Goal: Communication & Community: Share content

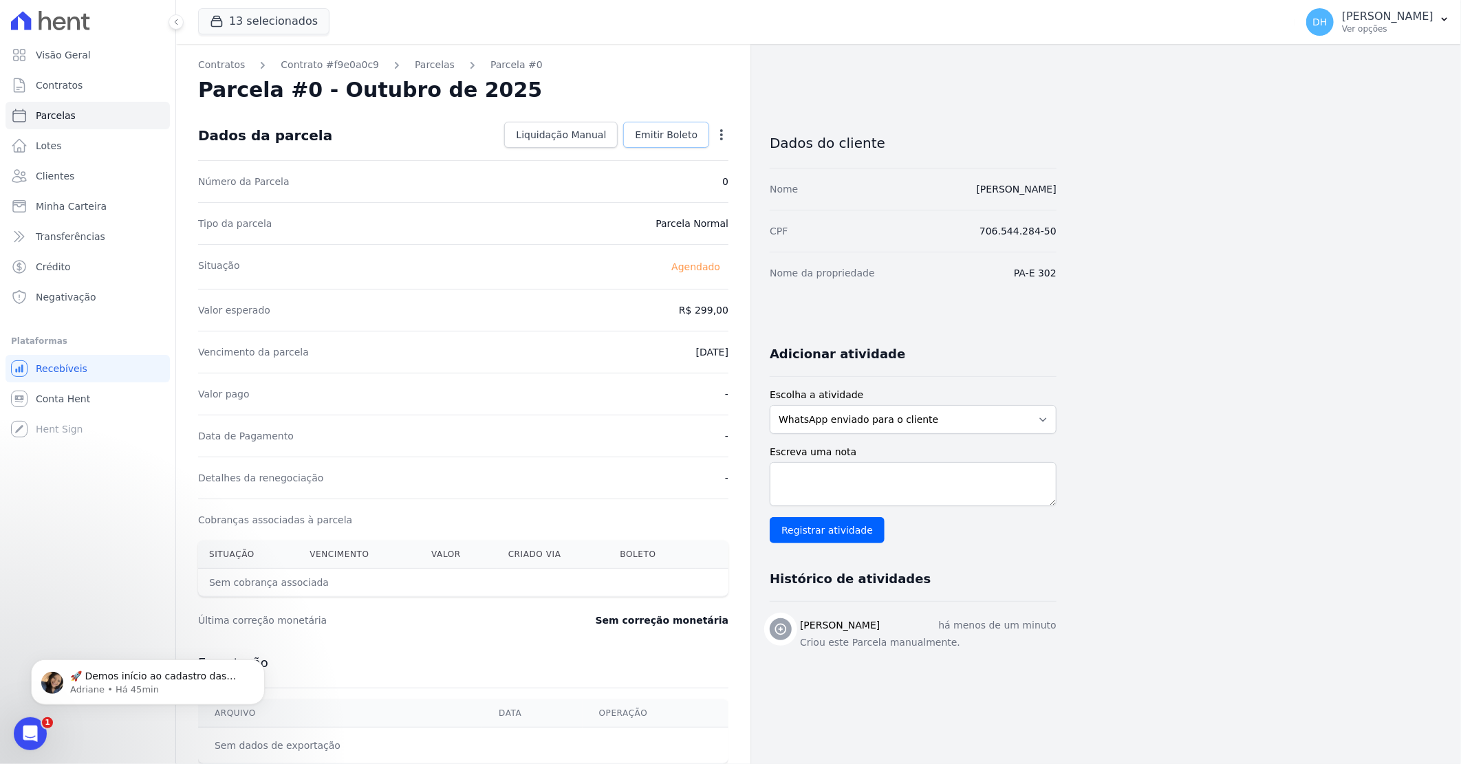
click at [664, 138] on span "Emitir Boleto" at bounding box center [666, 135] width 63 height 14
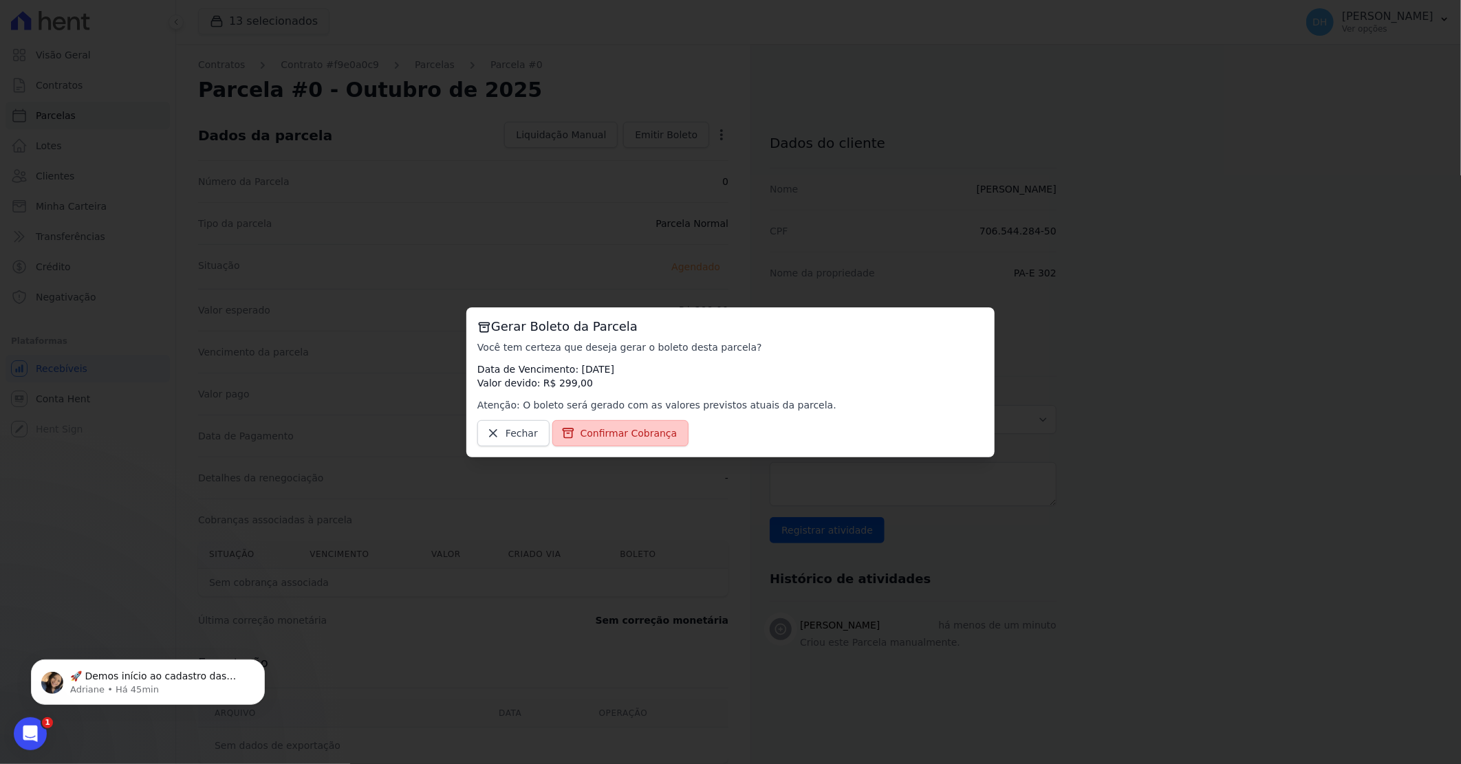
click at [600, 430] on span "Confirmar Cobrança" at bounding box center [628, 433] width 97 height 14
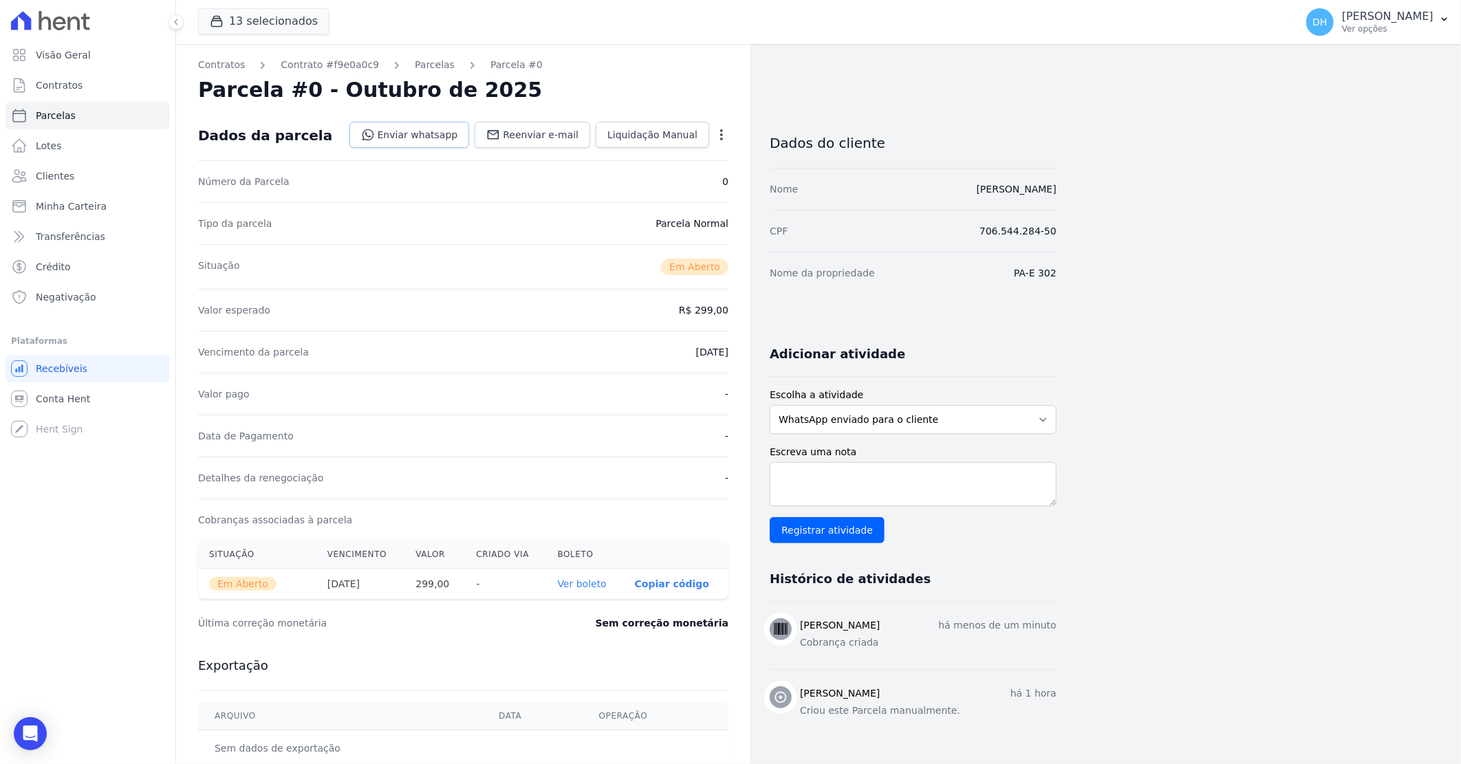
click at [403, 138] on link "Enviar whatsapp" at bounding box center [409, 135] width 120 height 26
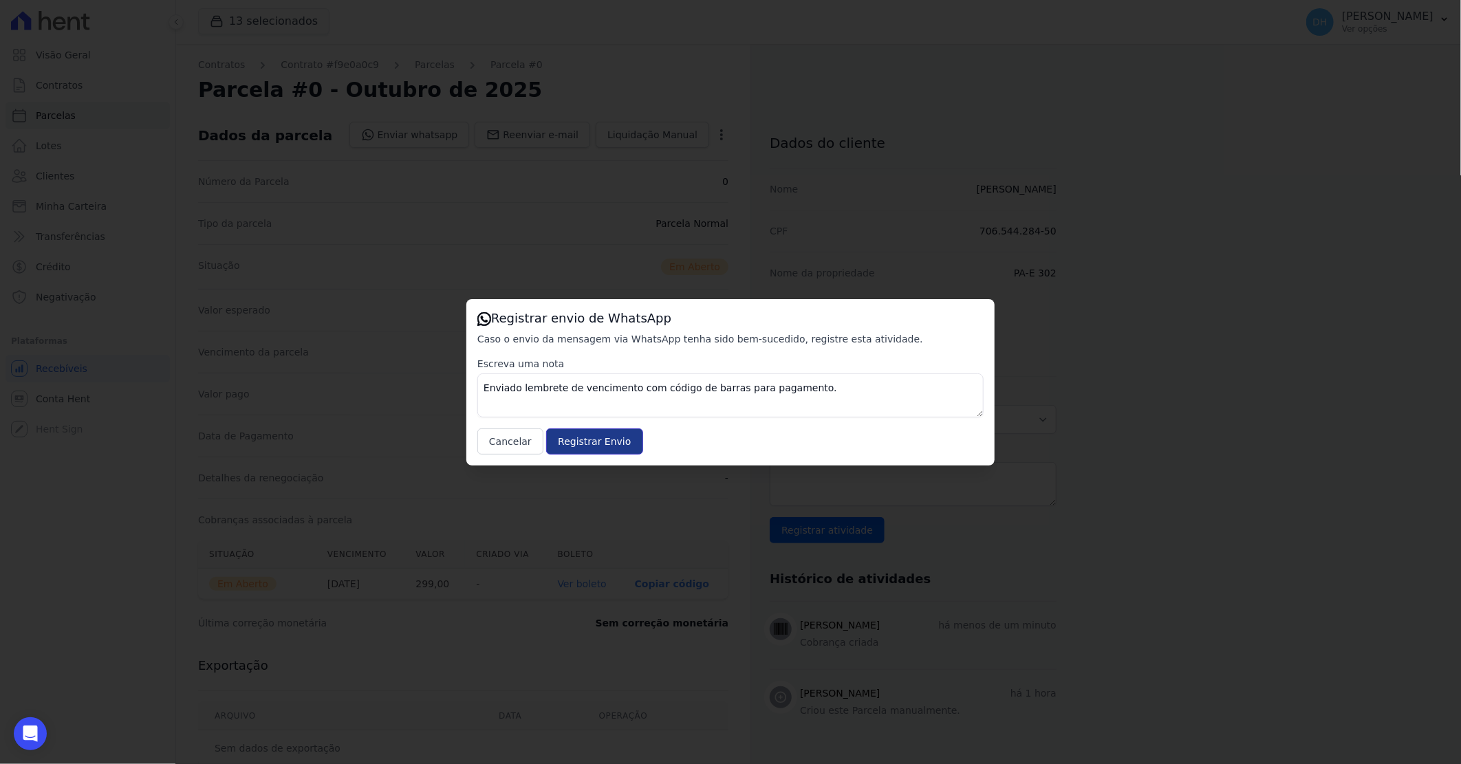
click at [556, 446] on input "Registrar Envio" at bounding box center [594, 441] width 96 height 26
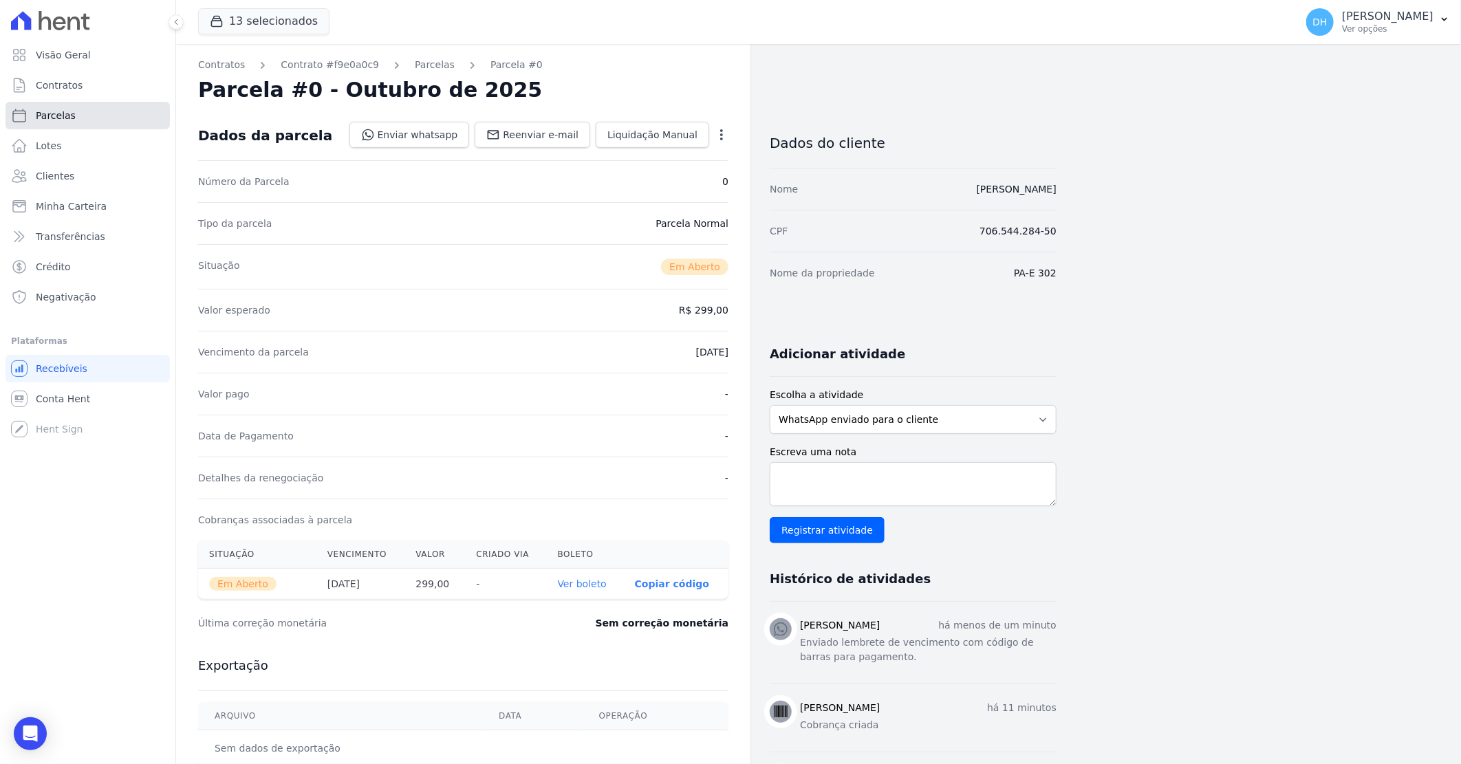
click at [84, 111] on link "Parcelas" at bounding box center [88, 116] width 164 height 28
select select
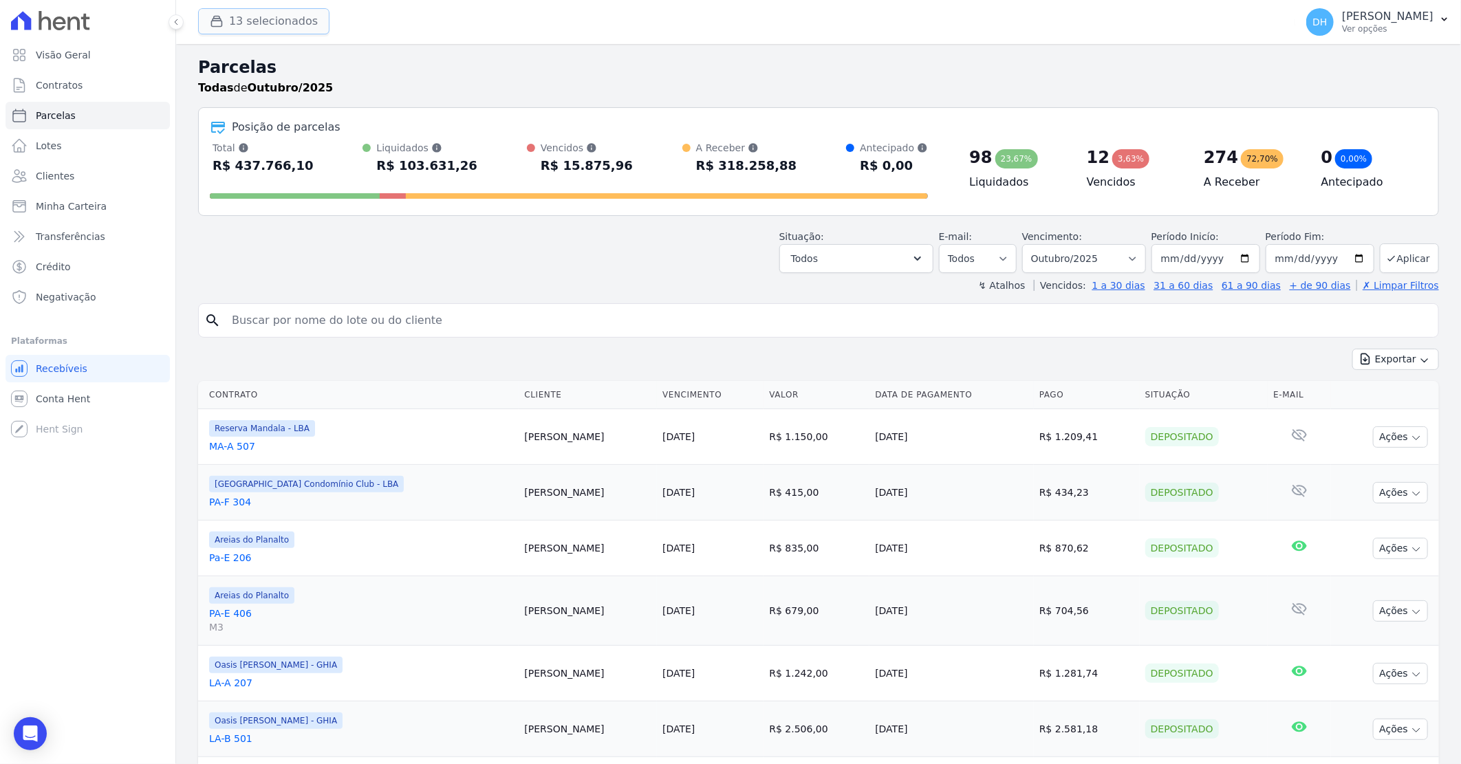
click at [263, 28] on button "13 selecionados" at bounding box center [263, 21] width 131 height 26
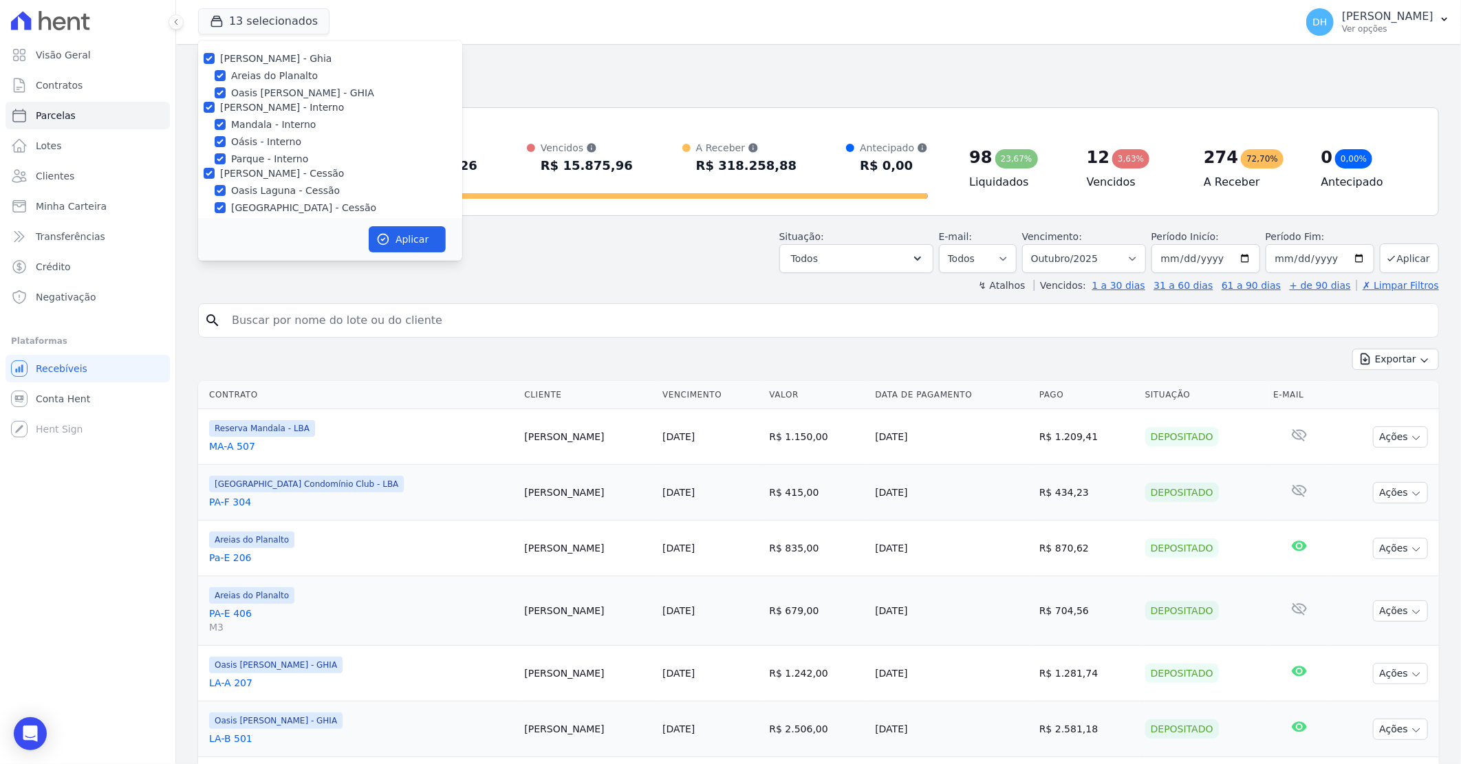
click at [216, 105] on div "[PERSON_NAME] - Interno" at bounding box center [330, 107] width 264 height 14
click at [215, 107] on div "[PERSON_NAME] - Interno" at bounding box center [330, 107] width 264 height 14
click at [210, 109] on input "[PERSON_NAME] - Interno" at bounding box center [209, 107] width 11 height 11
checkbox input "false"
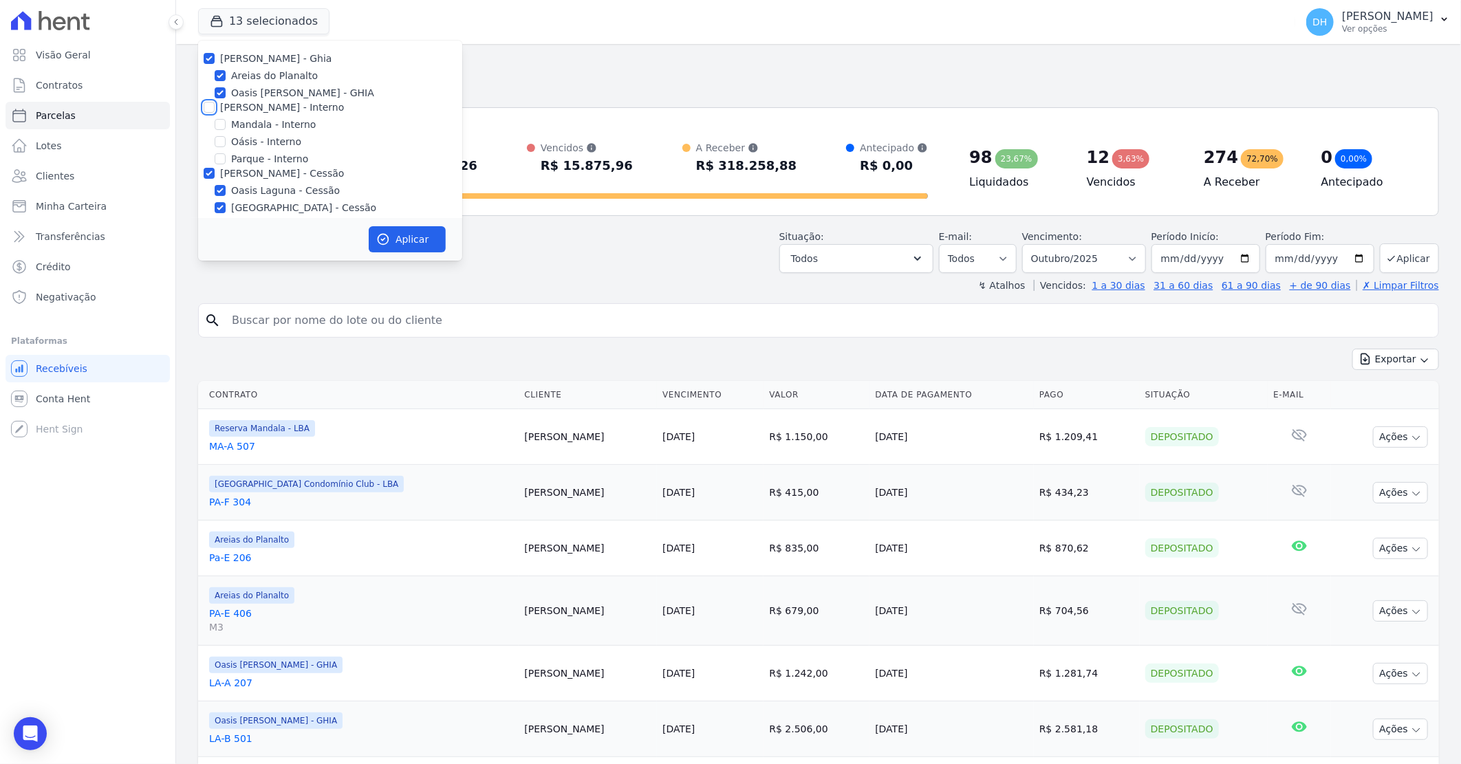
checkbox input "false"
click at [204, 170] on input "[PERSON_NAME] - Cessão" at bounding box center [209, 173] width 11 height 11
checkbox input "false"
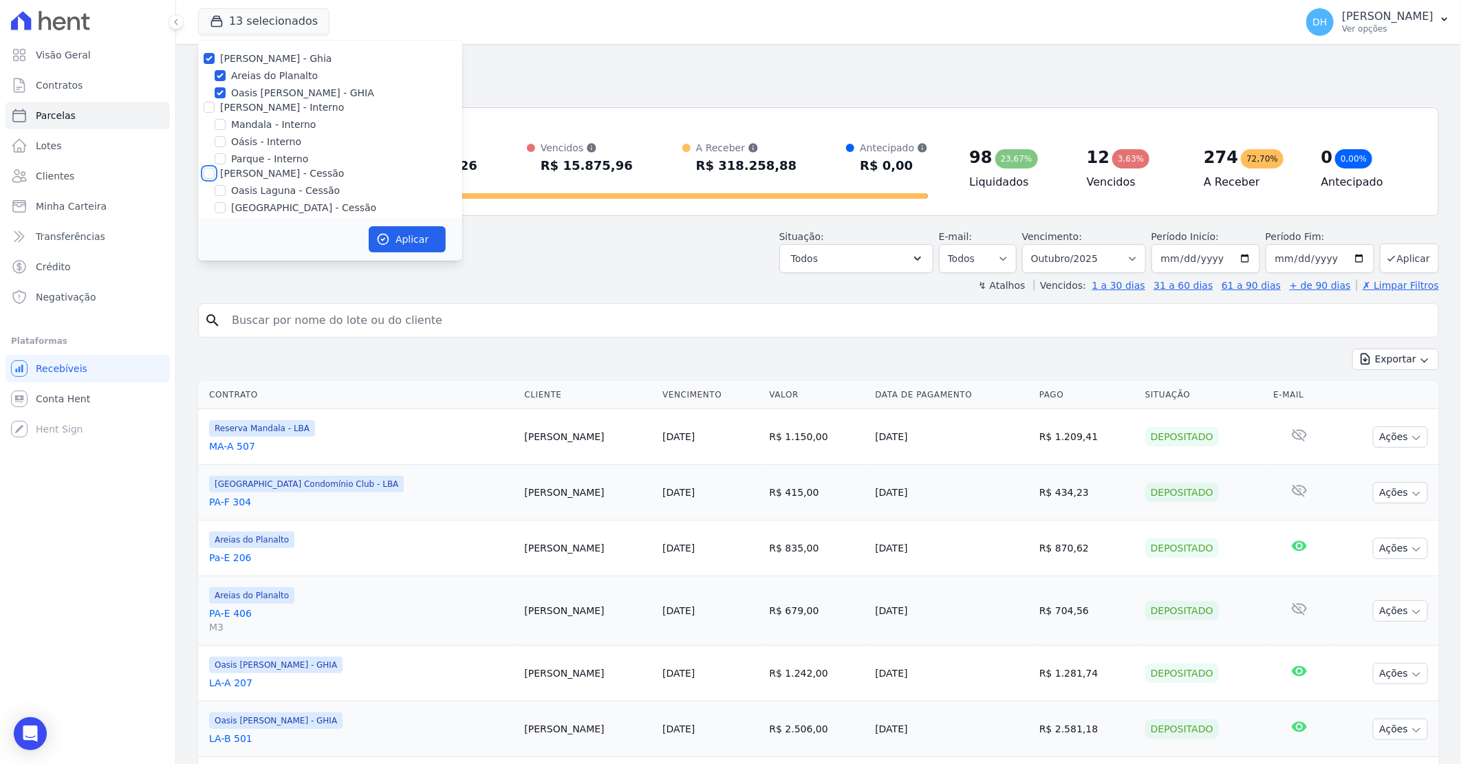
checkbox input "false"
click at [213, 113] on input "[PERSON_NAME] - LBA" at bounding box center [209, 113] width 11 height 11
checkbox input "false"
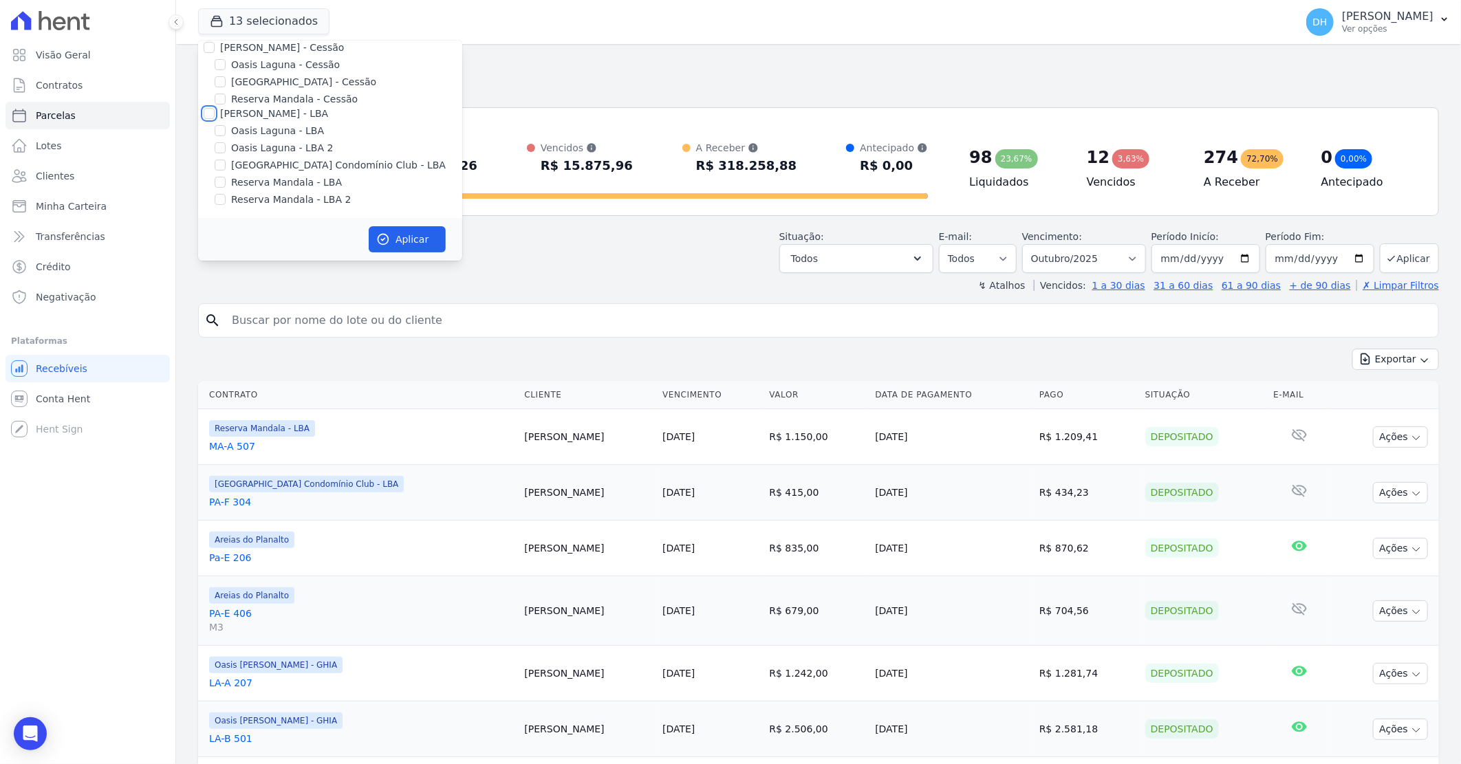
checkbox input "false"
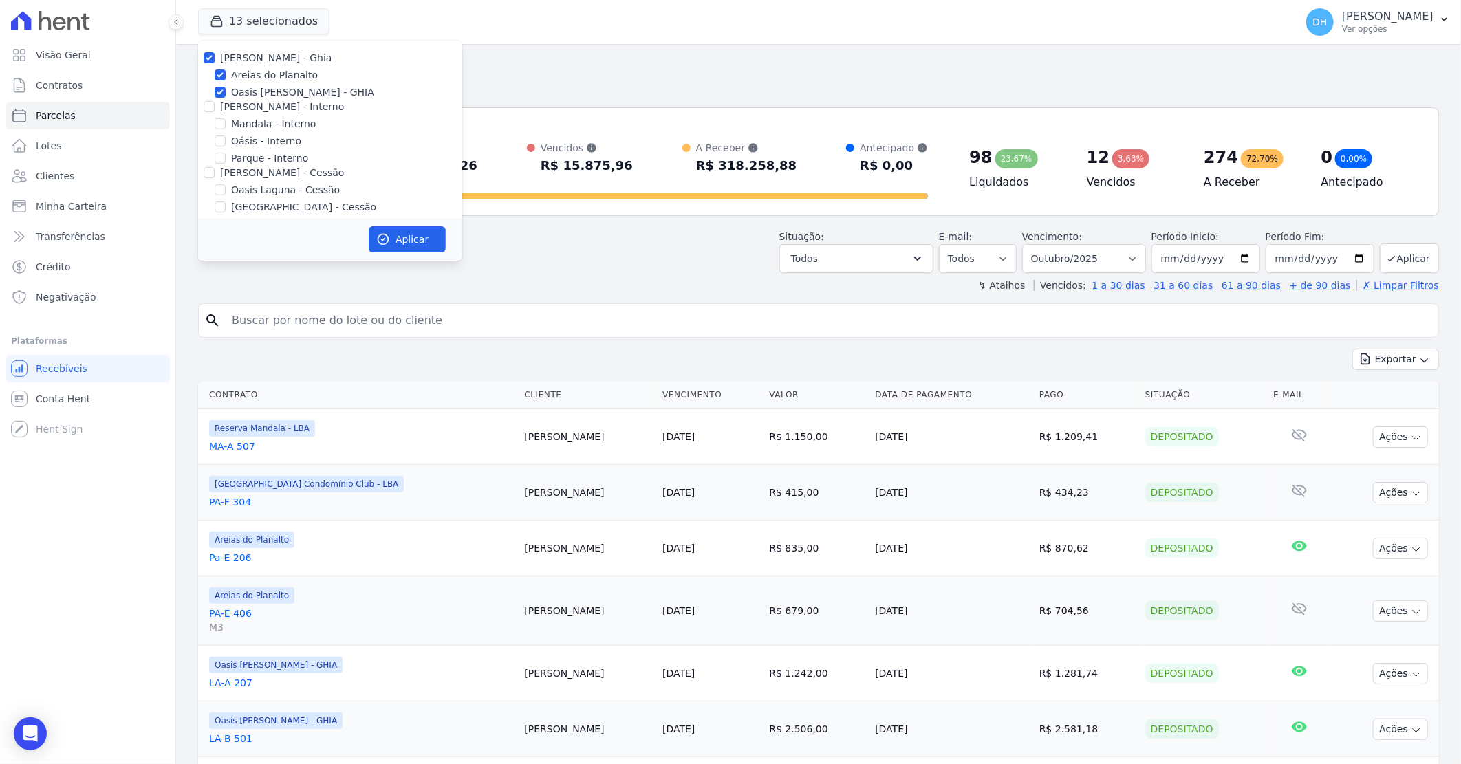
scroll to position [0, 0]
click at [223, 86] on div at bounding box center [220, 93] width 11 height 14
click at [221, 92] on input "Oasis [PERSON_NAME] - GHIA" at bounding box center [220, 92] width 11 height 11
checkbox input "false"
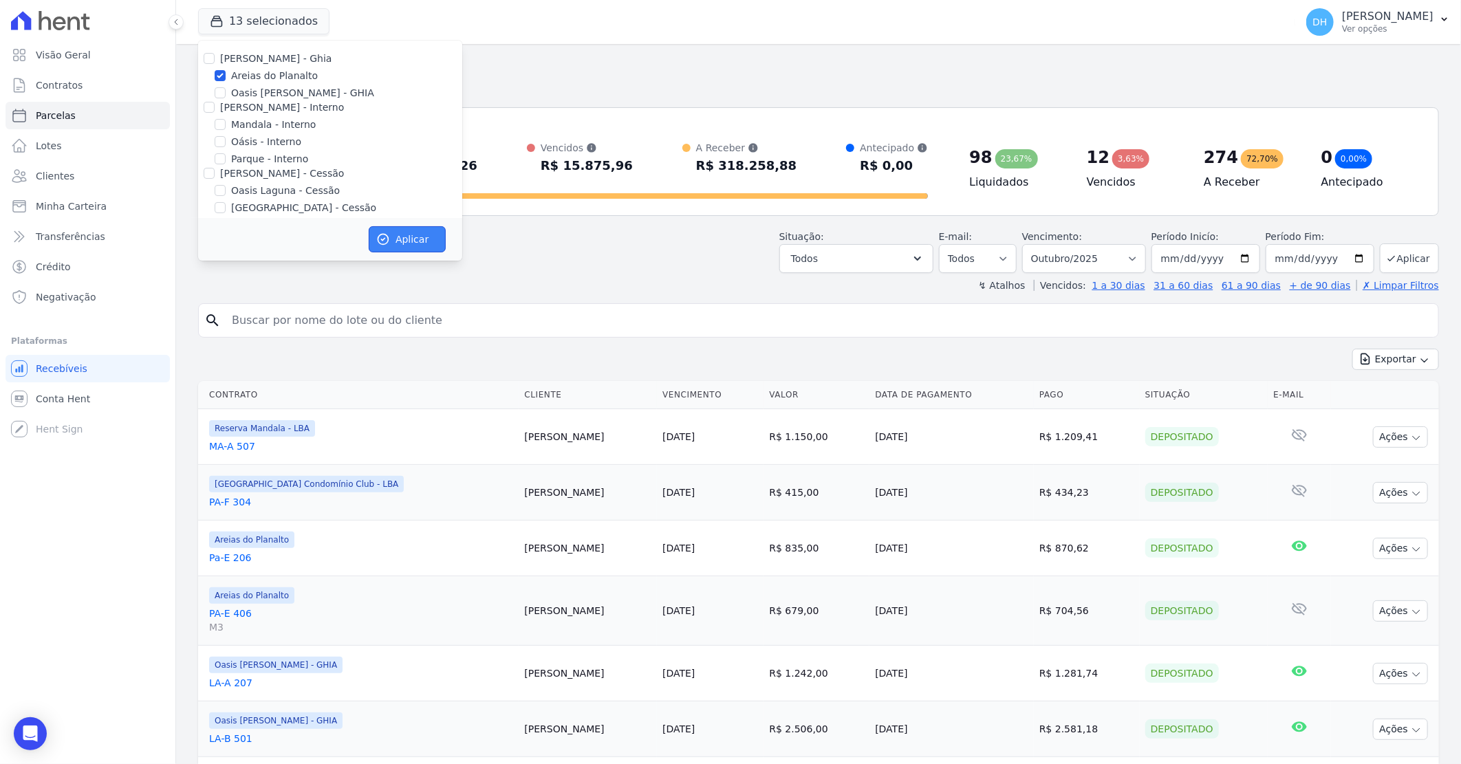
click at [400, 239] on button "Aplicar" at bounding box center [407, 239] width 77 height 26
select select
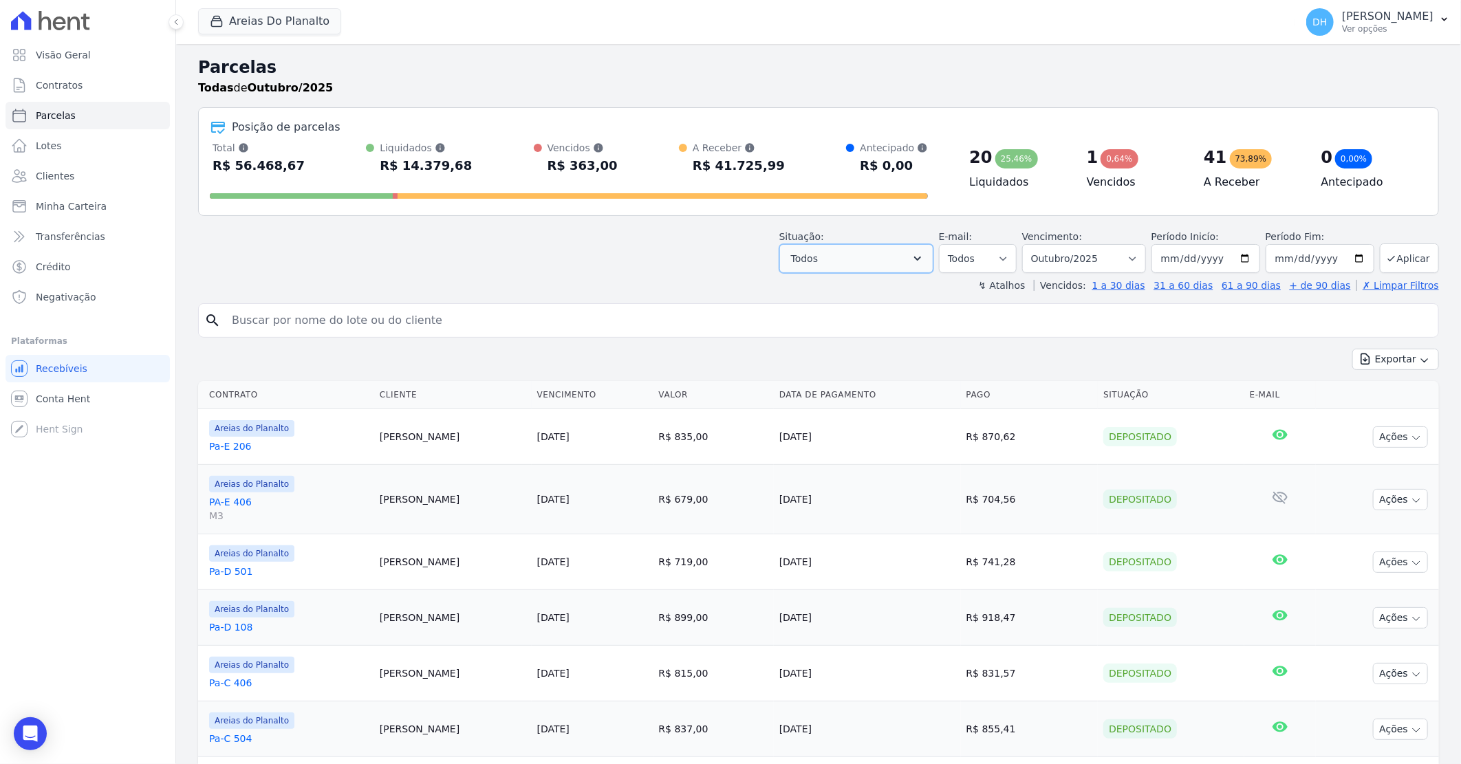
click at [923, 263] on icon "button" at bounding box center [917, 259] width 14 height 14
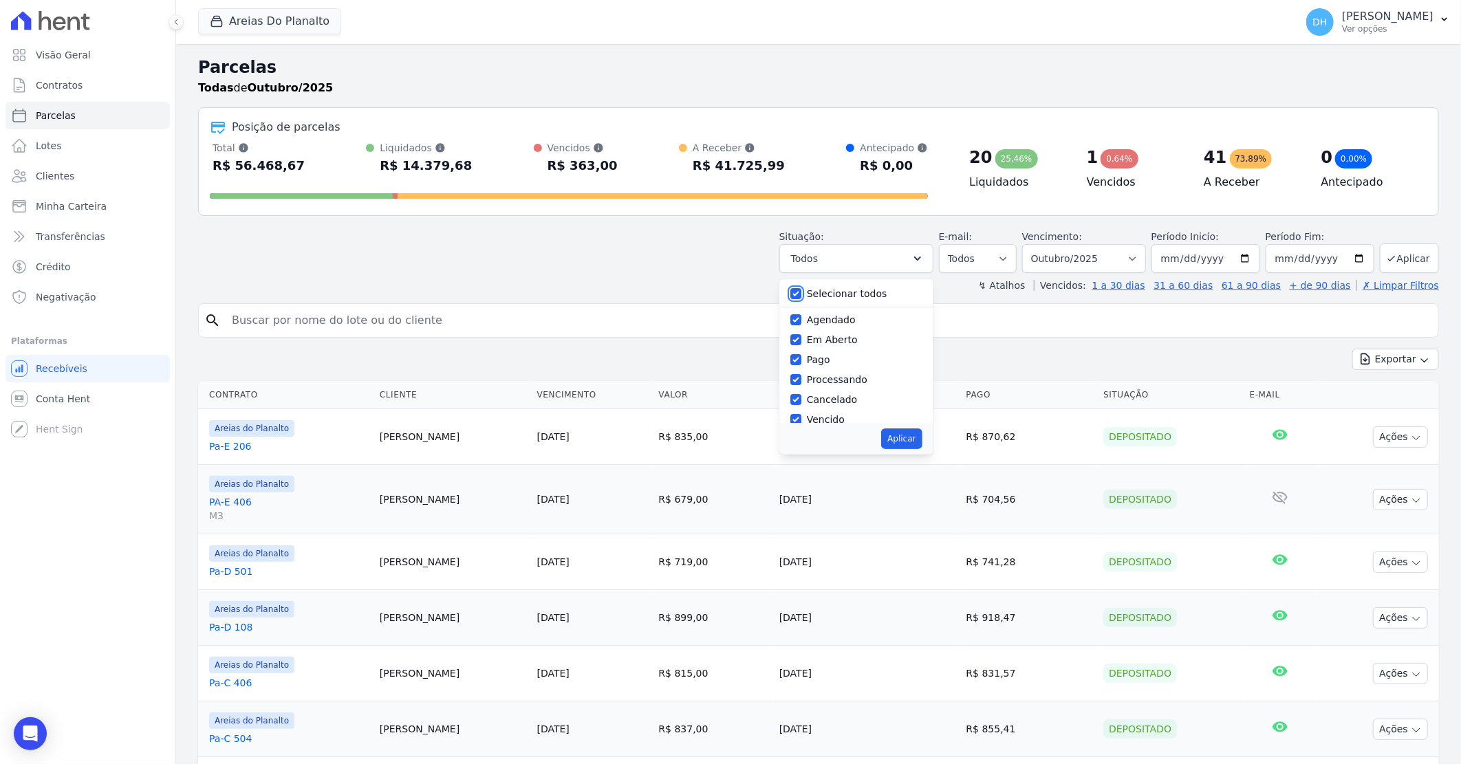
click at [801, 293] on input "Selecionar todos" at bounding box center [795, 293] width 11 height 11
checkbox input "false"
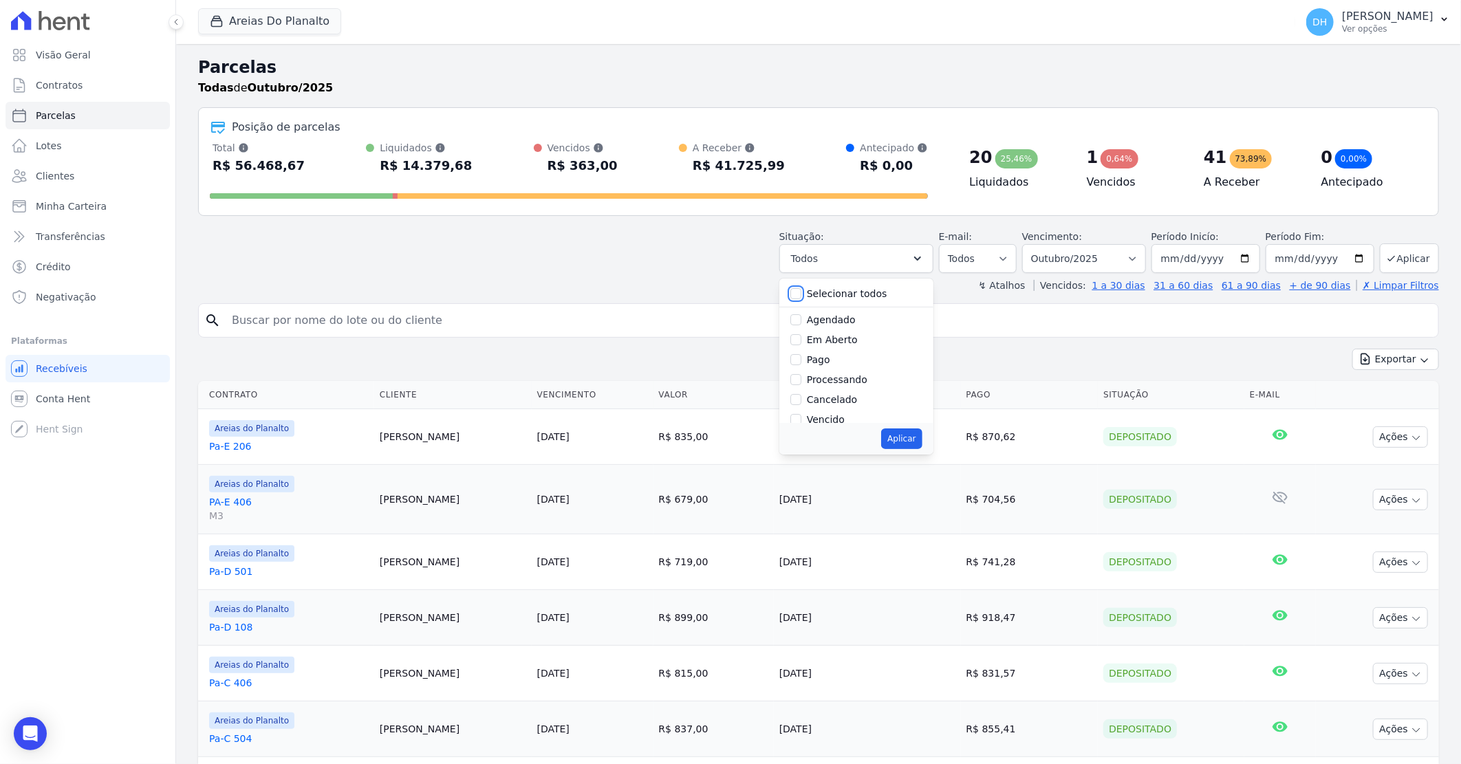
checkbox input "false"
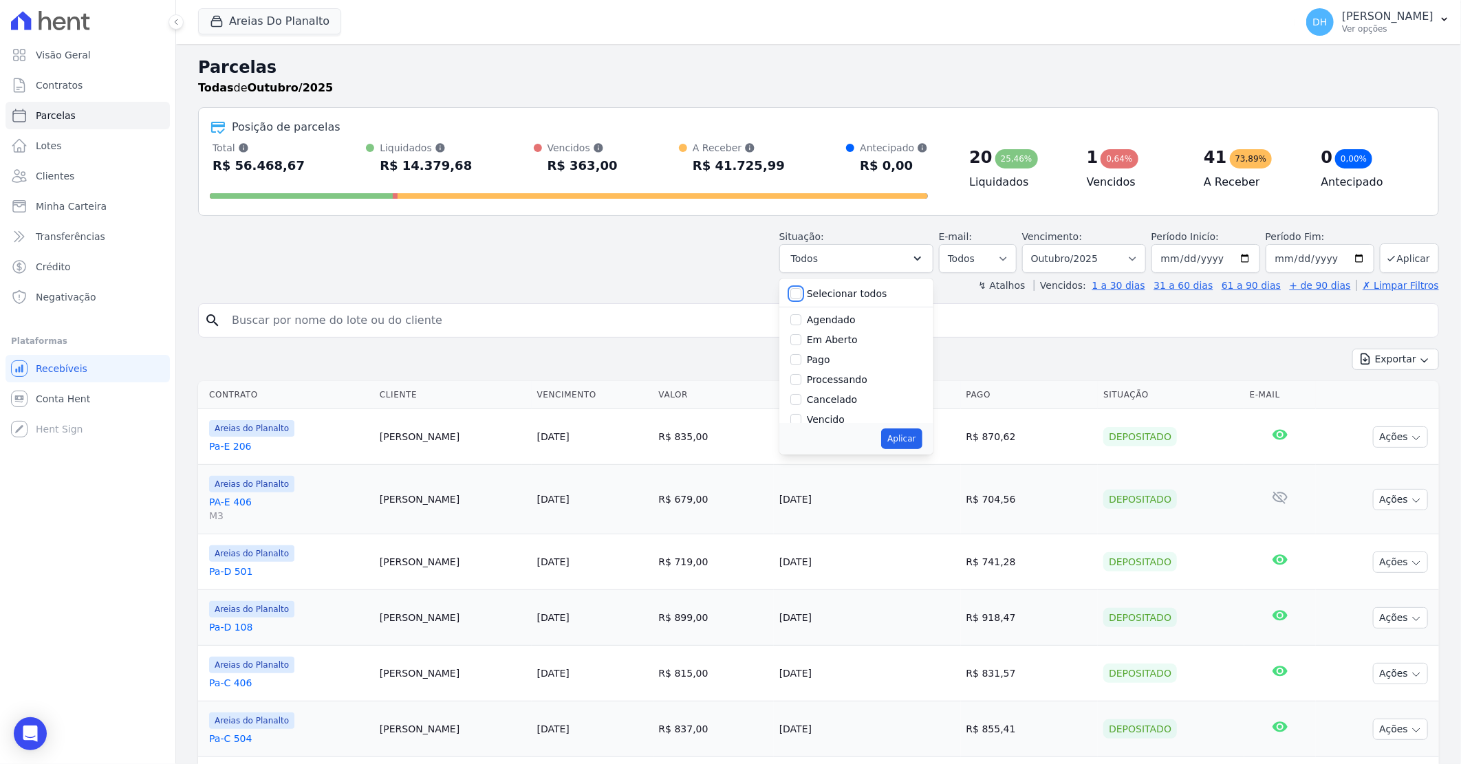
checkbox input "false"
click at [801, 318] on input "Agendado" at bounding box center [795, 319] width 11 height 11
checkbox input "true"
click at [801, 335] on input "Em Aberto" at bounding box center [795, 339] width 11 height 11
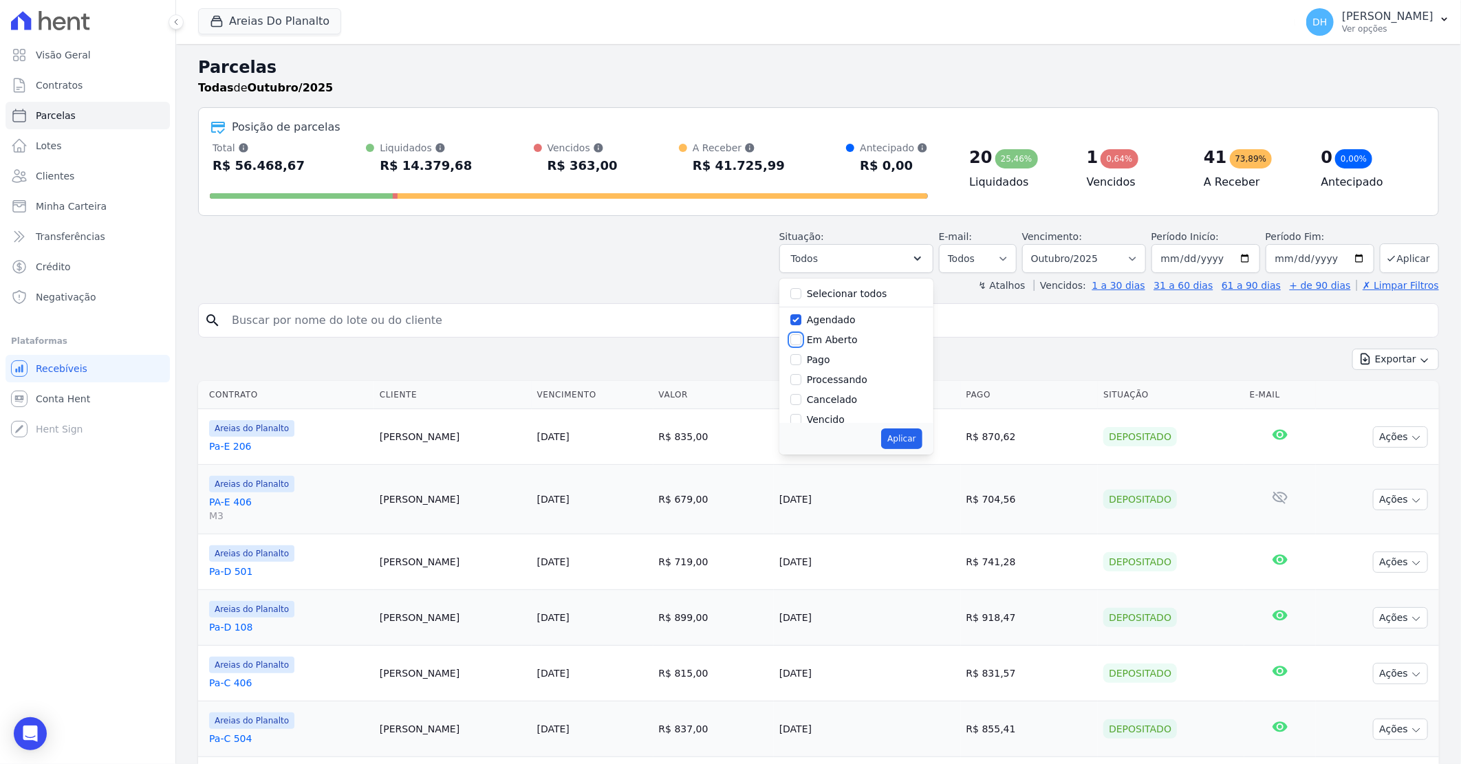
checkbox input "true"
click at [918, 439] on button "Aplicar" at bounding box center [901, 438] width 41 height 21
select select "scheduled"
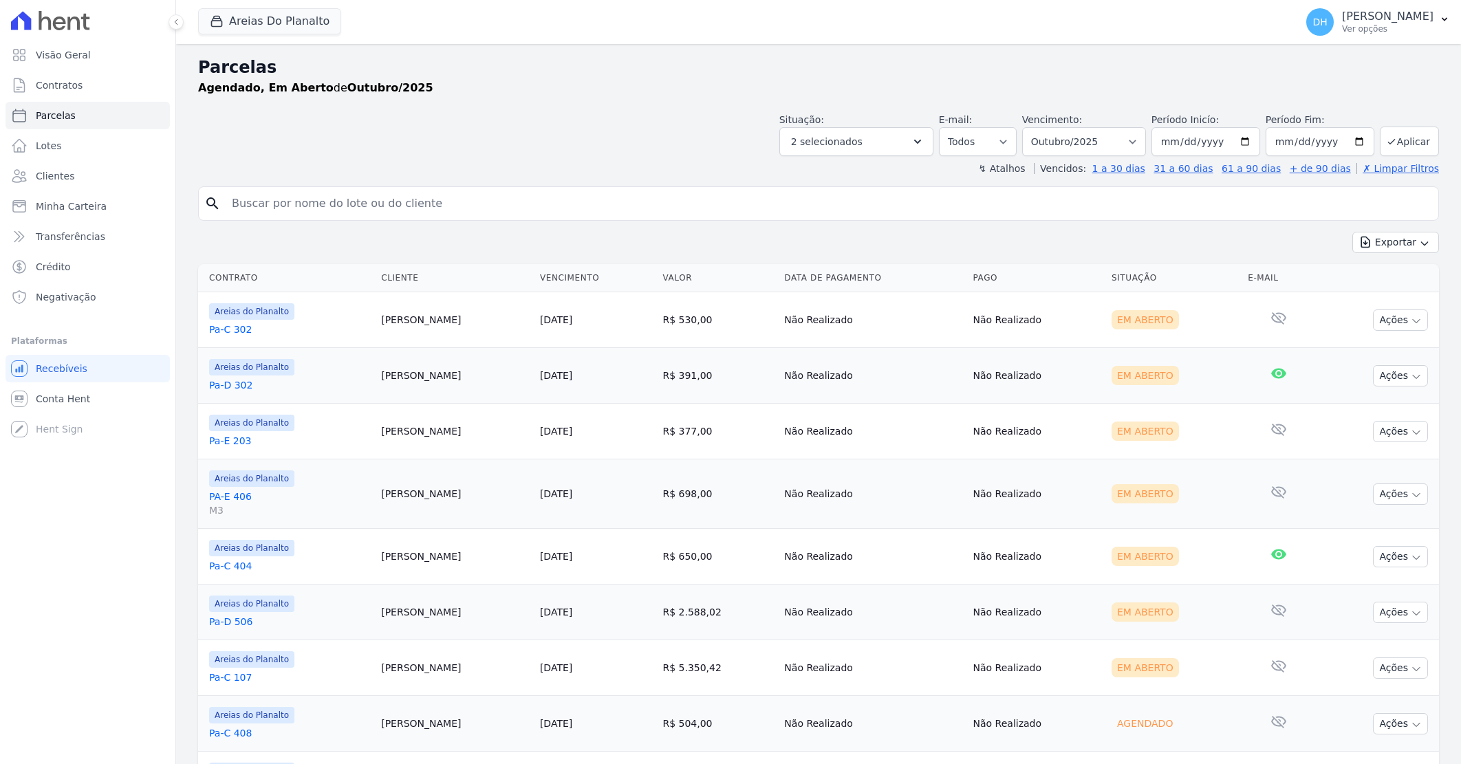
select select
click at [1246, 143] on input "[DATE]" at bounding box center [1205, 141] width 109 height 29
type input "2025-10-07"
click at [1357, 141] on input "[DATE]" at bounding box center [1319, 141] width 109 height 29
click at [1349, 141] on input "2025-10-31" at bounding box center [1319, 141] width 109 height 29
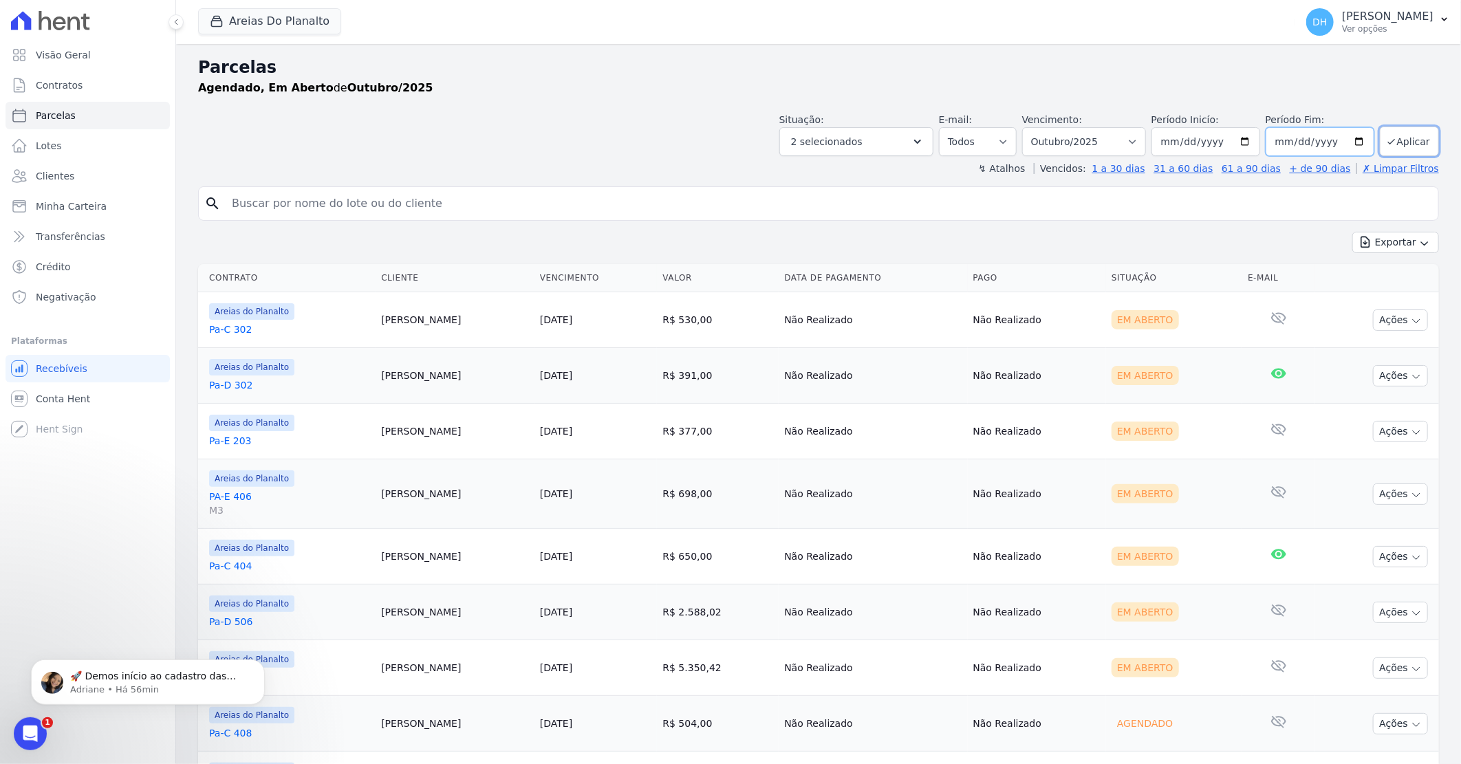
type input "[DATE]"
click at [1386, 142] on icon "submit" at bounding box center [1391, 141] width 11 height 11
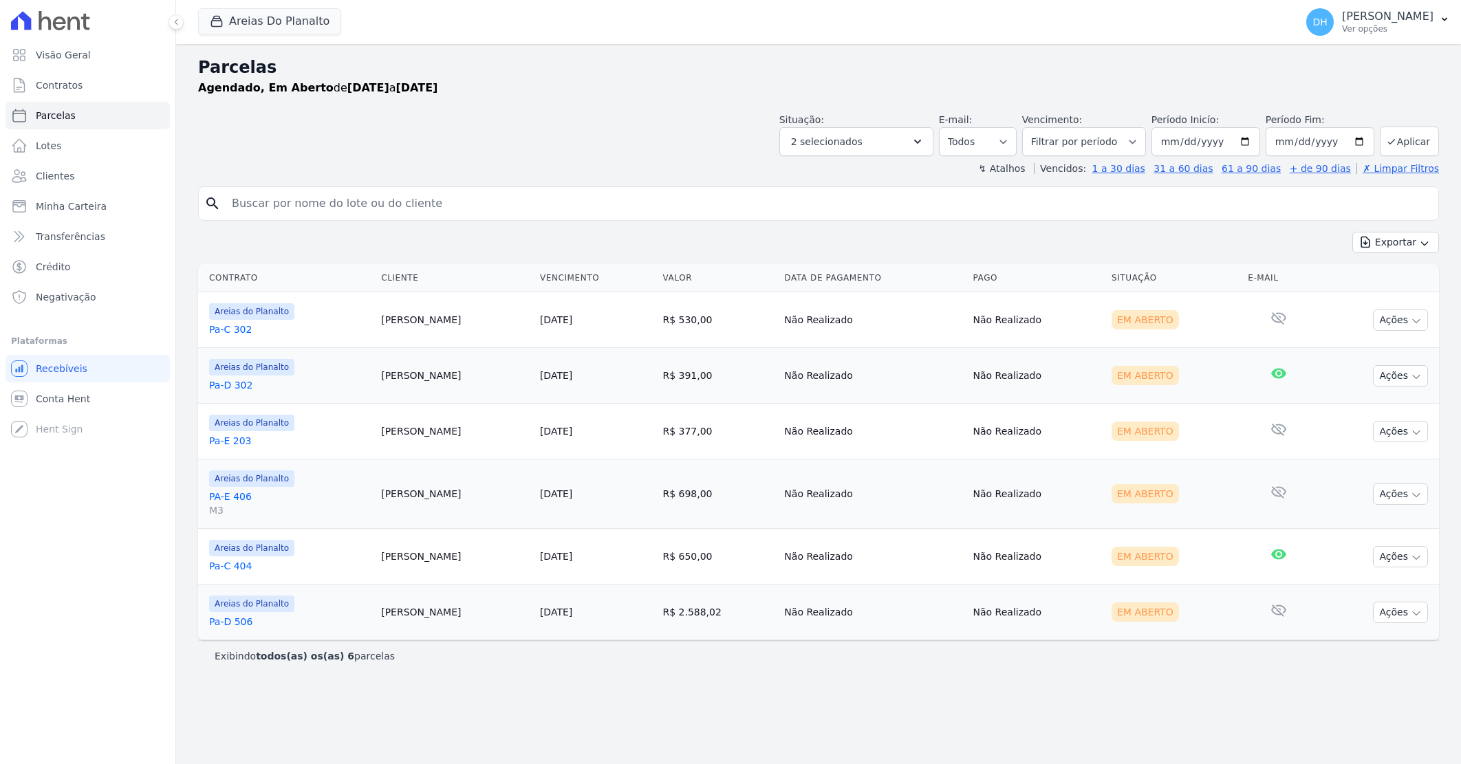
select select
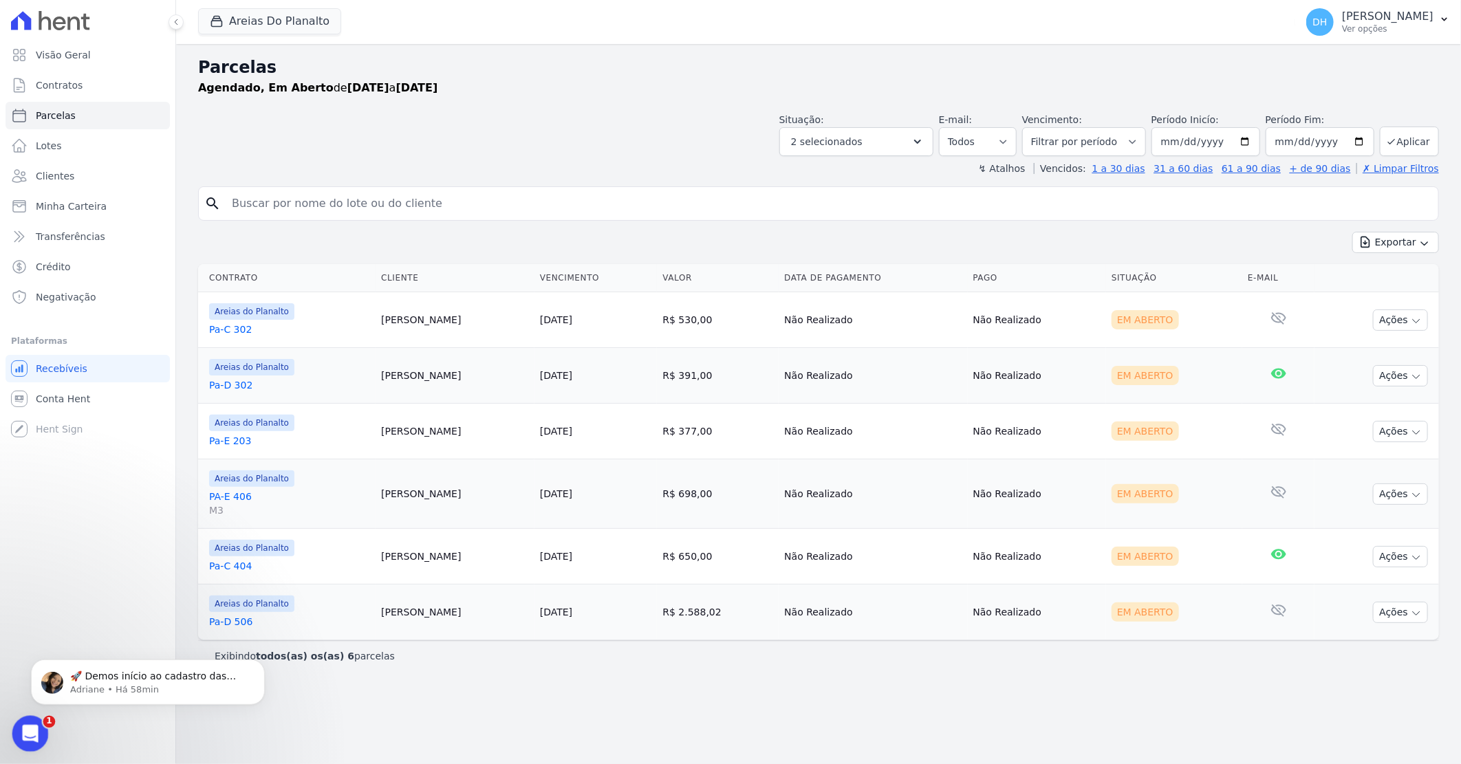
click at [38, 730] on icon "Abertura do Messenger da Intercom" at bounding box center [28, 732] width 23 height 23
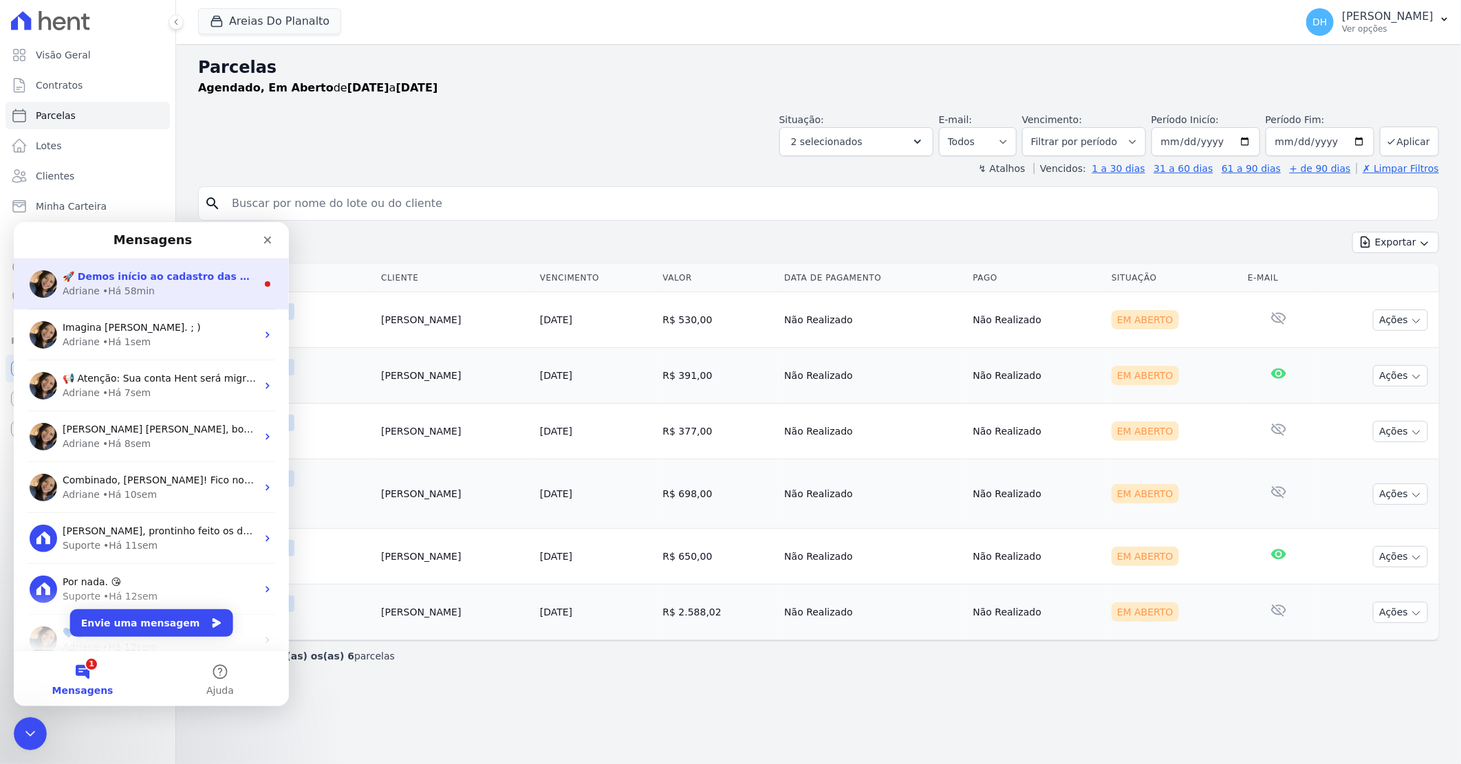
click at [177, 296] on div "[PERSON_NAME] • Há 58min" at bounding box center [160, 290] width 194 height 14
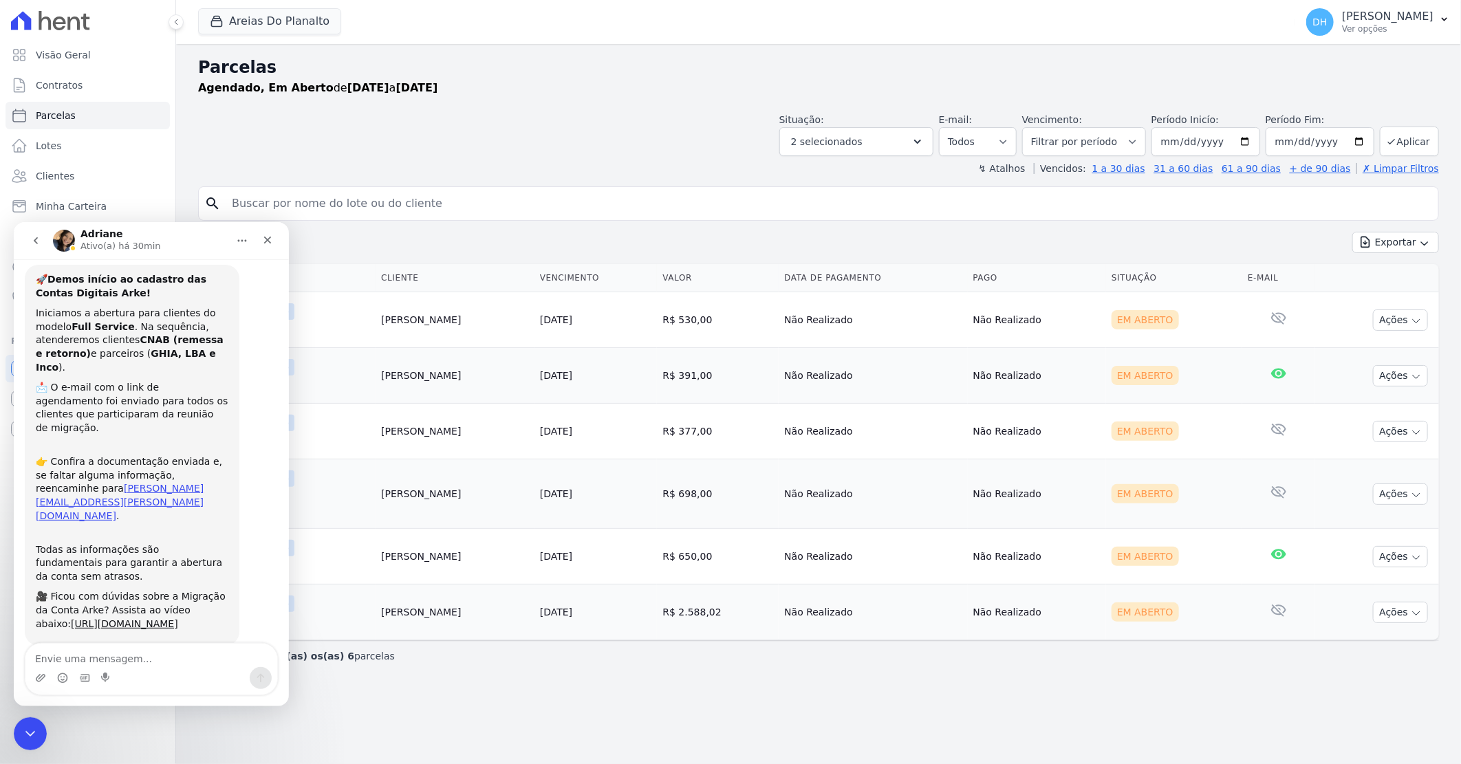
scroll to position [28, 0]
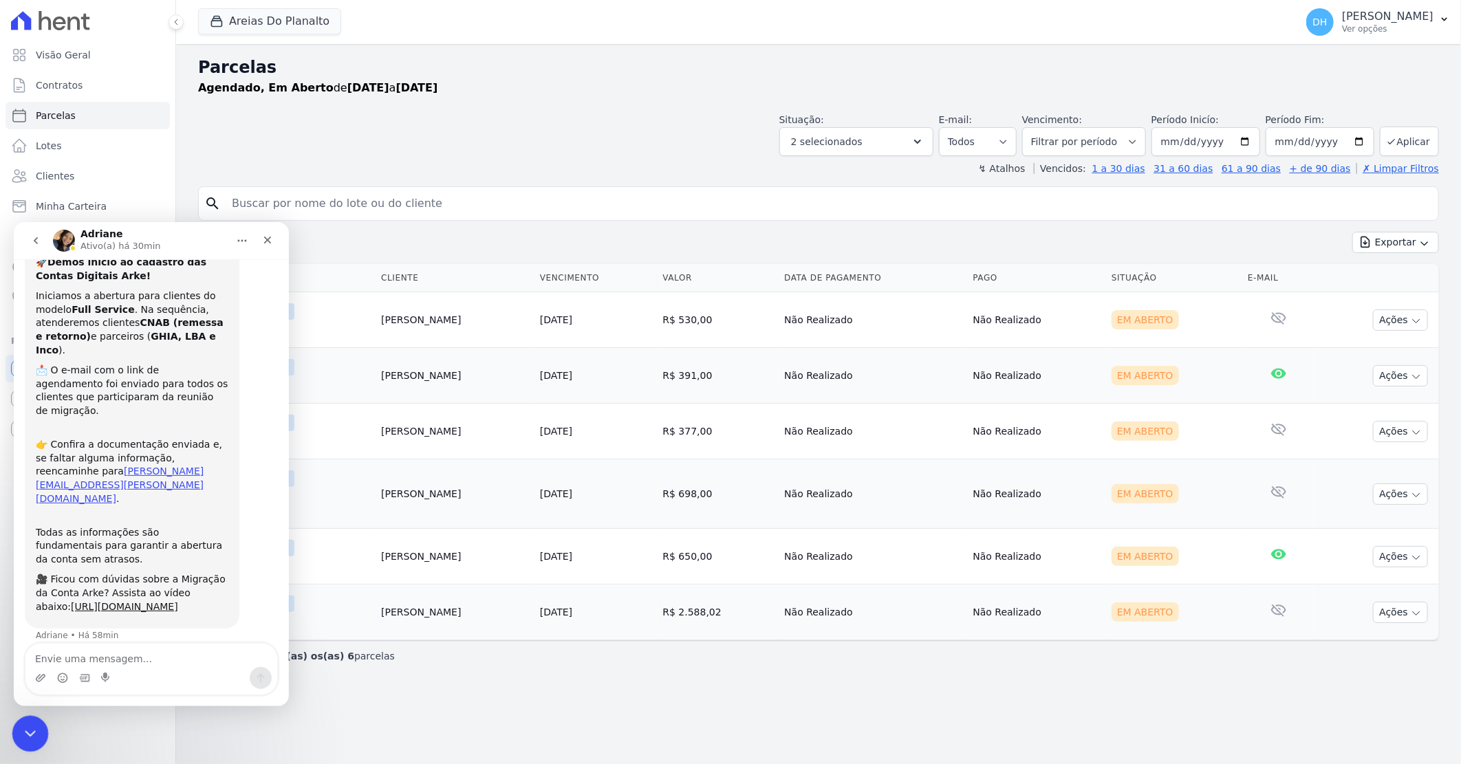
click at [20, 720] on div "Encerramento do Messenger da Intercom" at bounding box center [28, 731] width 33 height 33
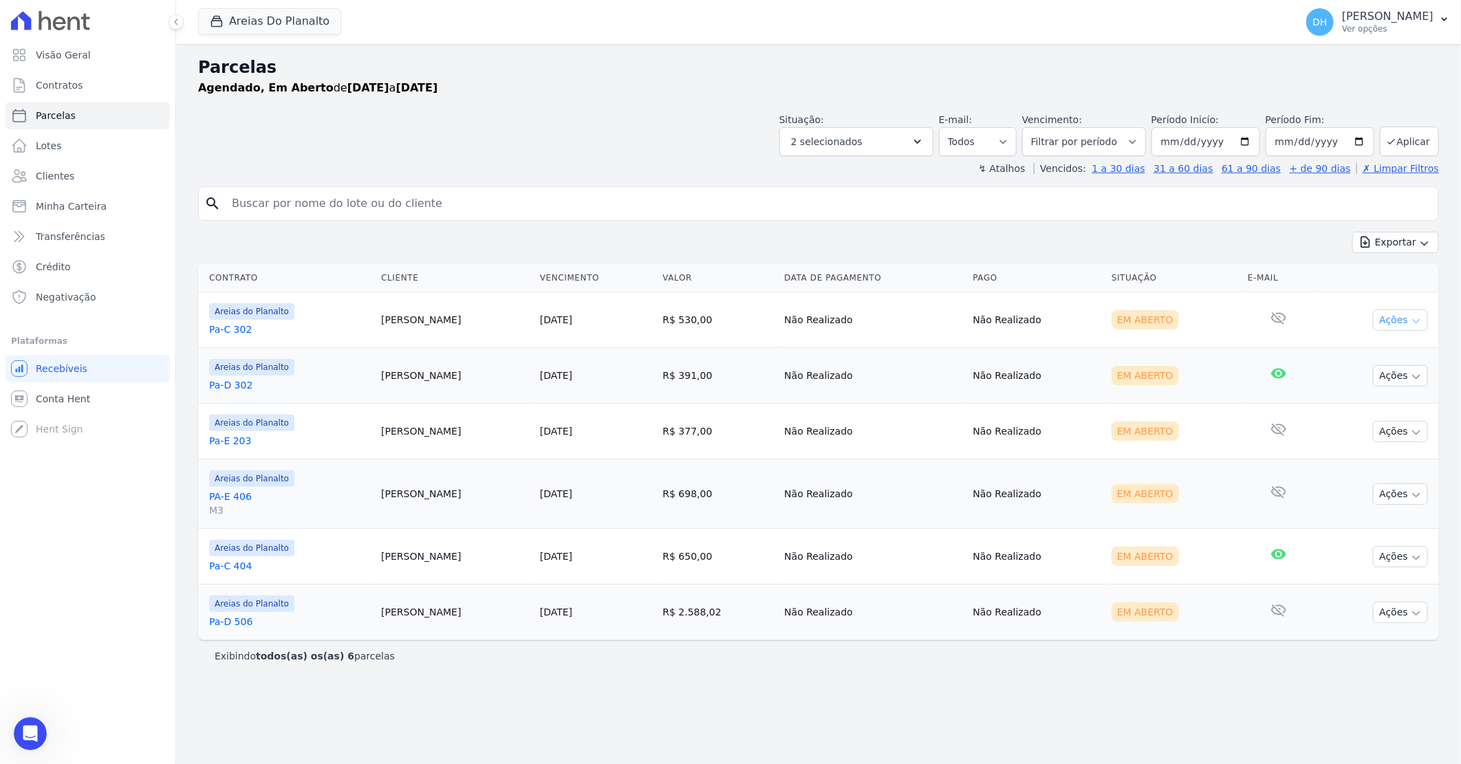
click at [1413, 319] on icon "button" at bounding box center [1415, 321] width 11 height 11
click at [1385, 404] on link "Enviar whatsapp" at bounding box center [1395, 402] width 132 height 25
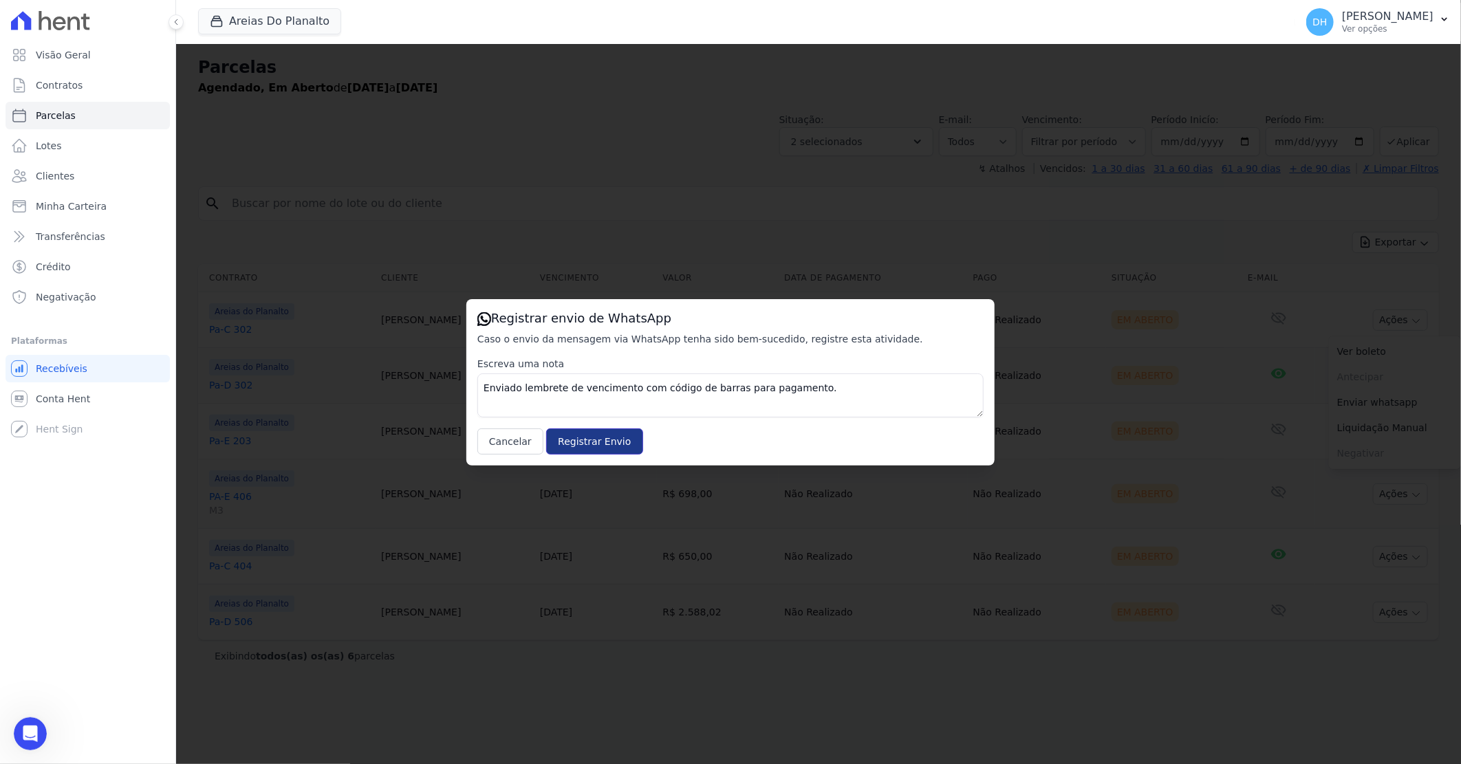
click at [579, 437] on input "Registrar Envio" at bounding box center [594, 441] width 96 height 26
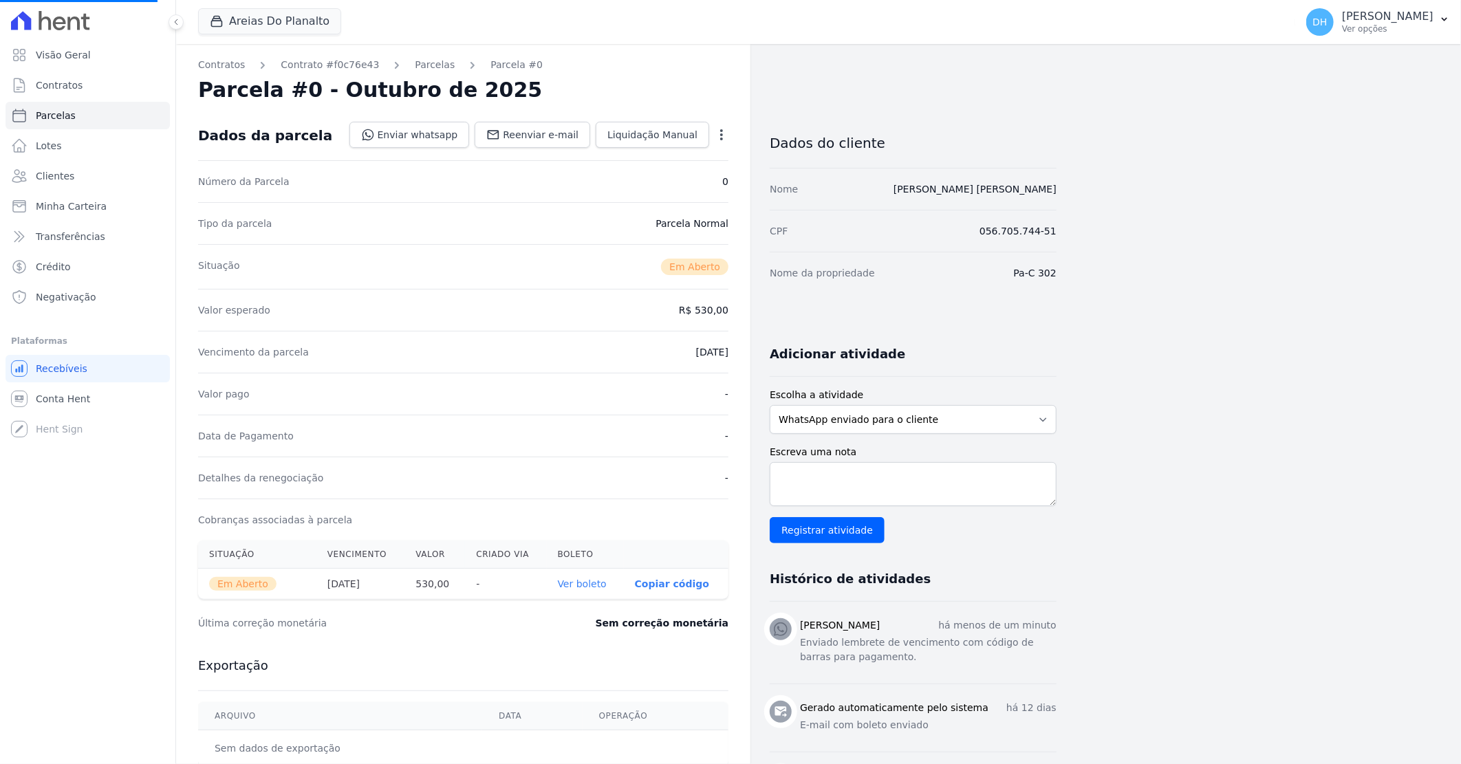
select select
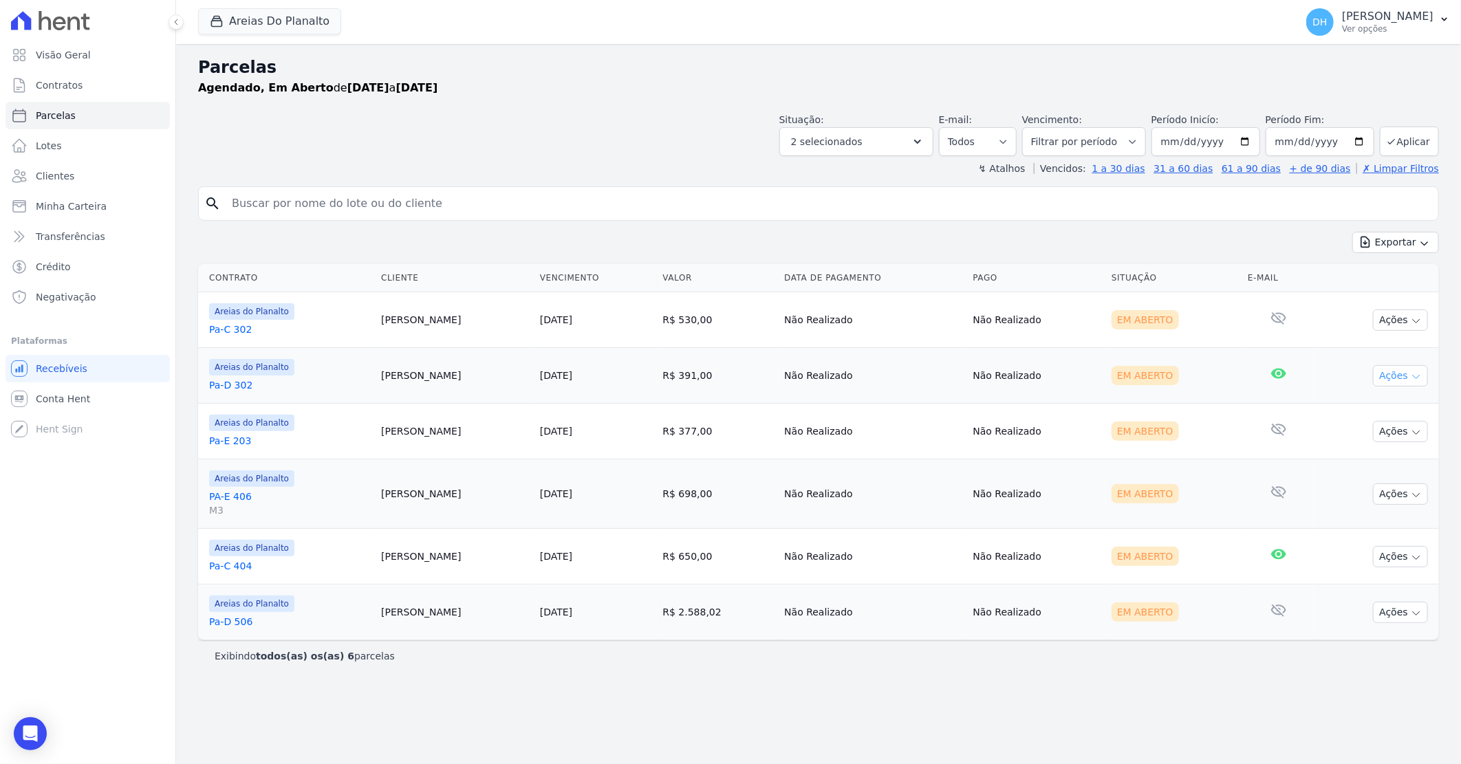
click at [1398, 376] on button "Ações" at bounding box center [1400, 375] width 55 height 21
click at [1384, 457] on link "Enviar whatsapp" at bounding box center [1395, 458] width 132 height 25
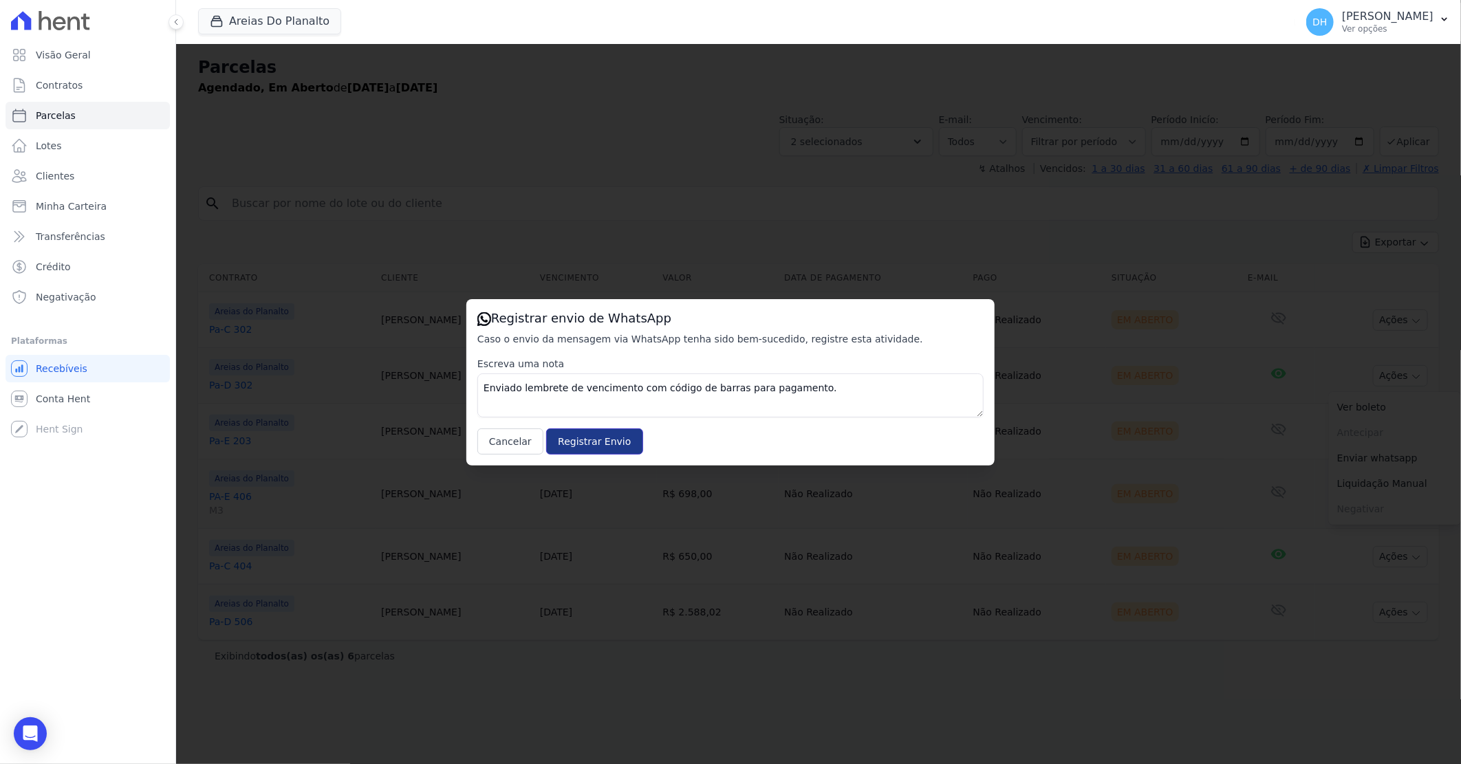
click at [566, 434] on input "Registrar Envio" at bounding box center [594, 441] width 96 height 26
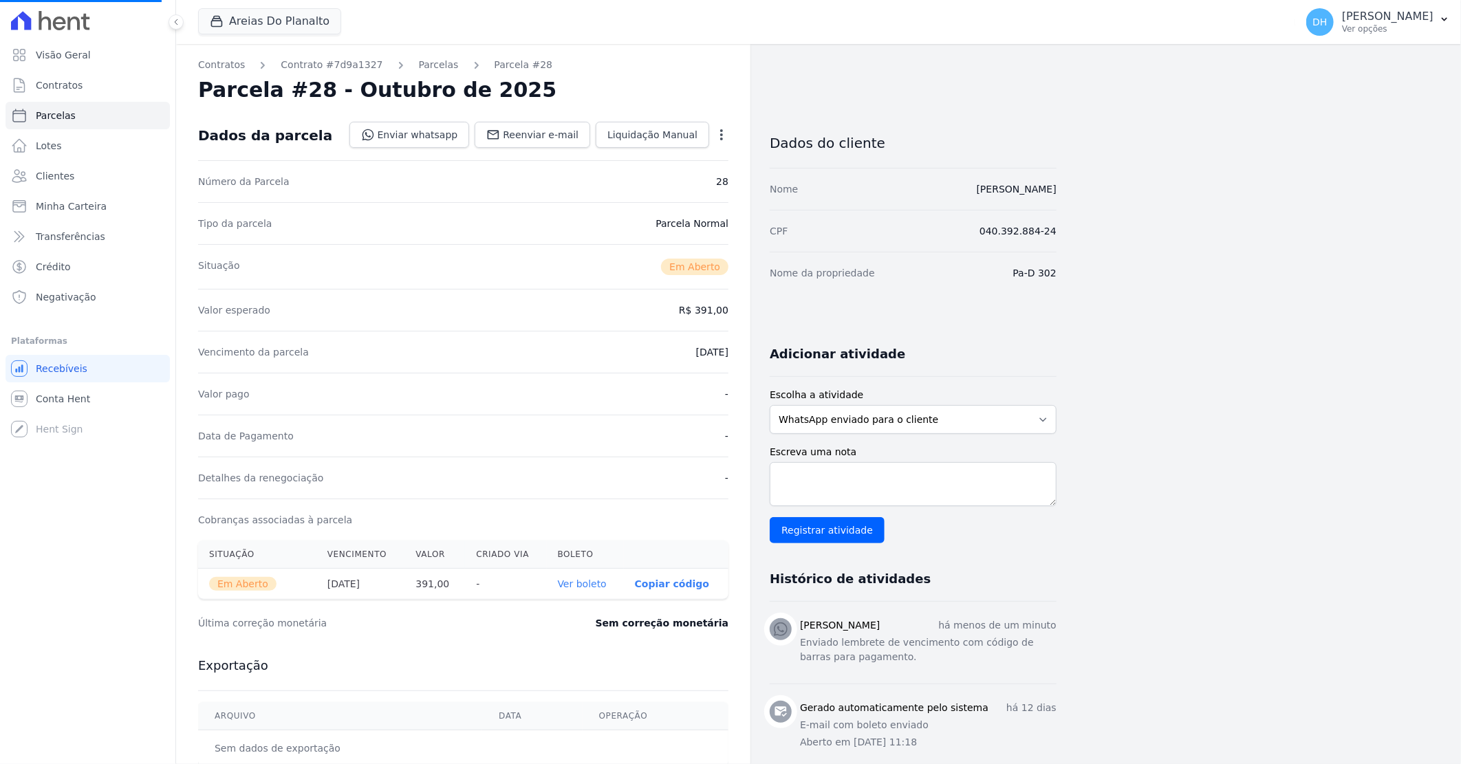
select select
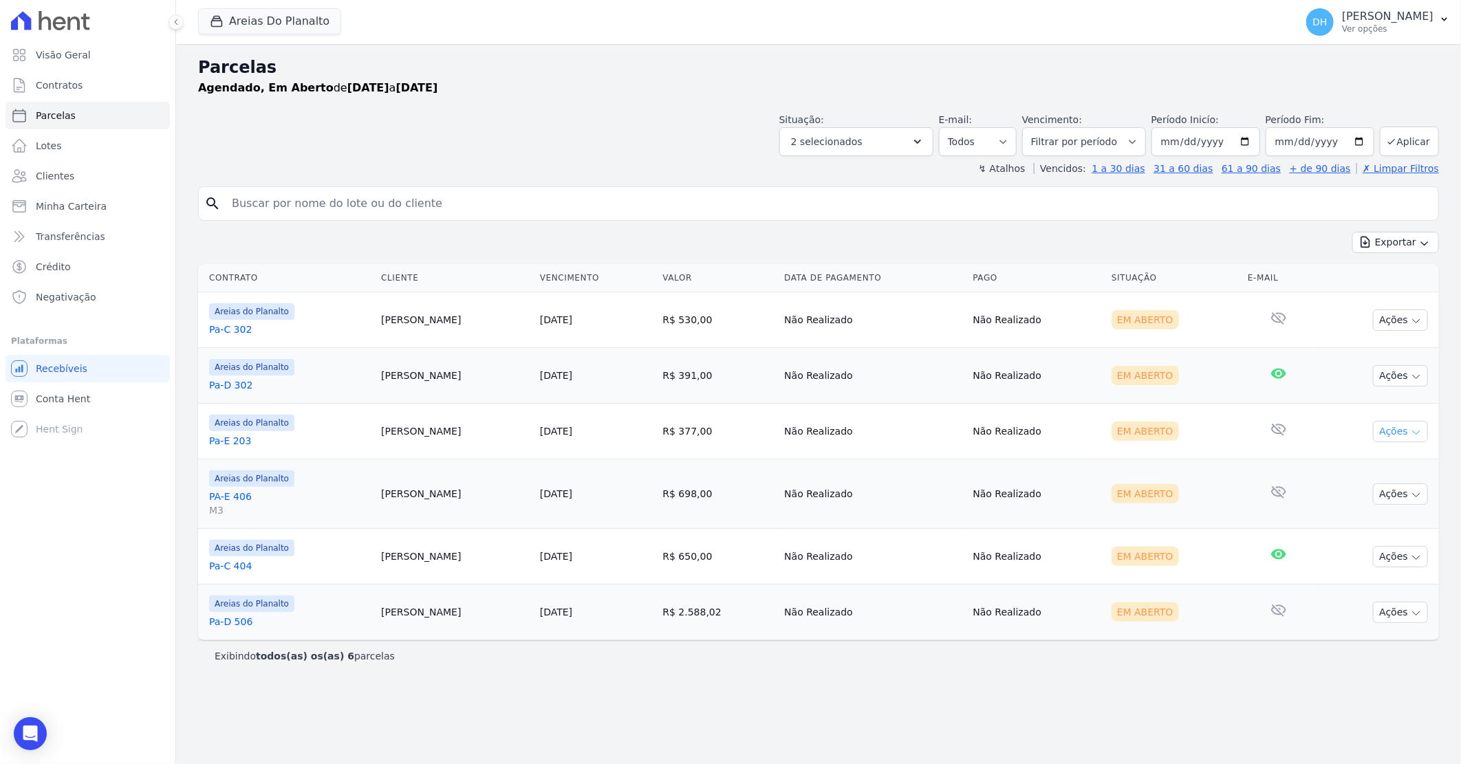
click at [1398, 433] on button "Ações" at bounding box center [1400, 431] width 55 height 21
click at [1363, 512] on link "Enviar whatsapp" at bounding box center [1395, 513] width 132 height 25
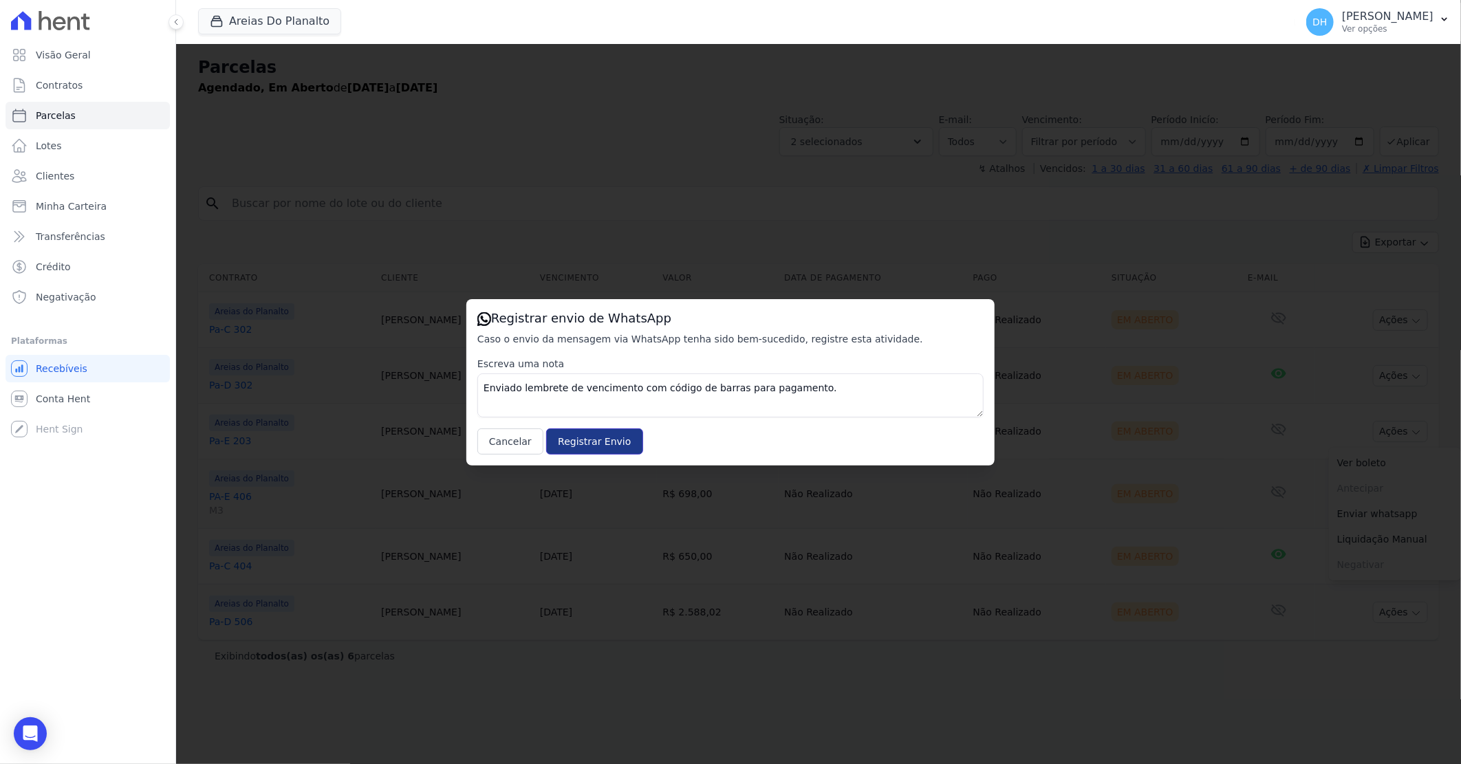
click at [583, 444] on input "Registrar Envio" at bounding box center [594, 441] width 96 height 26
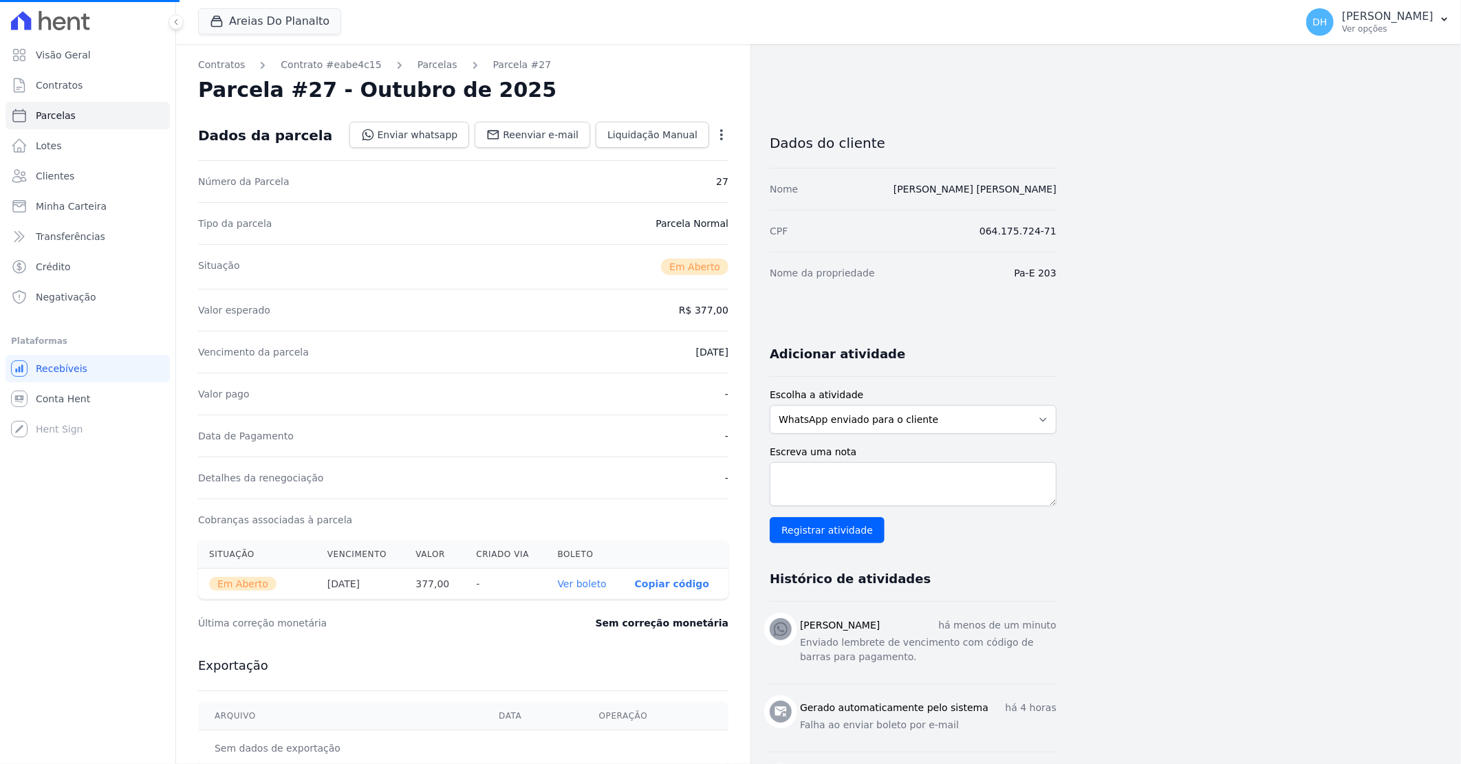
select select
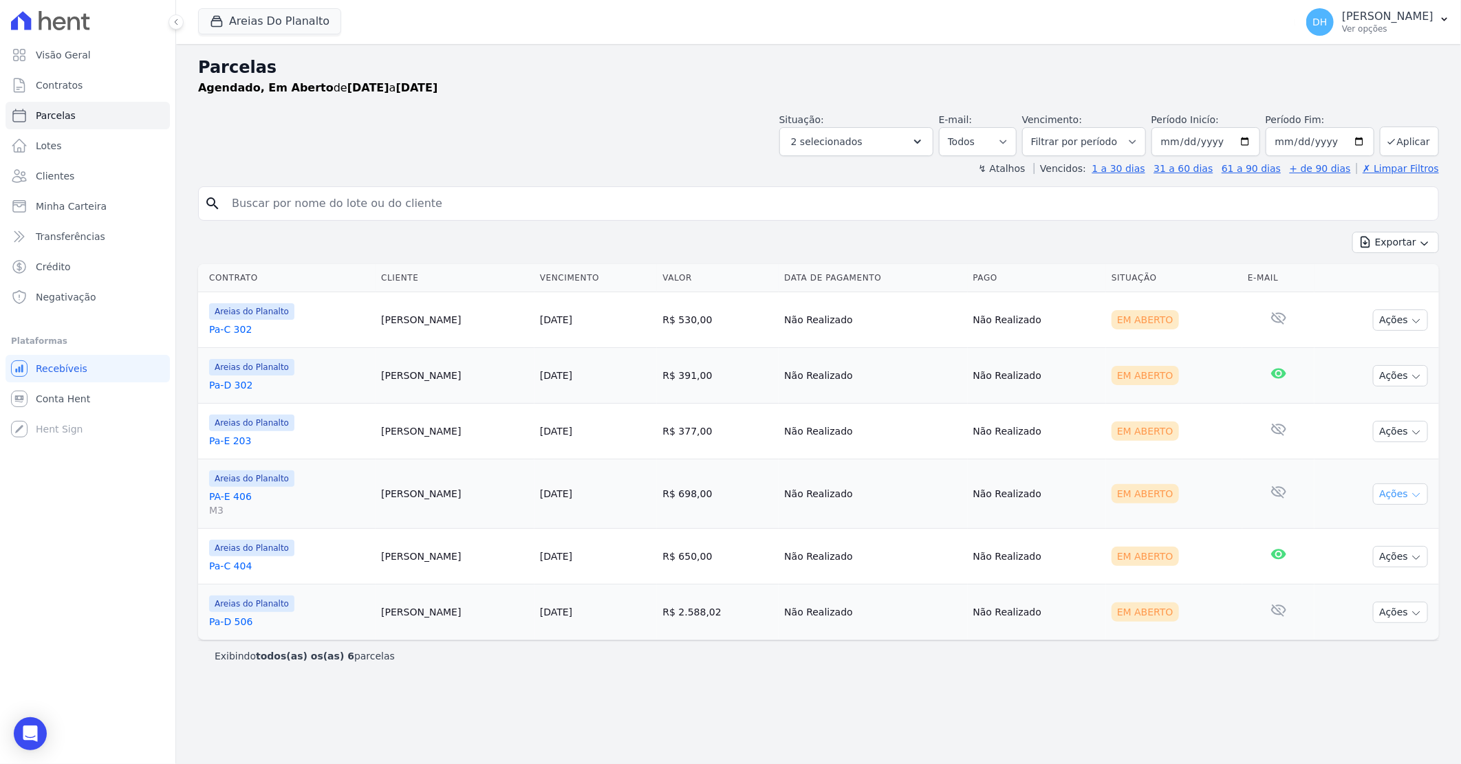
click at [1380, 492] on button "Ações" at bounding box center [1400, 493] width 55 height 21
click at [1373, 571] on link "Enviar whatsapp" at bounding box center [1395, 576] width 132 height 25
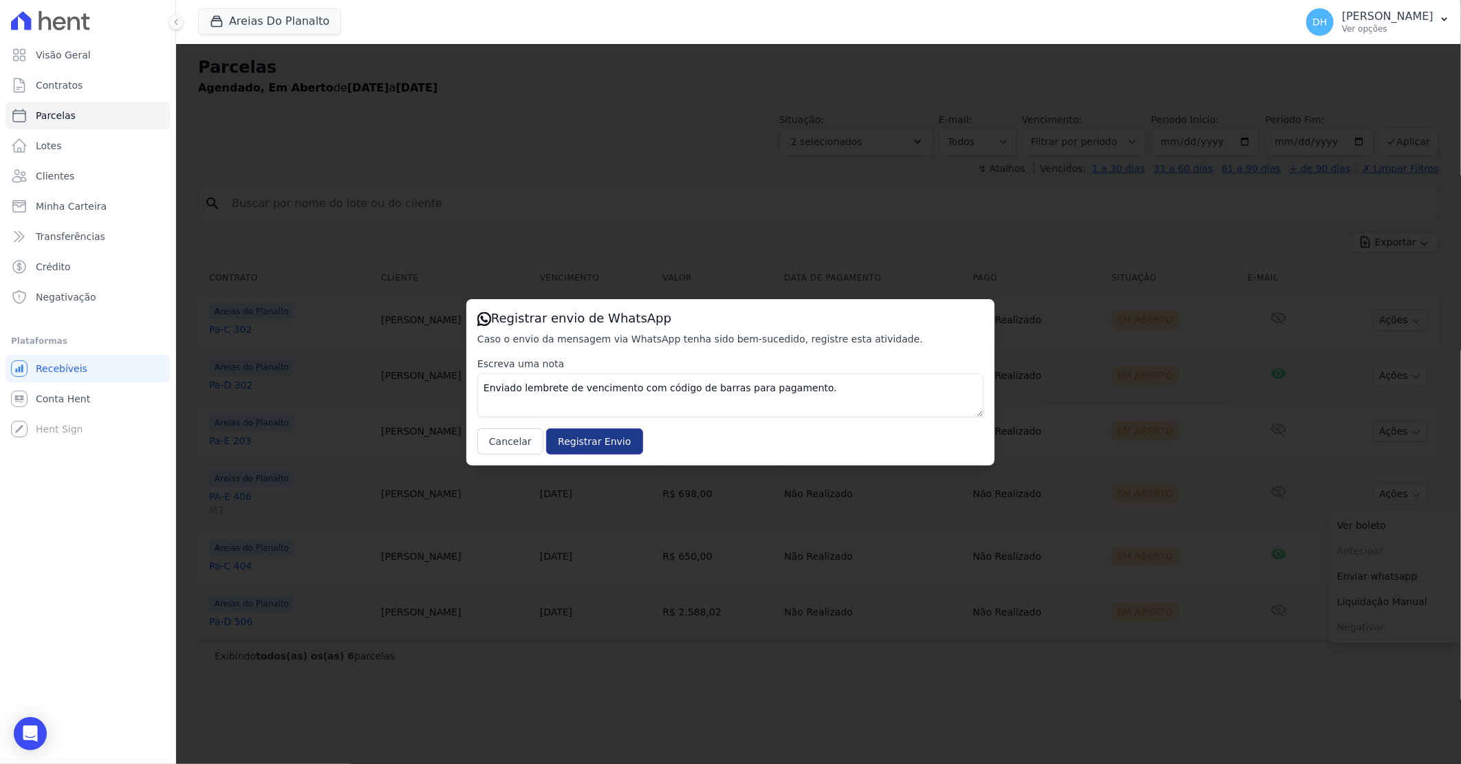
click at [578, 450] on input "Registrar Envio" at bounding box center [594, 441] width 96 height 26
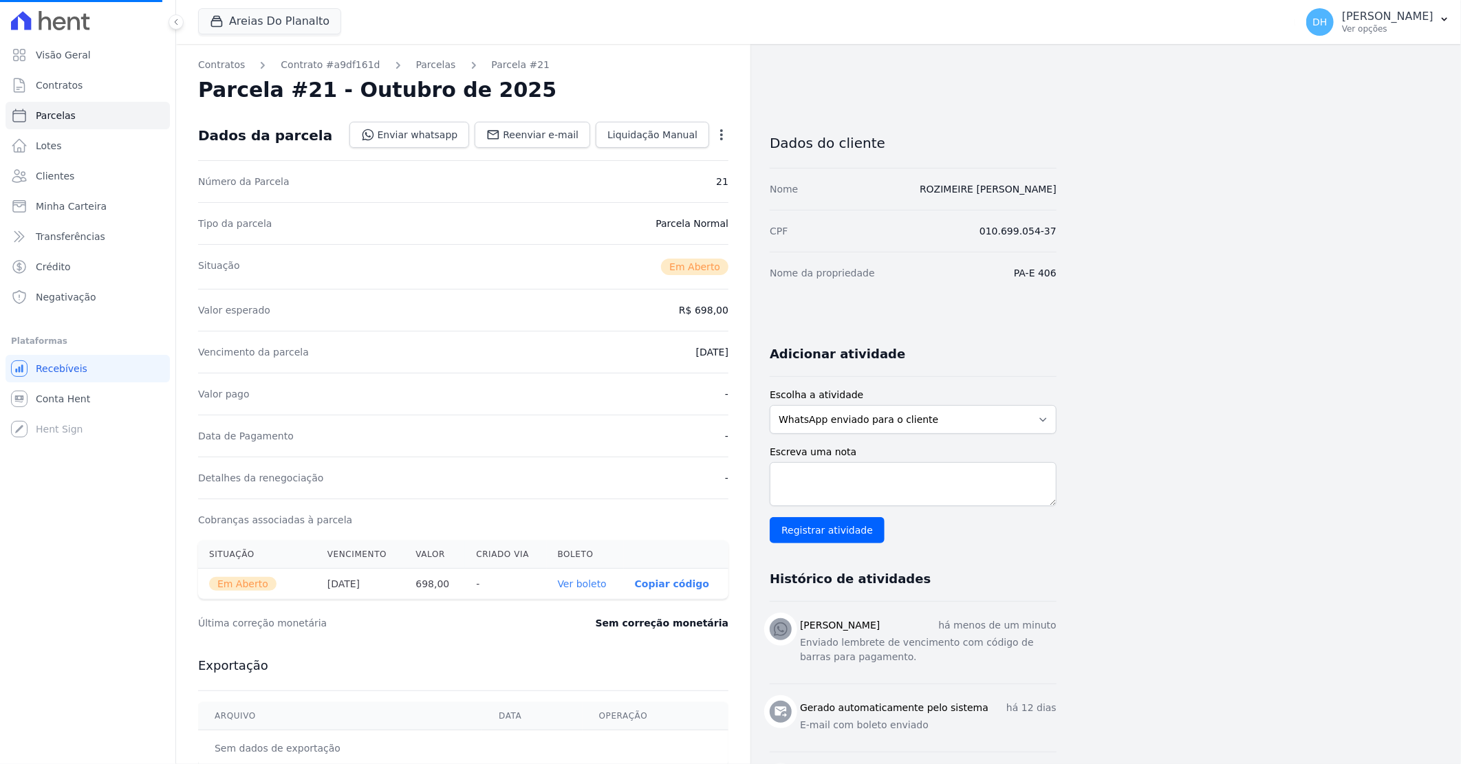
select select
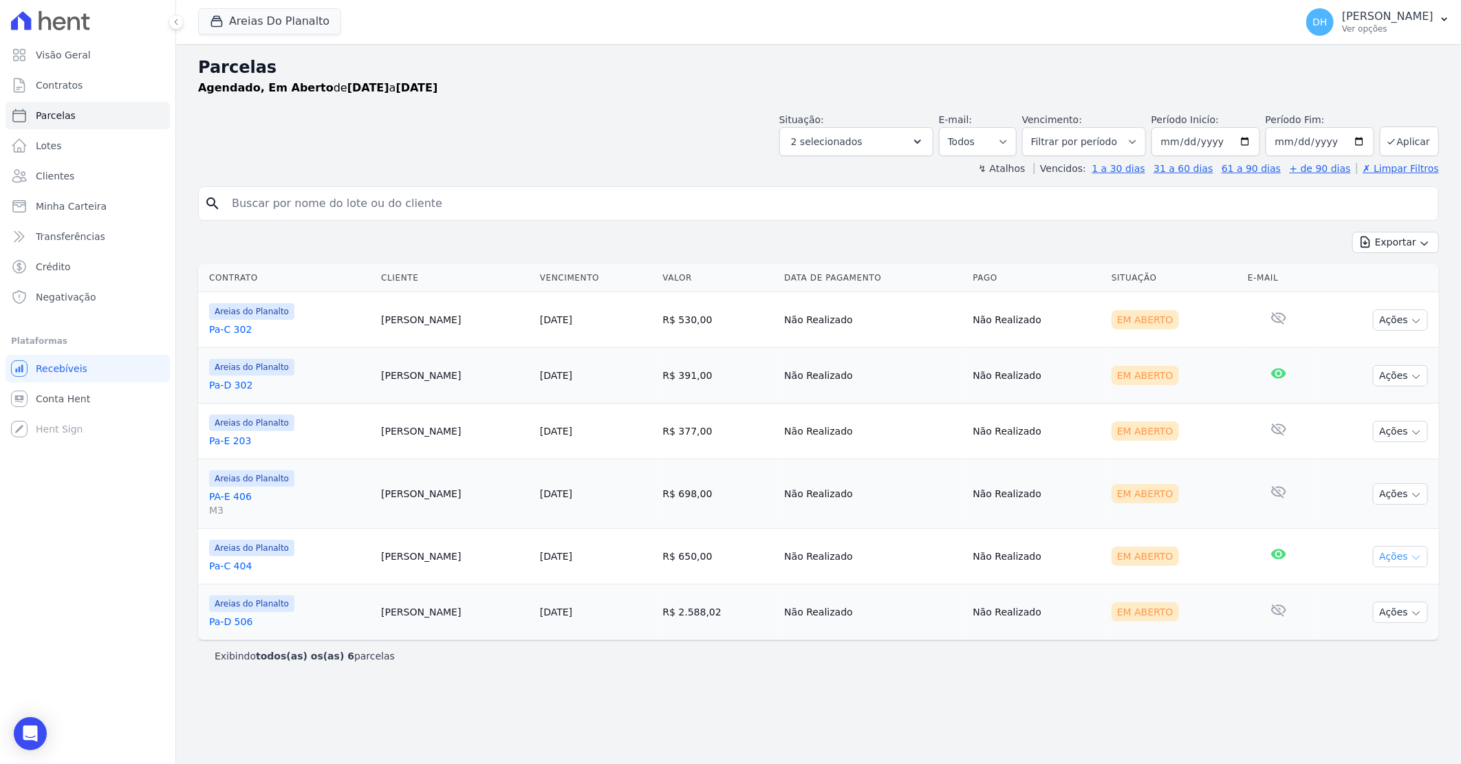
click at [1419, 553] on icon "button" at bounding box center [1415, 557] width 11 height 11
click at [1364, 640] on link "Enviar whatsapp" at bounding box center [1395, 638] width 132 height 25
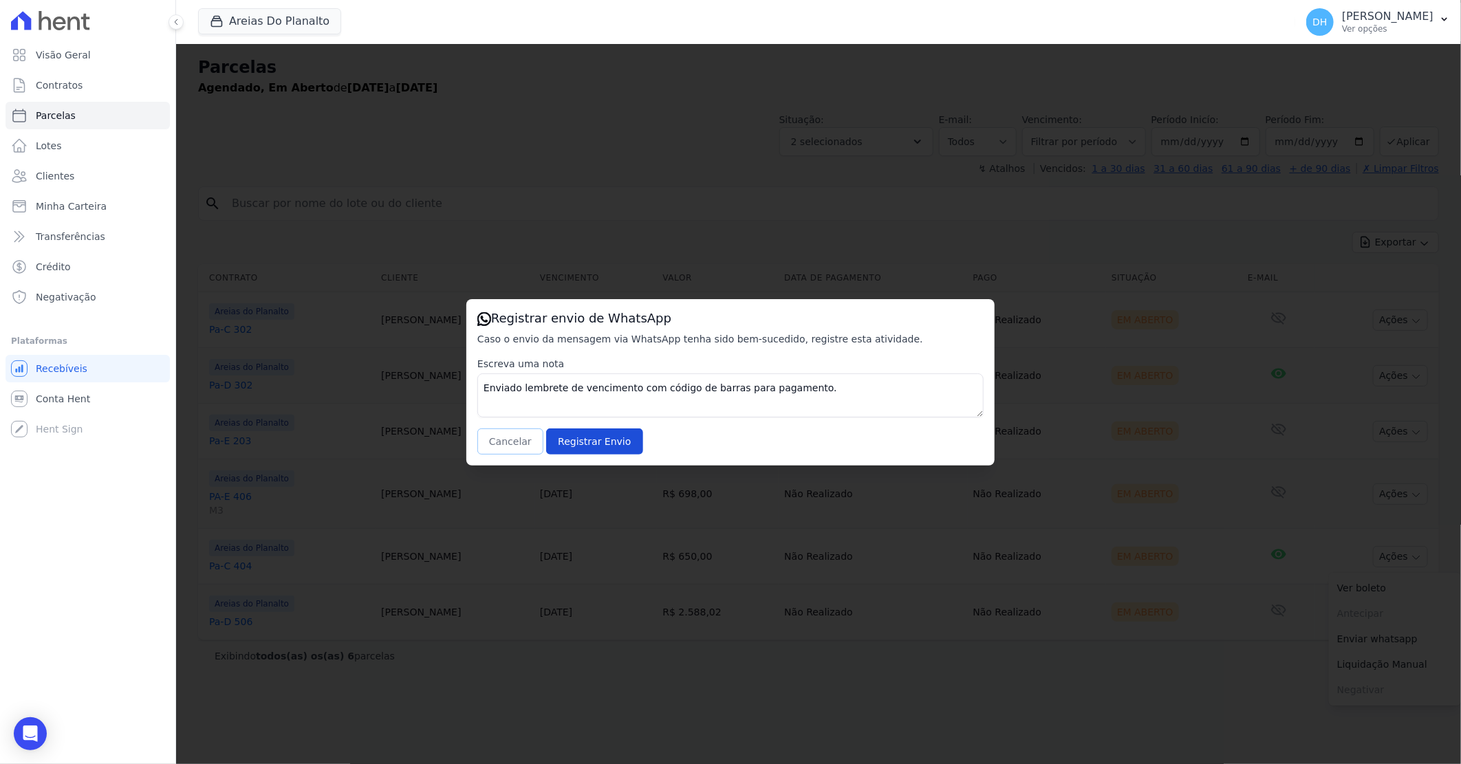
click at [505, 444] on button "Cancelar" at bounding box center [510, 441] width 66 height 26
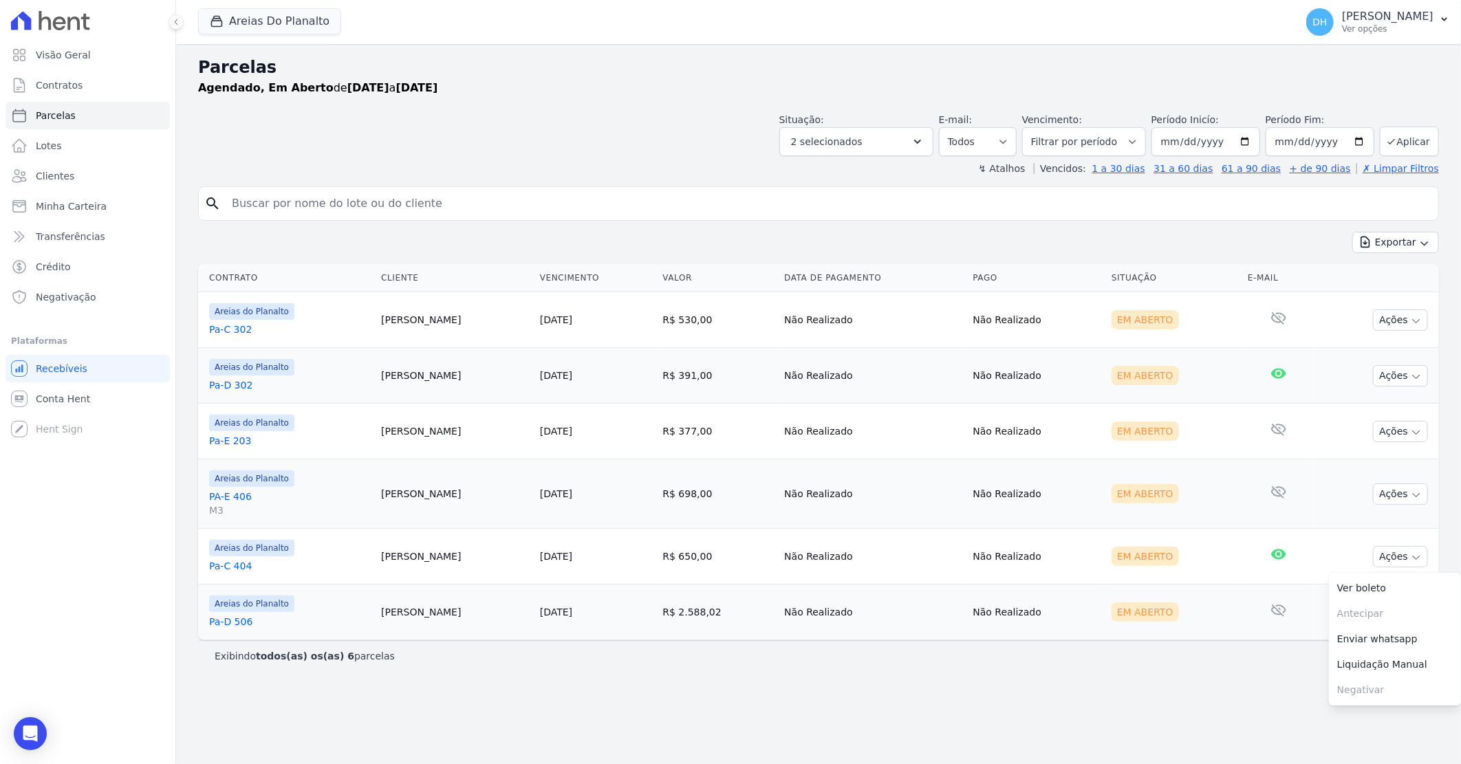
click at [225, 569] on link "Pa-C 404" at bounding box center [289, 566] width 161 height 14
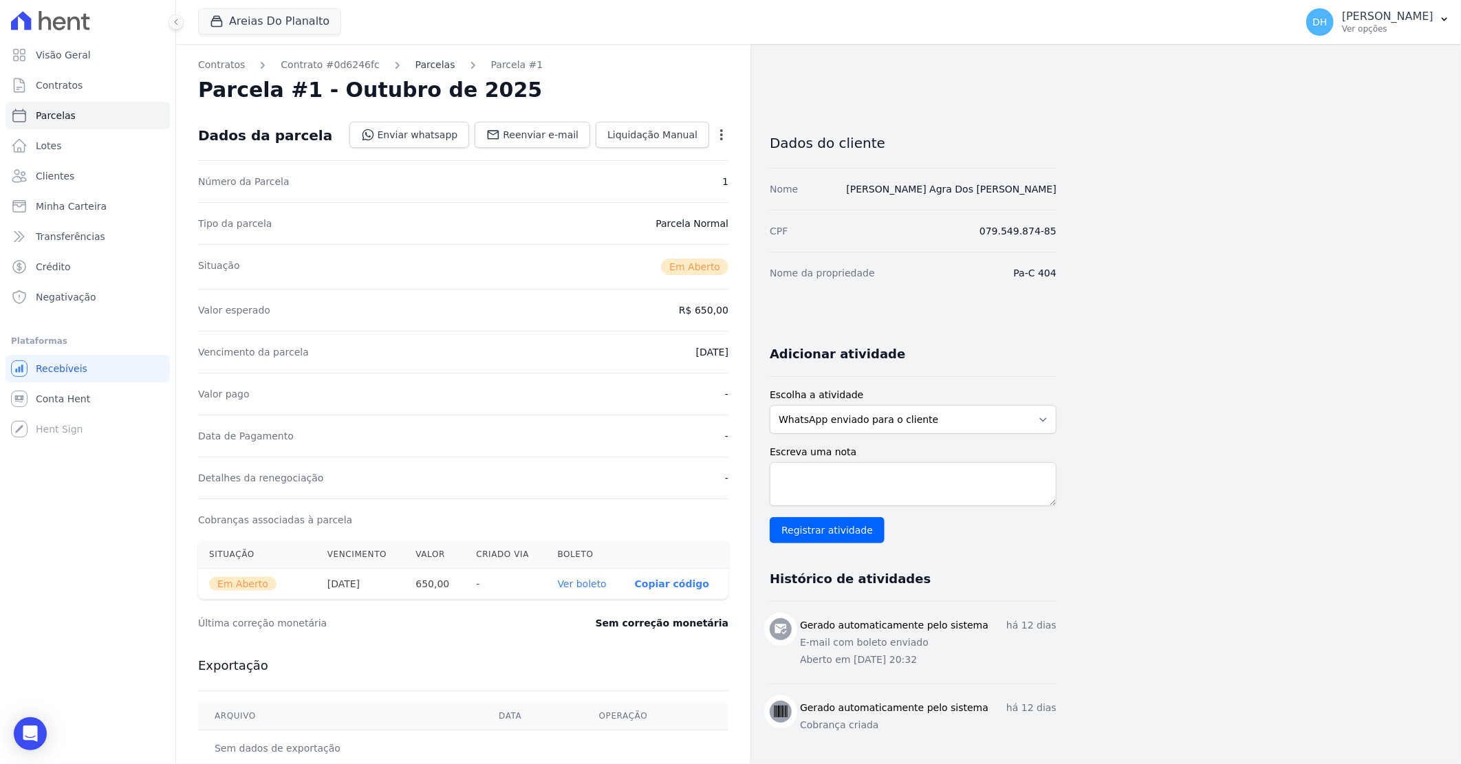
click at [422, 67] on link "Parcelas" at bounding box center [435, 65] width 40 height 14
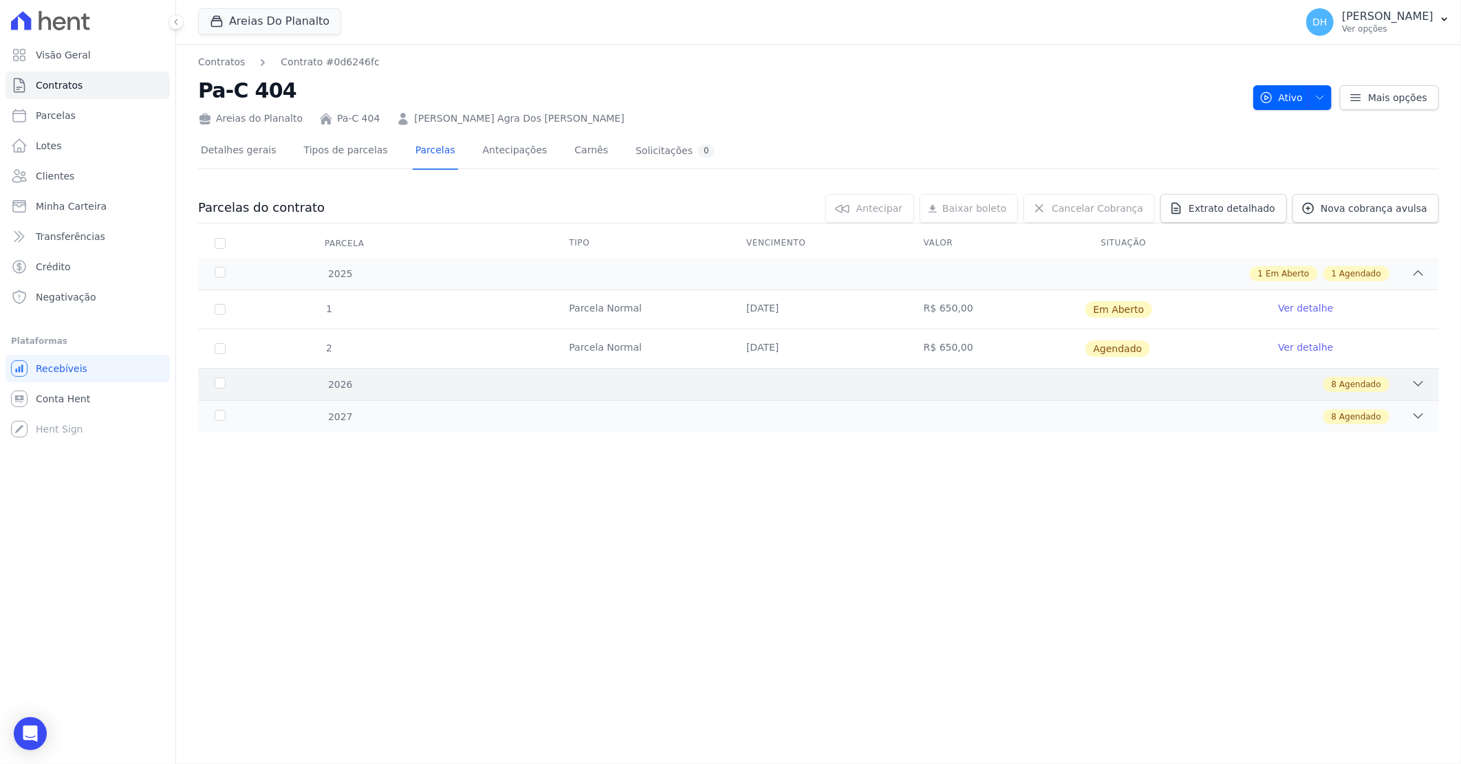
click at [946, 383] on div "8 Agendado" at bounding box center [879, 384] width 1091 height 15
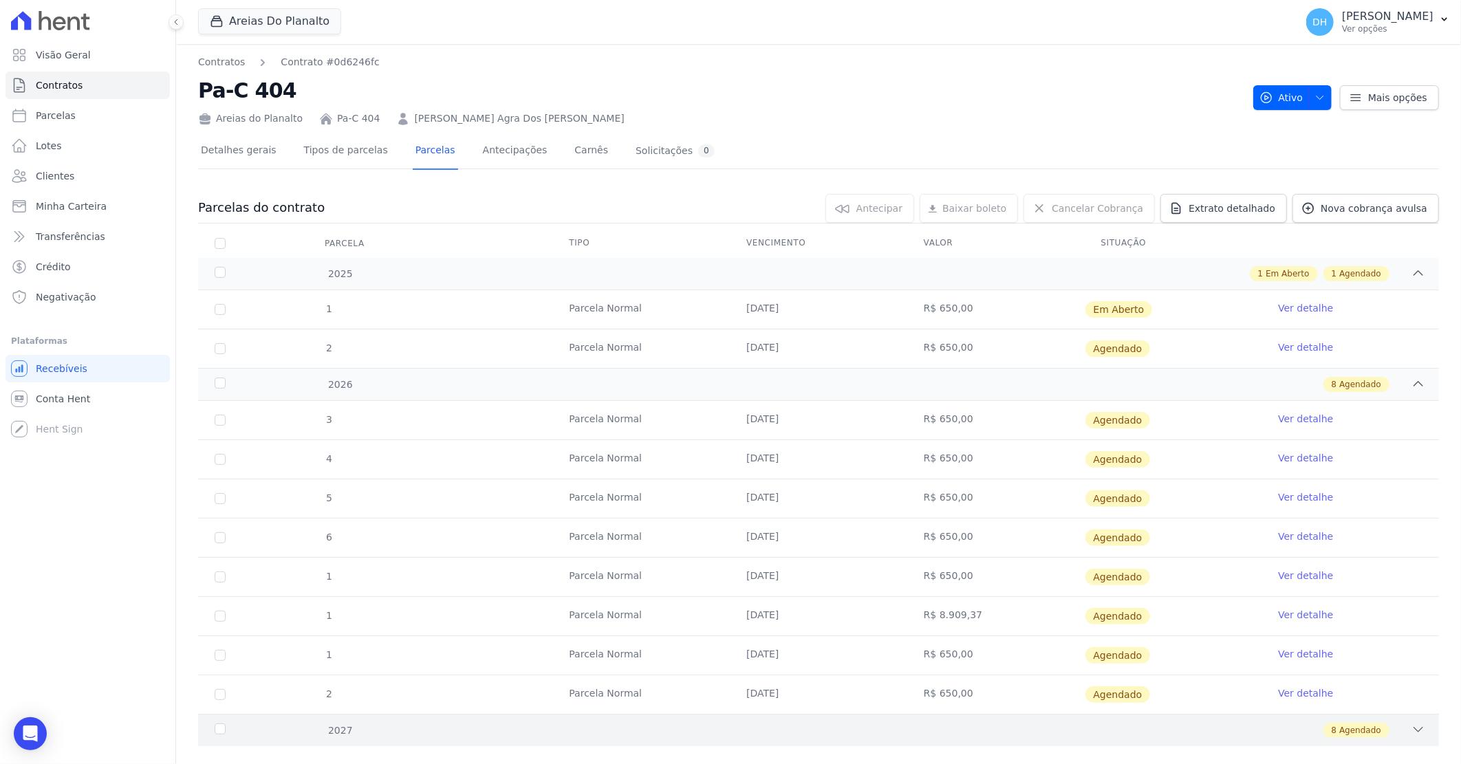
click at [906, 724] on div "8 Agendado" at bounding box center [879, 730] width 1091 height 15
click at [1304, 306] on link "Ver detalhe" at bounding box center [1305, 308] width 55 height 14
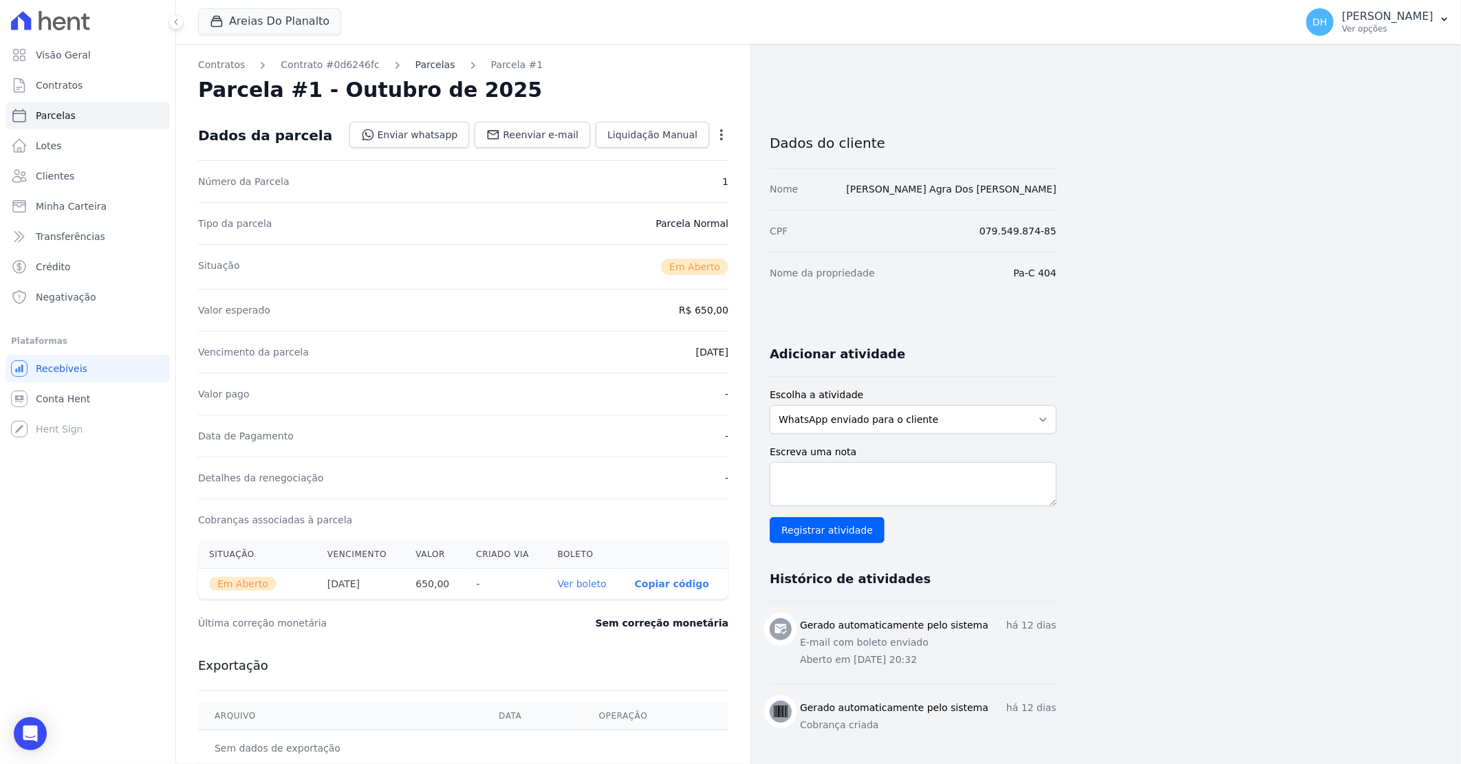
click at [422, 69] on link "Parcelas" at bounding box center [435, 65] width 40 height 14
select select
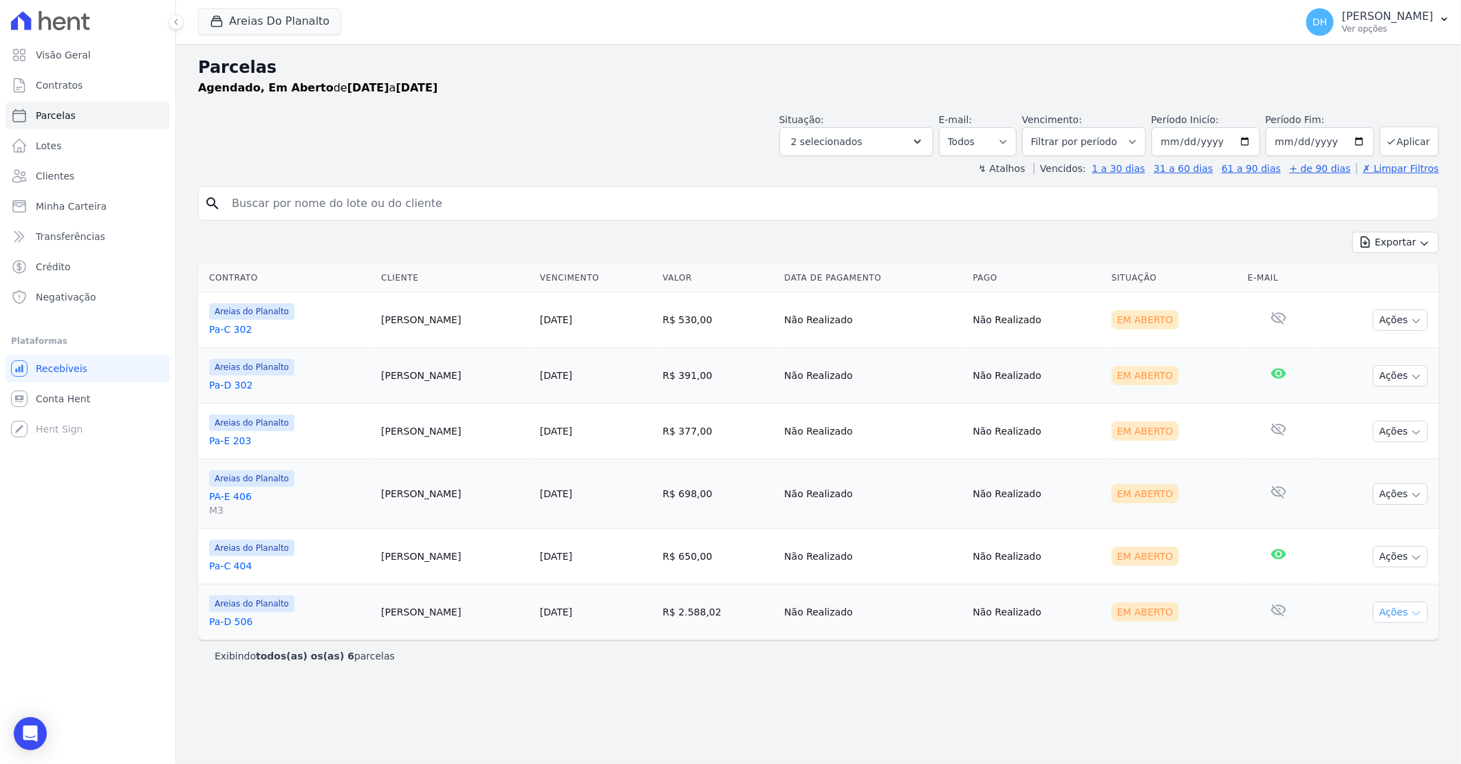
click at [1404, 609] on button "Ações" at bounding box center [1400, 612] width 55 height 21
click at [1376, 698] on link "Enviar whatsapp" at bounding box center [1395, 694] width 132 height 25
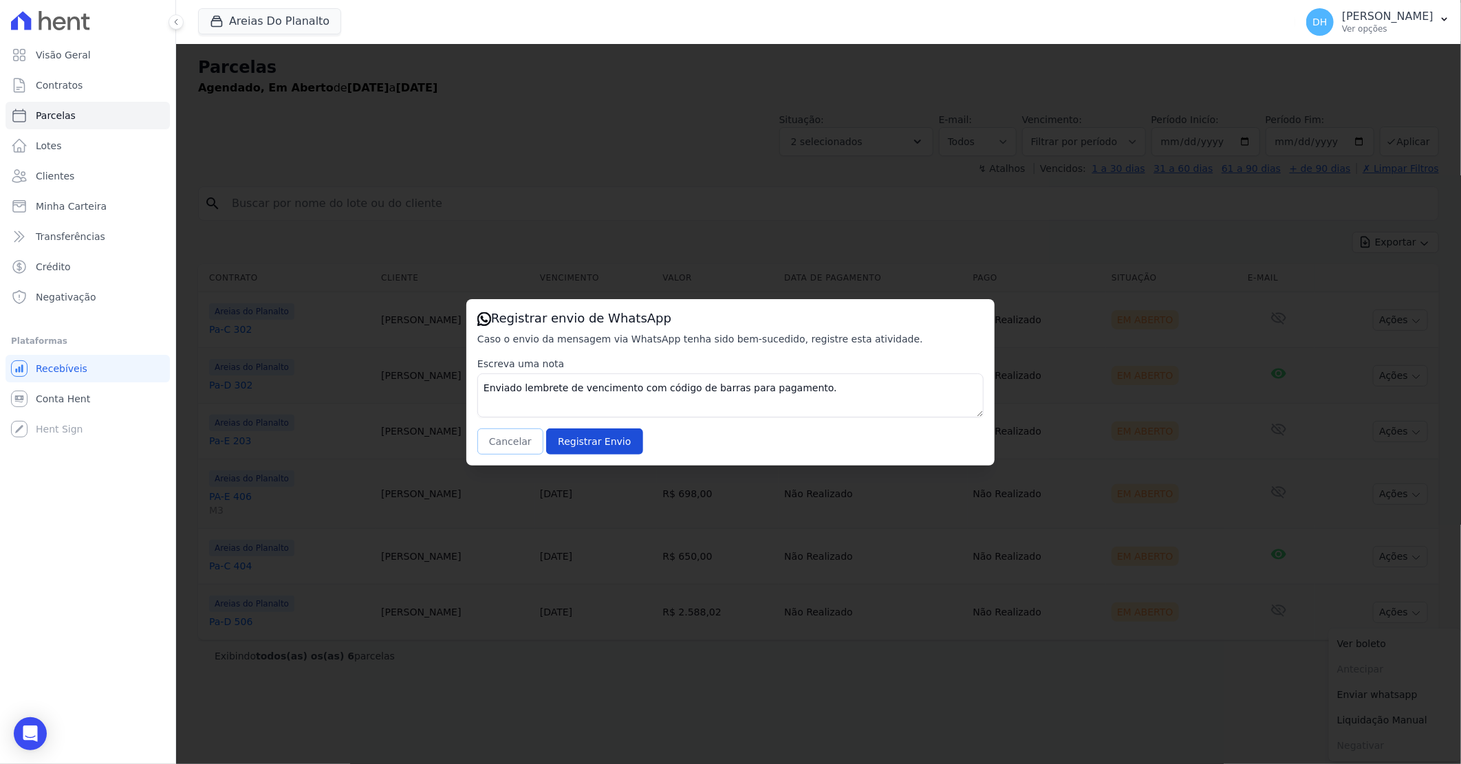
click at [516, 431] on button "Cancelar" at bounding box center [510, 441] width 66 height 26
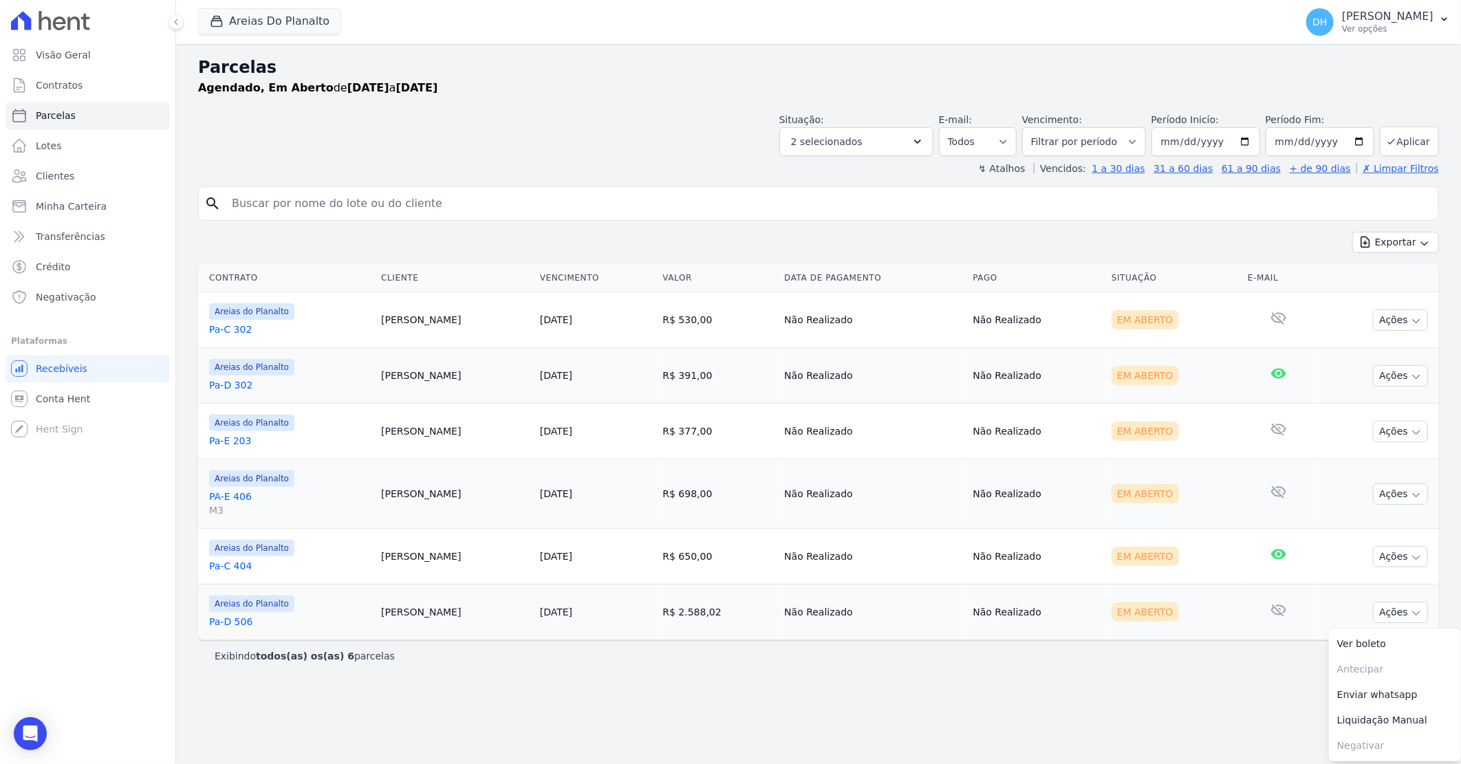
click at [234, 624] on link "Pa-D 506" at bounding box center [289, 622] width 161 height 14
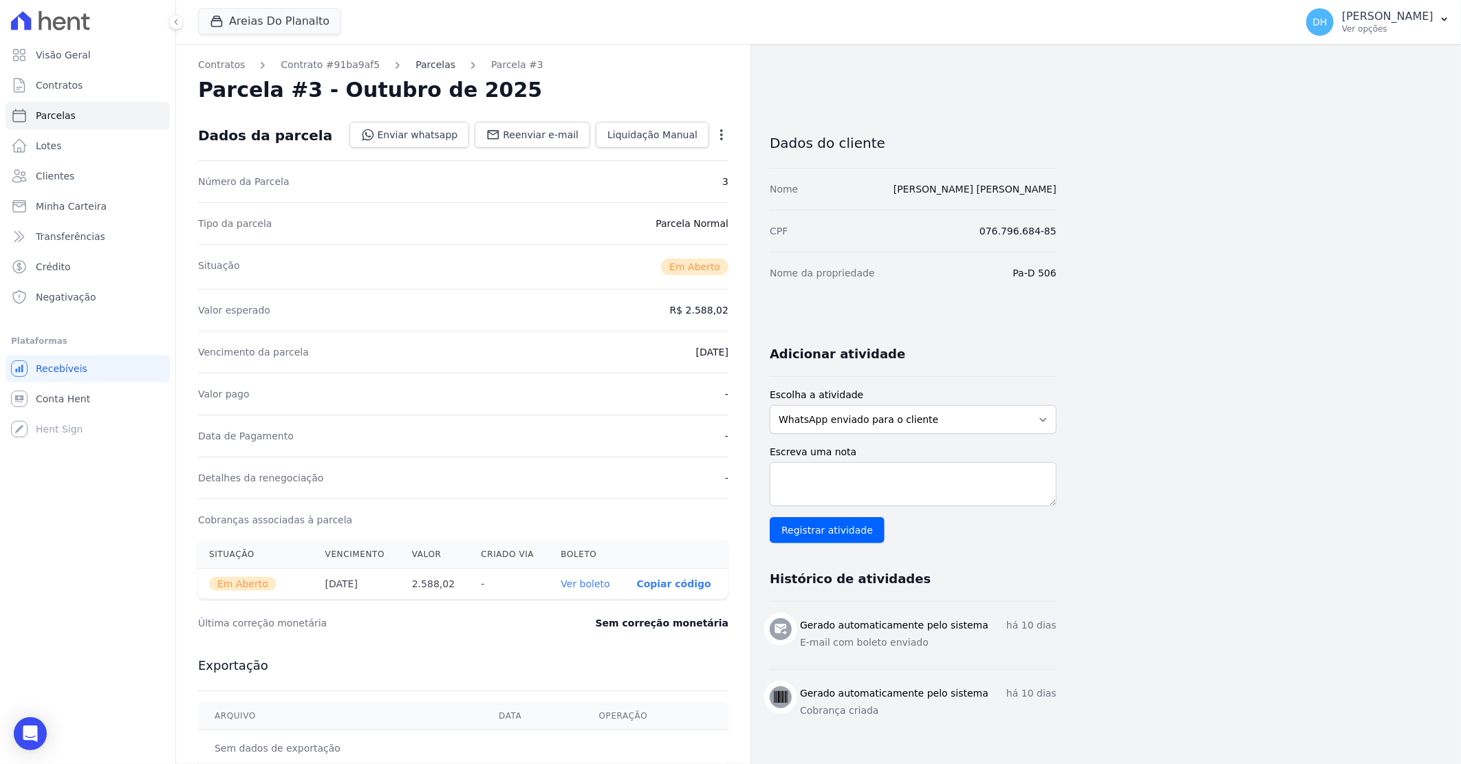
click at [422, 67] on link "Parcelas" at bounding box center [435, 65] width 40 height 14
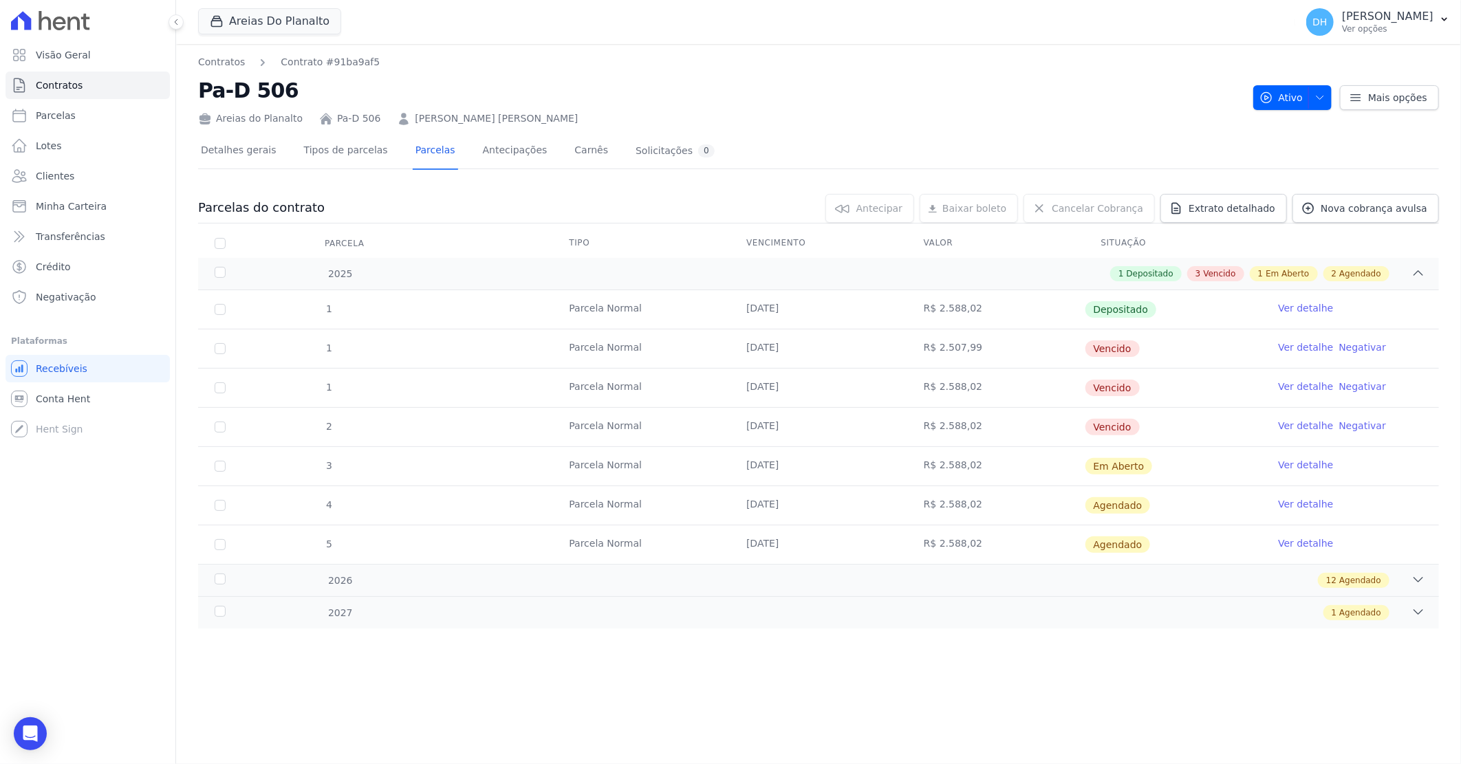
click at [1302, 468] on link "Ver detalhe" at bounding box center [1305, 465] width 55 height 14
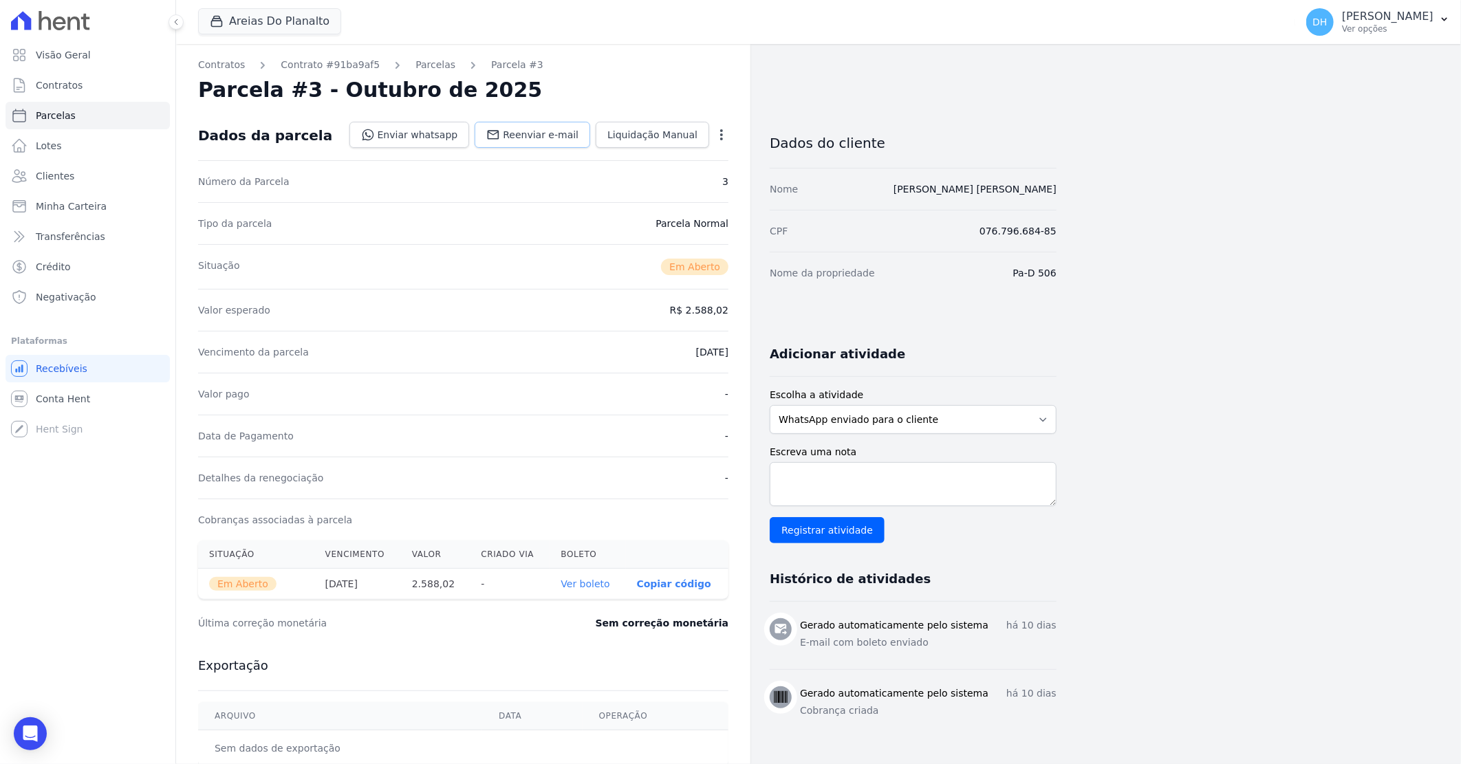
click at [539, 135] on span "Reenviar e-mail" at bounding box center [541, 135] width 76 height 14
select select
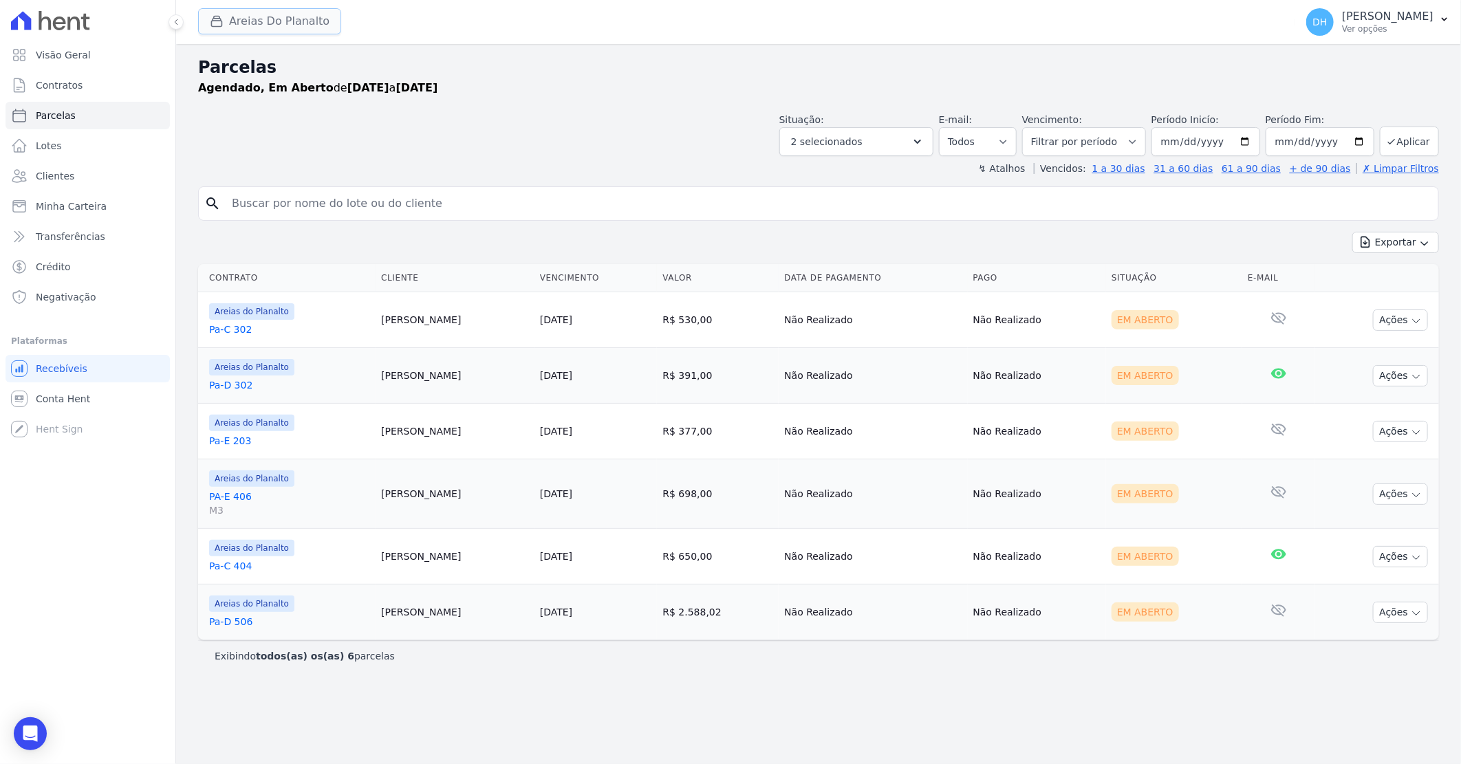
click at [297, 19] on button "Areias Do Planalto" at bounding box center [269, 21] width 143 height 26
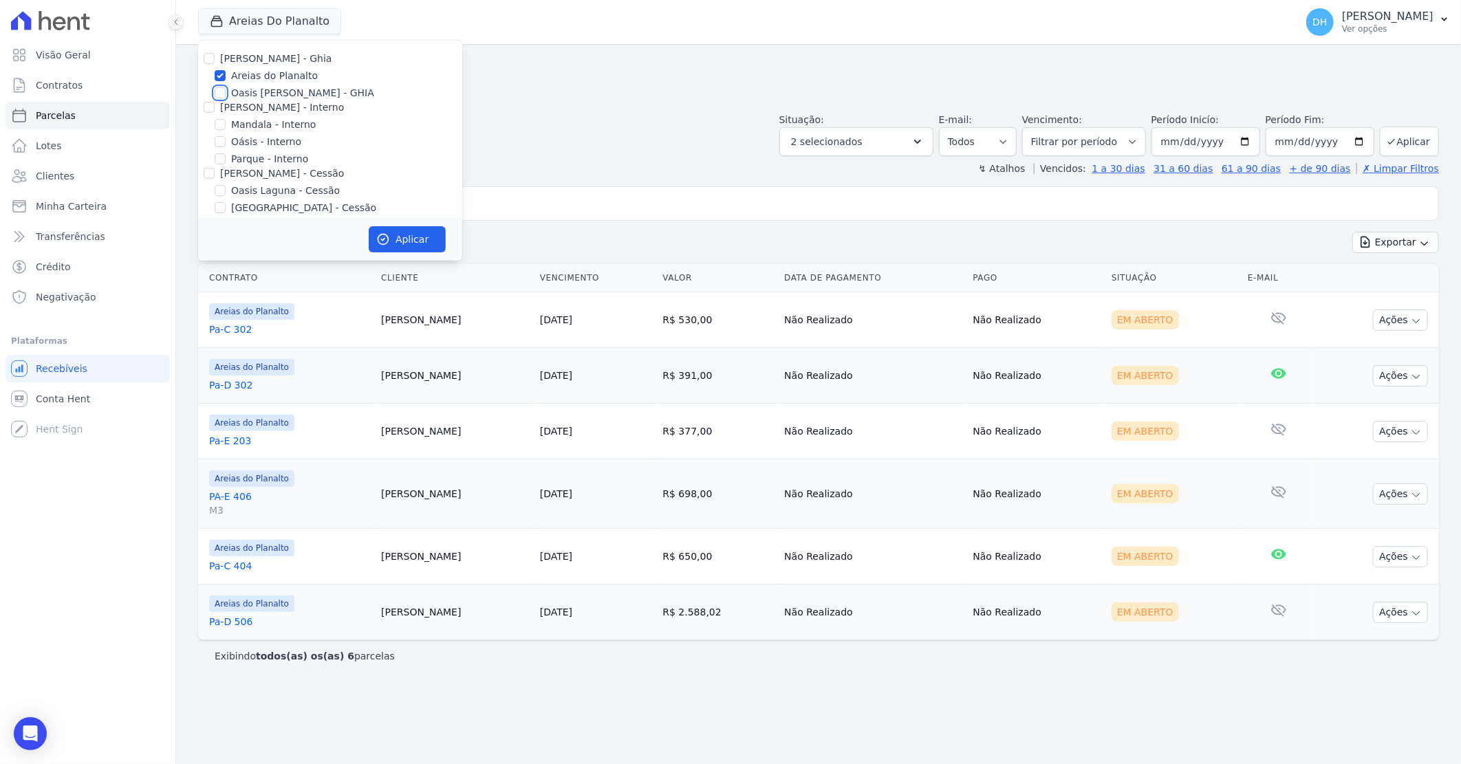
click at [215, 91] on input "Oasis [PERSON_NAME] - GHIA" at bounding box center [220, 92] width 11 height 11
checkbox input "true"
click at [215, 72] on input "Areias do Planalto" at bounding box center [220, 75] width 11 height 11
checkbox input "false"
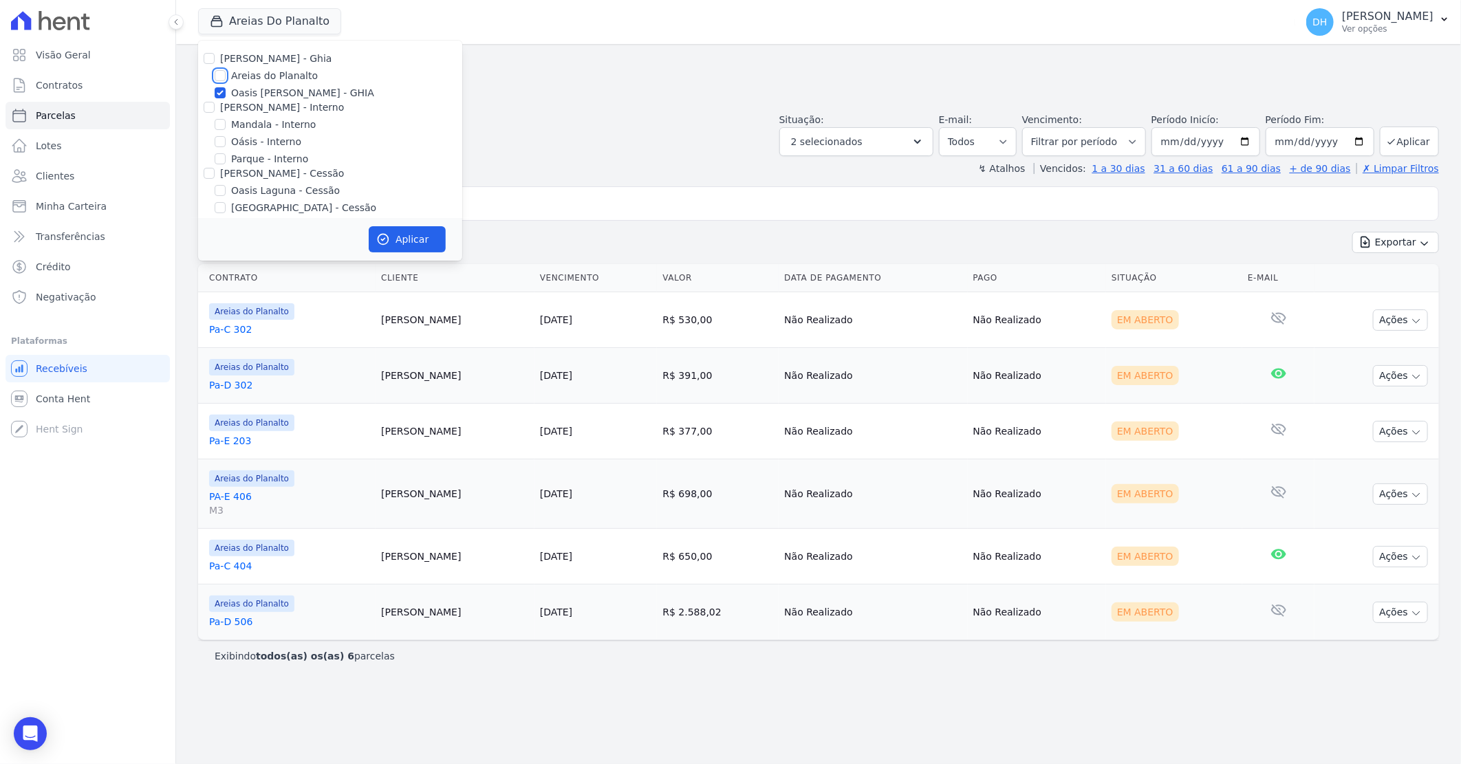
checkbox input "false"
click at [403, 229] on button "Aplicar" at bounding box center [407, 239] width 77 height 26
select select
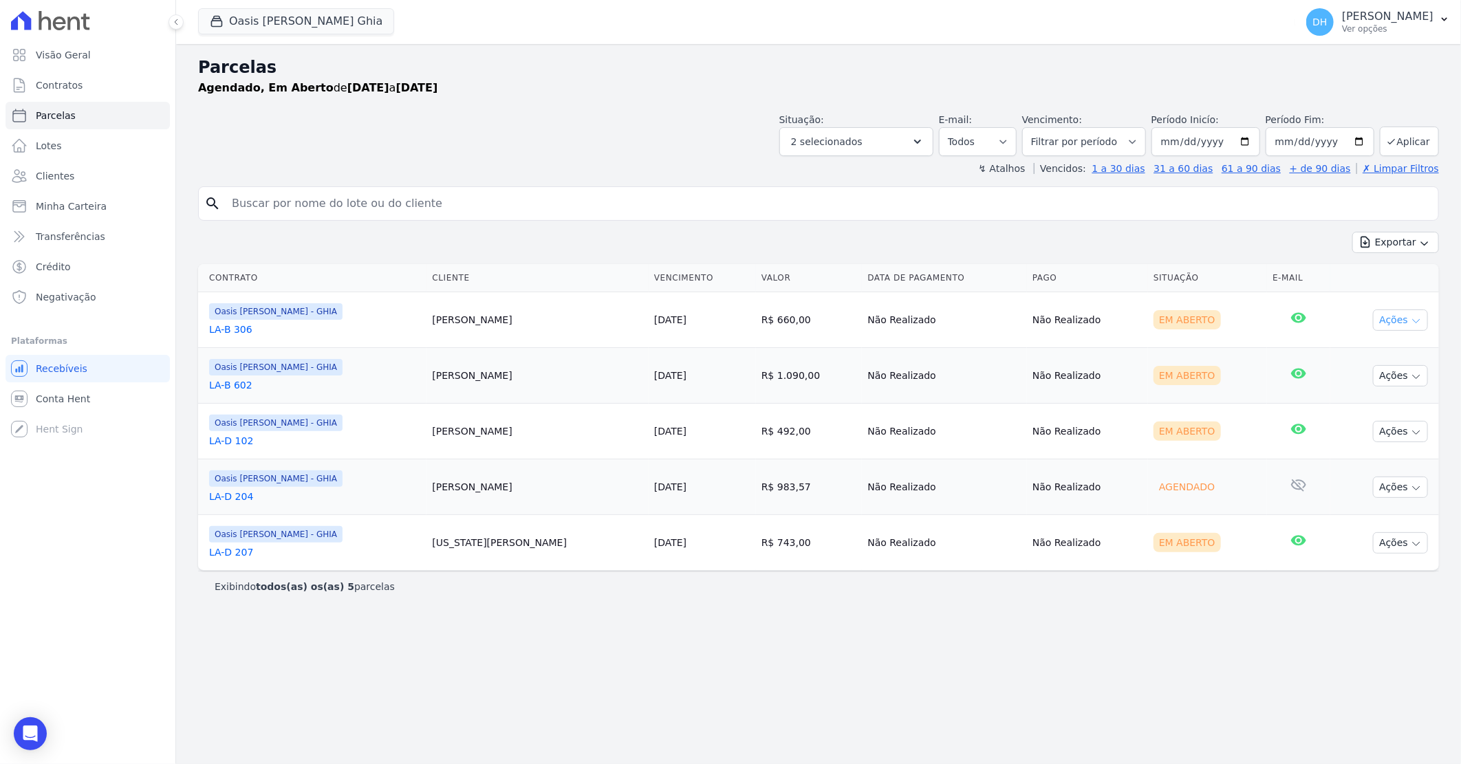
click at [1392, 314] on button "Ações" at bounding box center [1400, 319] width 55 height 21
click at [1365, 406] on link "Enviar whatsapp" at bounding box center [1395, 402] width 132 height 25
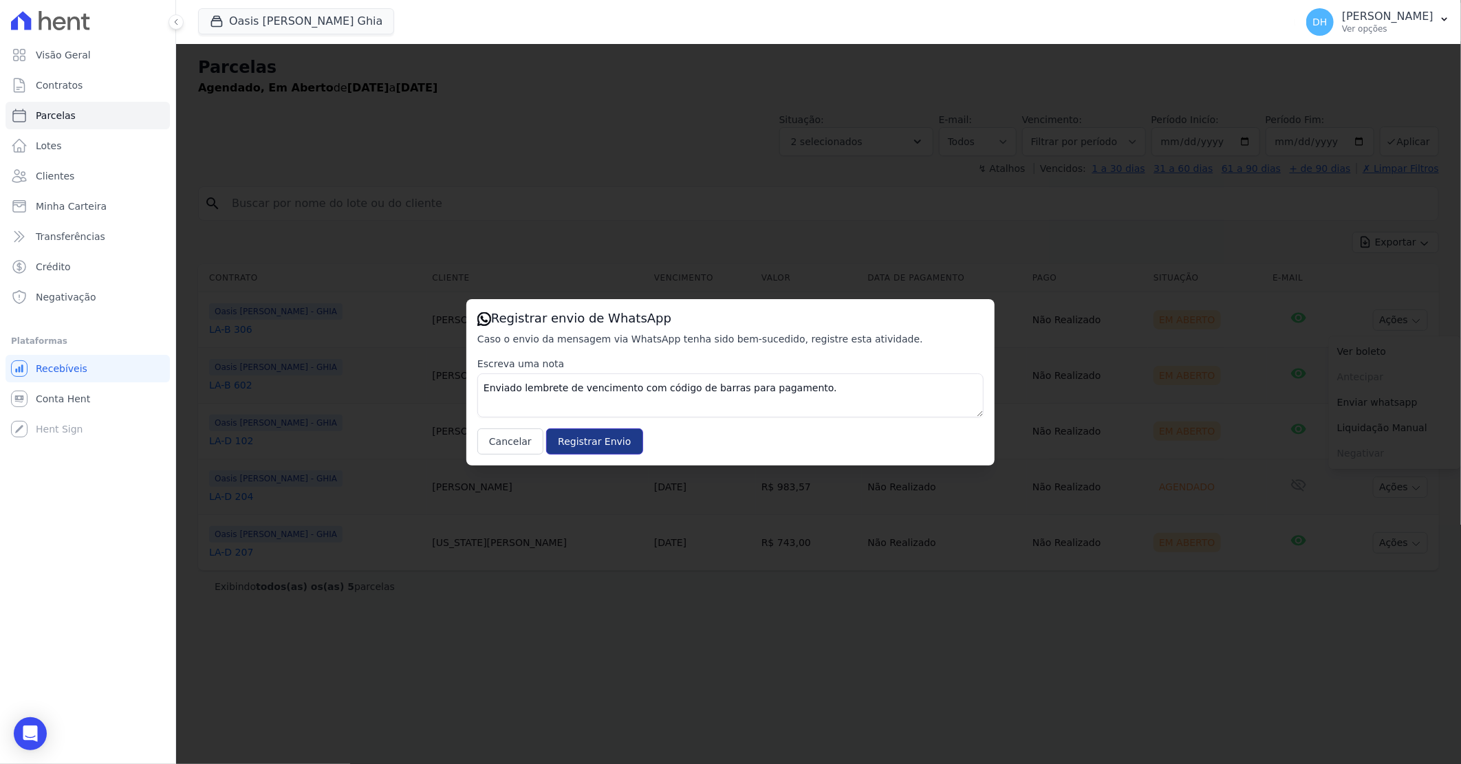
click at [555, 437] on input "Registrar Envio" at bounding box center [594, 441] width 96 height 26
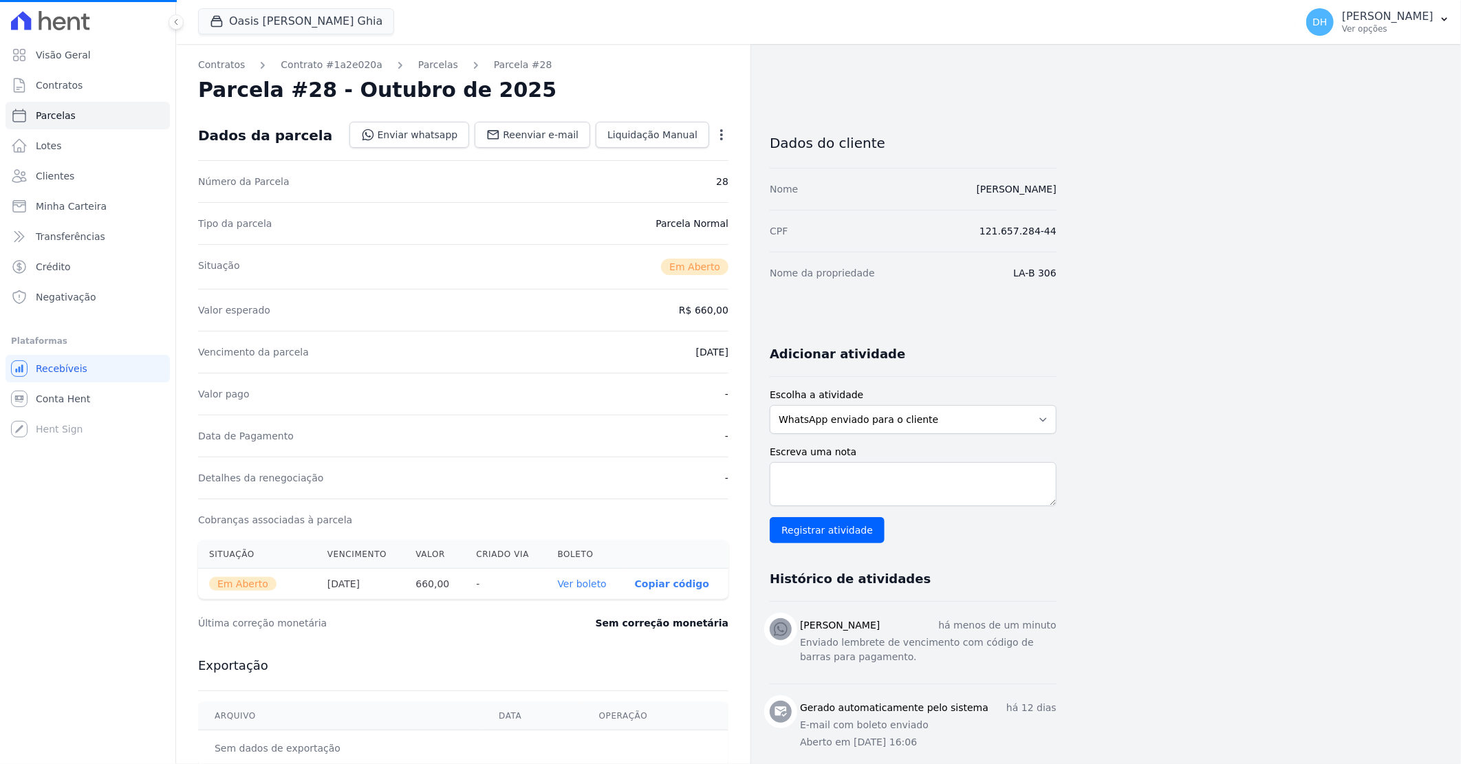
select select
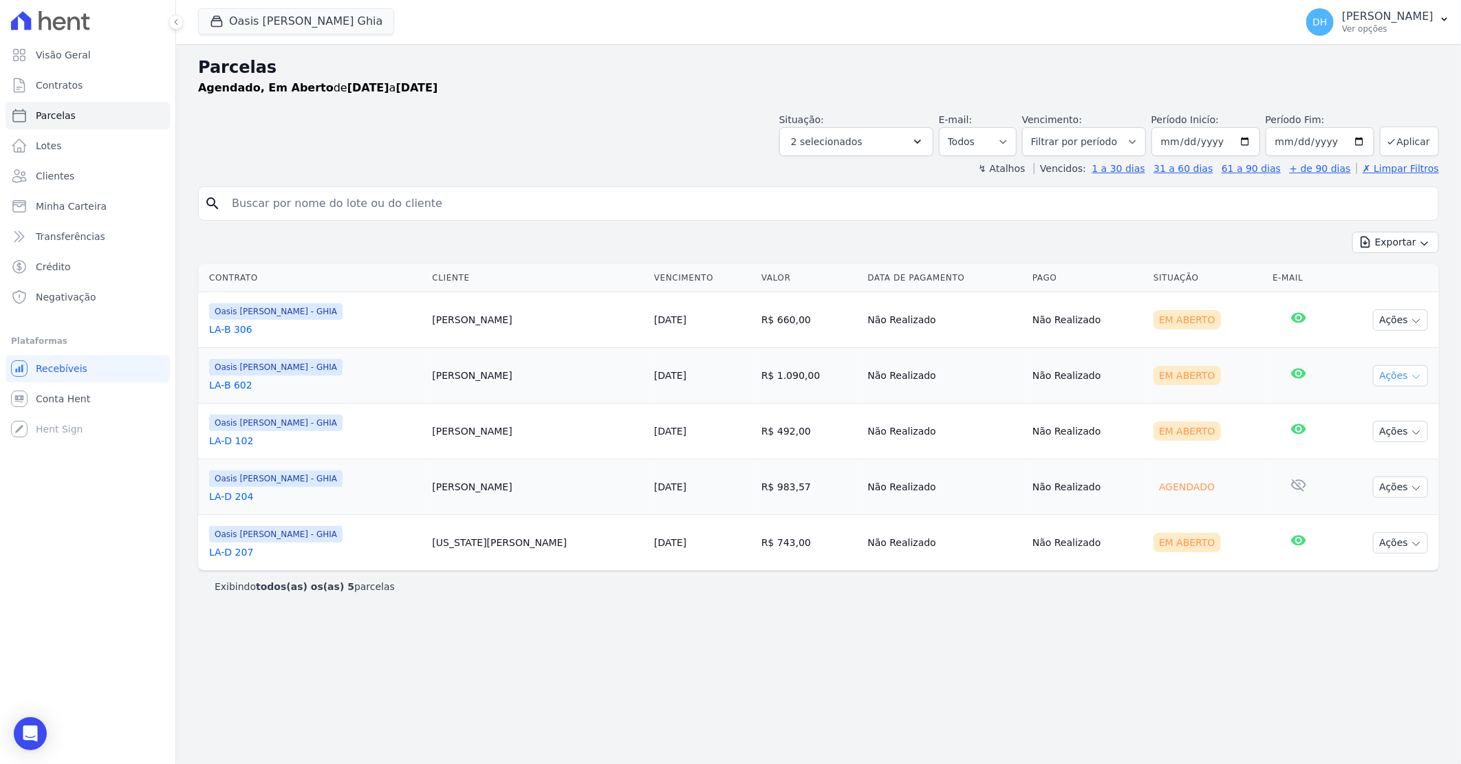
click at [1384, 375] on button "Ações" at bounding box center [1400, 375] width 55 height 21
click at [1384, 465] on link "Enviar whatsapp" at bounding box center [1395, 458] width 132 height 25
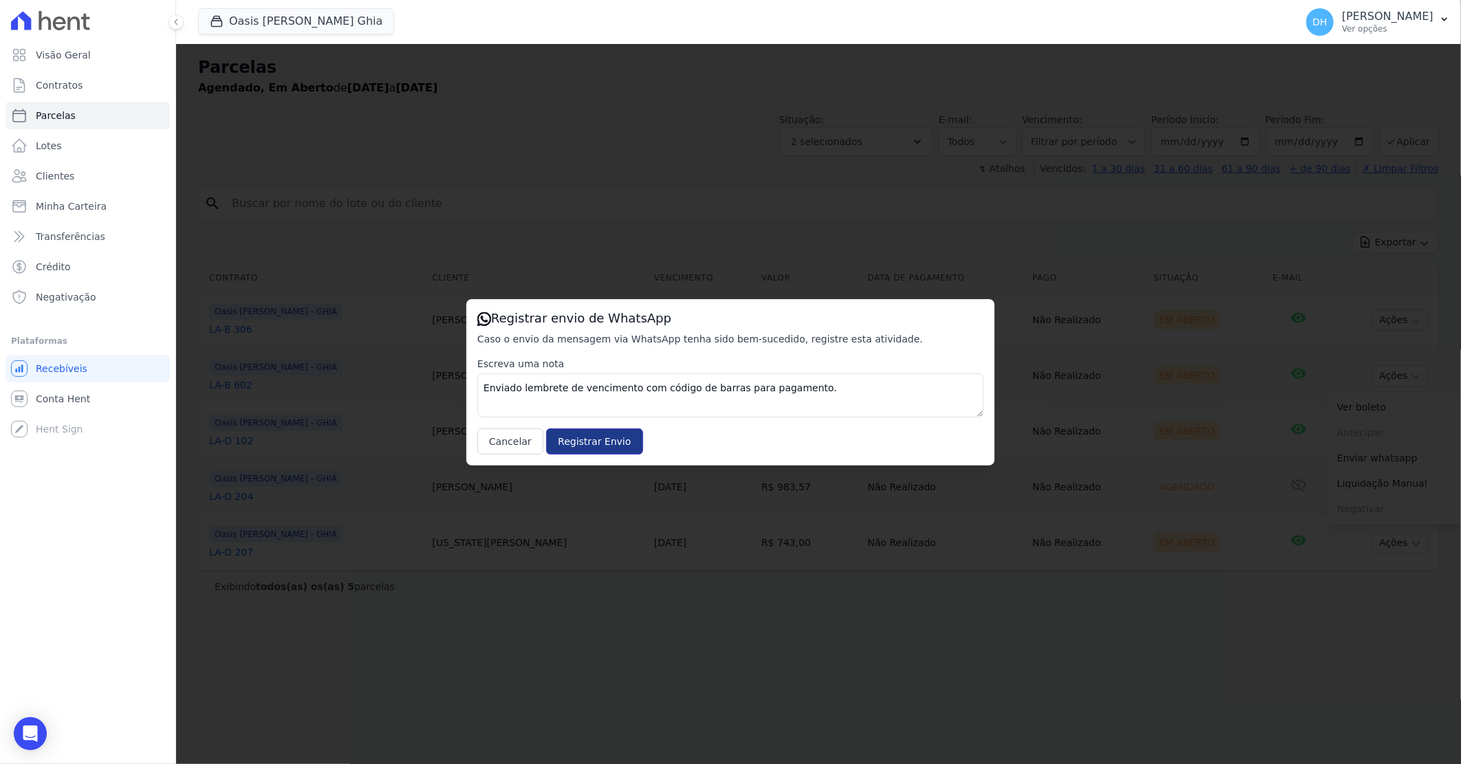
click at [580, 448] on input "Registrar Envio" at bounding box center [594, 441] width 96 height 26
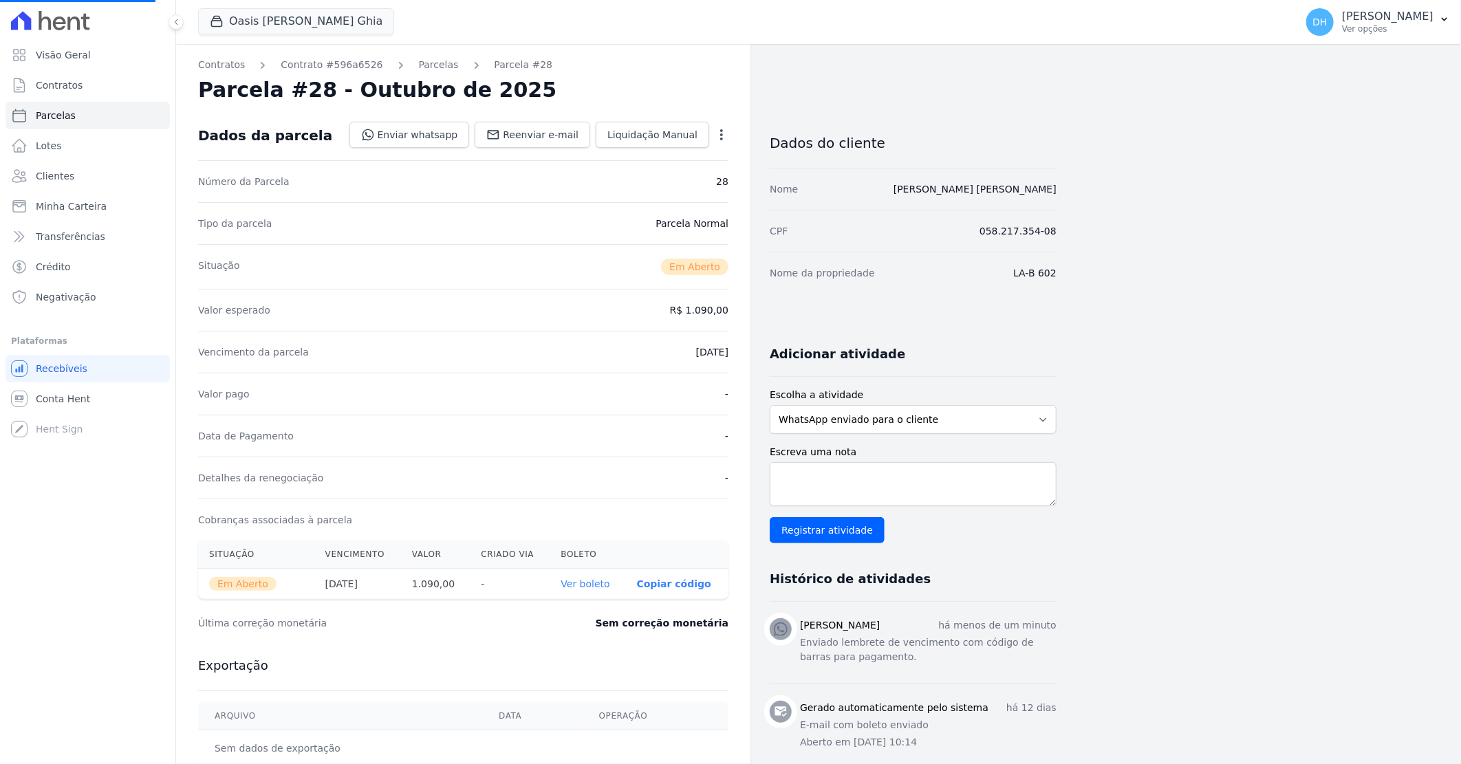
select select
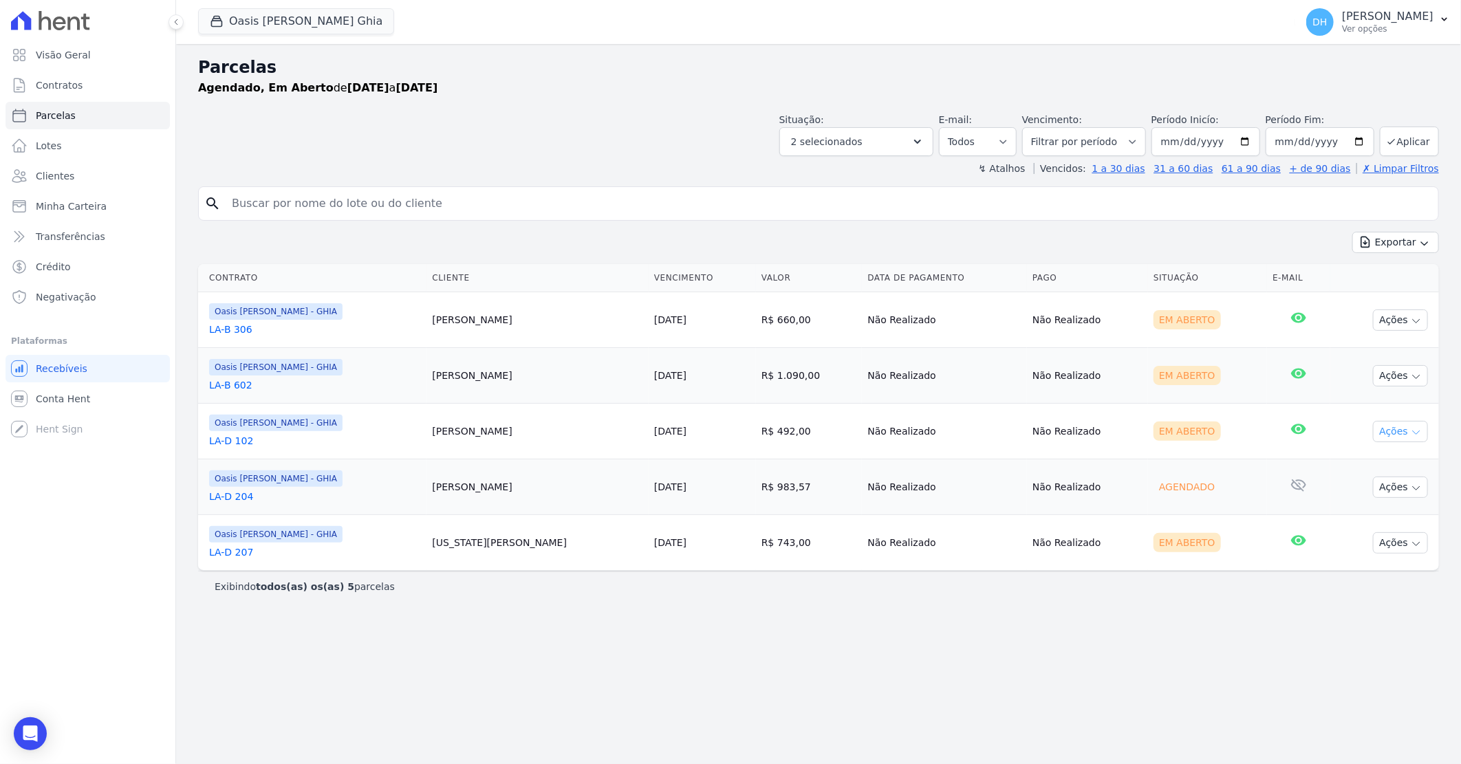
click at [1390, 428] on button "Ações" at bounding box center [1400, 431] width 55 height 21
click at [1371, 512] on link "Enviar whatsapp" at bounding box center [1395, 513] width 132 height 25
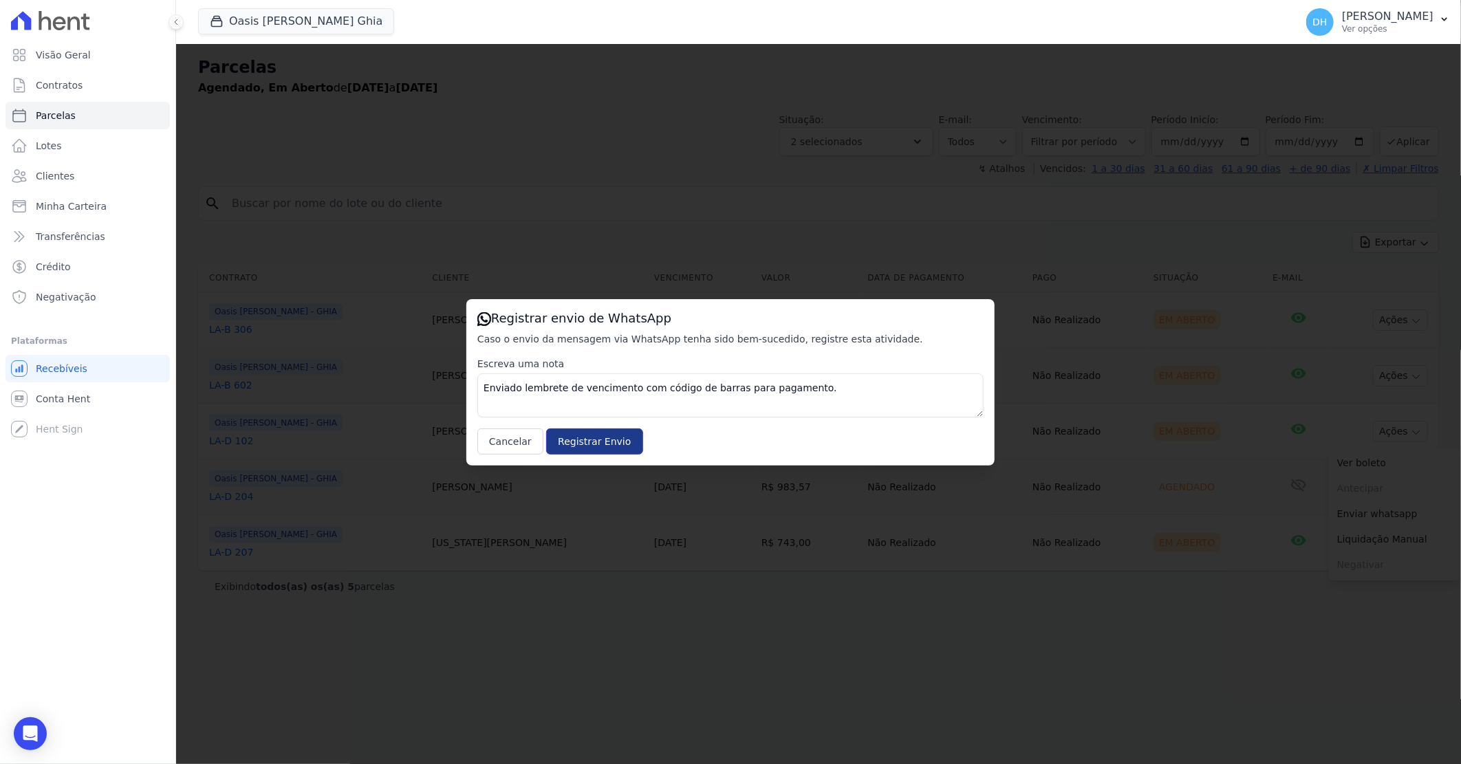
click at [565, 443] on input "Registrar Envio" at bounding box center [594, 441] width 96 height 26
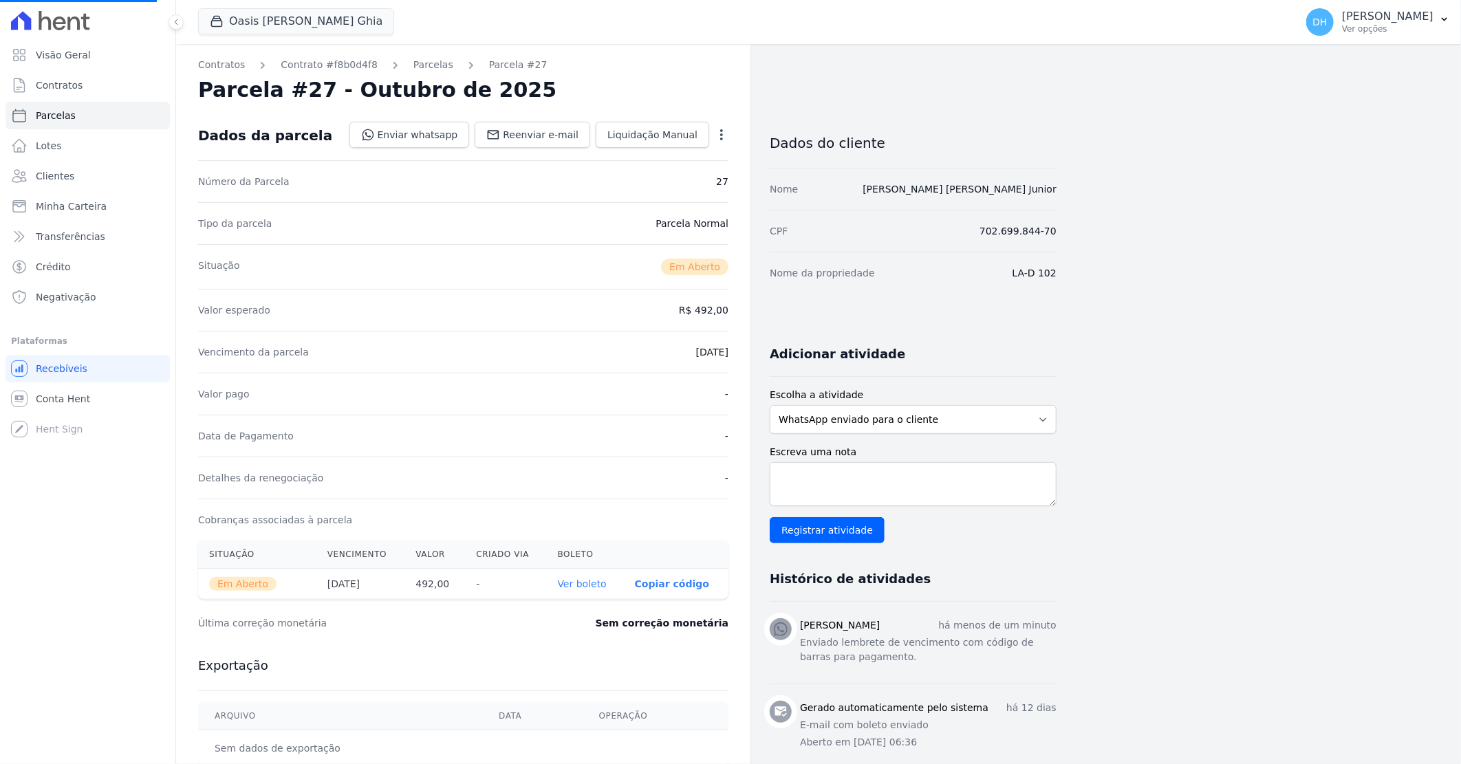
select select
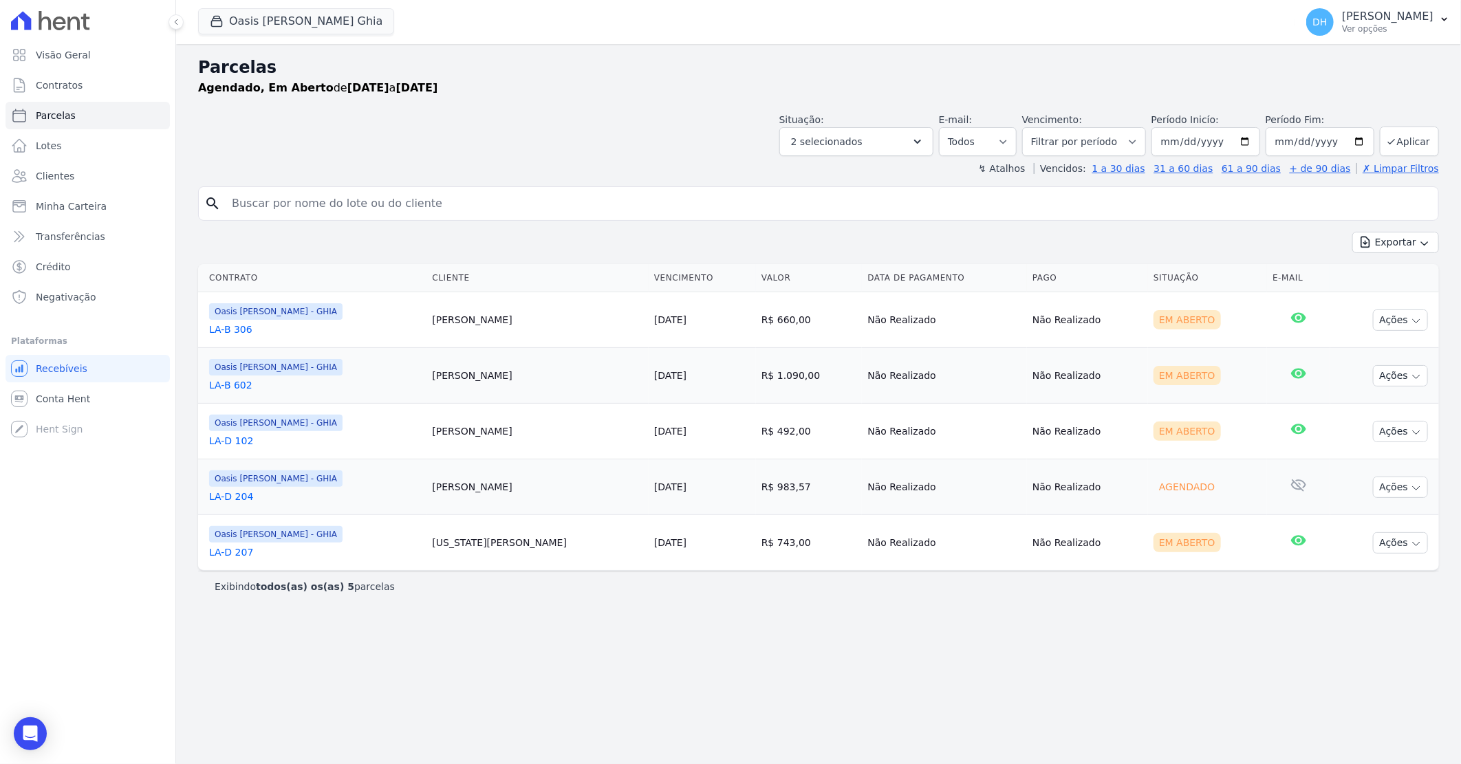
click at [239, 494] on link "LA-D 204" at bounding box center [315, 497] width 212 height 14
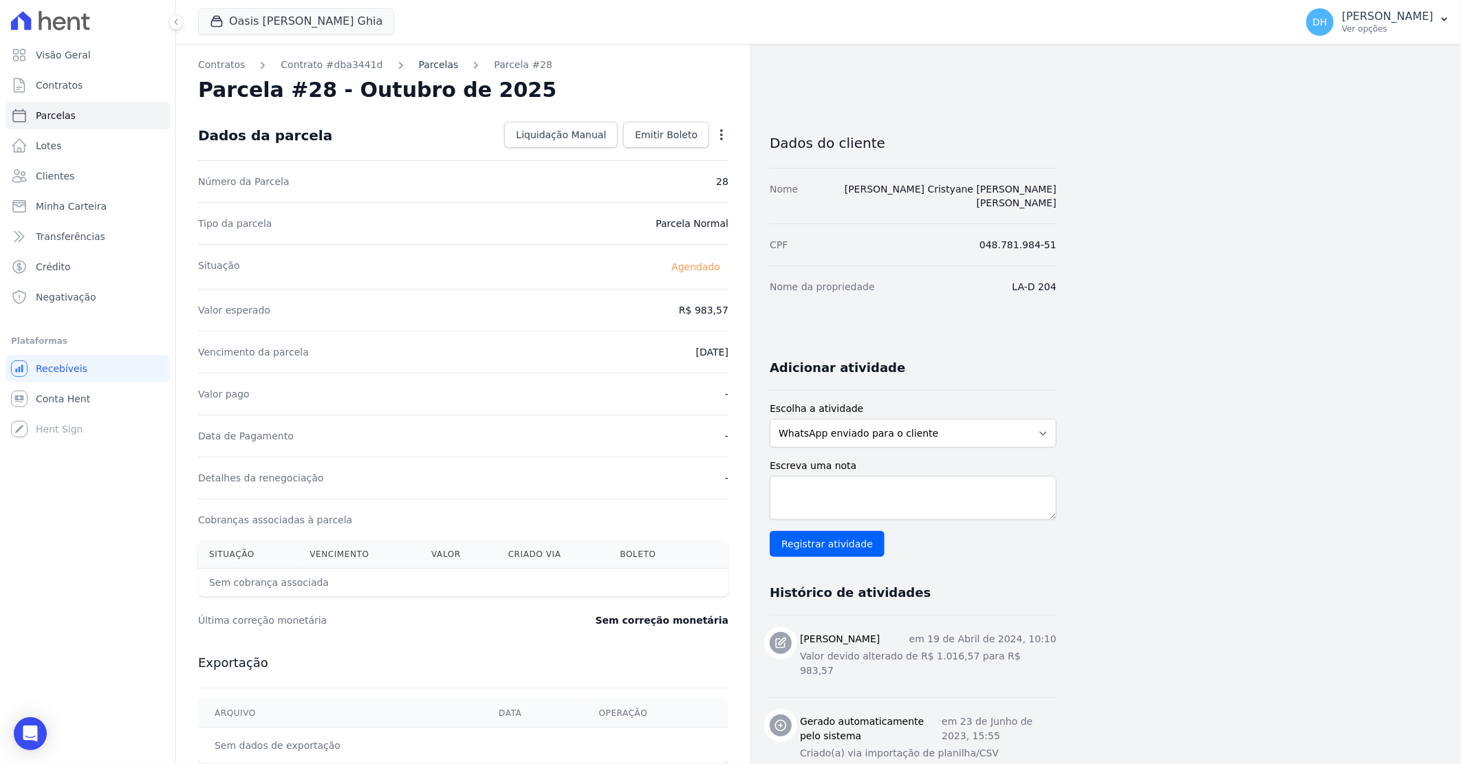
click at [419, 63] on link "Parcelas" at bounding box center [439, 65] width 40 height 14
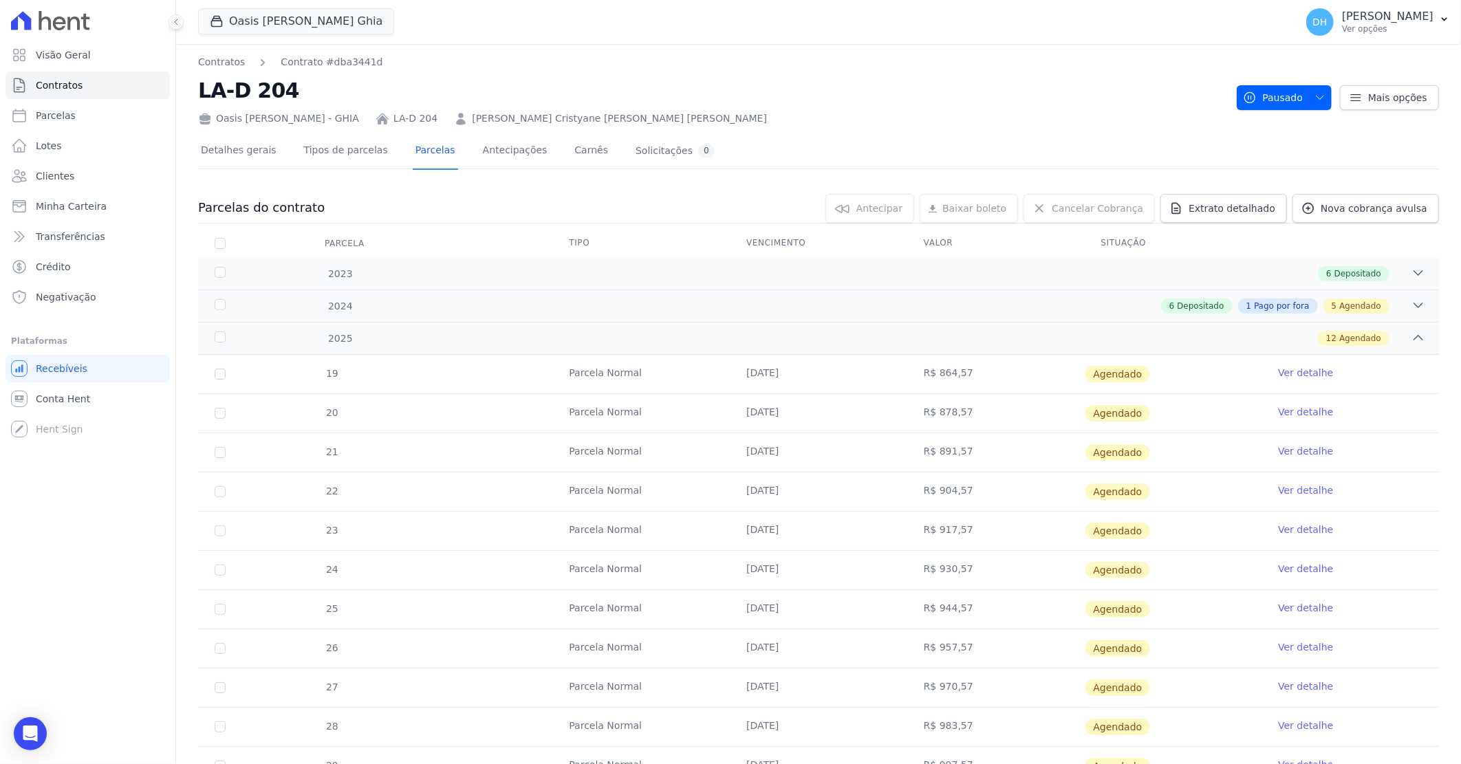
click at [472, 120] on link "[PERSON_NAME] Cristyane [PERSON_NAME] [PERSON_NAME]" at bounding box center [619, 118] width 295 height 14
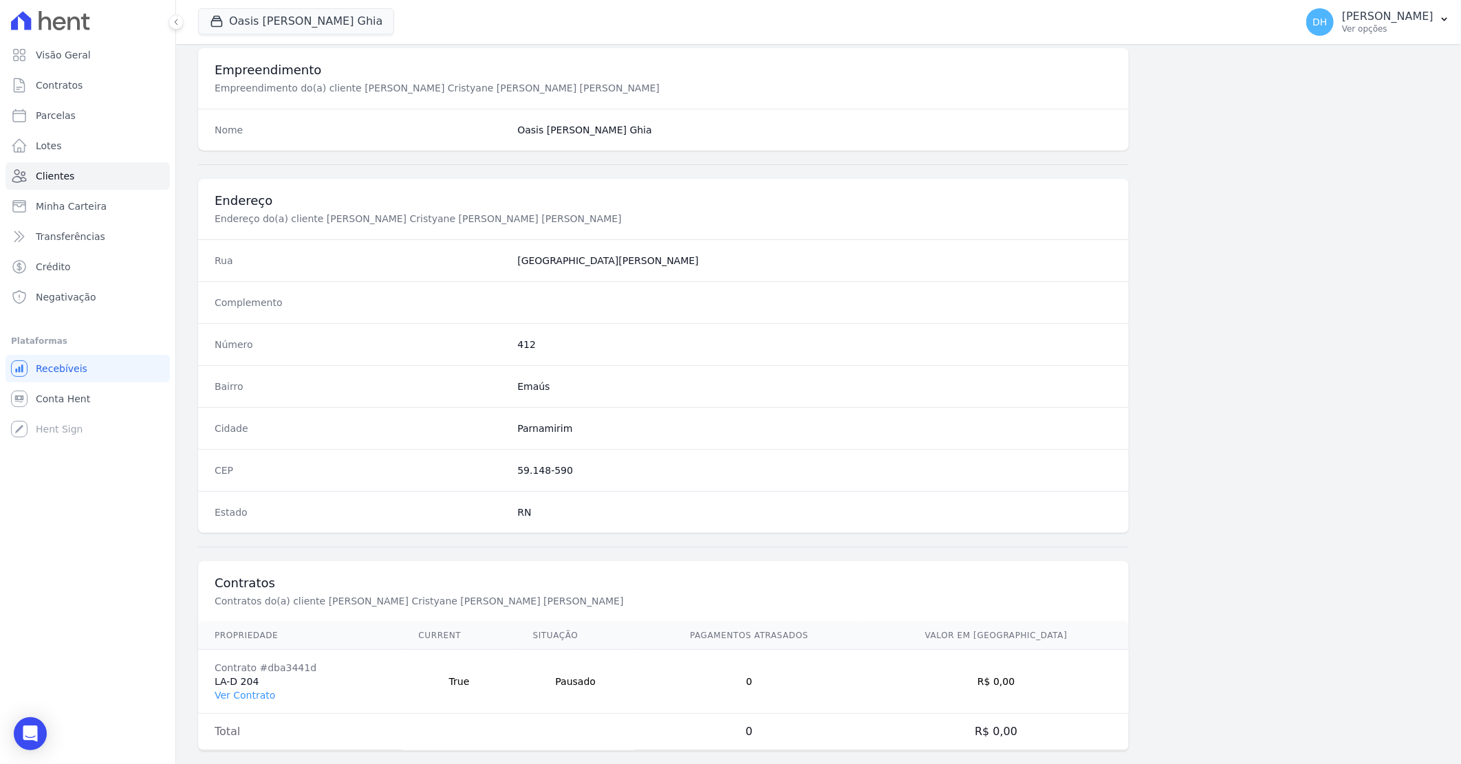
scroll to position [525, 0]
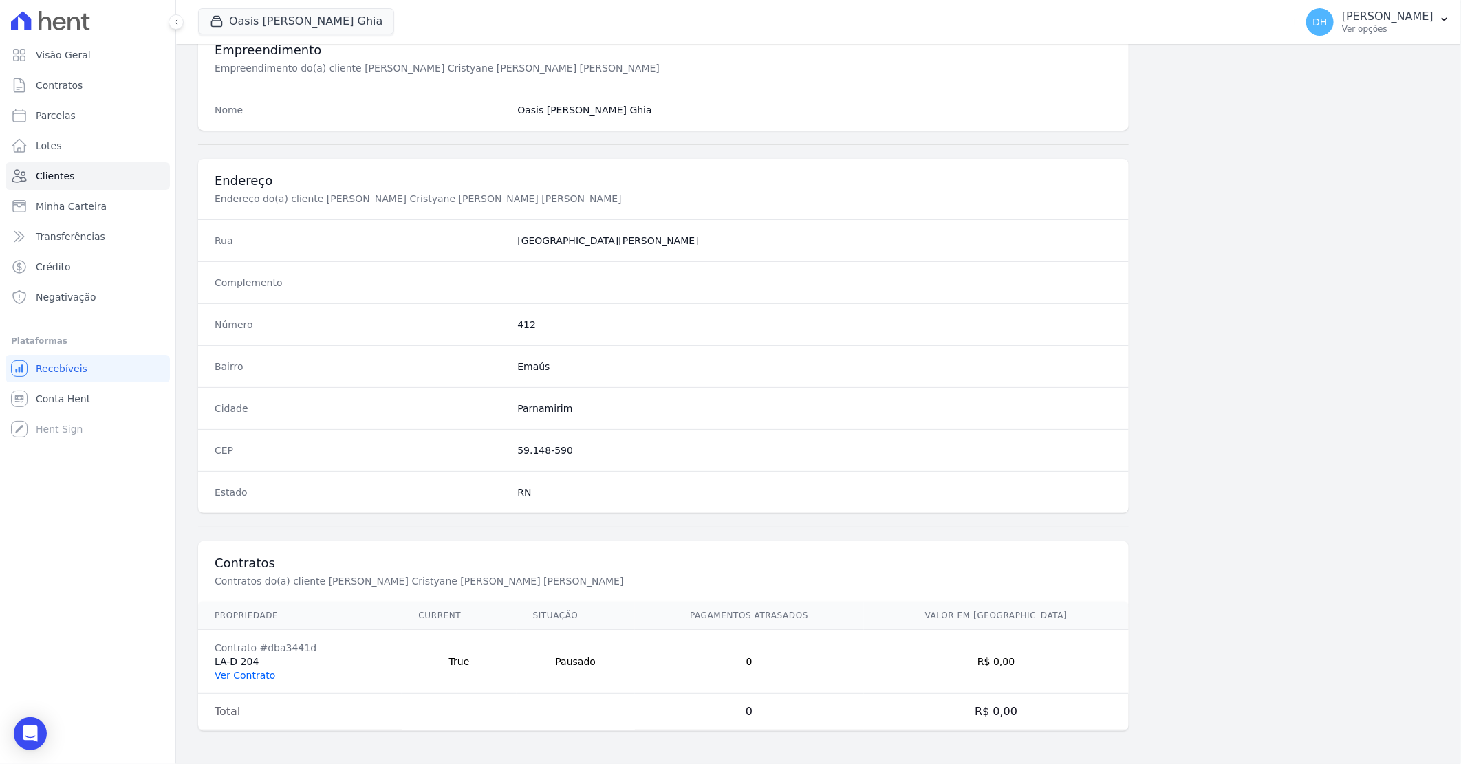
click at [239, 677] on link "Ver Contrato" at bounding box center [245, 675] width 61 height 11
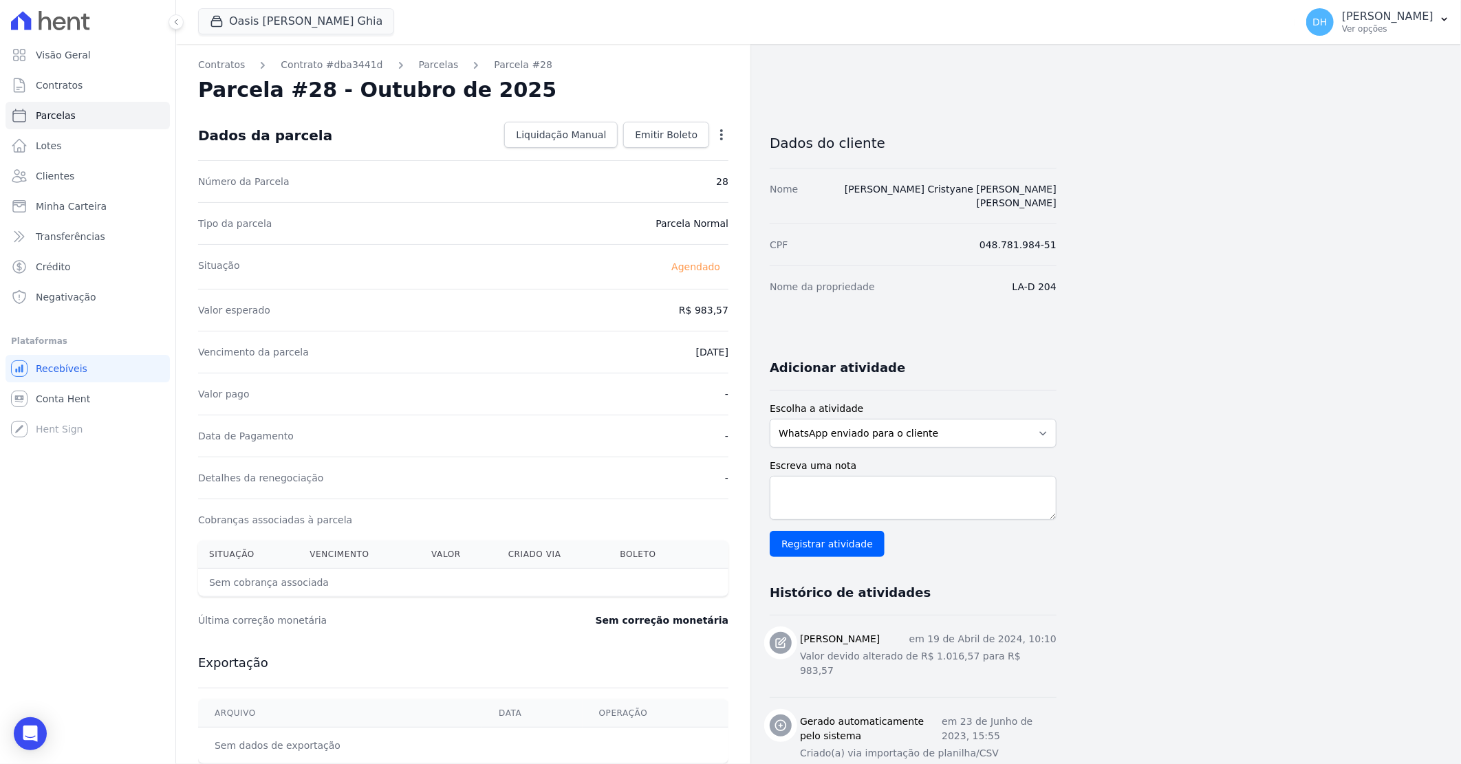
select select
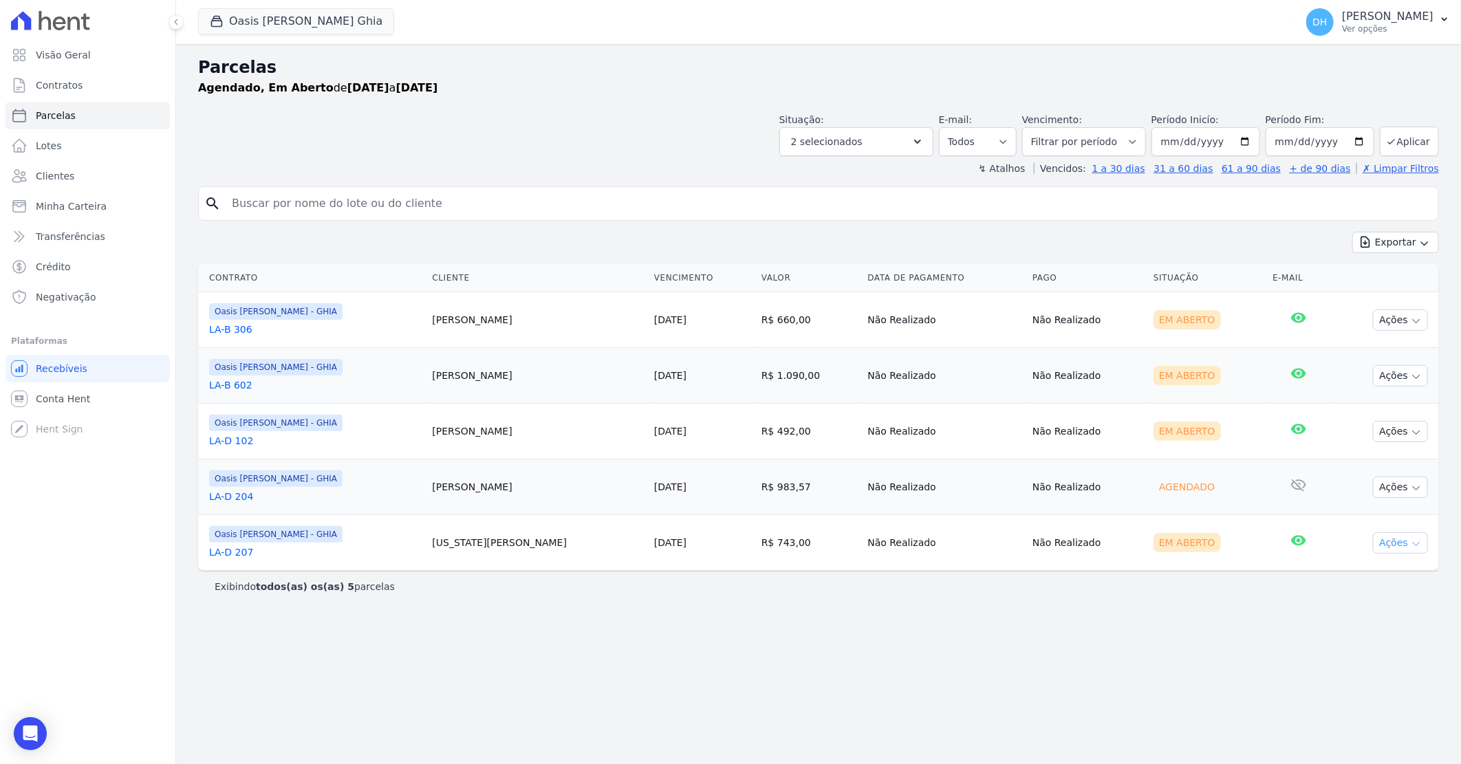
click at [1397, 548] on button "Ações" at bounding box center [1400, 542] width 55 height 21
click at [1370, 629] on link "Enviar whatsapp" at bounding box center [1395, 625] width 132 height 25
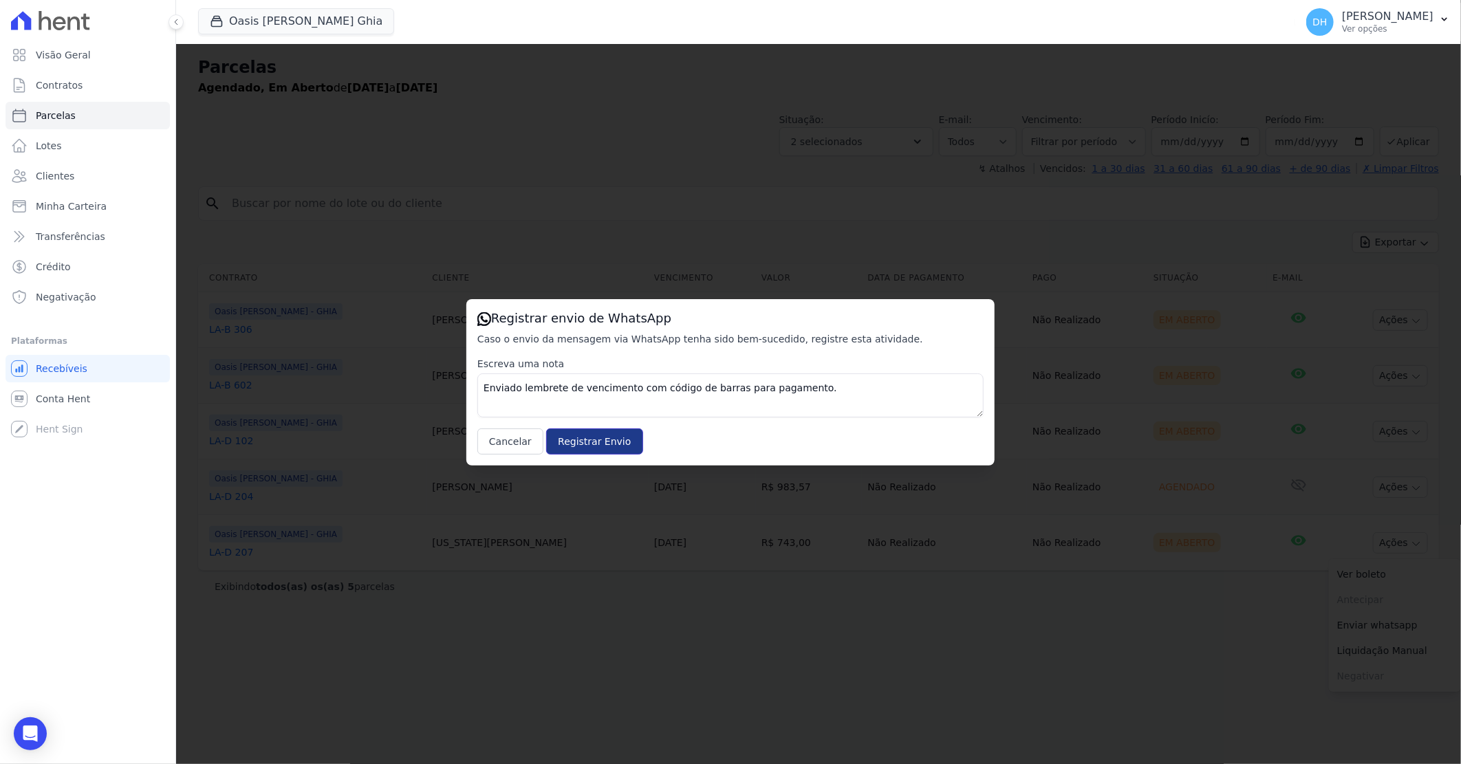
click at [587, 439] on input "Registrar Envio" at bounding box center [594, 441] width 96 height 26
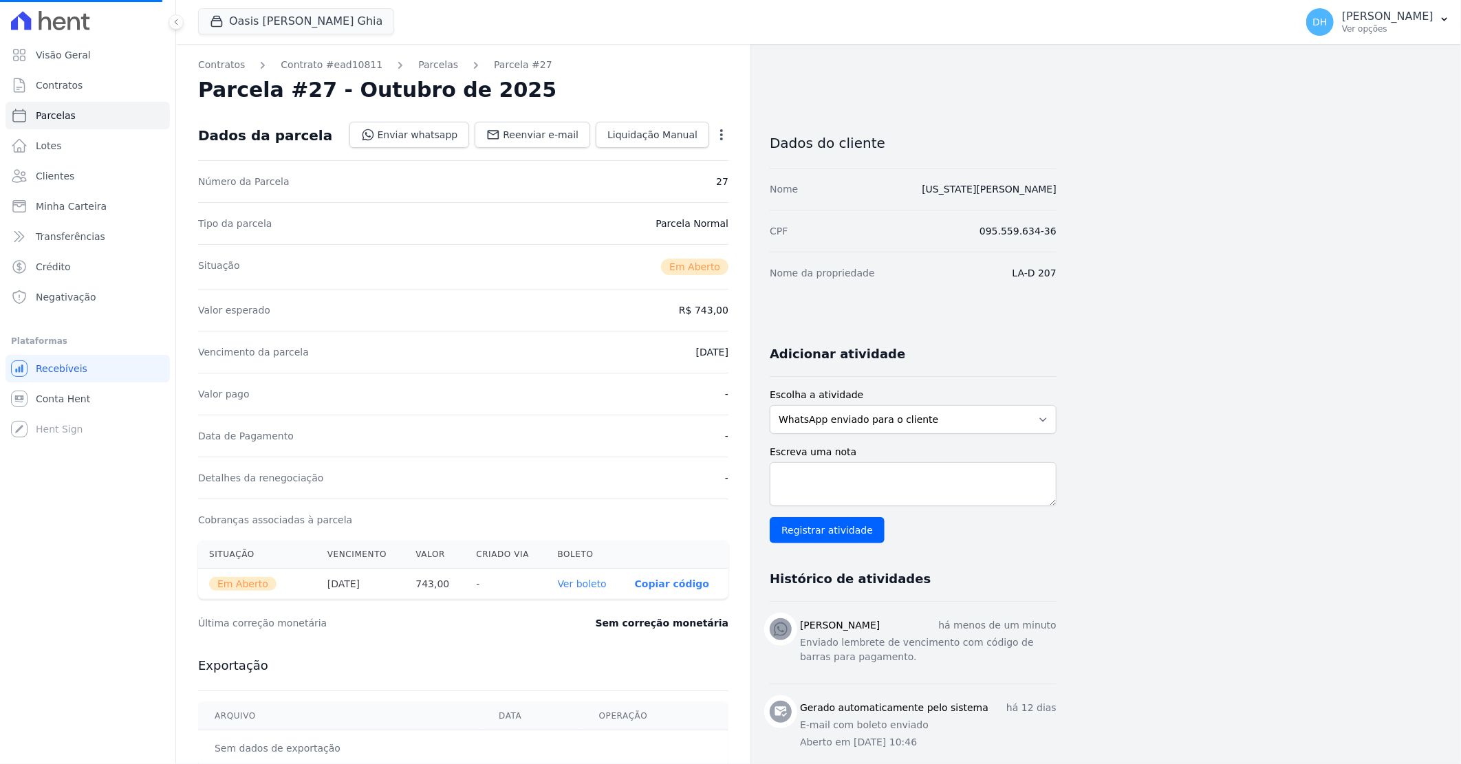
select select
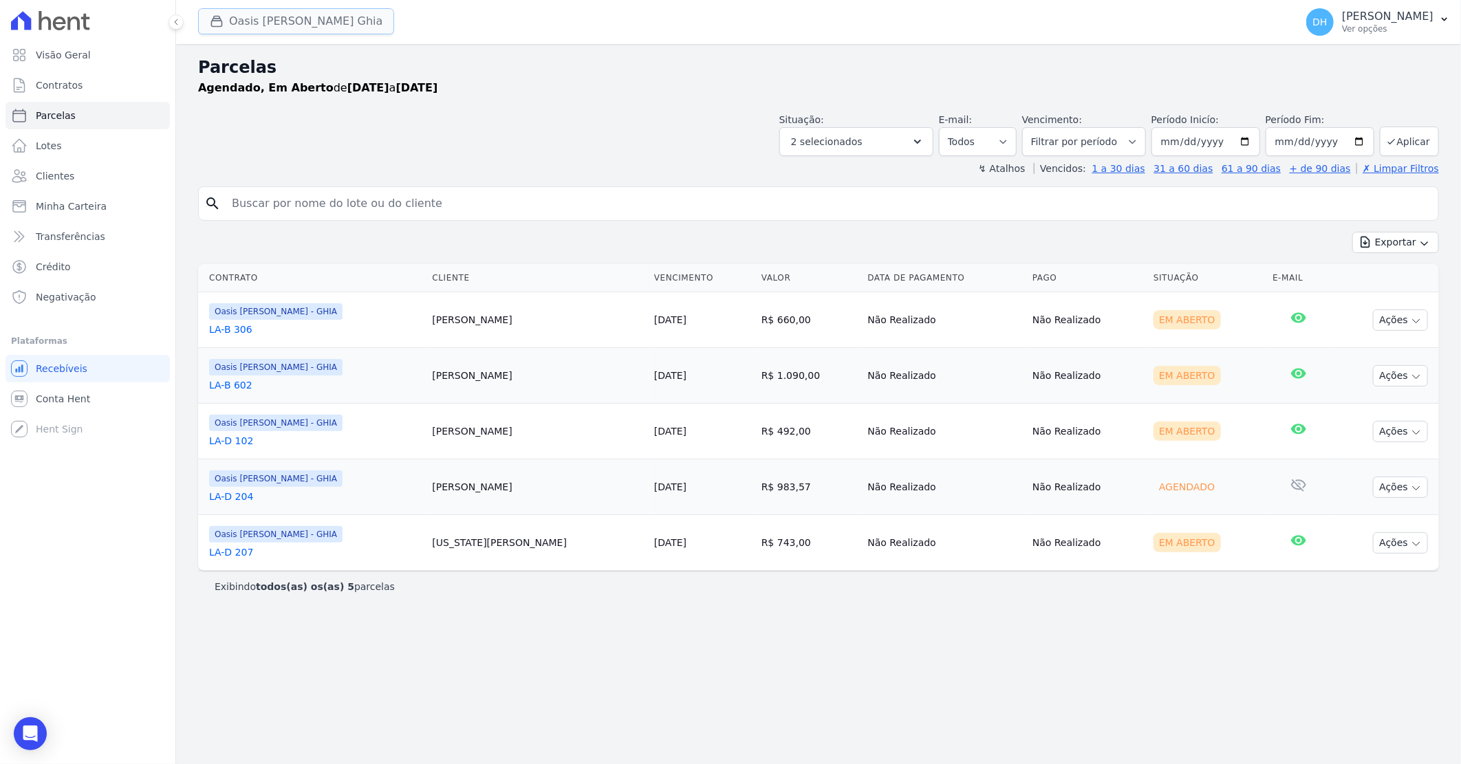
click at [300, 14] on button "Oasis [PERSON_NAME] Ghia" at bounding box center [296, 21] width 196 height 26
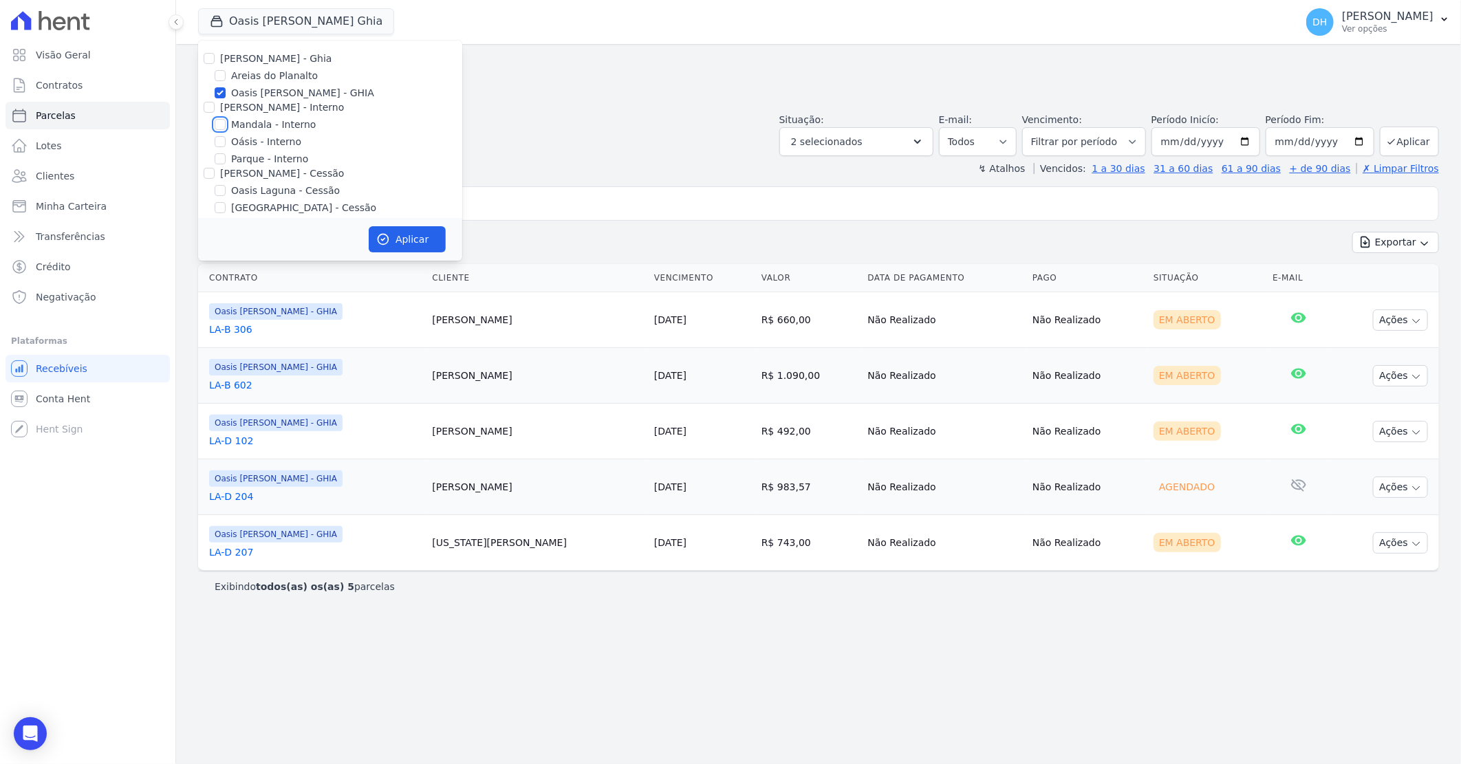
click at [220, 120] on input "Mandala - Interno" at bounding box center [220, 124] width 11 height 11
checkbox input "true"
click at [221, 147] on div at bounding box center [220, 142] width 11 height 14
click at [218, 139] on input "Oásis - Interno" at bounding box center [220, 141] width 11 height 11
checkbox input "true"
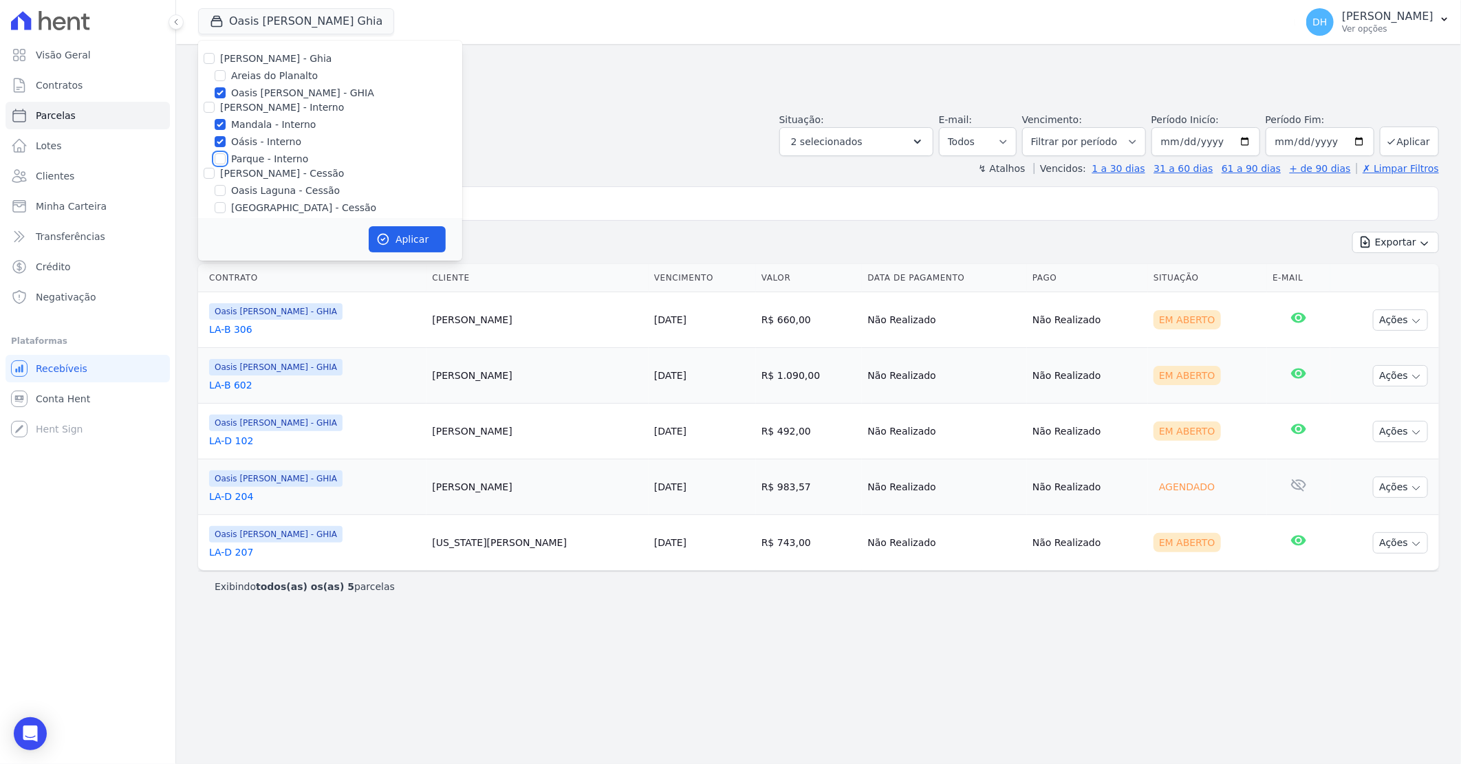
click at [222, 160] on input "Parque - Interno" at bounding box center [220, 158] width 11 height 11
checkbox input "true"
click at [223, 93] on input "Oasis [PERSON_NAME] - GHIA" at bounding box center [220, 92] width 11 height 11
checkbox input "false"
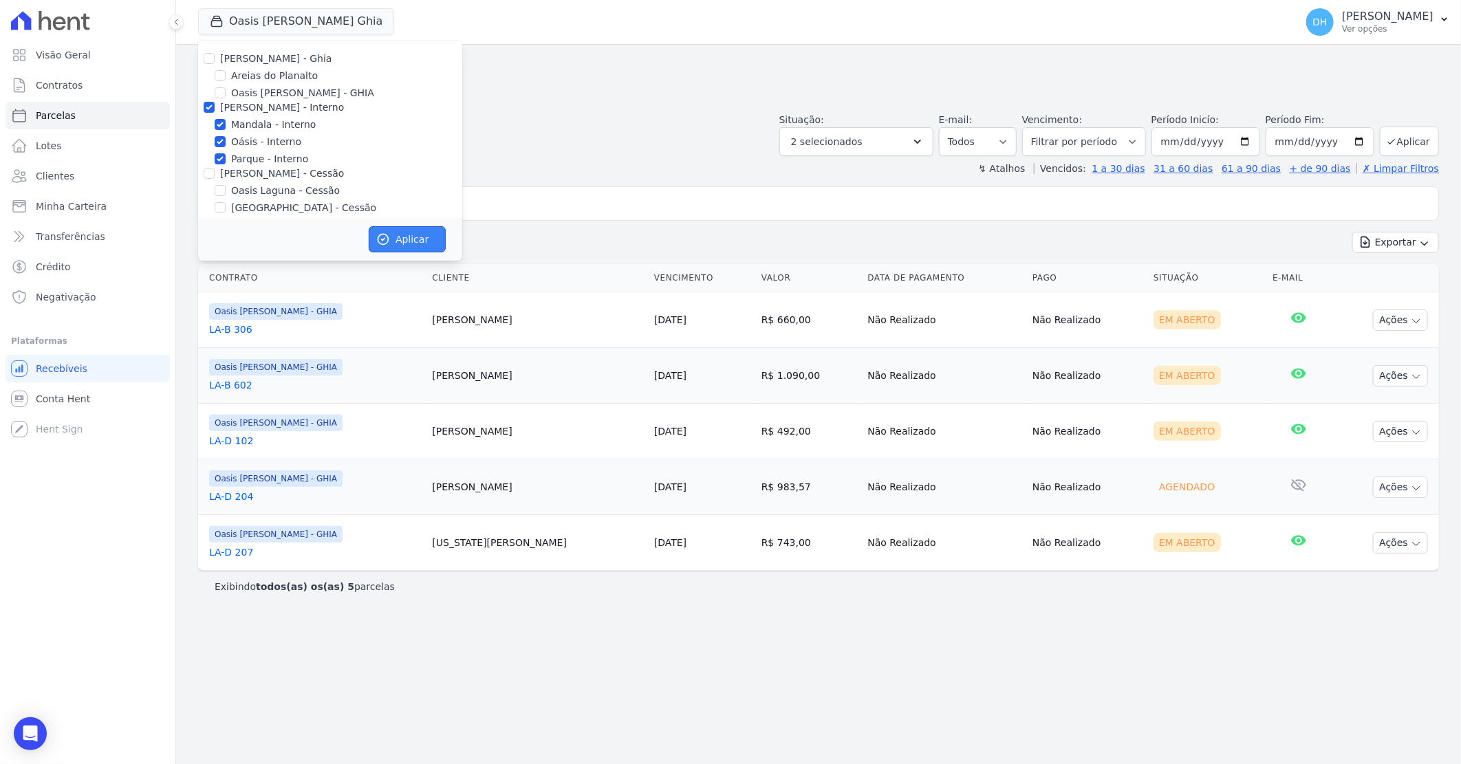
click at [409, 228] on button "Aplicar" at bounding box center [407, 239] width 77 height 26
select select
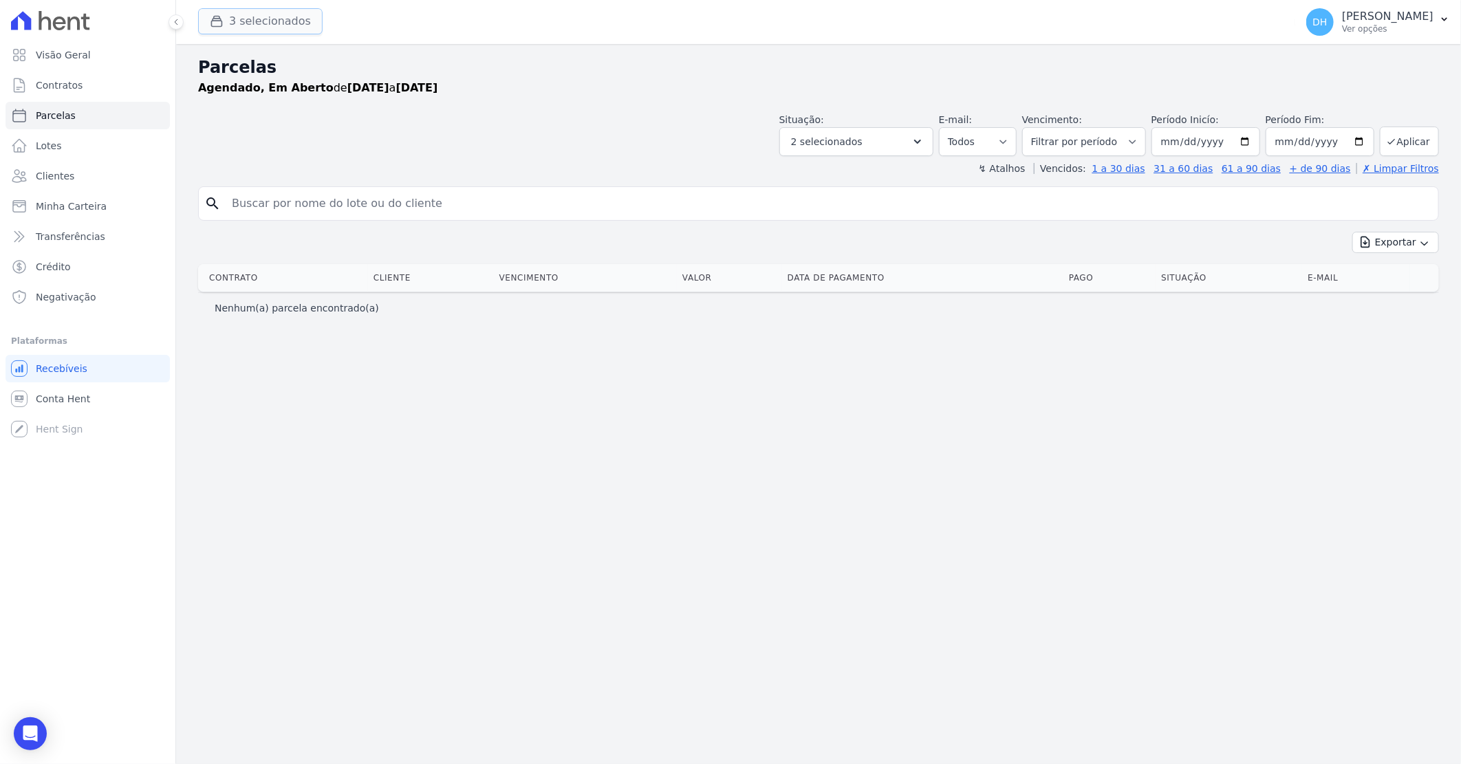
click at [250, 14] on button "3 selecionados" at bounding box center [260, 21] width 124 height 26
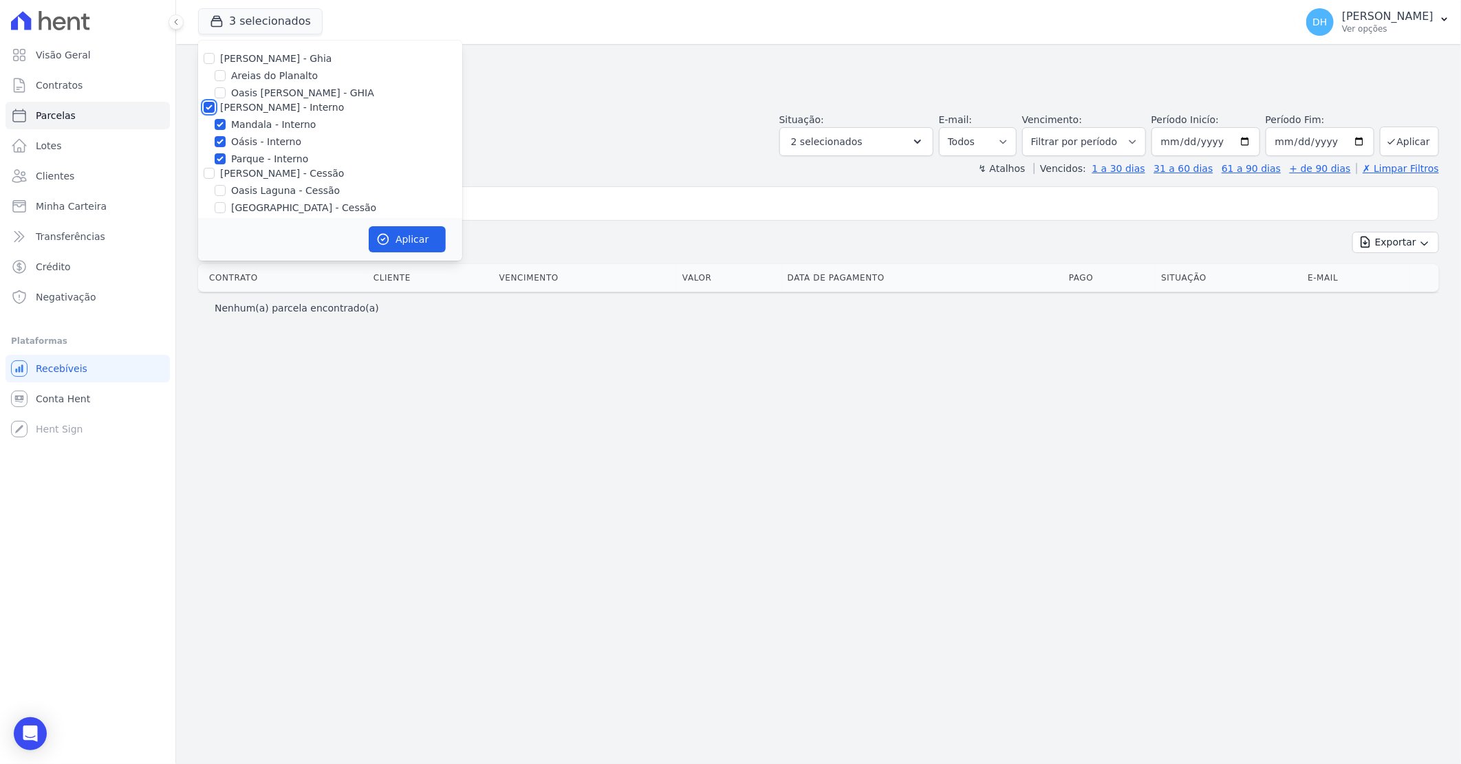
click at [205, 106] on input "[PERSON_NAME] - Interno" at bounding box center [209, 107] width 11 height 11
checkbox input "false"
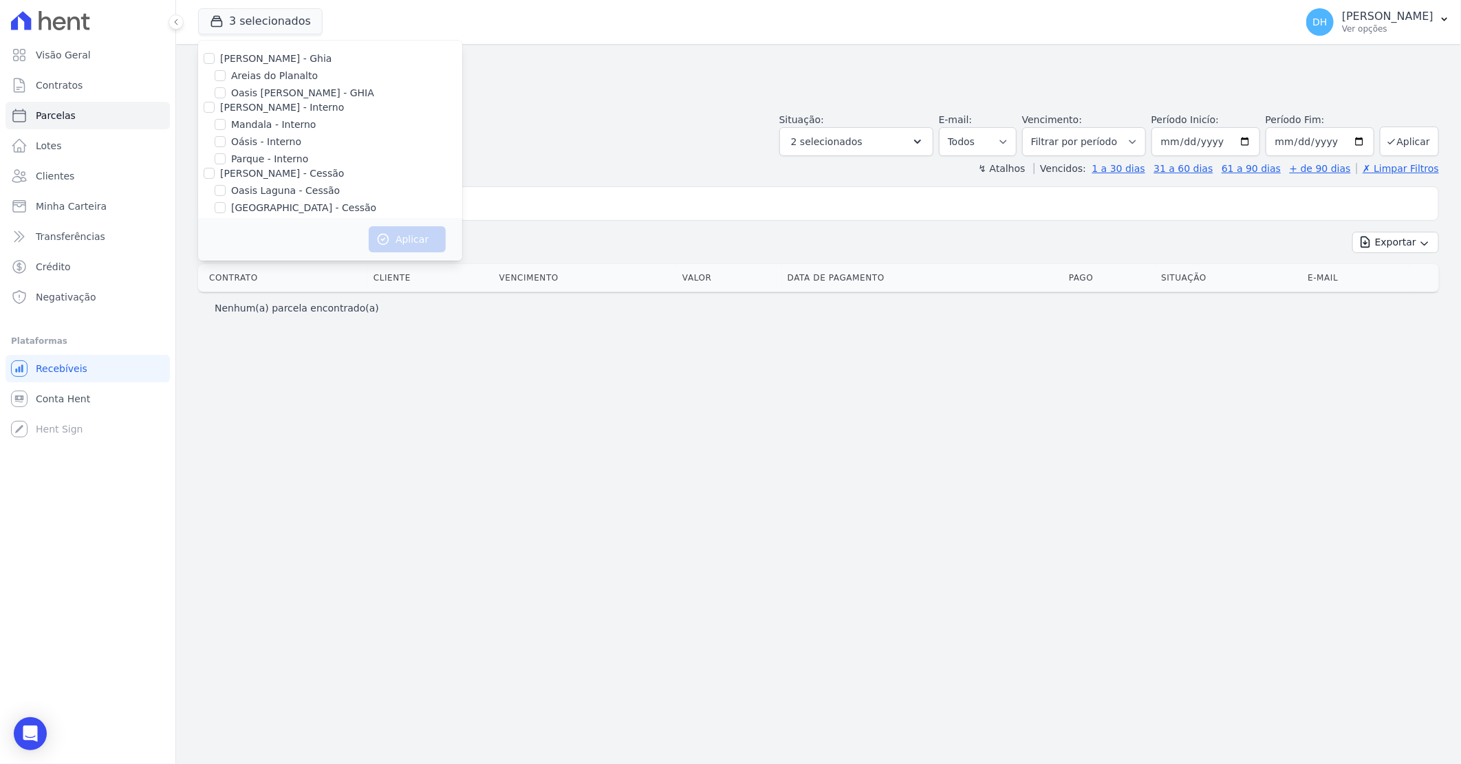
click at [226, 193] on div "Oasis Laguna - Cessão" at bounding box center [330, 191] width 264 height 14
click at [218, 189] on input "Oasis Laguna - Cessão" at bounding box center [220, 190] width 11 height 11
checkbox input "true"
click at [387, 231] on button "Aplicar" at bounding box center [407, 239] width 77 height 26
select select
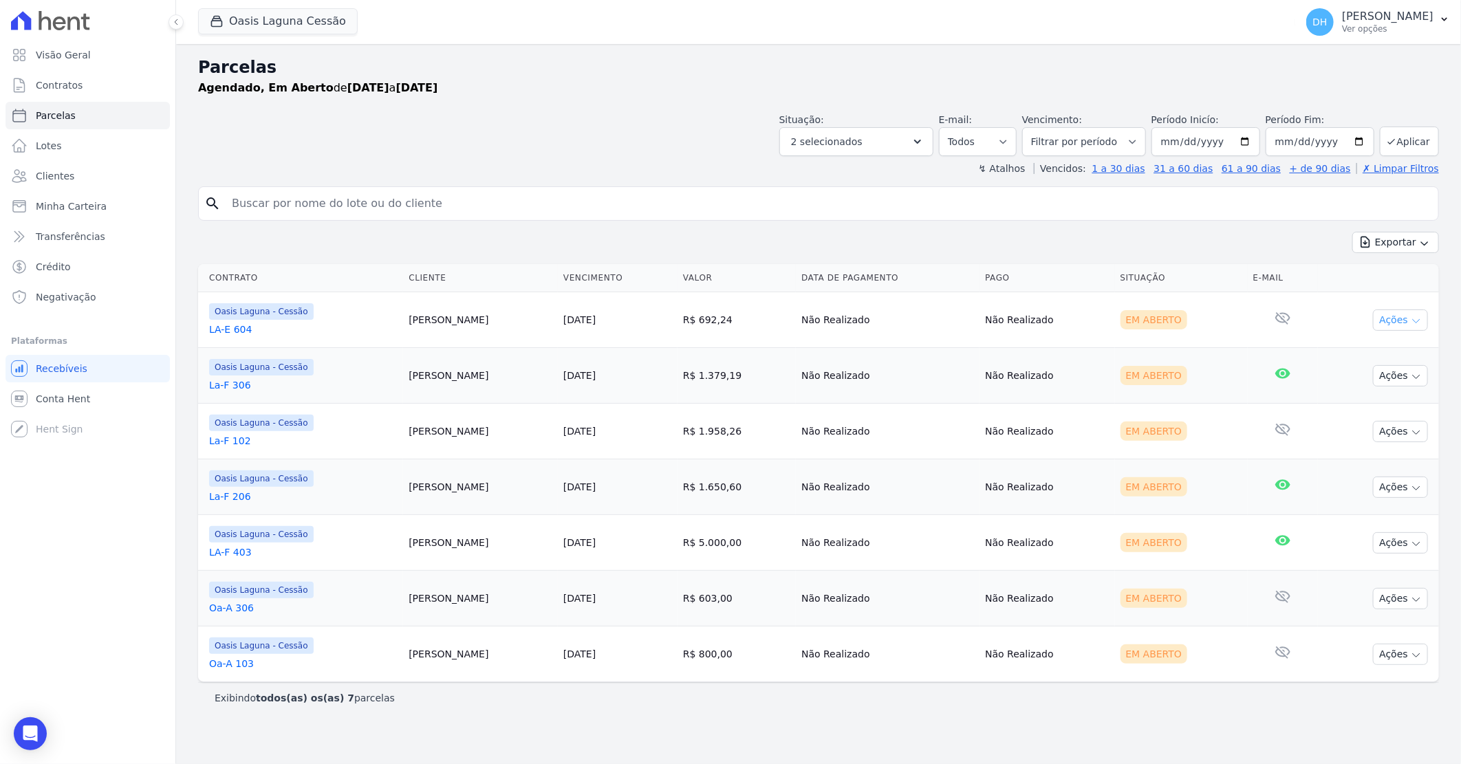
click at [1378, 321] on button "Ações" at bounding box center [1400, 319] width 55 height 21
click at [1352, 401] on link "Enviar whatsapp" at bounding box center [1395, 402] width 132 height 25
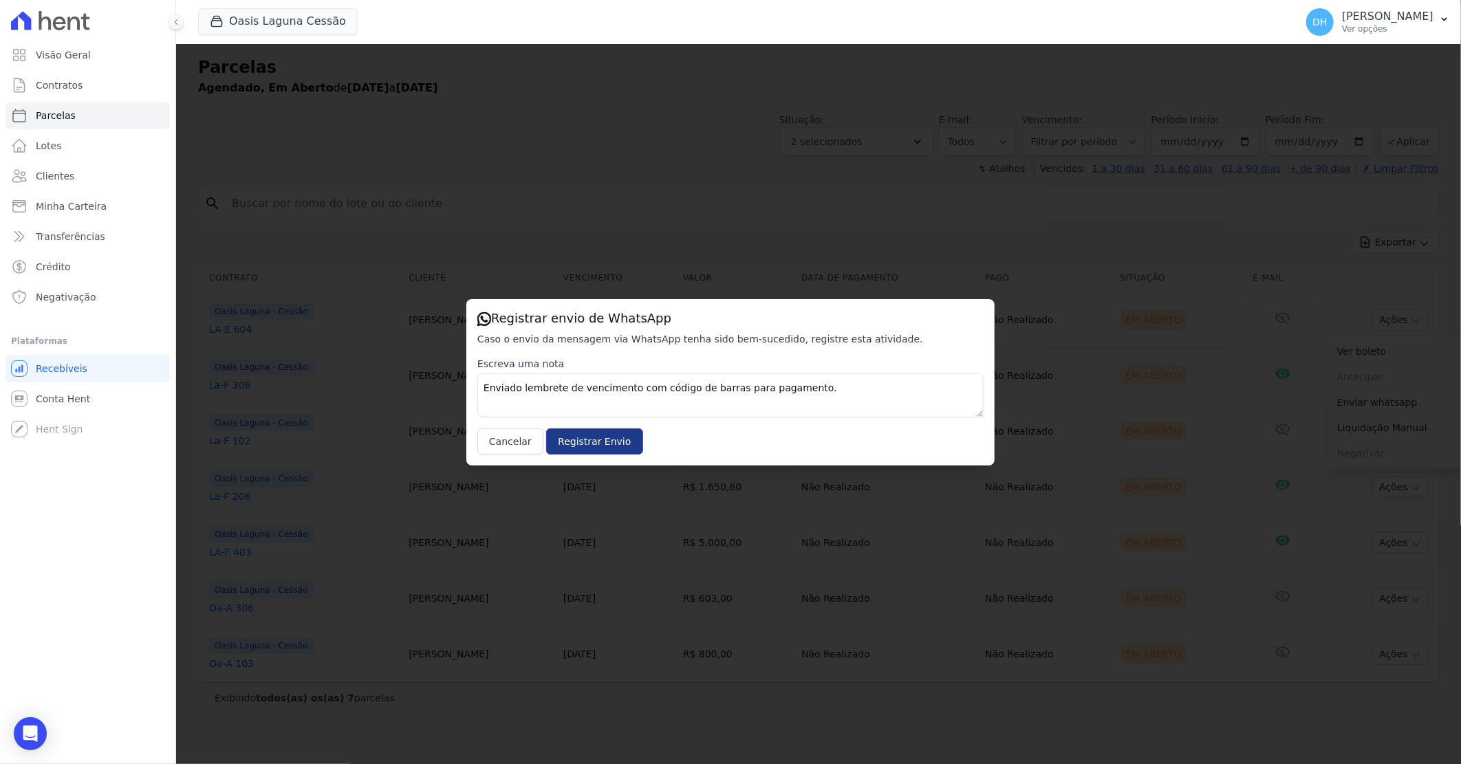
click at [607, 450] on input "Registrar Envio" at bounding box center [594, 441] width 96 height 26
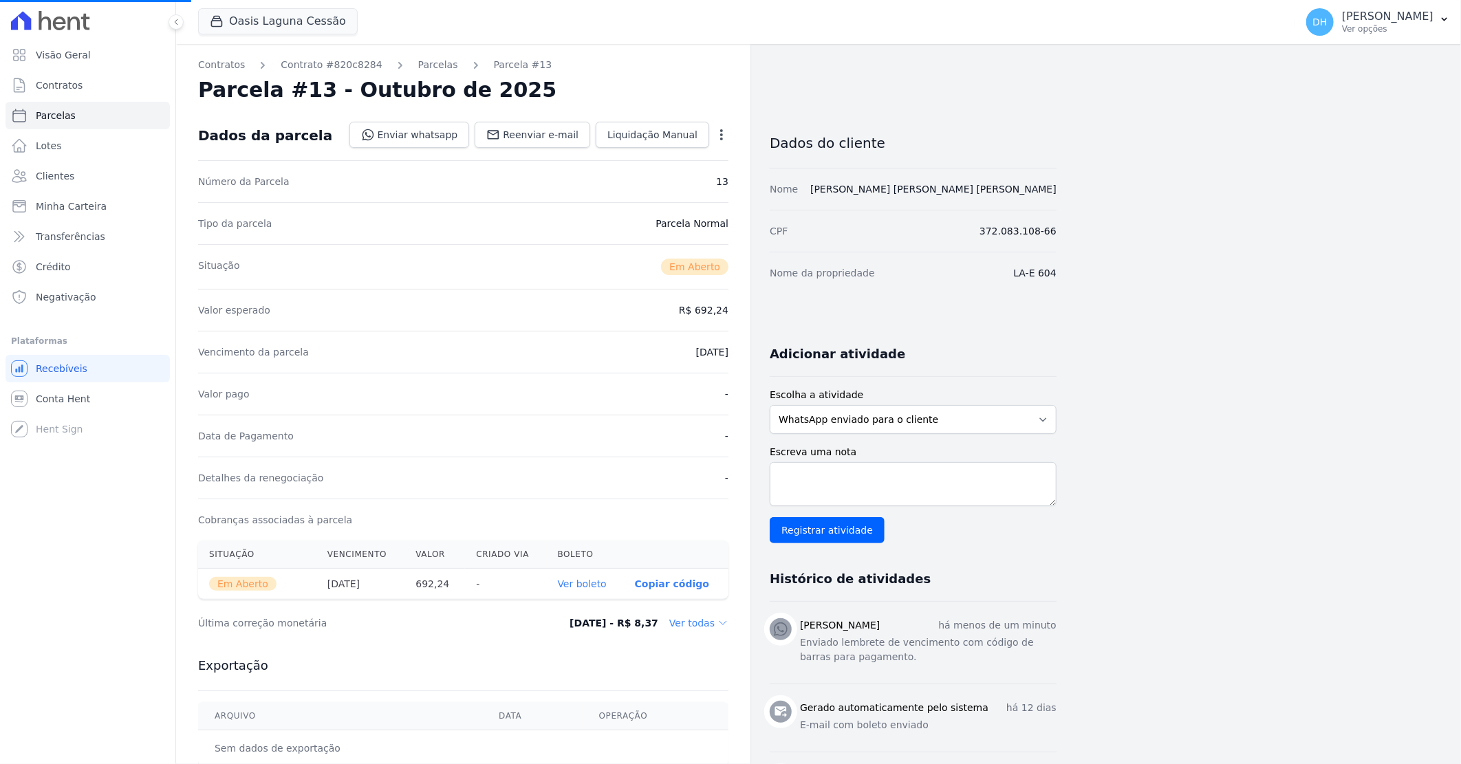
select select
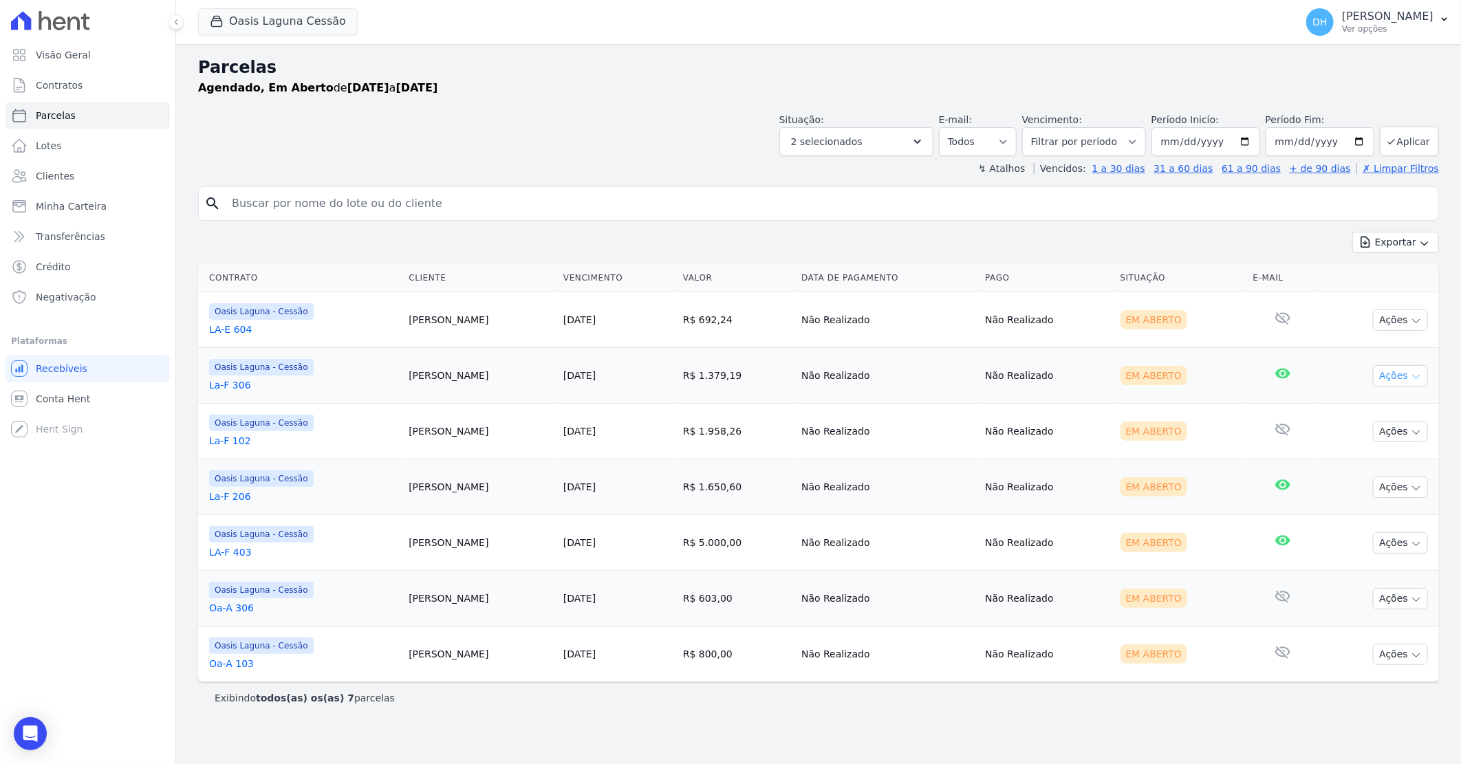
click at [1399, 373] on button "Ações" at bounding box center [1400, 375] width 55 height 21
click at [1359, 456] on link "Enviar whatsapp" at bounding box center [1395, 458] width 132 height 25
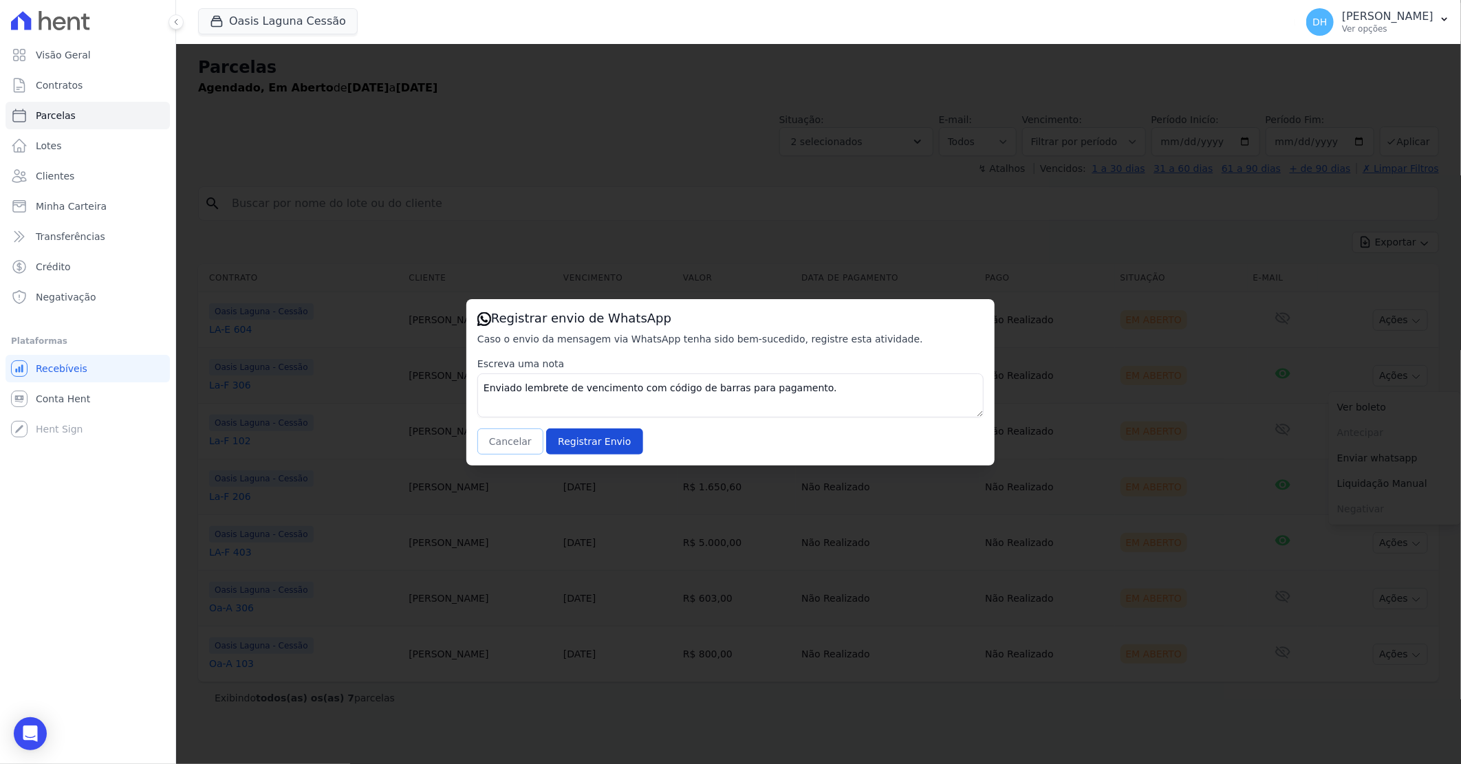
click at [501, 441] on button "Cancelar" at bounding box center [510, 441] width 66 height 26
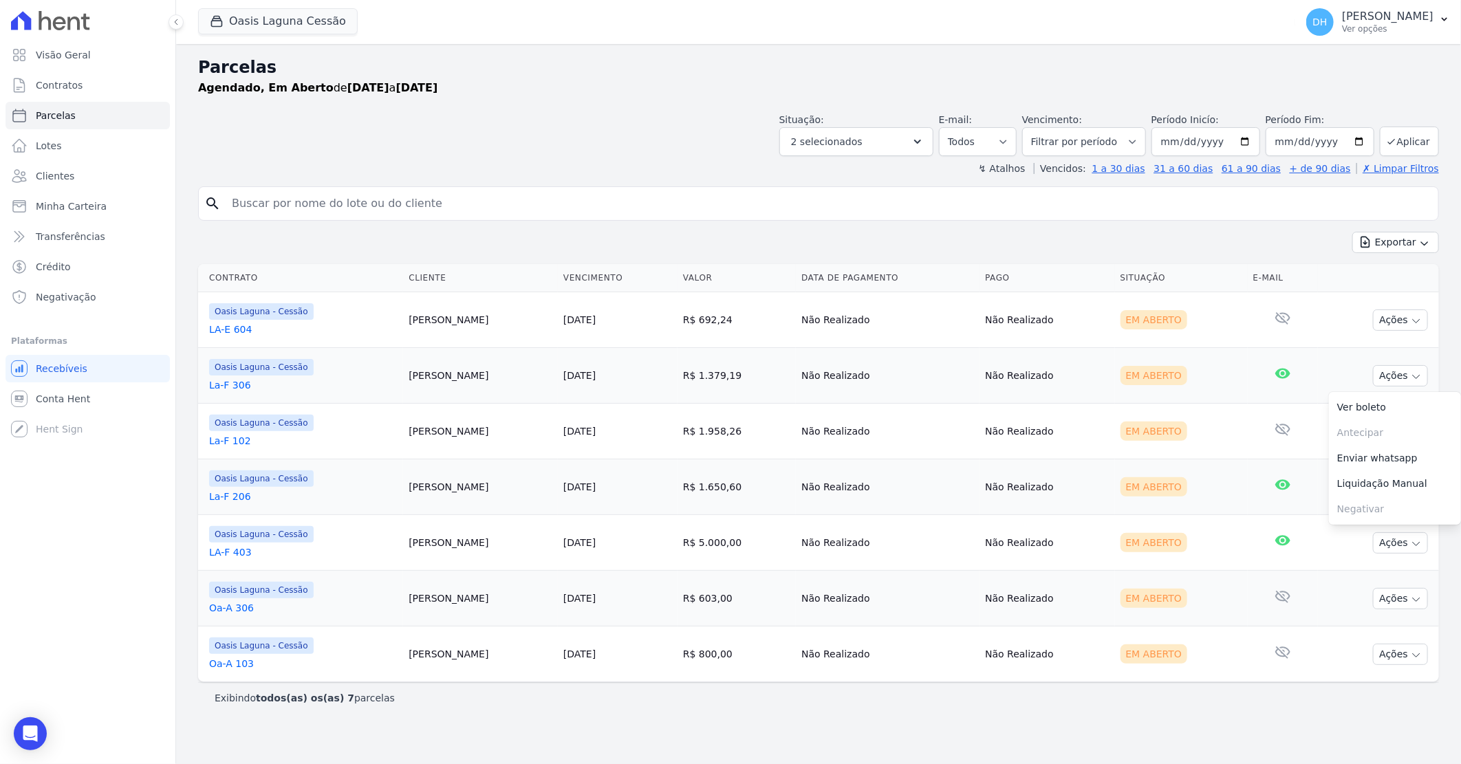
click at [235, 390] on link "La-F 306" at bounding box center [303, 385] width 188 height 14
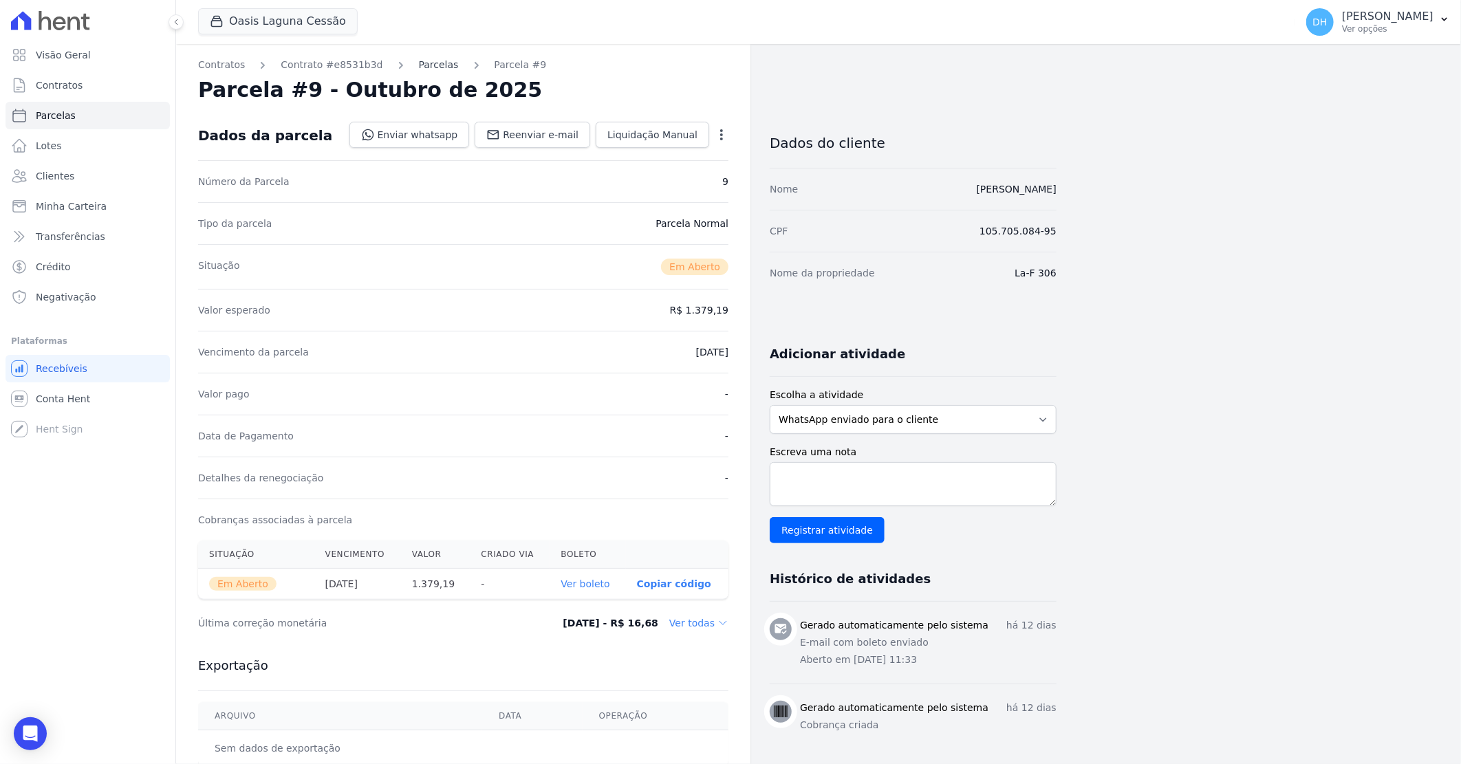
click at [422, 67] on link "Parcelas" at bounding box center [439, 65] width 40 height 14
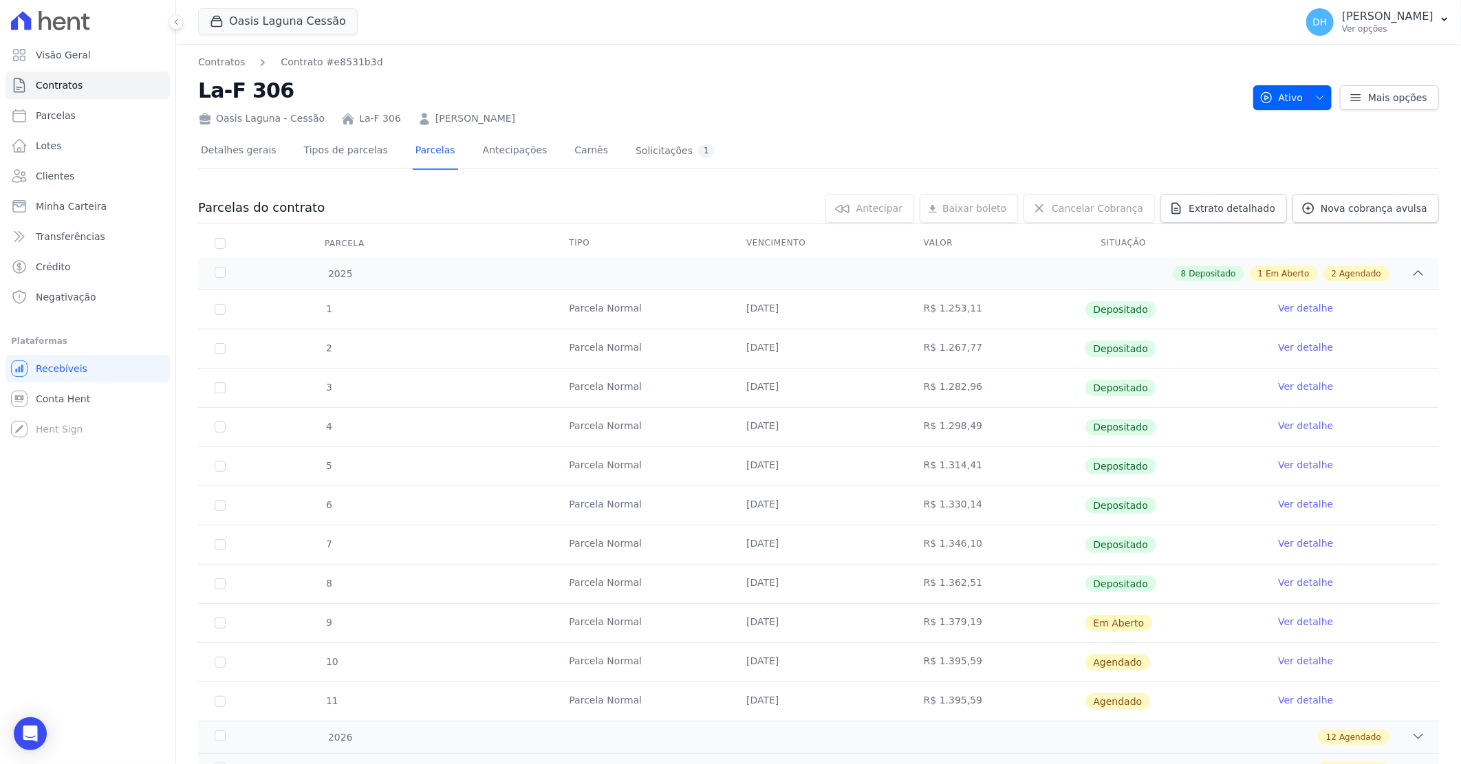
click at [1294, 624] on link "Ver detalhe" at bounding box center [1305, 622] width 55 height 14
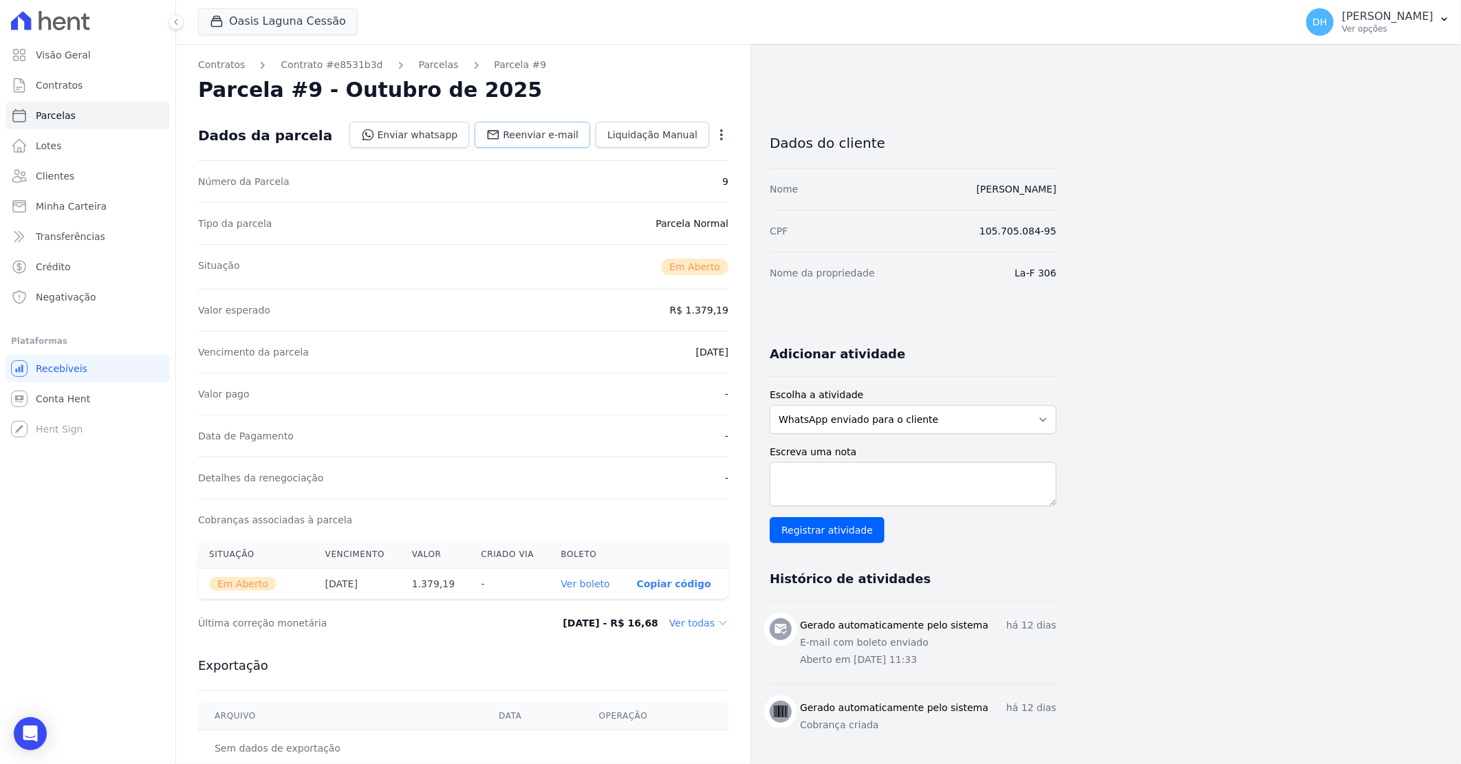
click at [565, 135] on span "Reenviar e-mail" at bounding box center [541, 135] width 76 height 14
select select
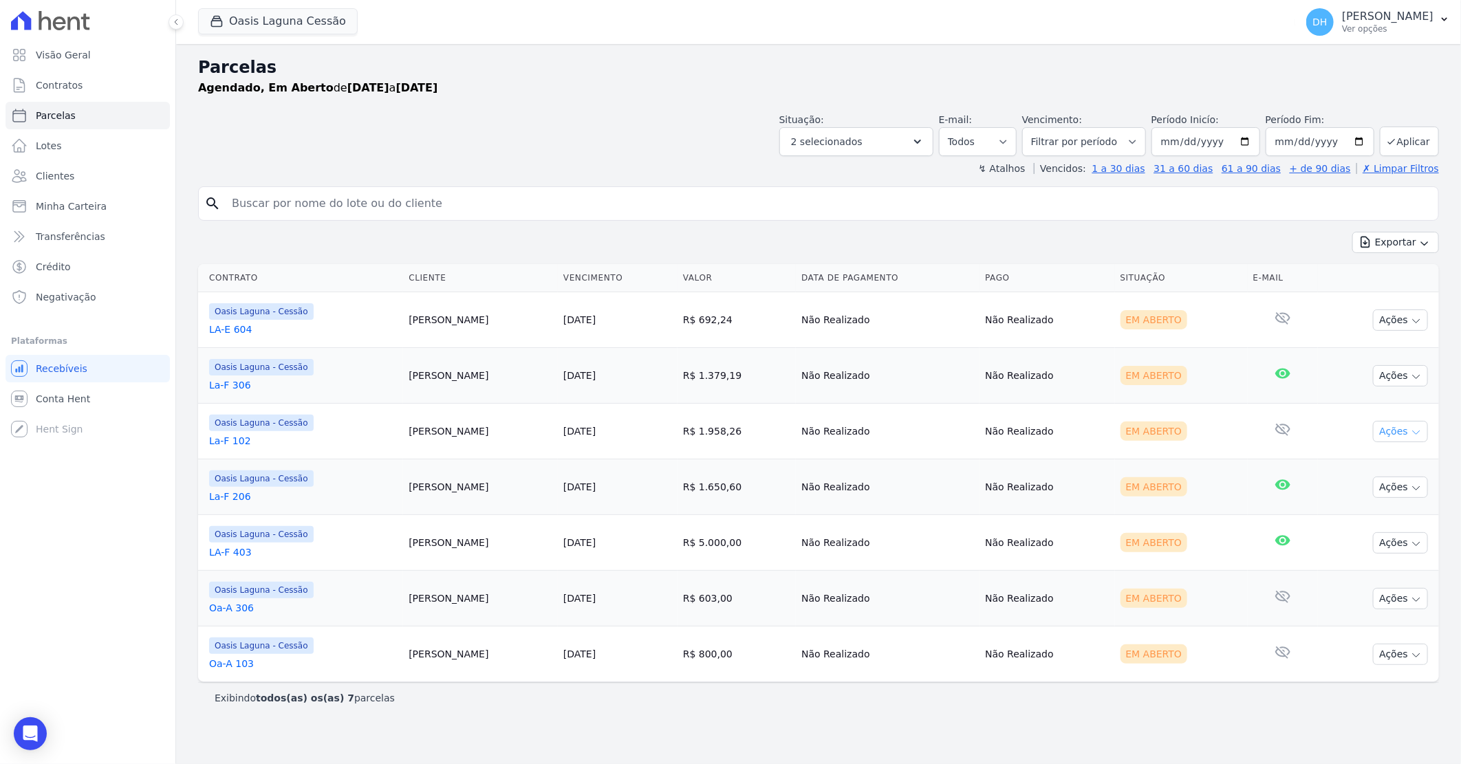
click at [1389, 437] on button "Ações" at bounding box center [1400, 431] width 55 height 21
click at [1363, 513] on link "Enviar whatsapp" at bounding box center [1395, 513] width 132 height 25
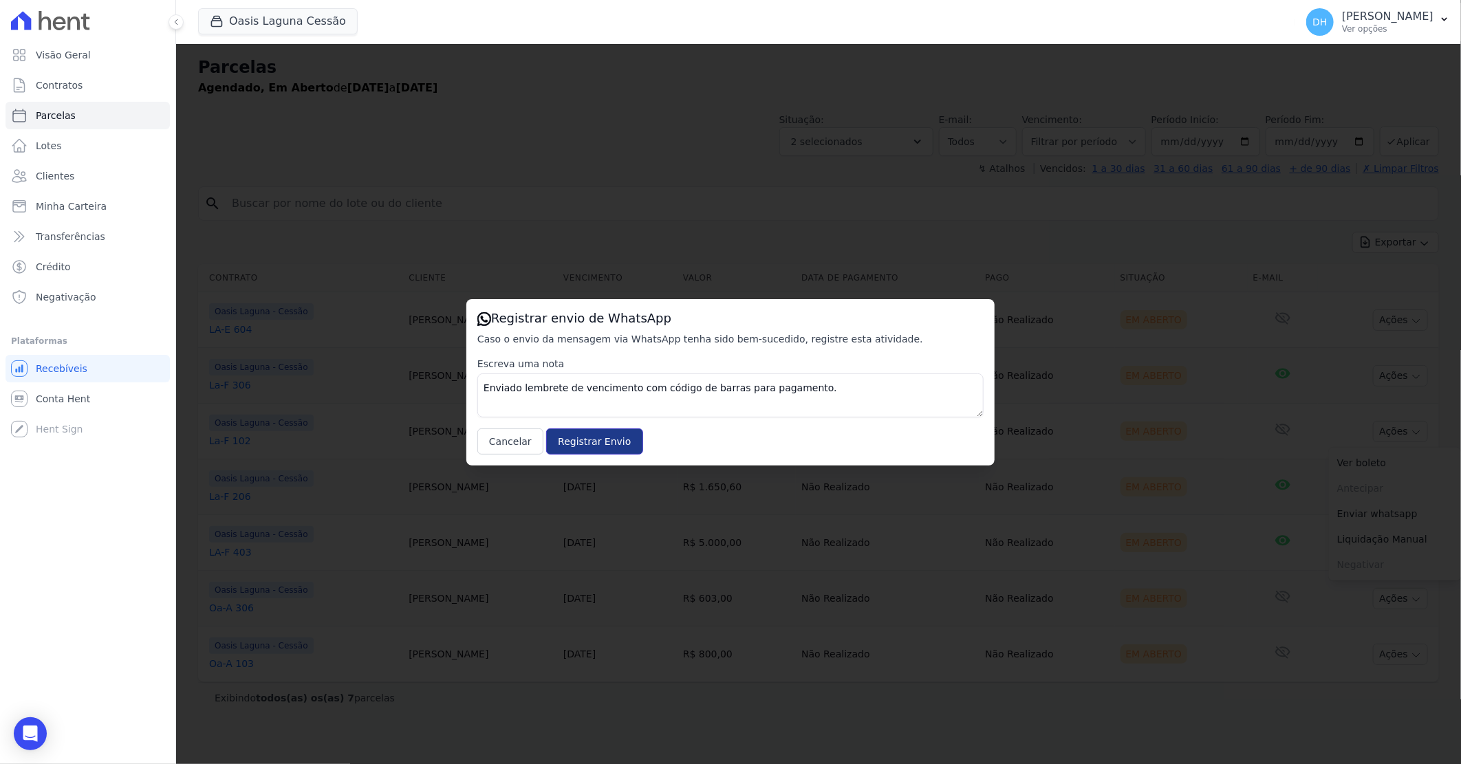
click at [565, 443] on input "Registrar Envio" at bounding box center [594, 441] width 96 height 26
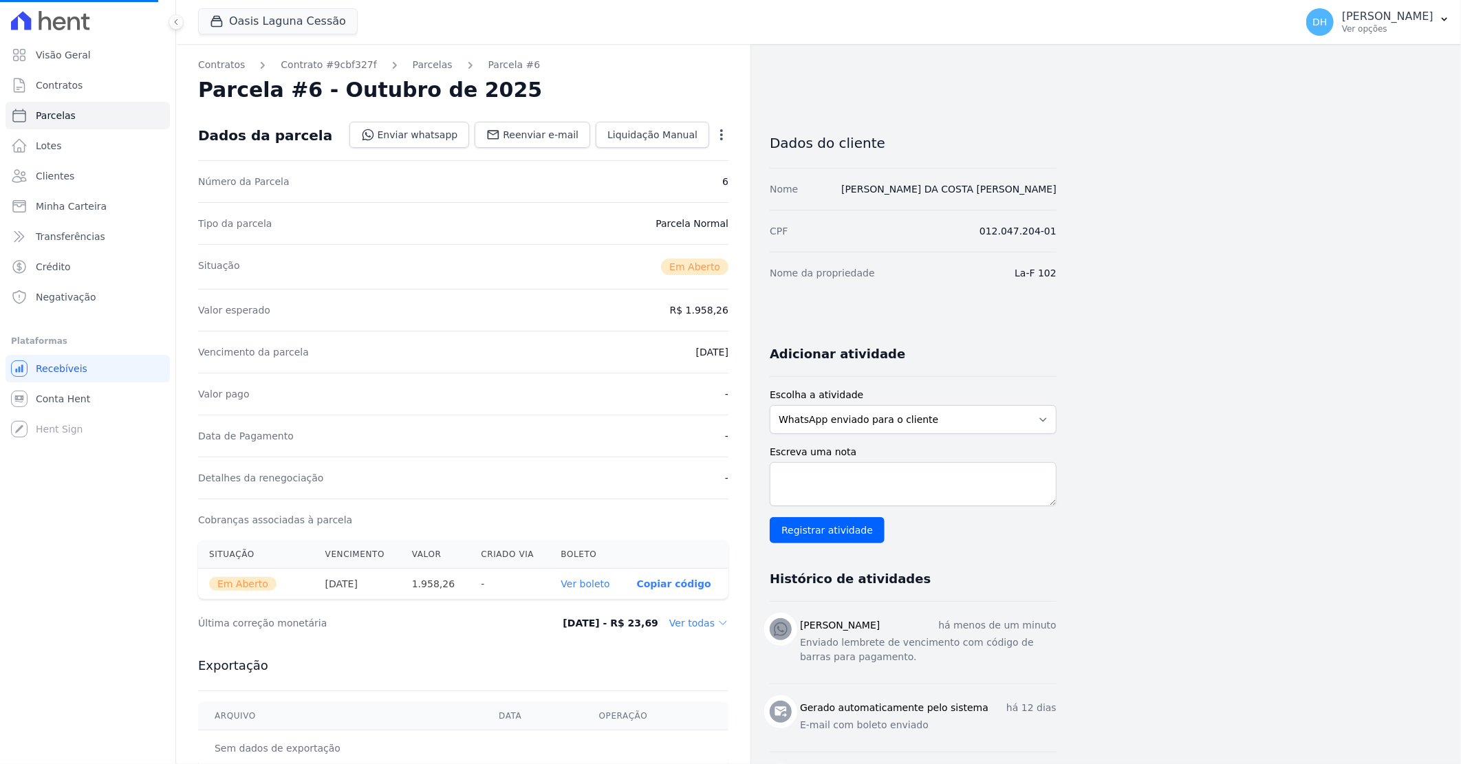
select select
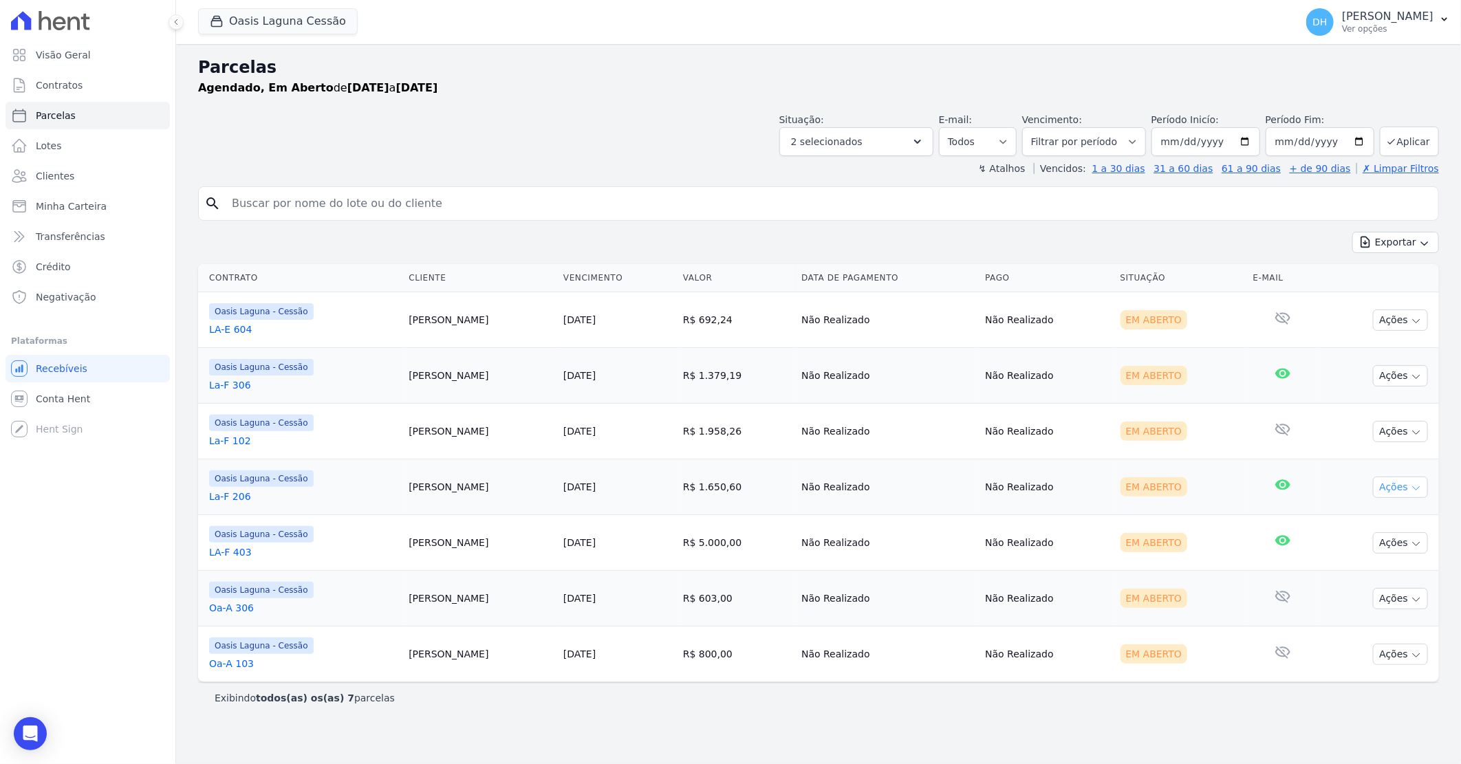
click at [1382, 492] on button "Ações" at bounding box center [1400, 487] width 55 height 21
click at [1365, 575] on link "Enviar whatsapp" at bounding box center [1395, 569] width 132 height 25
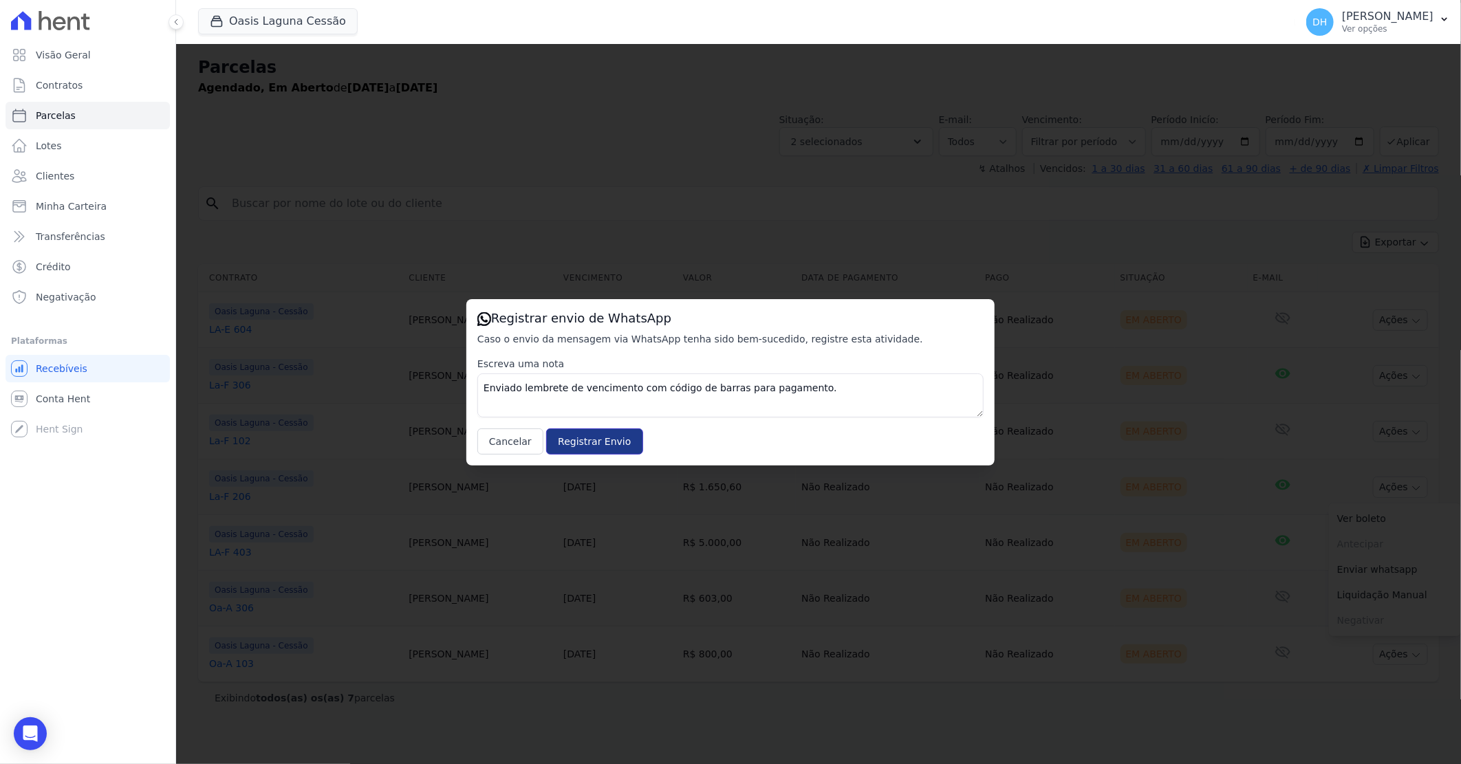
click at [594, 440] on input "Registrar Envio" at bounding box center [594, 441] width 96 height 26
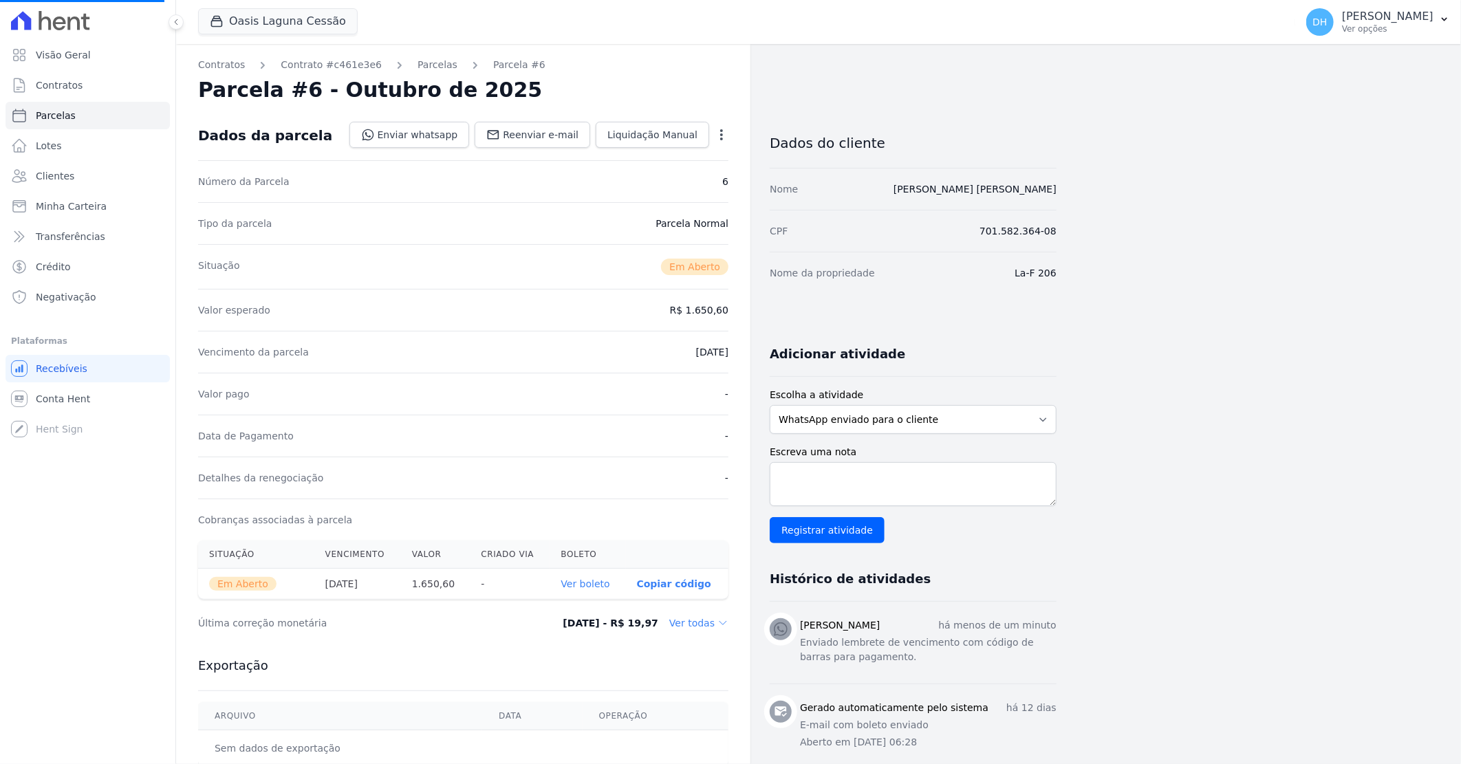
select select
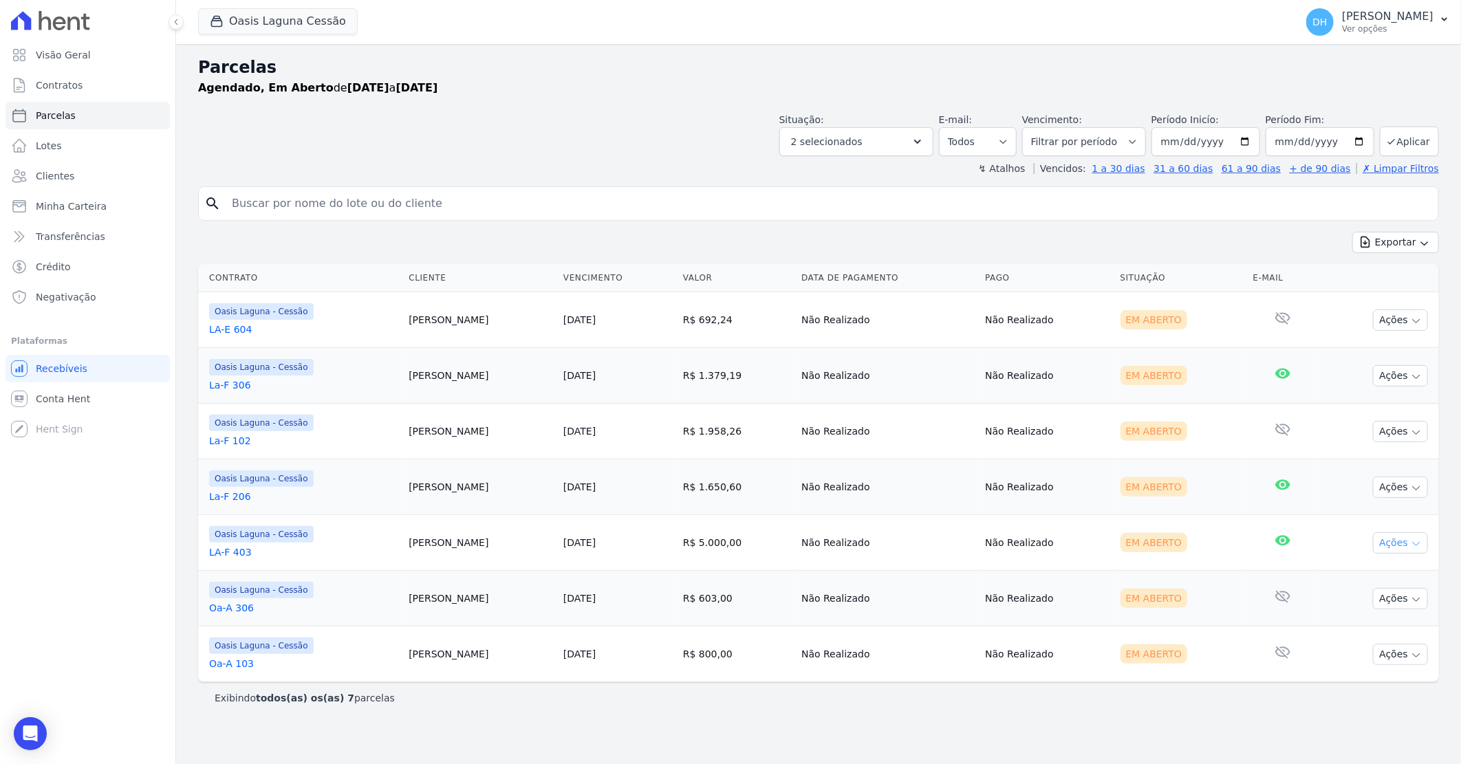
click at [1396, 538] on button "Ações" at bounding box center [1400, 542] width 55 height 21
click at [1366, 617] on link "Enviar whatsapp" at bounding box center [1395, 625] width 132 height 25
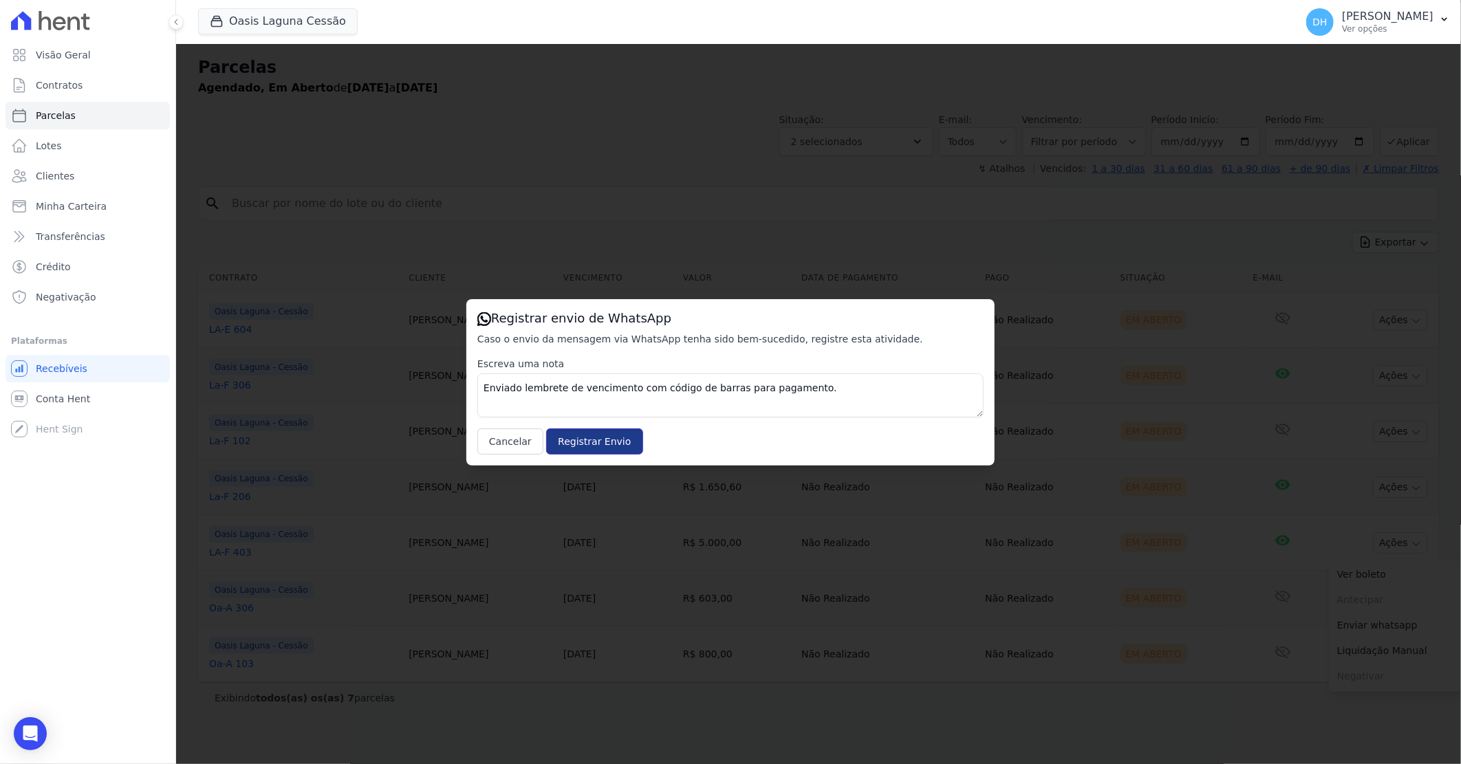
click at [576, 437] on input "Registrar Envio" at bounding box center [594, 441] width 96 height 26
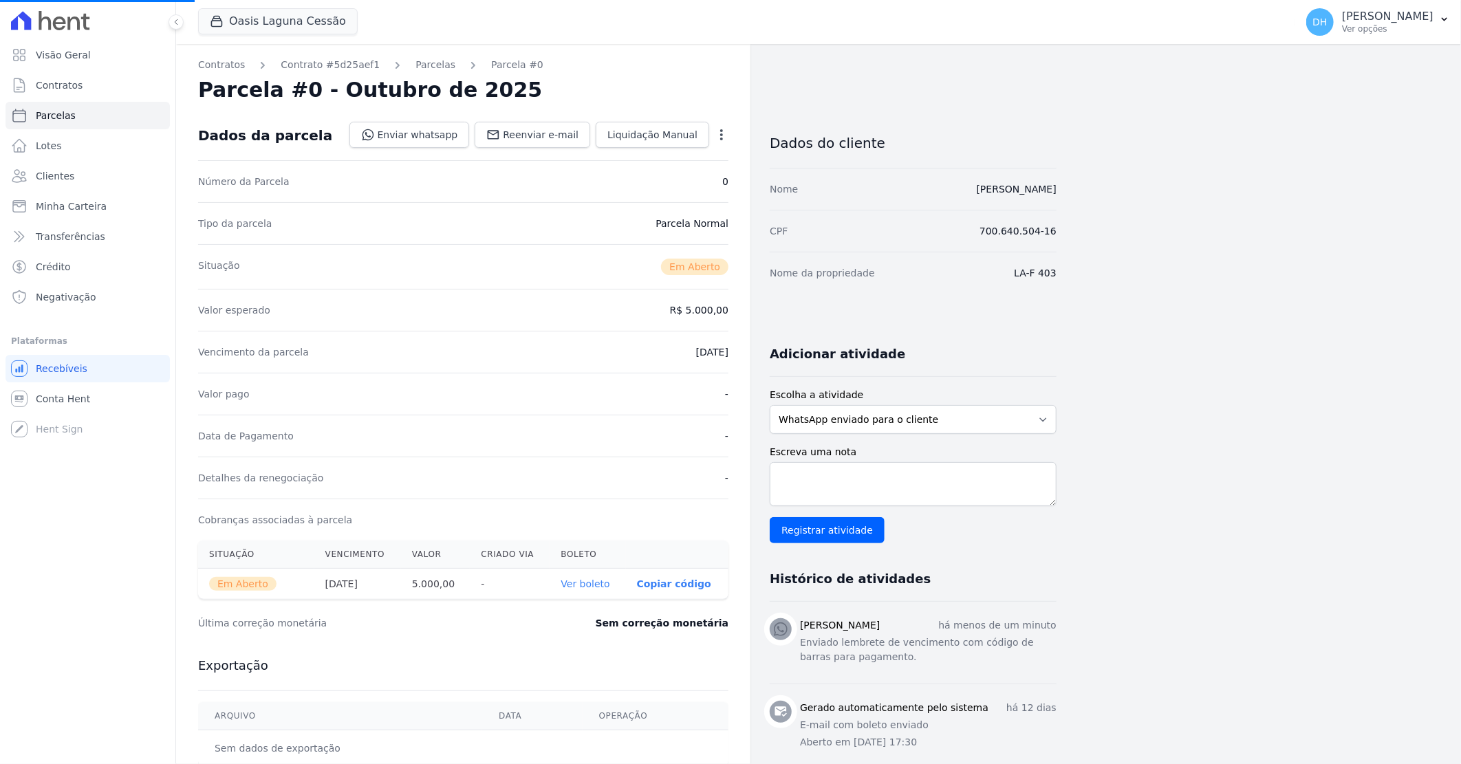
select select
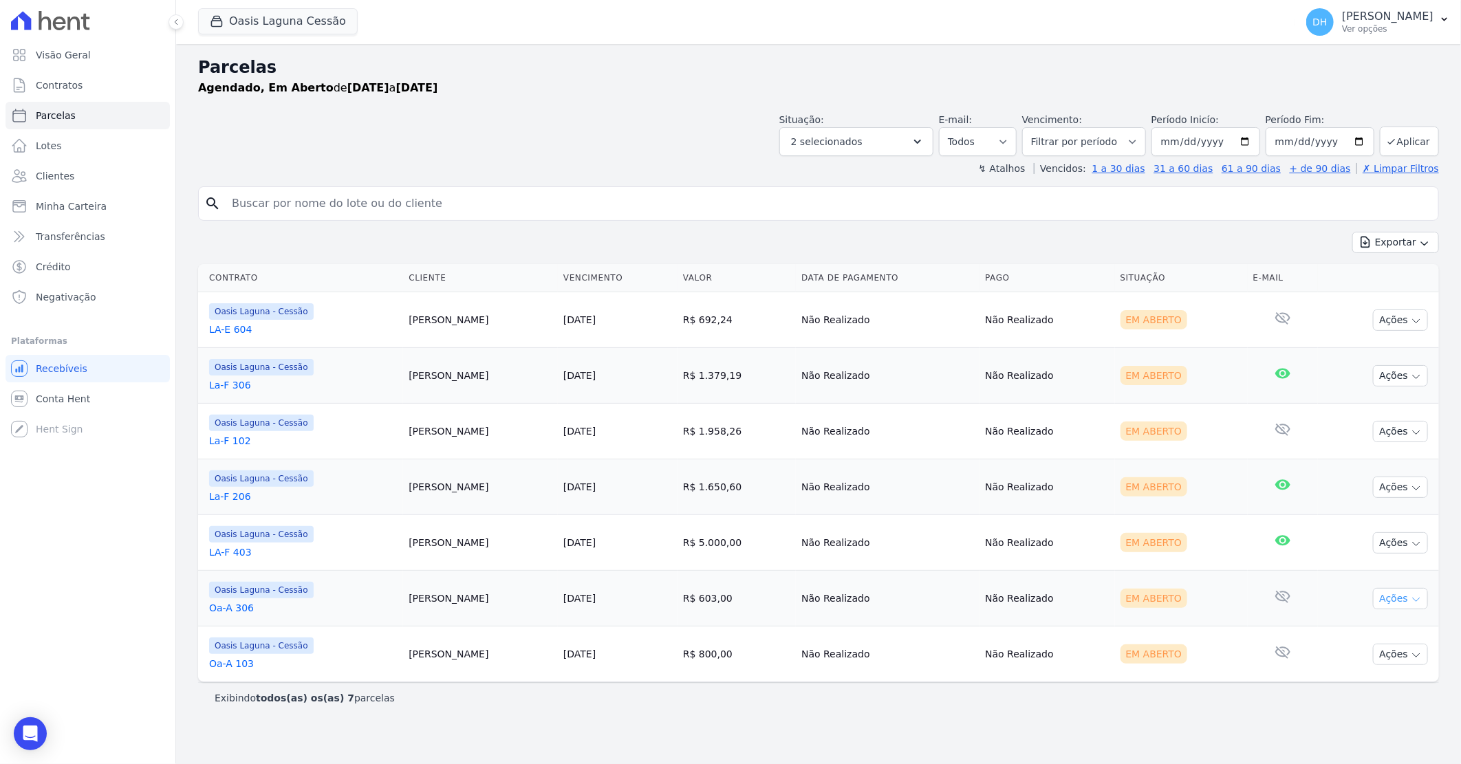
click at [1405, 597] on button "Ações" at bounding box center [1400, 598] width 55 height 21
click at [1357, 679] on link "Enviar whatsapp" at bounding box center [1395, 680] width 132 height 25
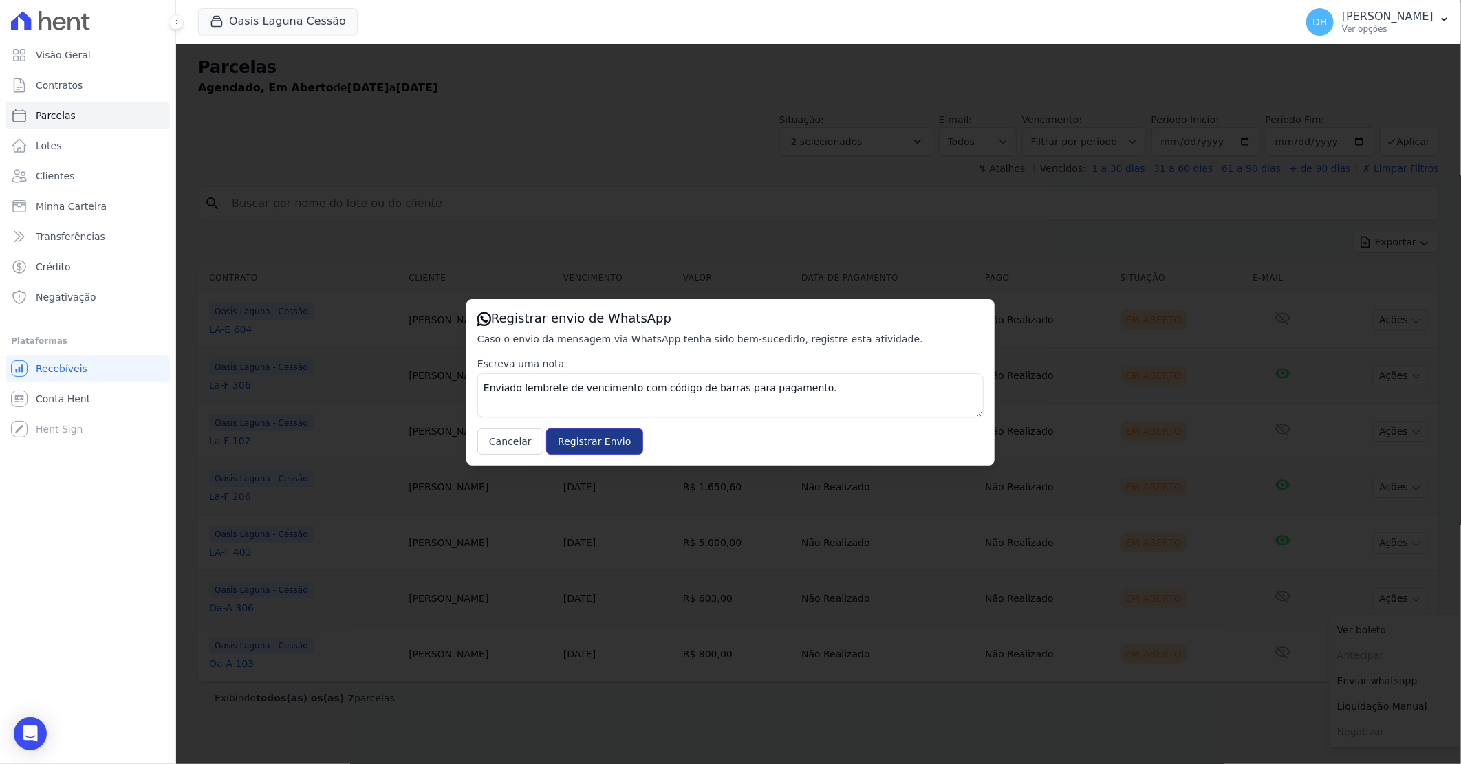
click at [597, 440] on input "Registrar Envio" at bounding box center [594, 441] width 96 height 26
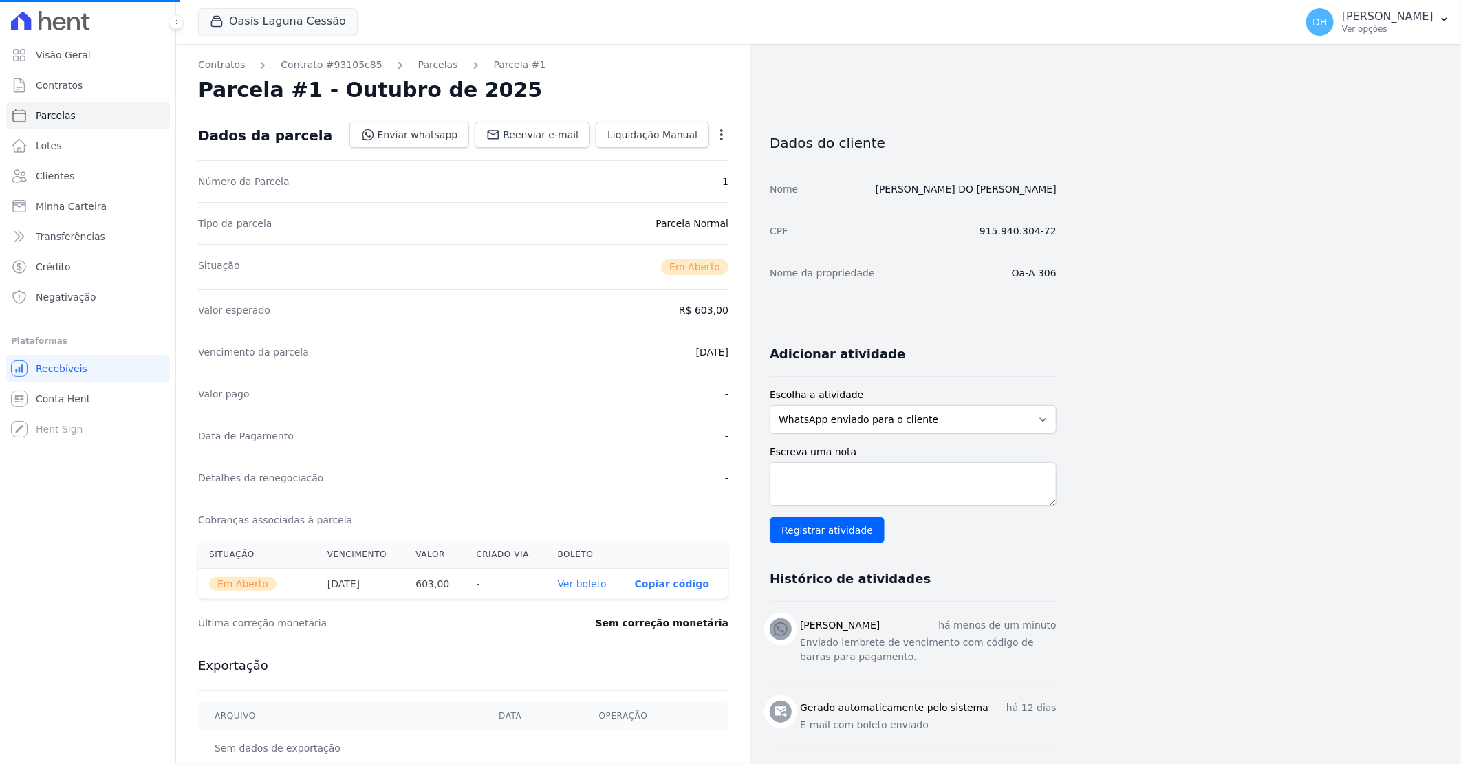
select select
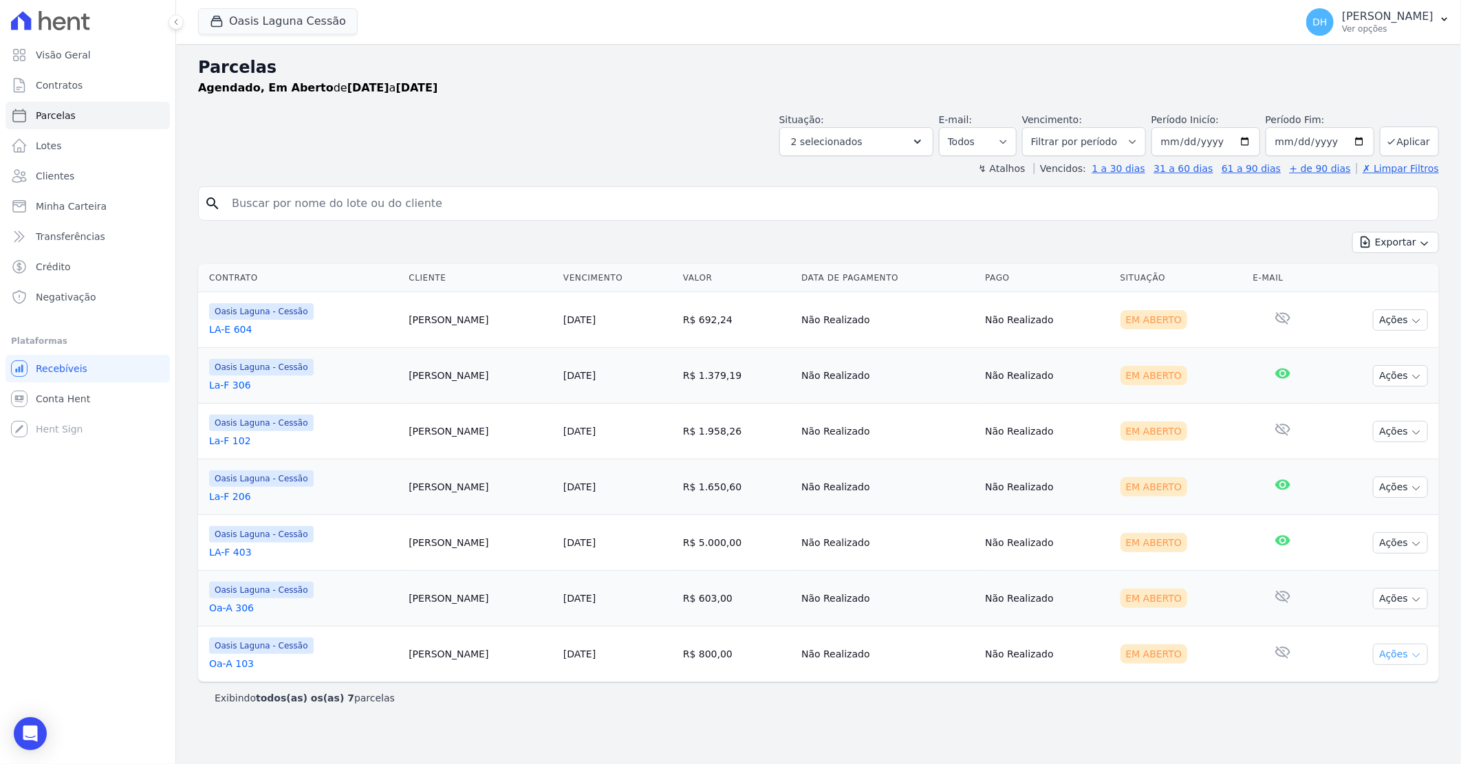
click at [1400, 653] on button "Ações" at bounding box center [1400, 654] width 55 height 21
click at [1356, 739] on link "Enviar whatsapp" at bounding box center [1395, 736] width 132 height 25
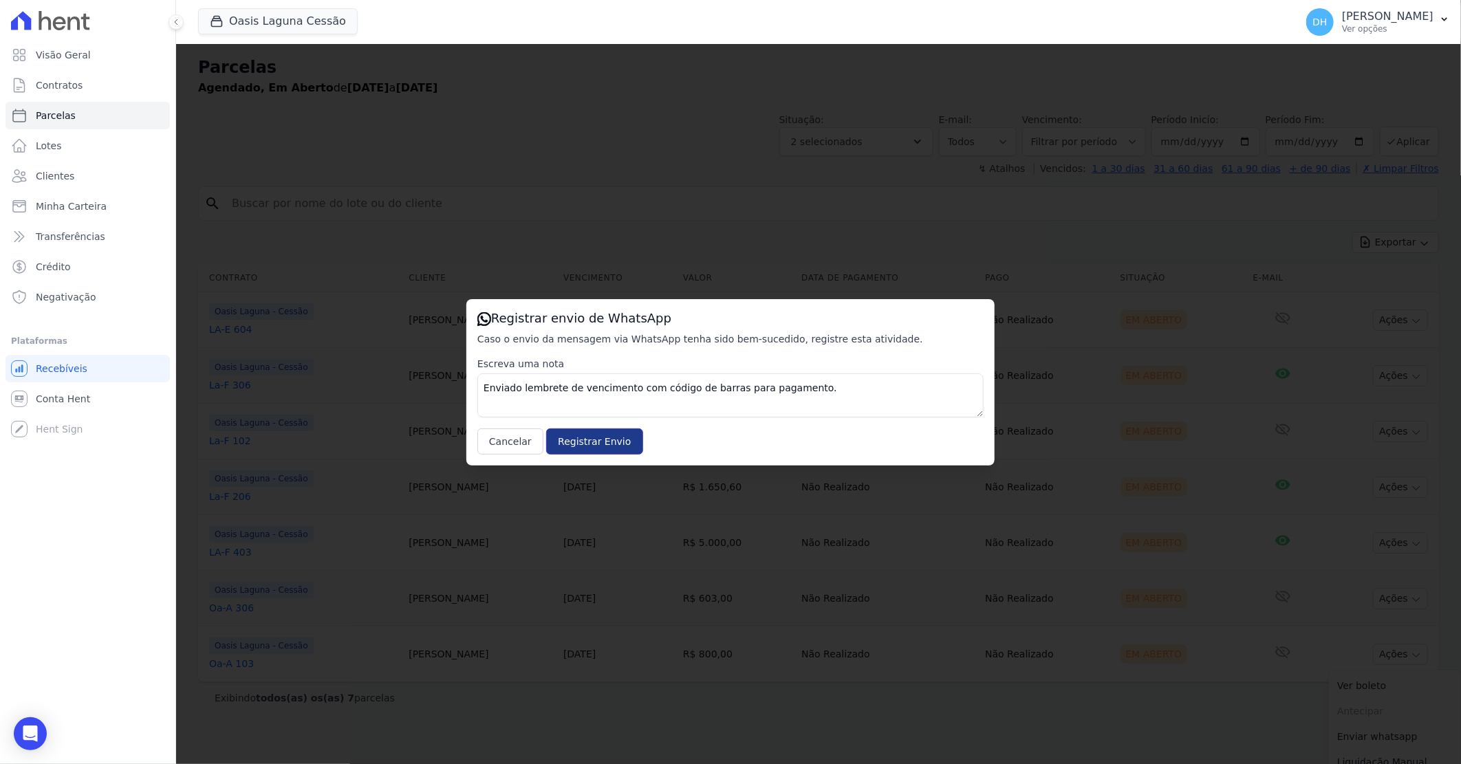
click at [561, 435] on input "Registrar Envio" at bounding box center [594, 441] width 96 height 26
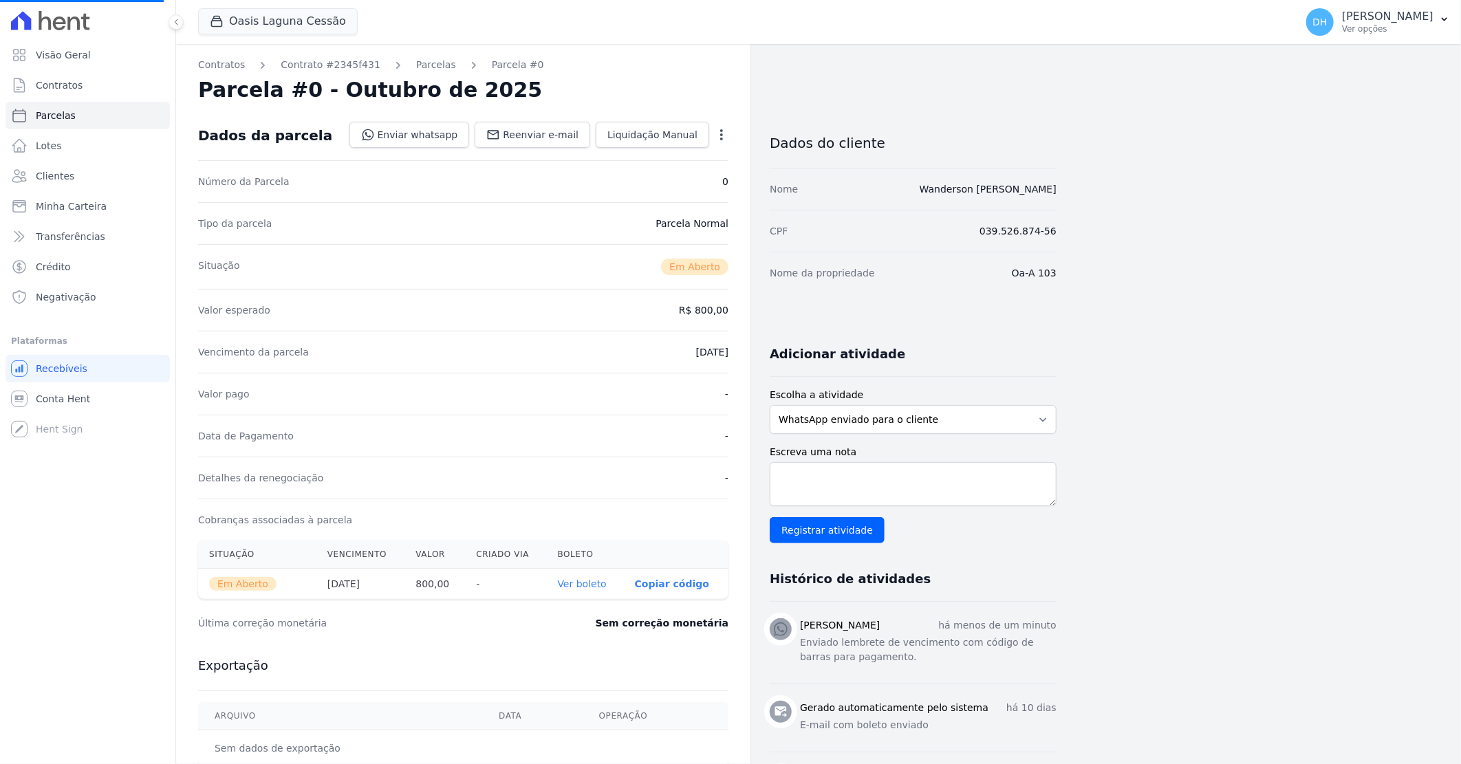
select select
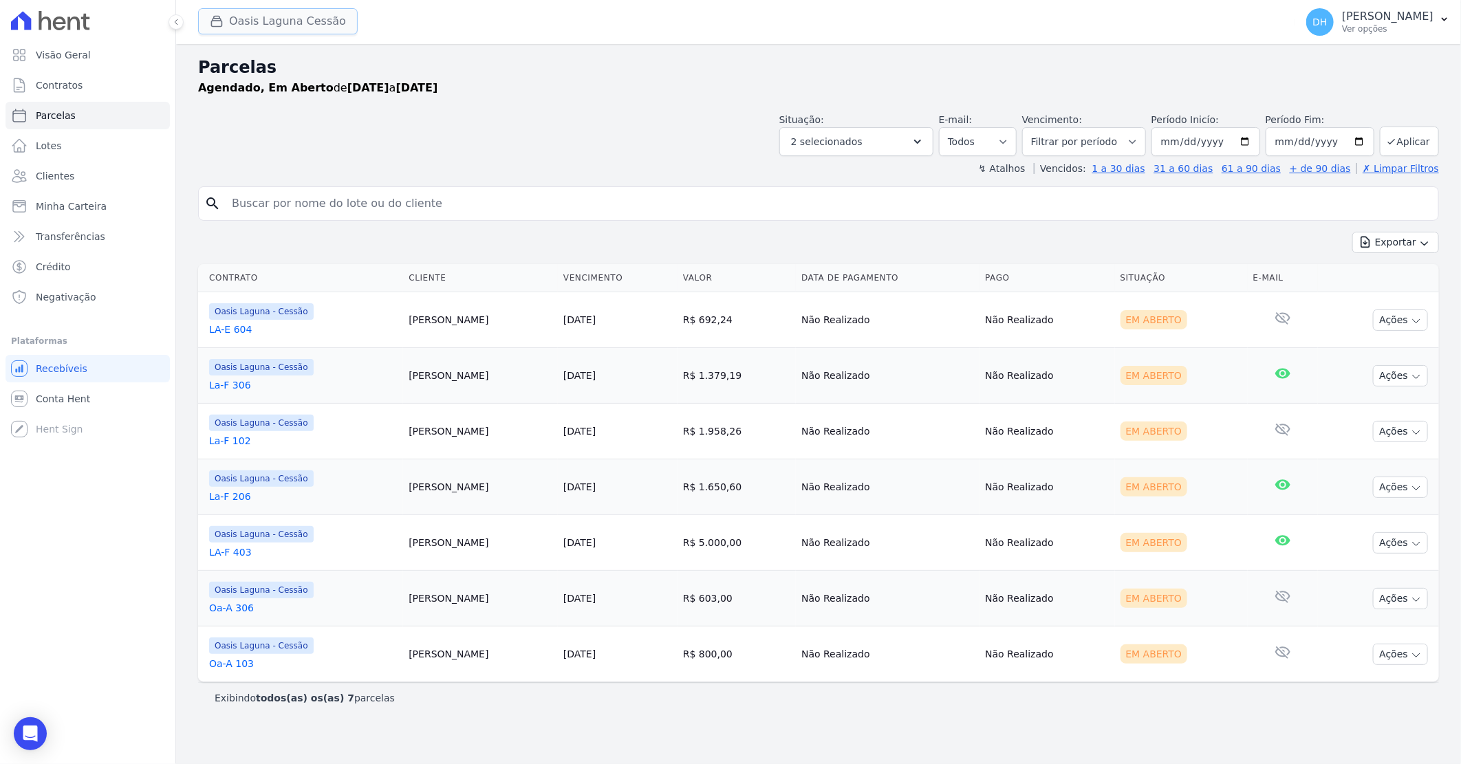
click at [275, 15] on button "Oasis Laguna Cessão" at bounding box center [278, 21] width 160 height 26
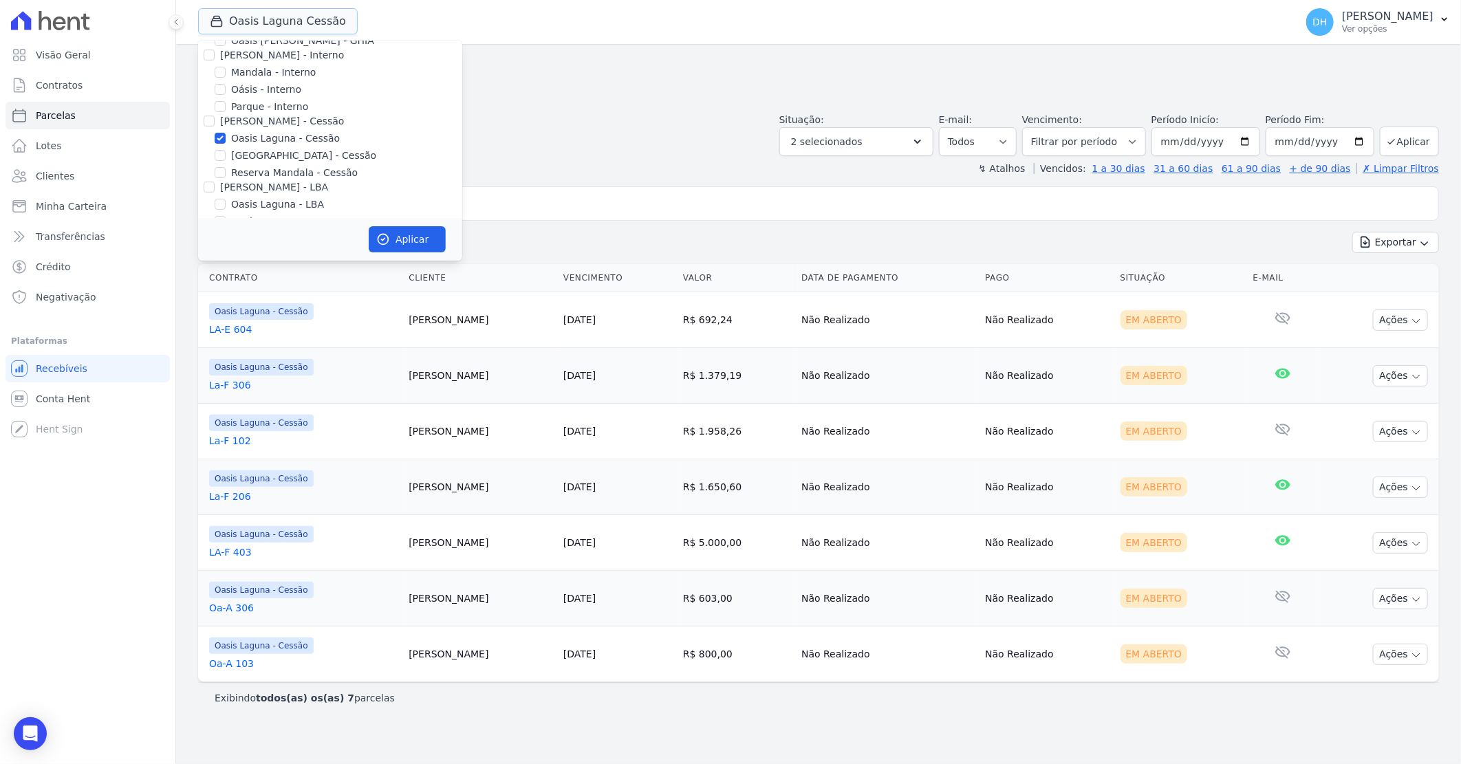
scroll to position [76, 0]
click at [225, 127] on div at bounding box center [220, 131] width 11 height 14
click at [223, 129] on input "[GEOGRAPHIC_DATA] - Cessão" at bounding box center [220, 131] width 11 height 11
checkbox input "true"
click at [222, 115] on input "Oasis Laguna - Cessão" at bounding box center [220, 114] width 11 height 11
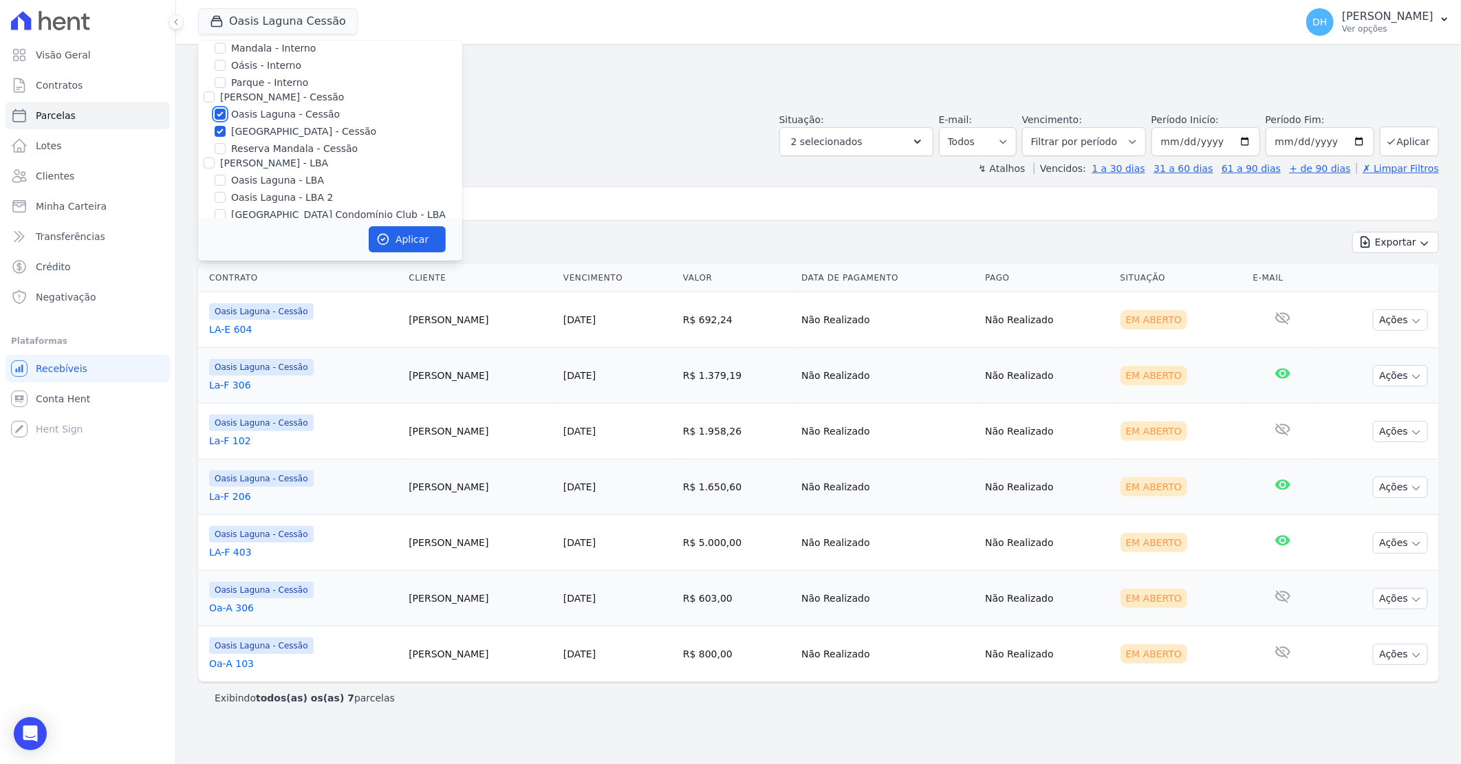
checkbox input "false"
click at [389, 234] on icon "button" at bounding box center [383, 239] width 14 height 14
select select
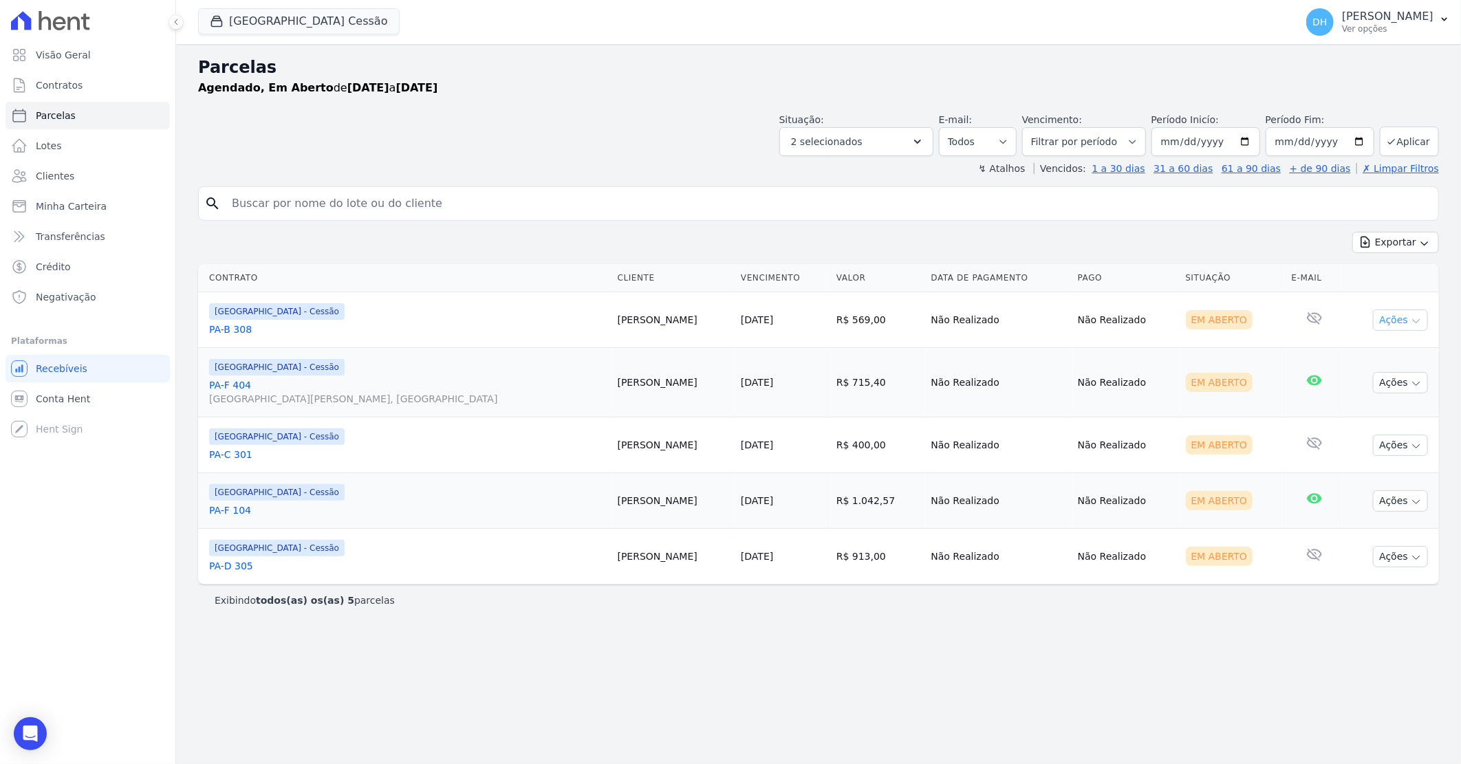
click at [1383, 331] on td "Ações Ver boleto [GEOGRAPHIC_DATA] Antecipação não disponível Enviar whatsapp R…" at bounding box center [1390, 320] width 96 height 56
click at [1387, 325] on button "Ações" at bounding box center [1400, 319] width 55 height 21
click at [1363, 403] on link "Enviar whatsapp" at bounding box center [1395, 402] width 132 height 25
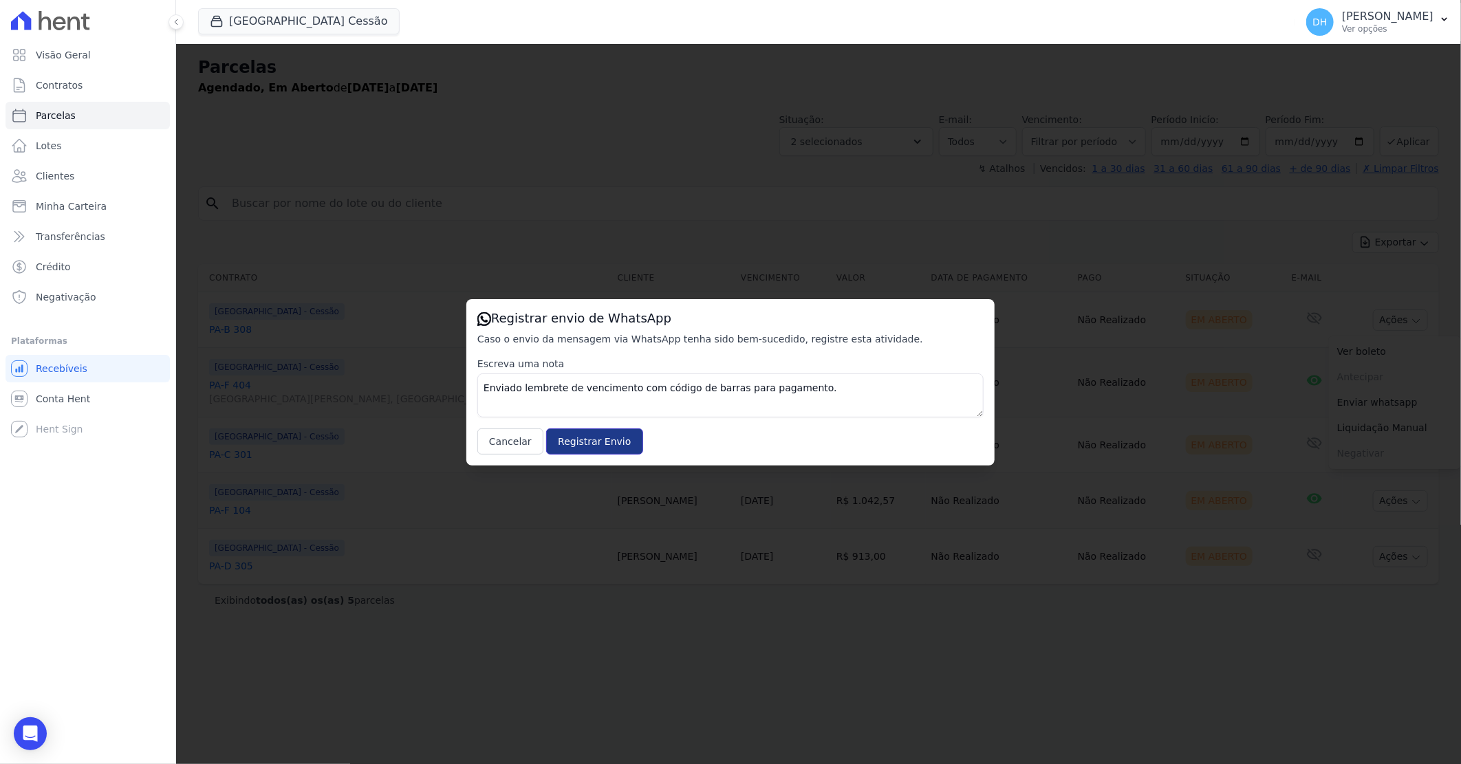
click at [584, 441] on input "Registrar Envio" at bounding box center [594, 441] width 96 height 26
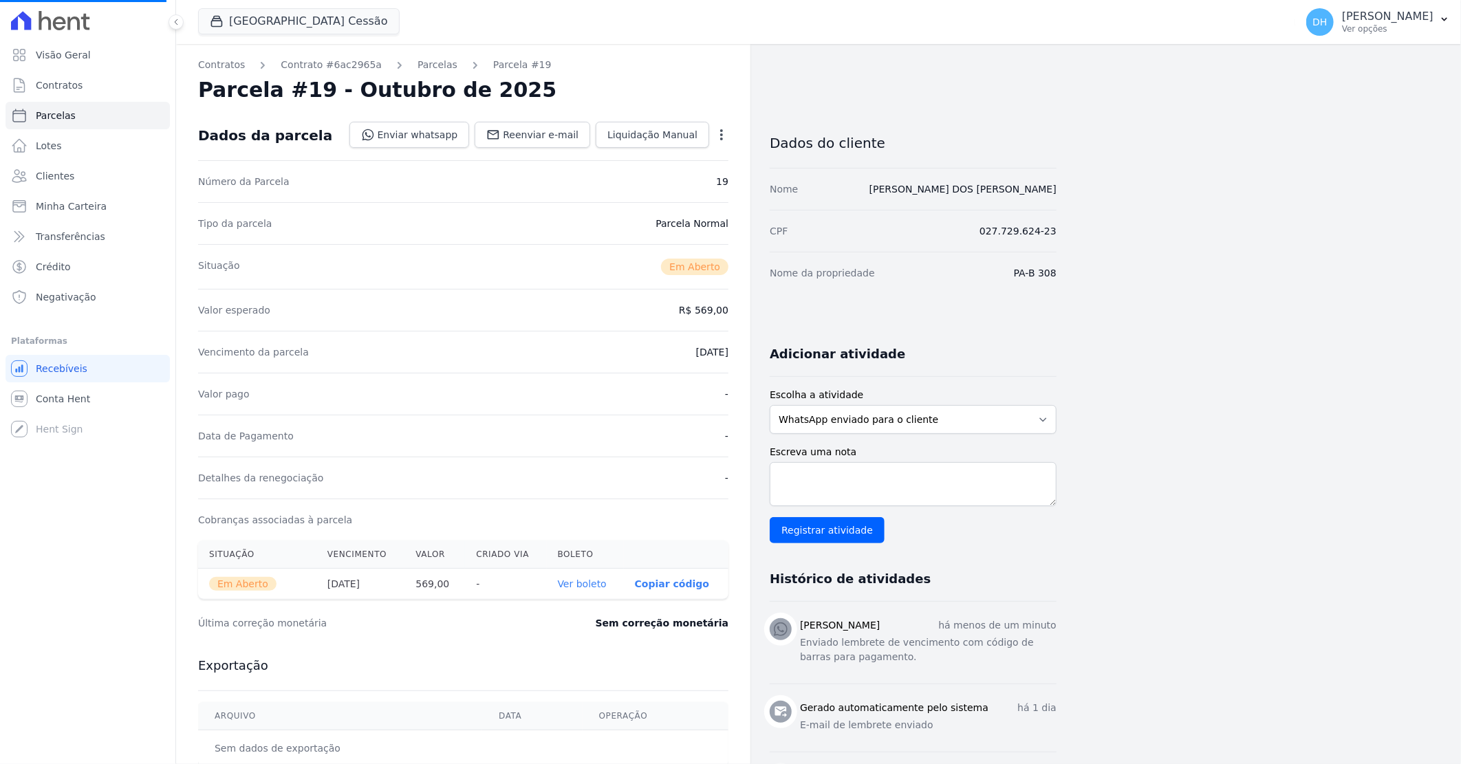
select select
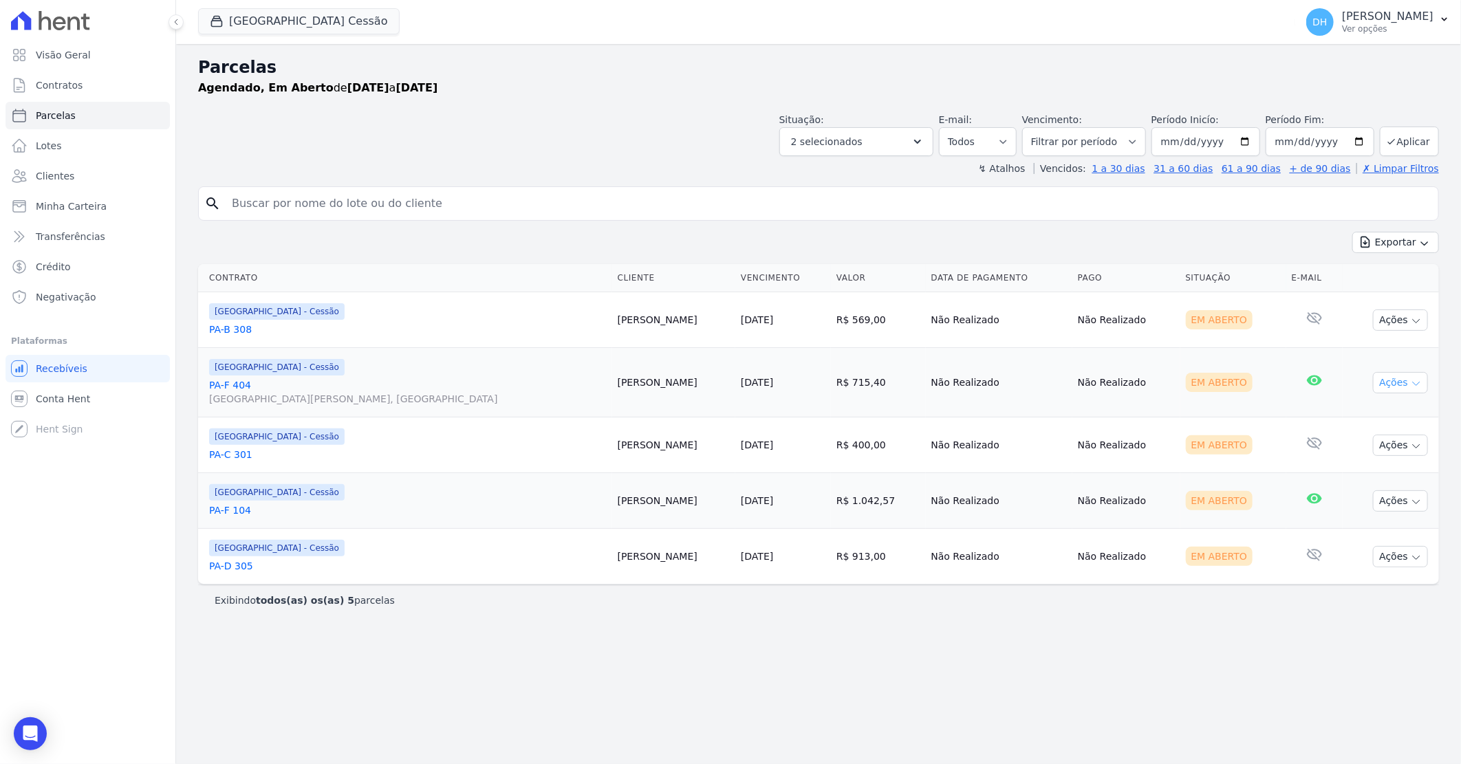
click at [1381, 387] on button "Ações" at bounding box center [1400, 382] width 55 height 21
click at [1363, 464] on link "Enviar whatsapp" at bounding box center [1395, 464] width 132 height 25
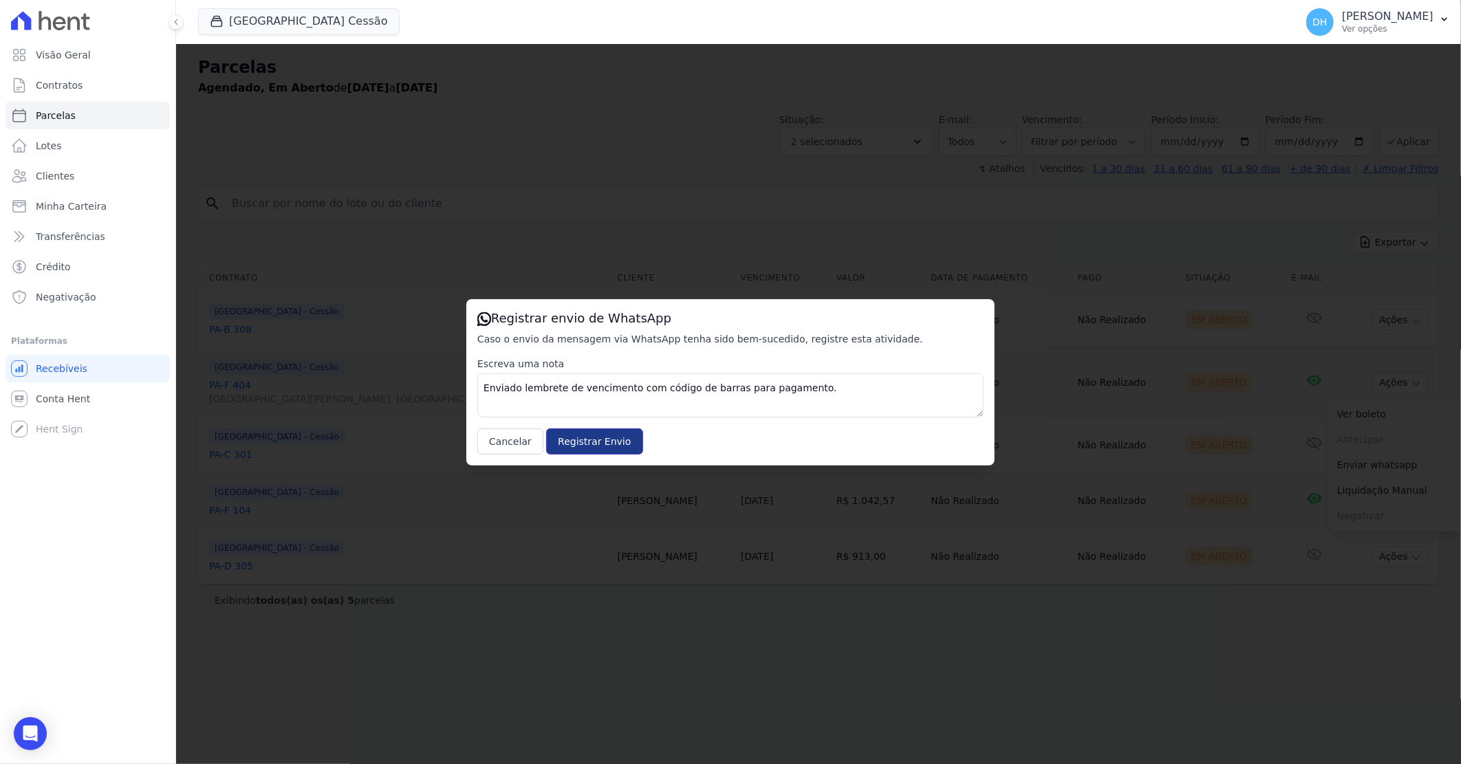
click at [592, 449] on input "Registrar Envio" at bounding box center [594, 441] width 96 height 26
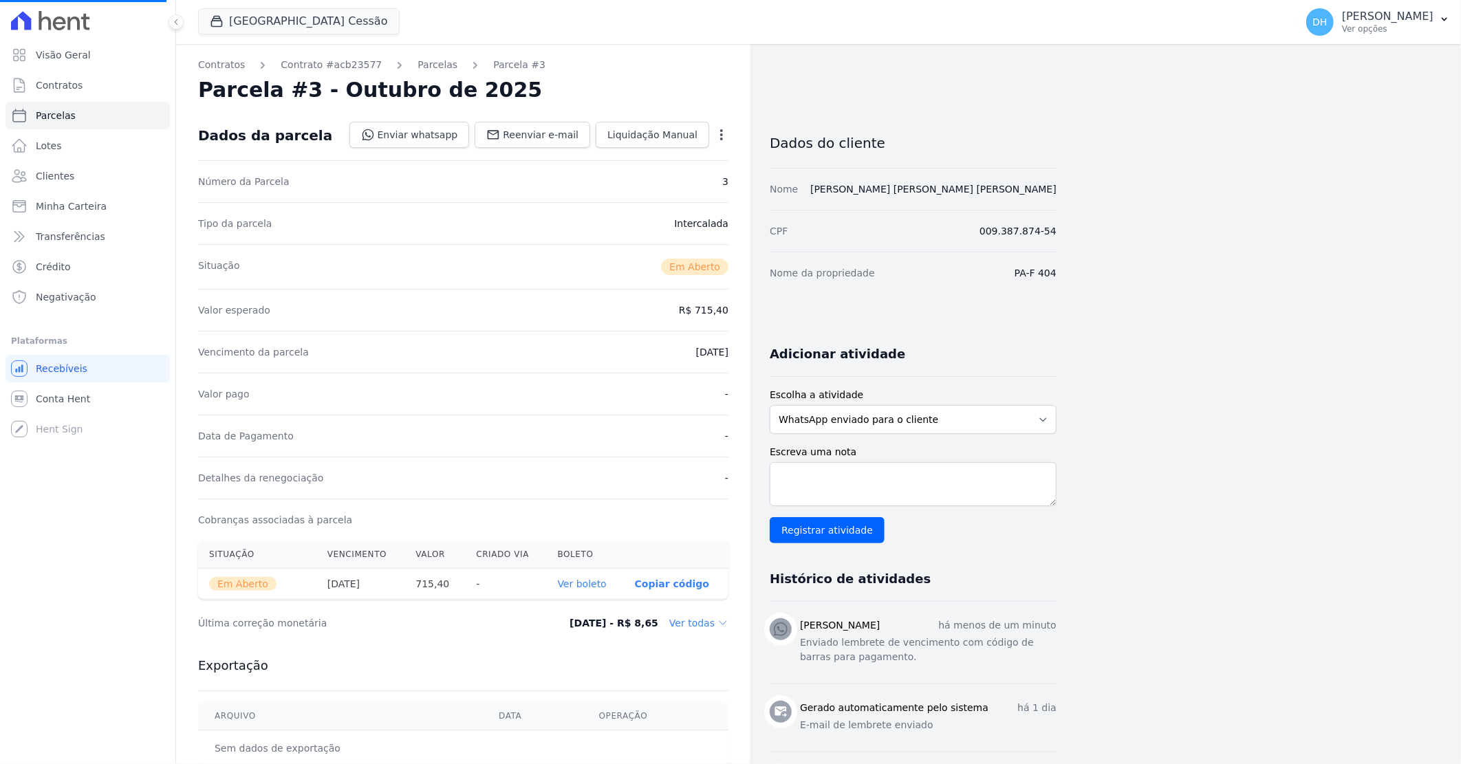
select select
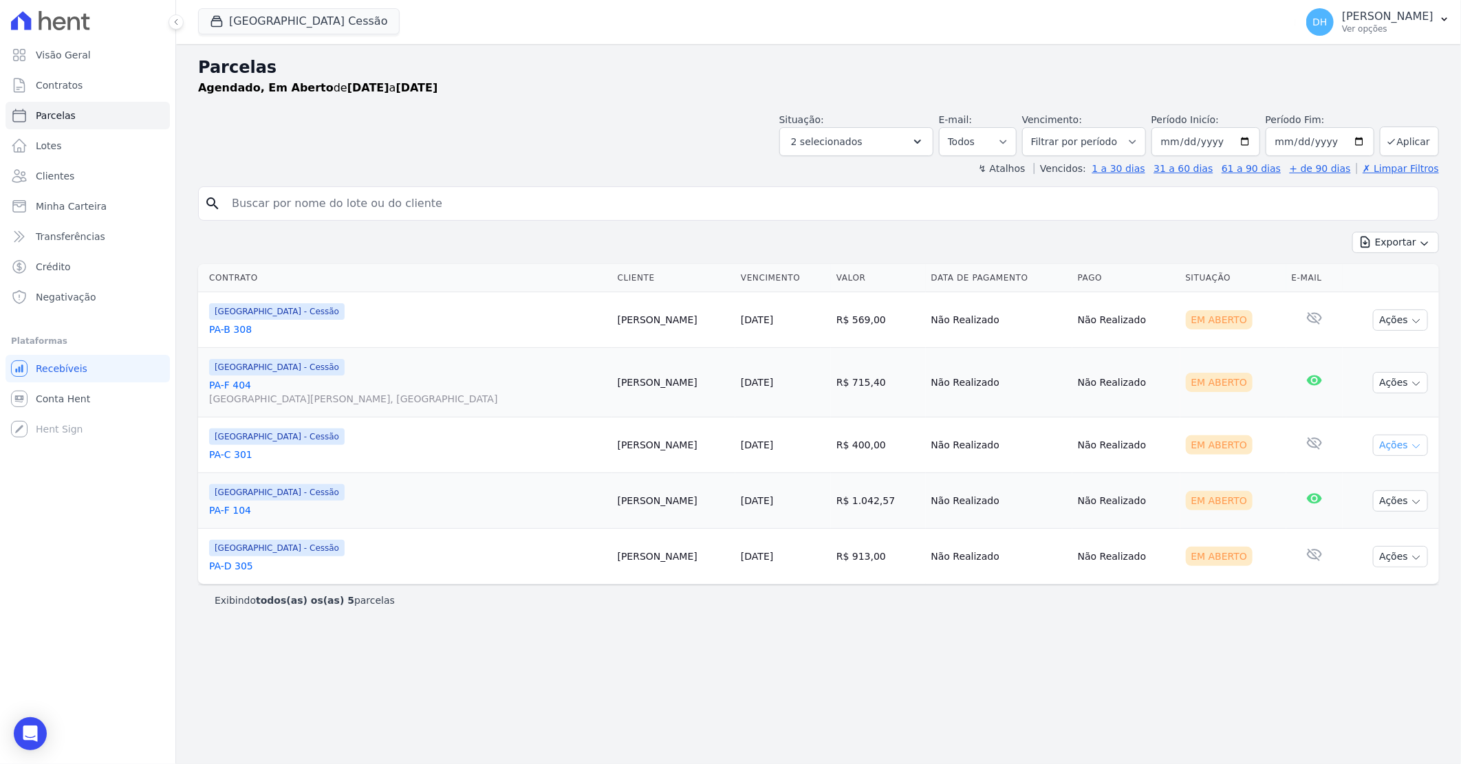
click at [1386, 444] on button "Ações" at bounding box center [1400, 445] width 55 height 21
click at [1364, 529] on link "Enviar whatsapp" at bounding box center [1395, 527] width 132 height 25
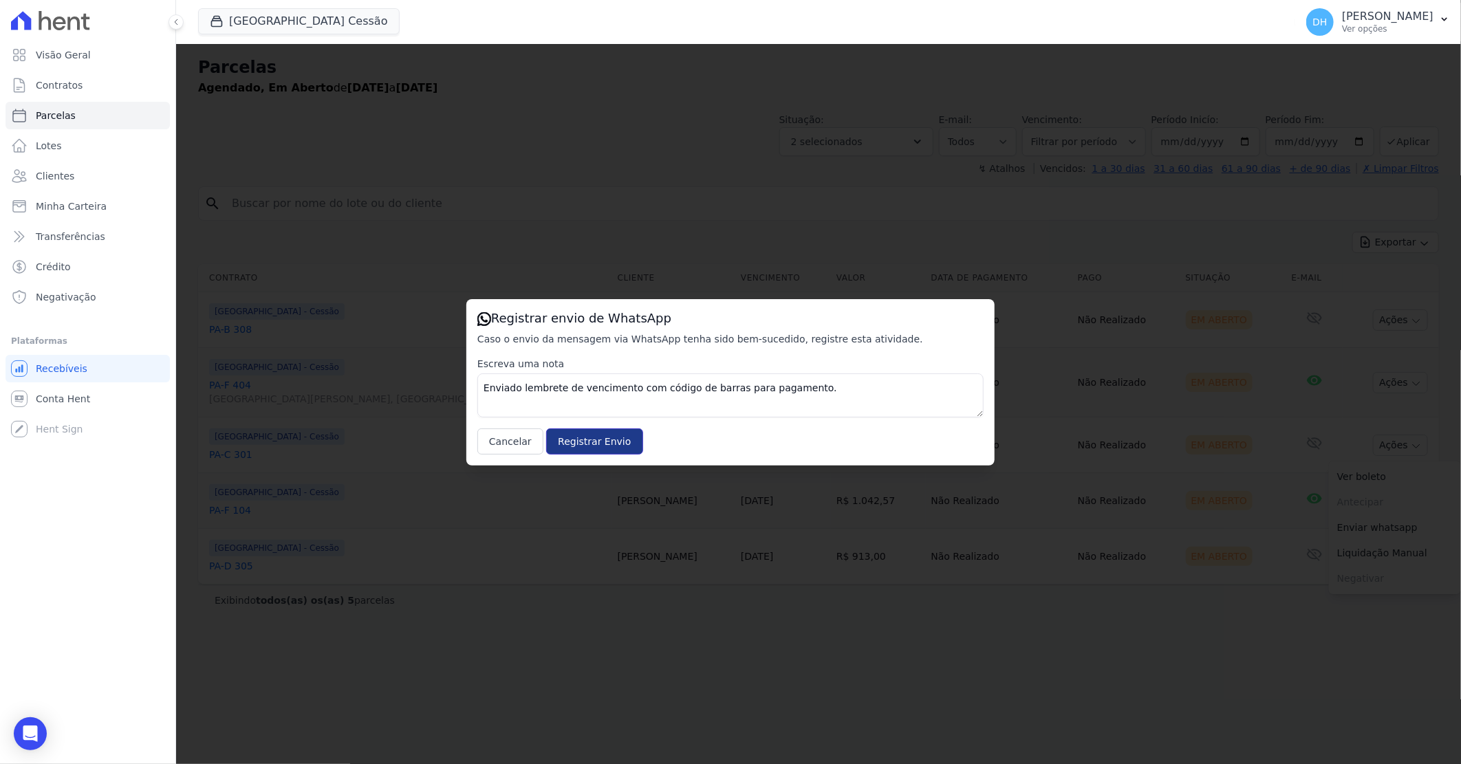
click at [554, 444] on input "Registrar Envio" at bounding box center [594, 441] width 96 height 26
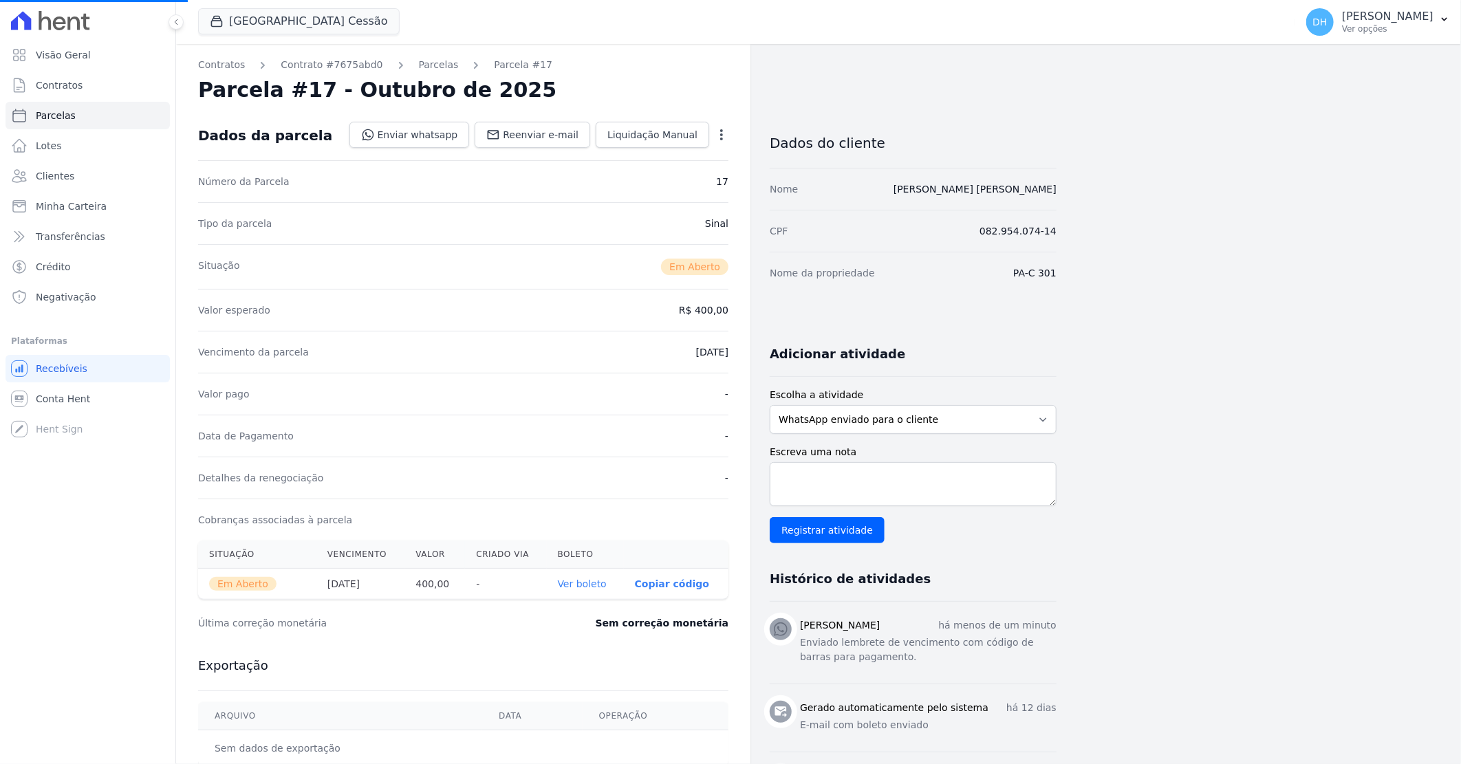
select select
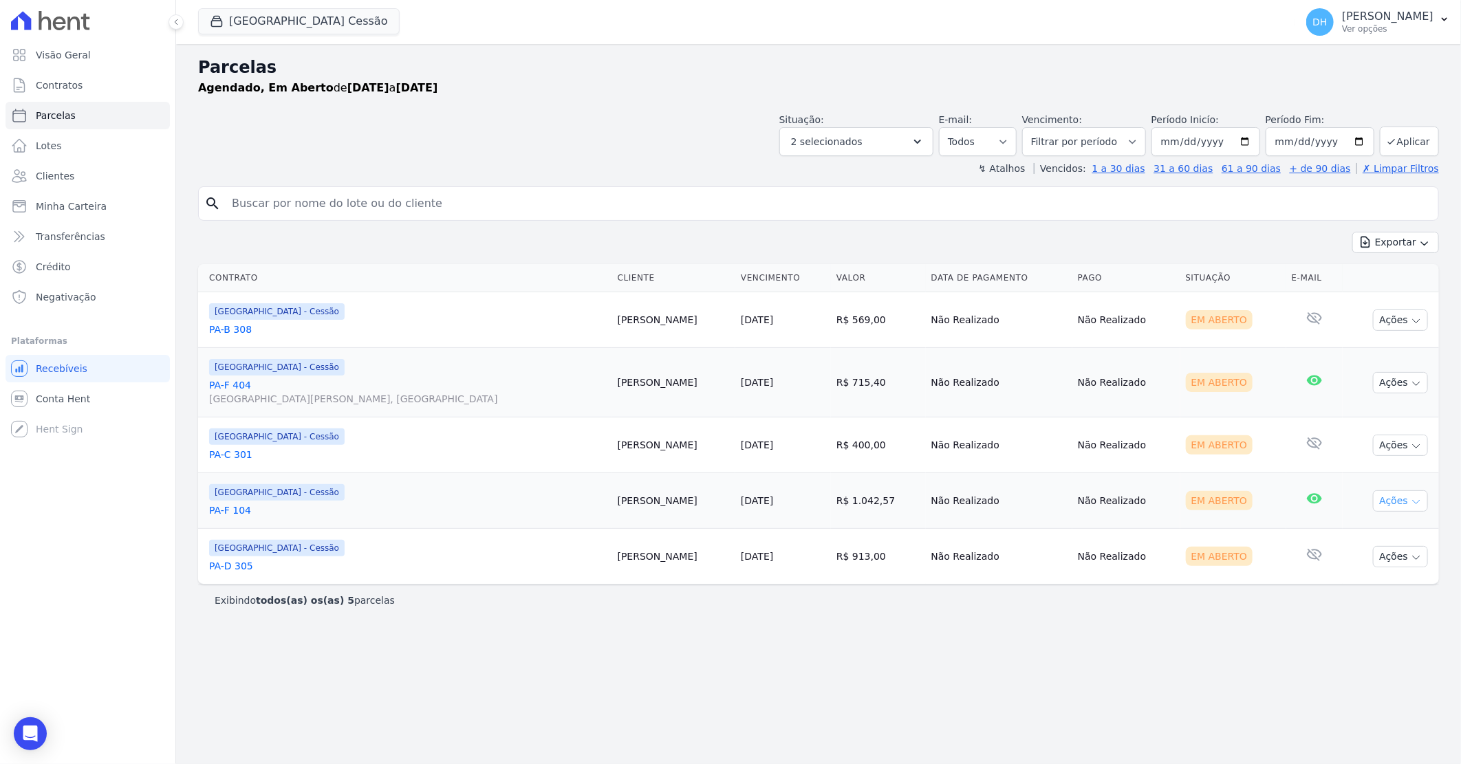
click at [1386, 504] on button "Ações" at bounding box center [1400, 500] width 55 height 21
click at [1050, 609] on div "Exibindo todos(as) os(as) 5 parcelas" at bounding box center [818, 599] width 1240 height 31
click at [1390, 502] on button "Ações" at bounding box center [1400, 500] width 55 height 21
click at [1363, 586] on link "Enviar whatsapp" at bounding box center [1395, 583] width 132 height 25
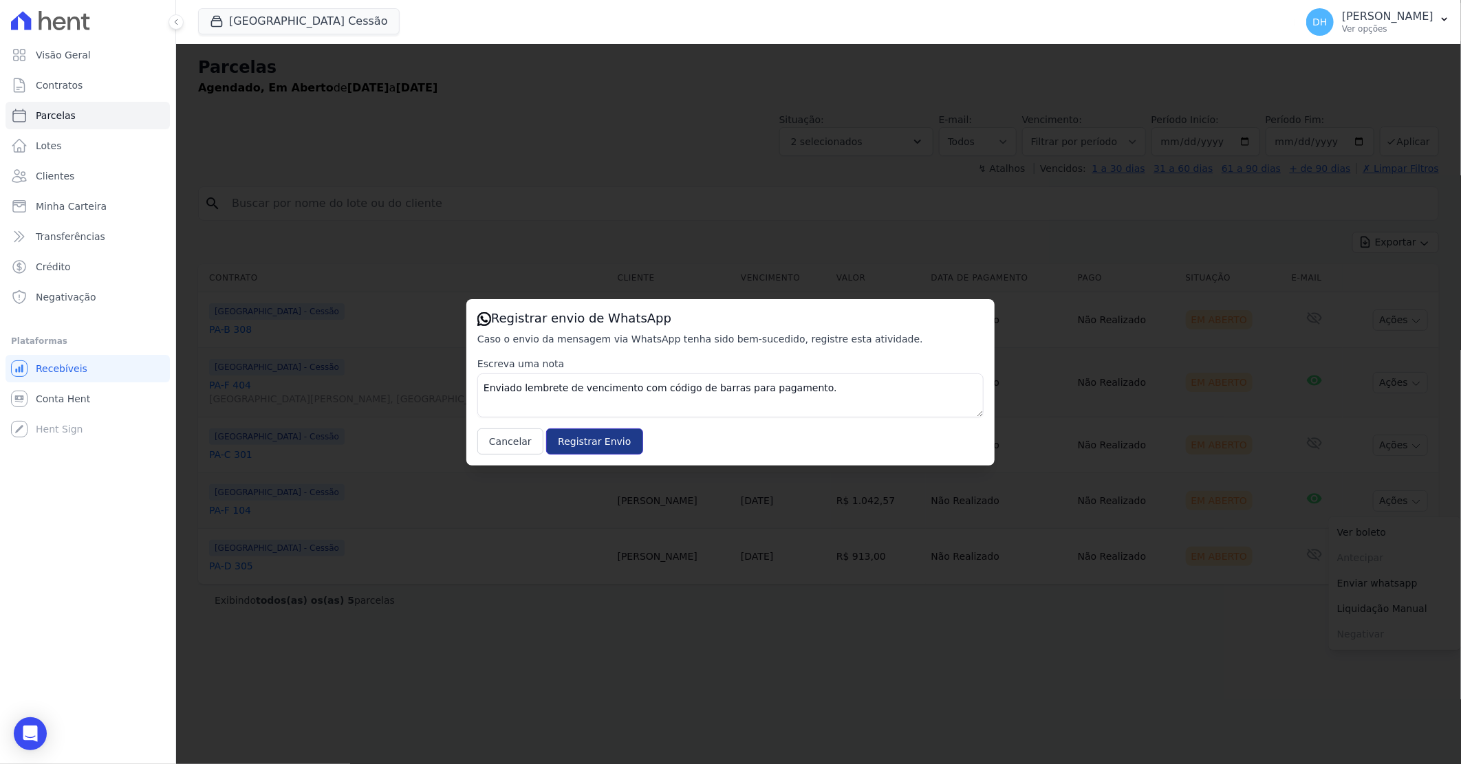
click at [569, 448] on input "Registrar Envio" at bounding box center [594, 441] width 96 height 26
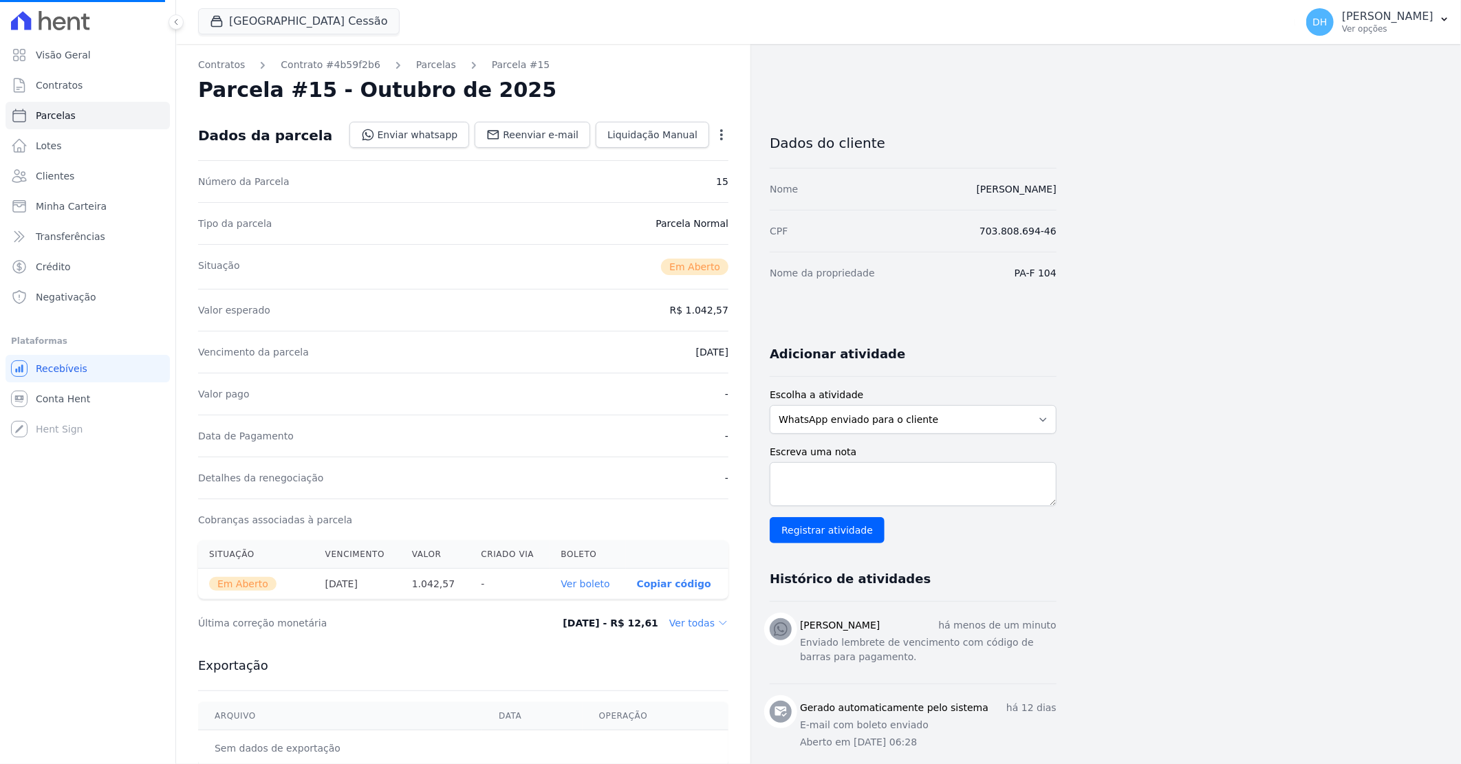
select select
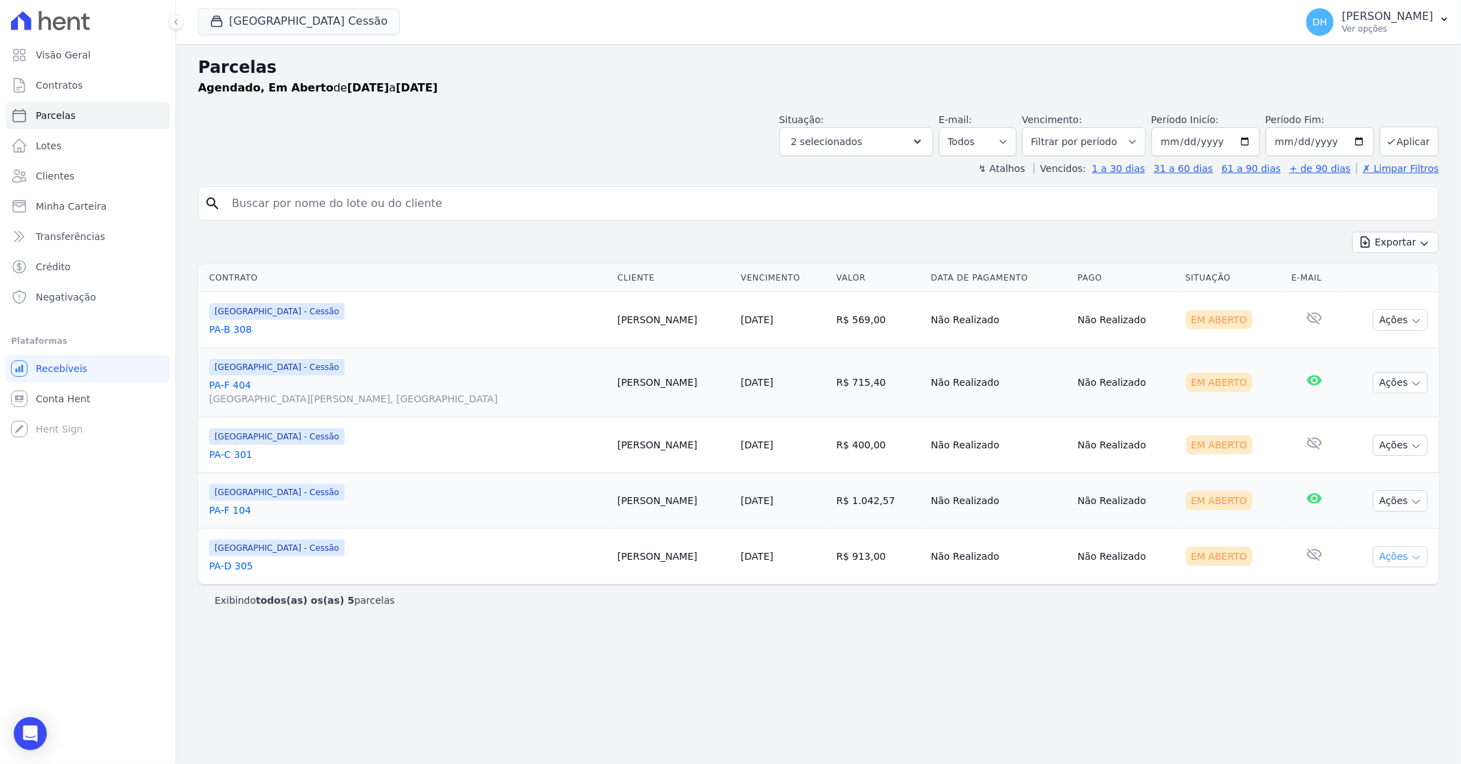
click at [1412, 560] on icon "button" at bounding box center [1415, 557] width 11 height 11
click at [1379, 637] on link "Enviar whatsapp" at bounding box center [1395, 638] width 132 height 25
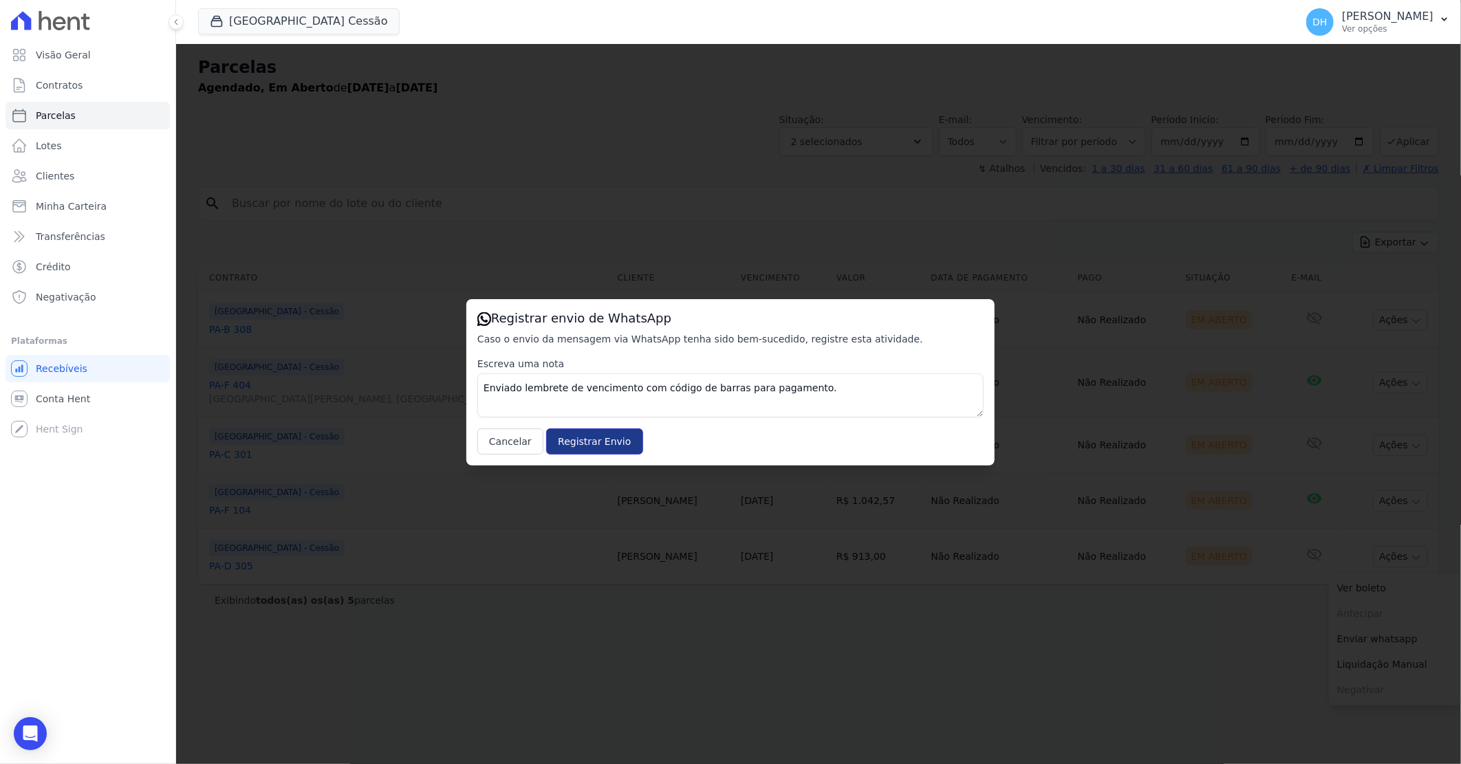
click at [595, 437] on input "Registrar Envio" at bounding box center [594, 441] width 96 height 26
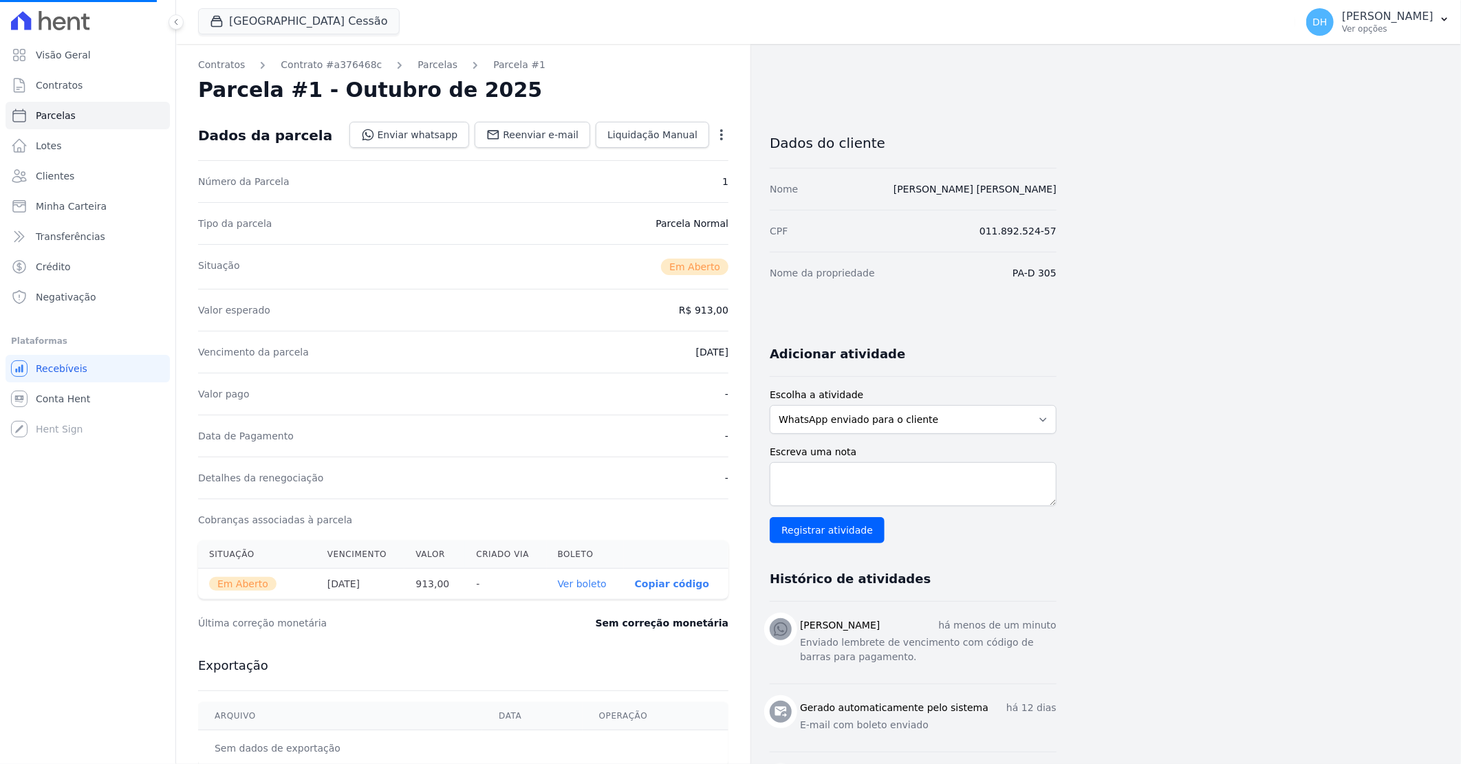
select select
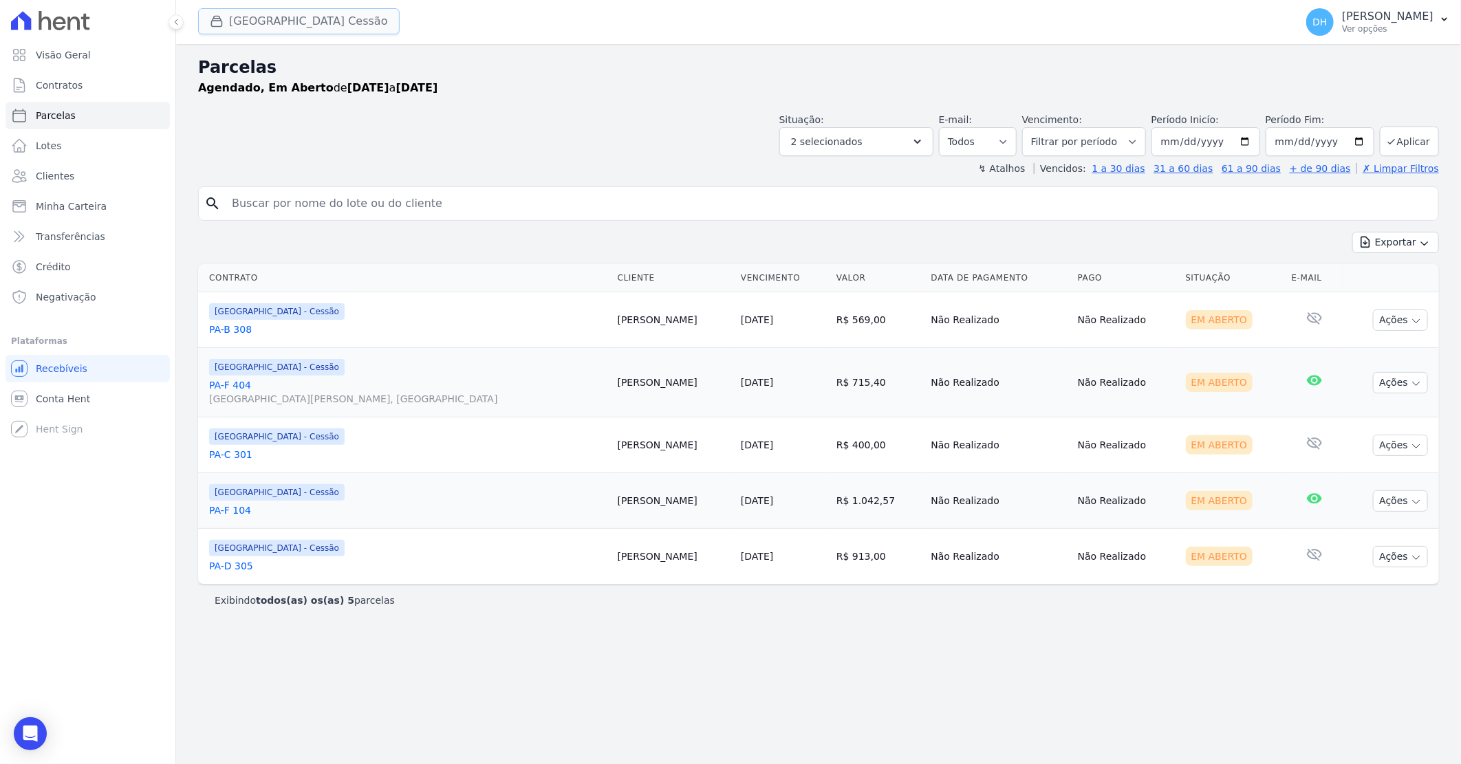
click at [285, 17] on button "[GEOGRAPHIC_DATA] Cessão" at bounding box center [298, 21] width 201 height 26
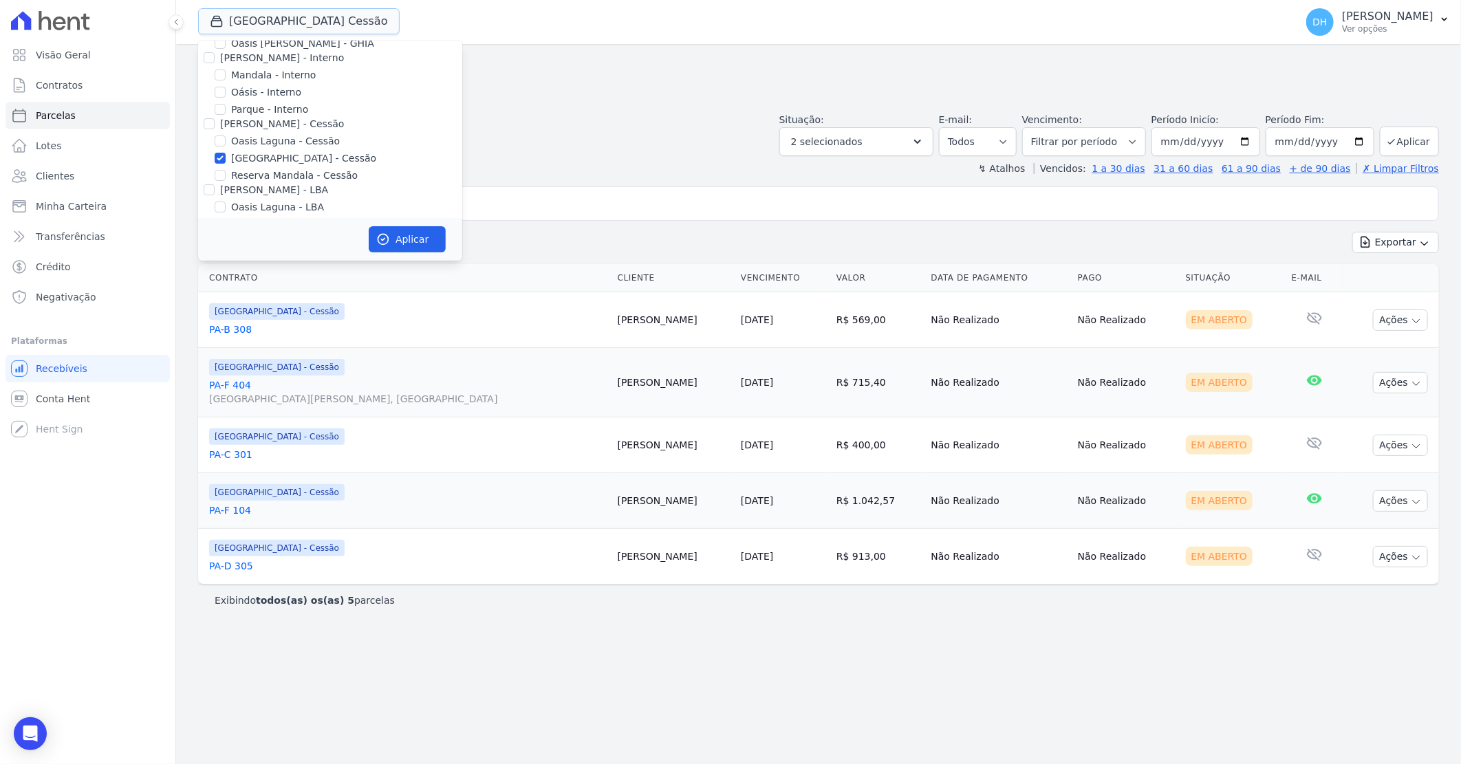
scroll to position [76, 0]
click at [219, 150] on input "Reserva Mandala - Cessão" at bounding box center [220, 148] width 11 height 11
checkbox input "true"
click at [220, 133] on input "[GEOGRAPHIC_DATA] - Cessão" at bounding box center [220, 131] width 11 height 11
checkbox input "false"
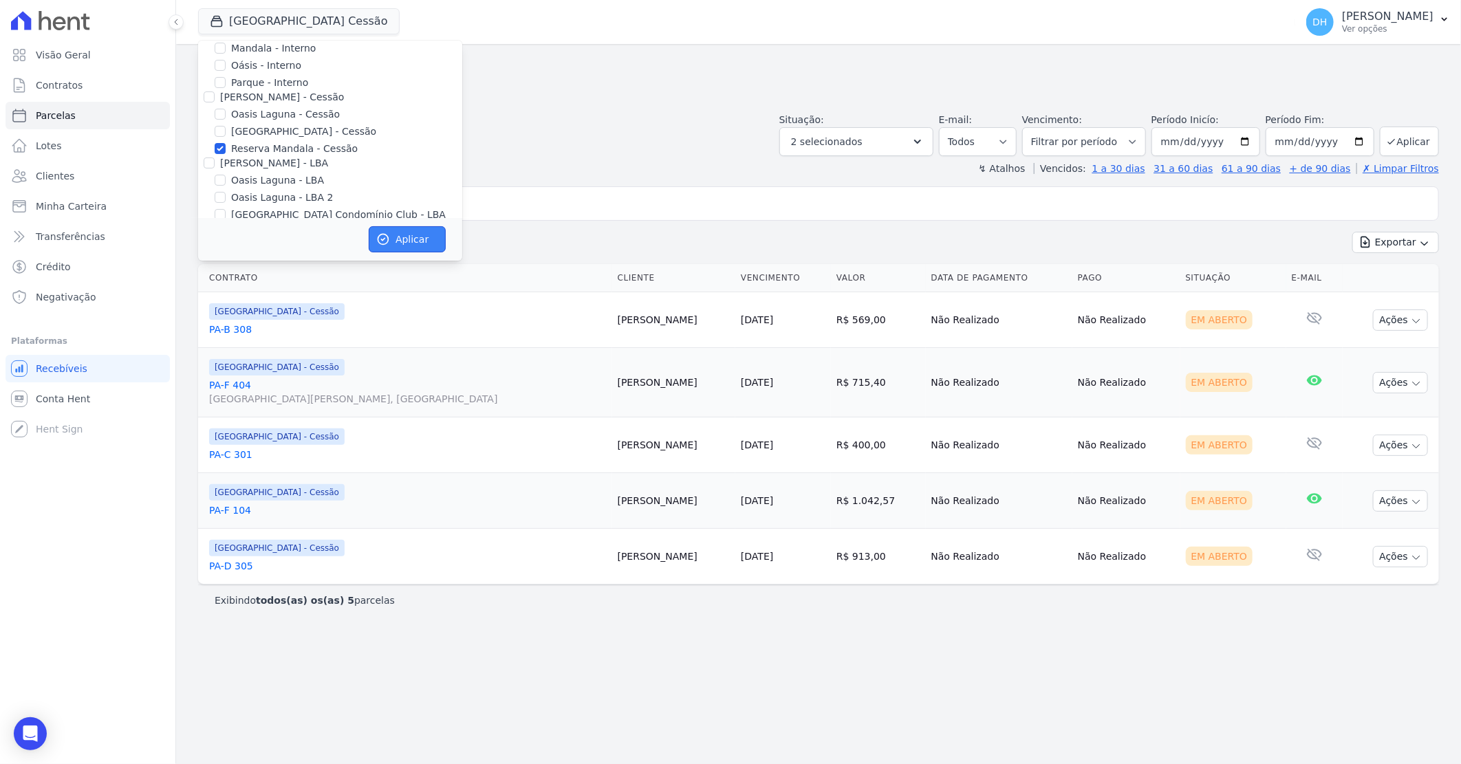
click at [386, 232] on icon "button" at bounding box center [383, 239] width 14 height 14
select select
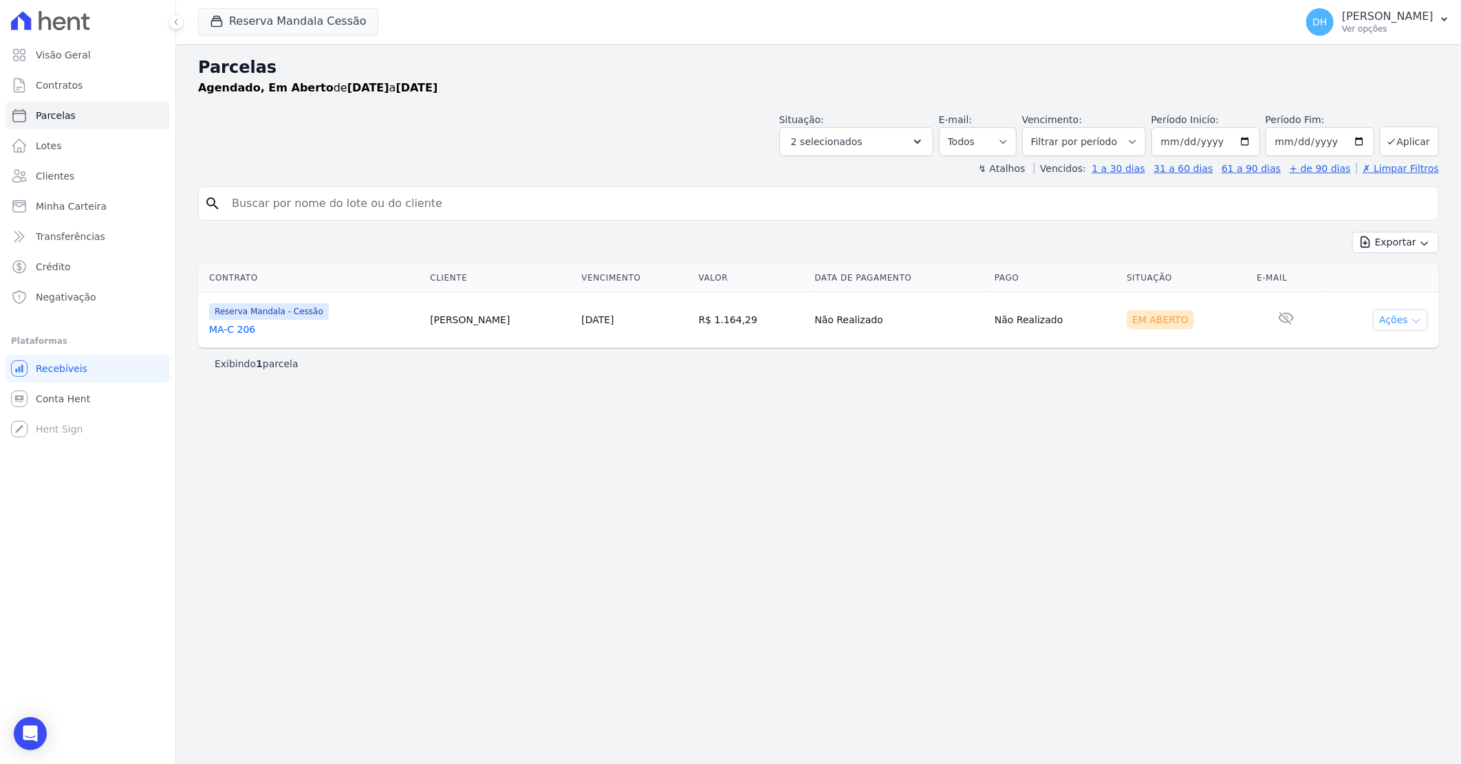
click at [1383, 319] on button "Ações" at bounding box center [1400, 319] width 55 height 21
click at [1370, 406] on link "Enviar whatsapp" at bounding box center [1395, 402] width 132 height 25
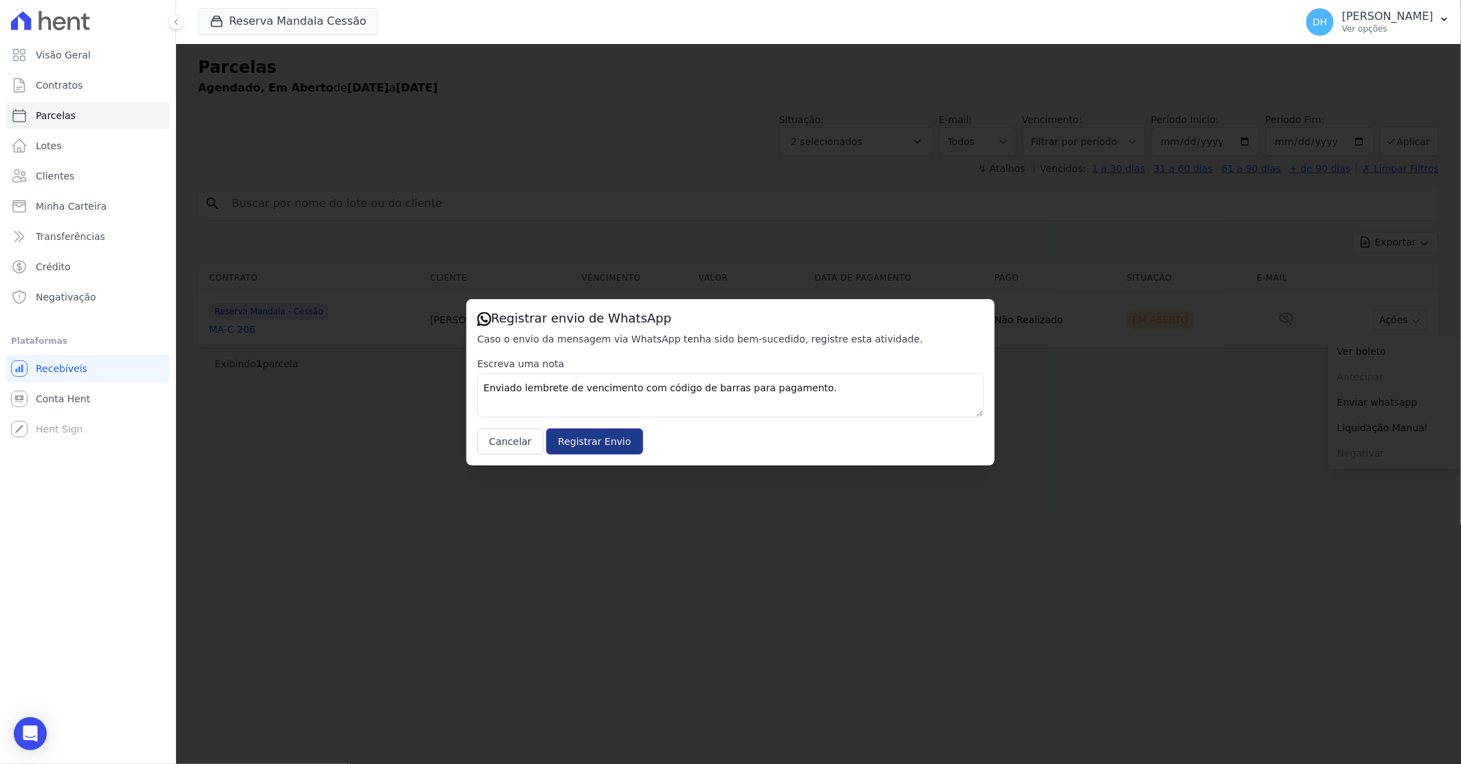
click at [584, 444] on input "Registrar Envio" at bounding box center [594, 441] width 96 height 26
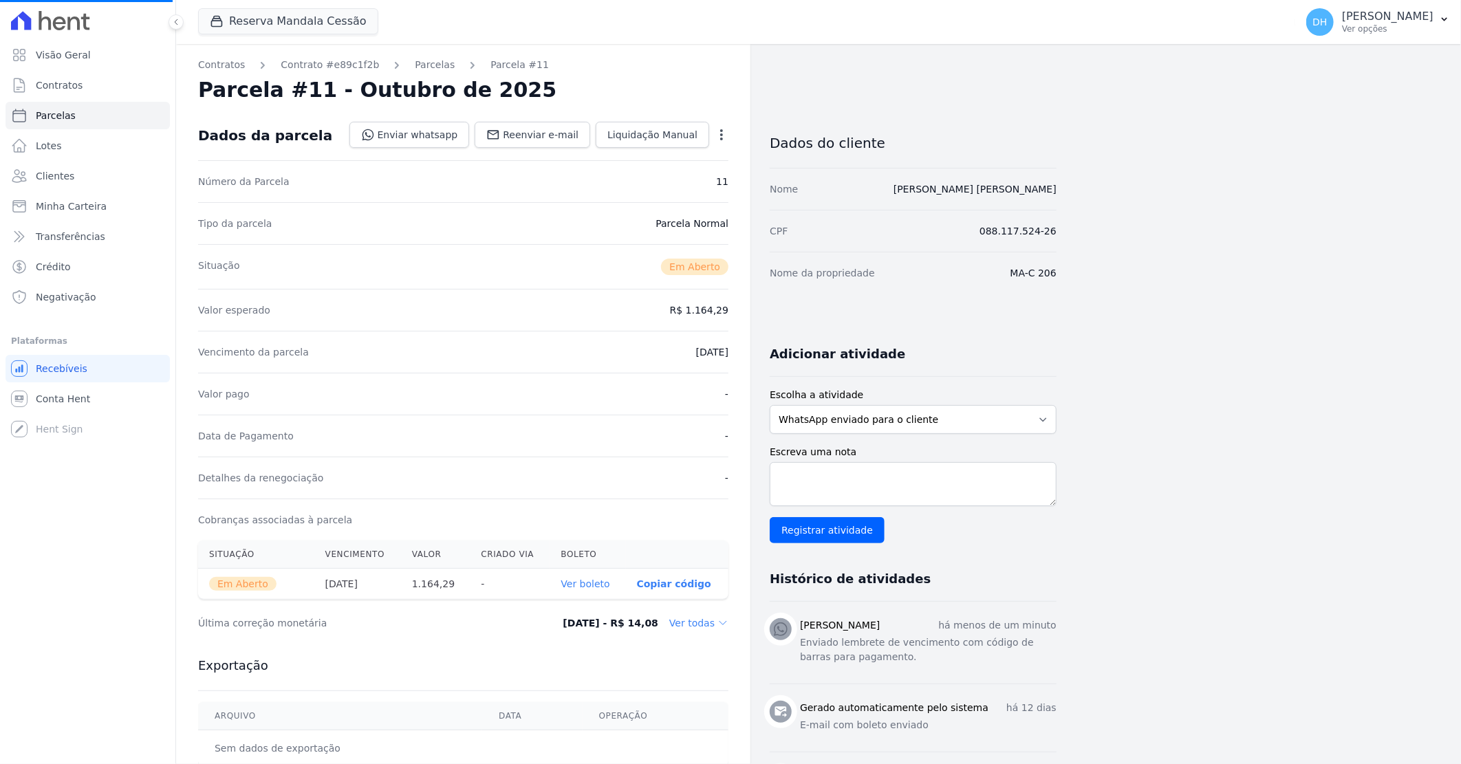
select select
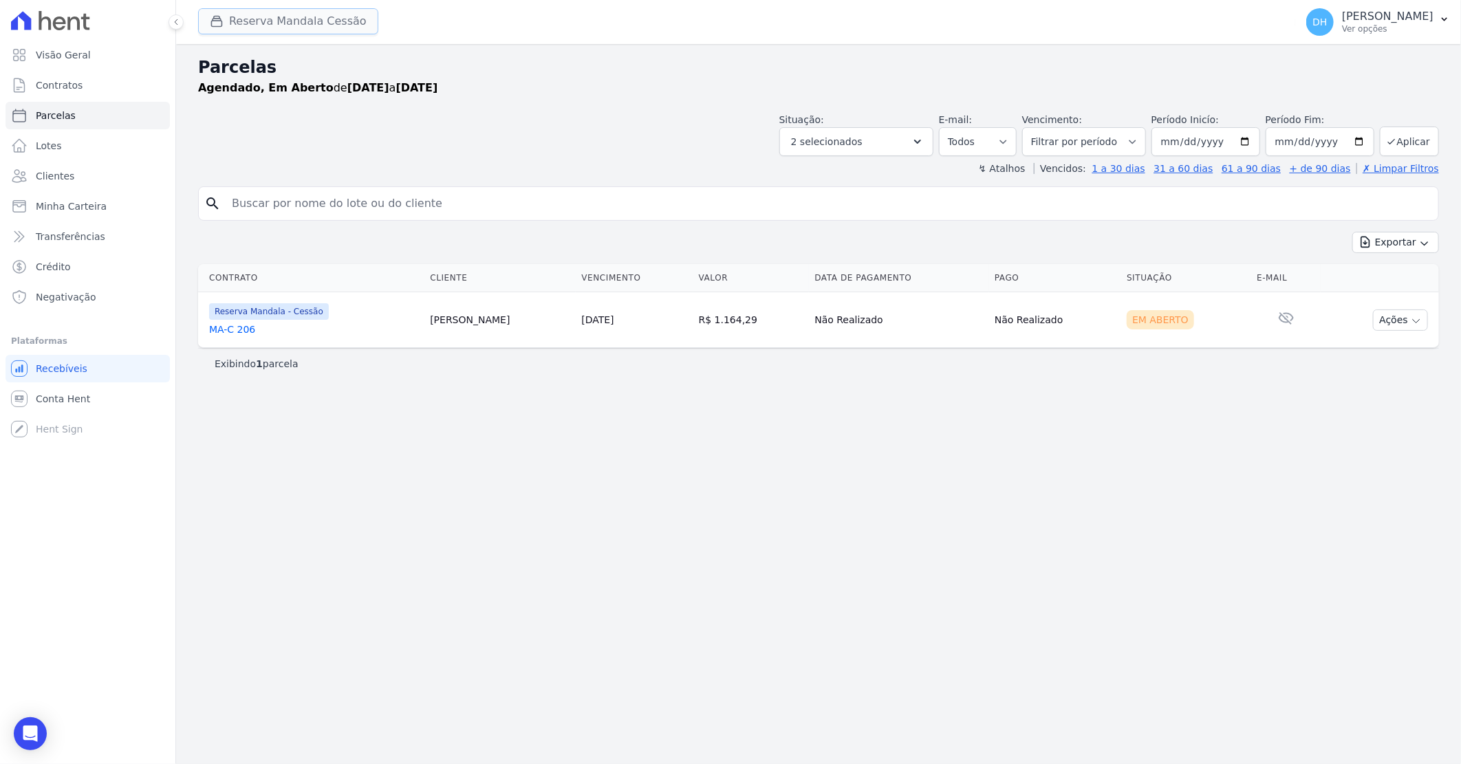
click at [283, 15] on button "Reserva Mandala Cessão" at bounding box center [288, 21] width 180 height 26
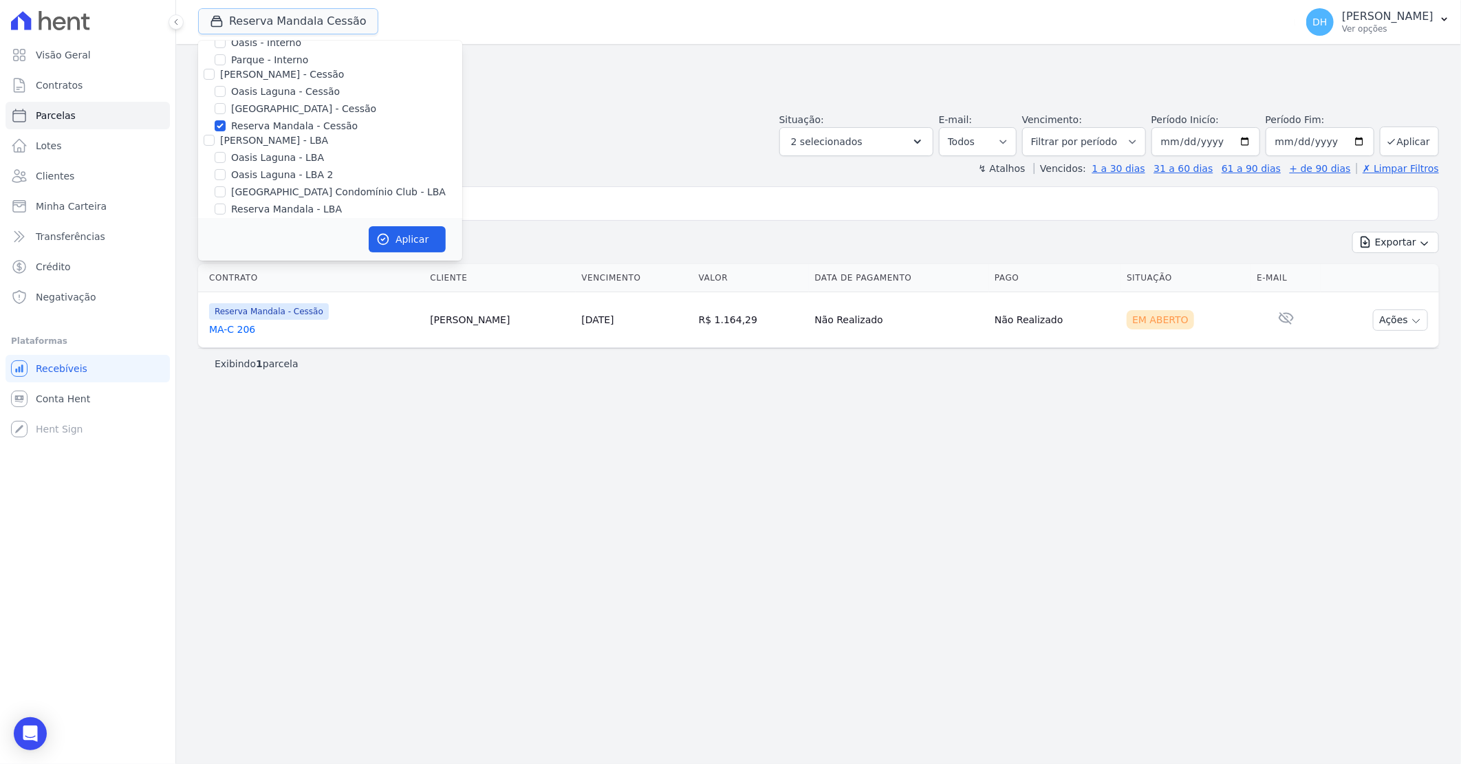
scroll to position [126, 0]
click at [218, 100] on input "Reserva Mandala - Cessão" at bounding box center [220, 99] width 11 height 11
checkbox input "false"
click at [218, 125] on input "Oasis Laguna - LBA" at bounding box center [220, 130] width 11 height 11
checkbox input "true"
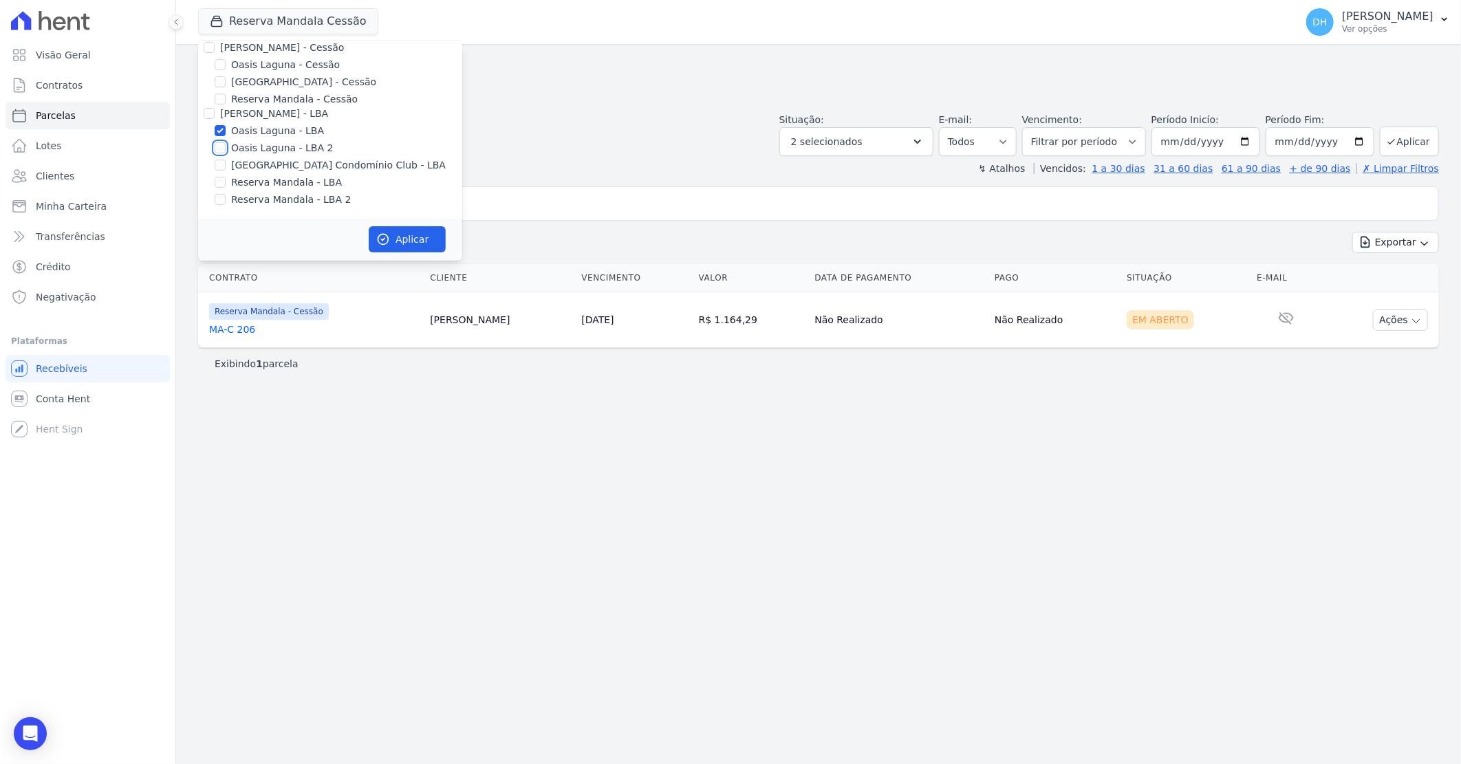
click at [218, 142] on input "Oasis Laguna - LBA 2" at bounding box center [220, 147] width 11 height 11
checkbox input "true"
click at [397, 237] on button "Aplicar" at bounding box center [407, 239] width 77 height 26
select select
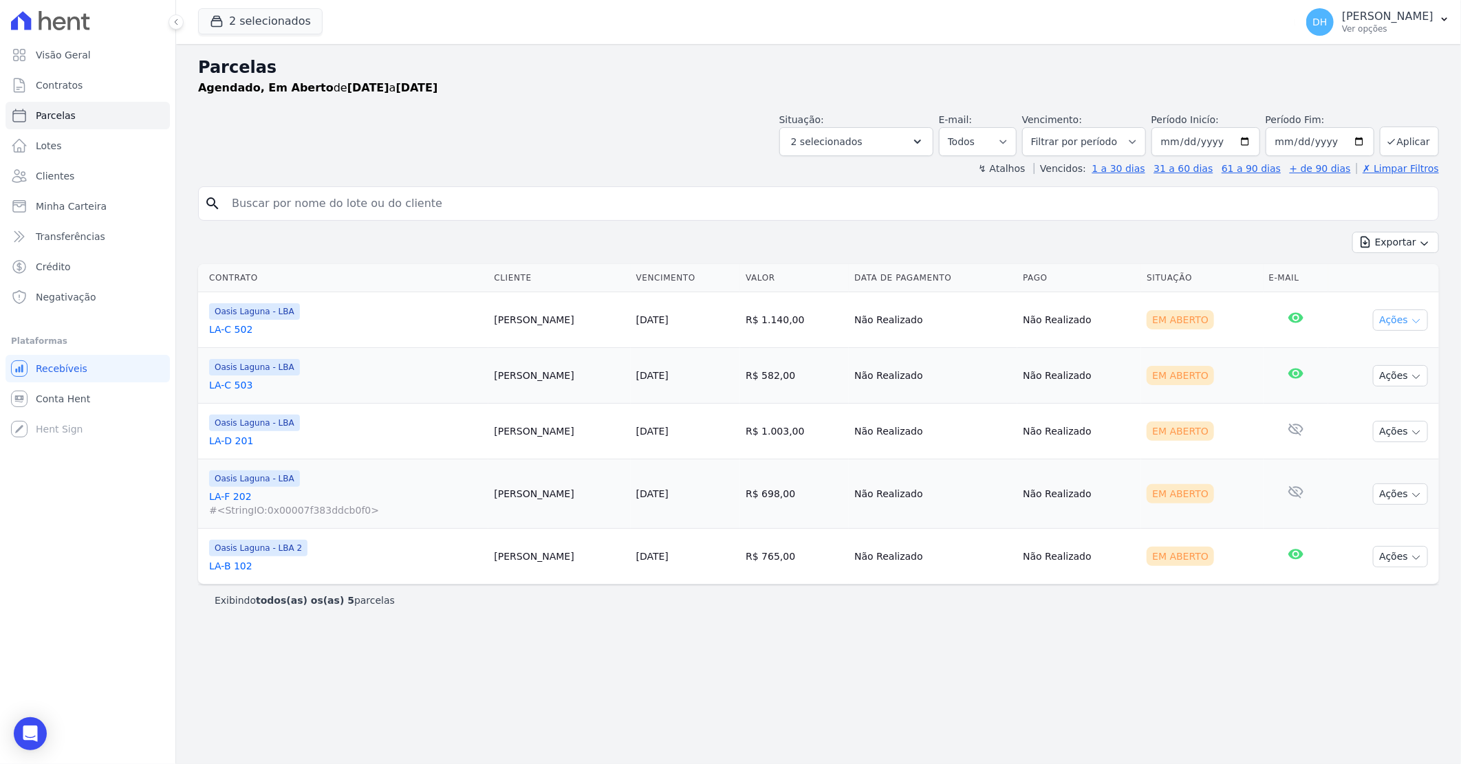
click at [1396, 318] on button "Ações" at bounding box center [1400, 319] width 55 height 21
click at [1345, 406] on link "Enviar whatsapp" at bounding box center [1395, 402] width 132 height 25
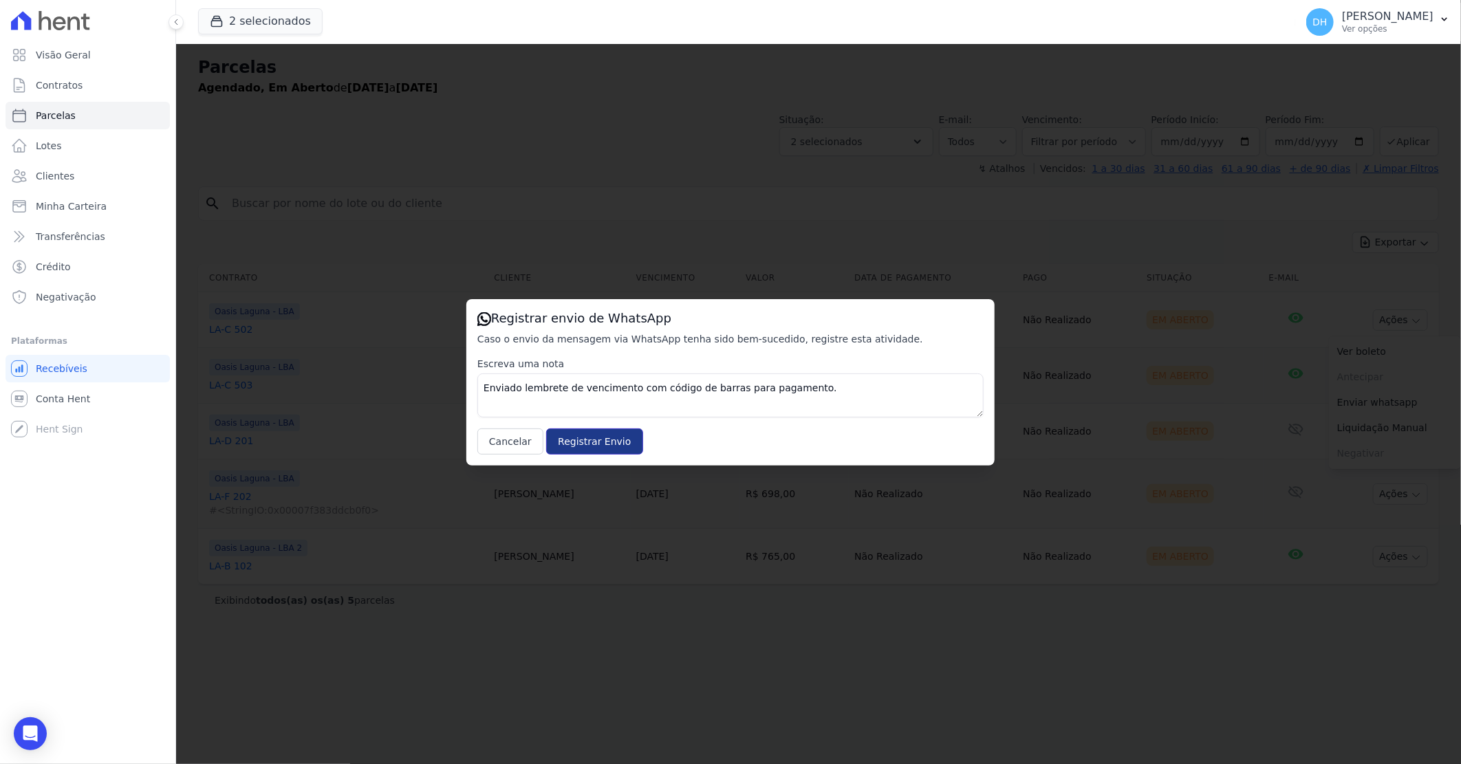
click at [591, 440] on input "Registrar Envio" at bounding box center [594, 441] width 96 height 26
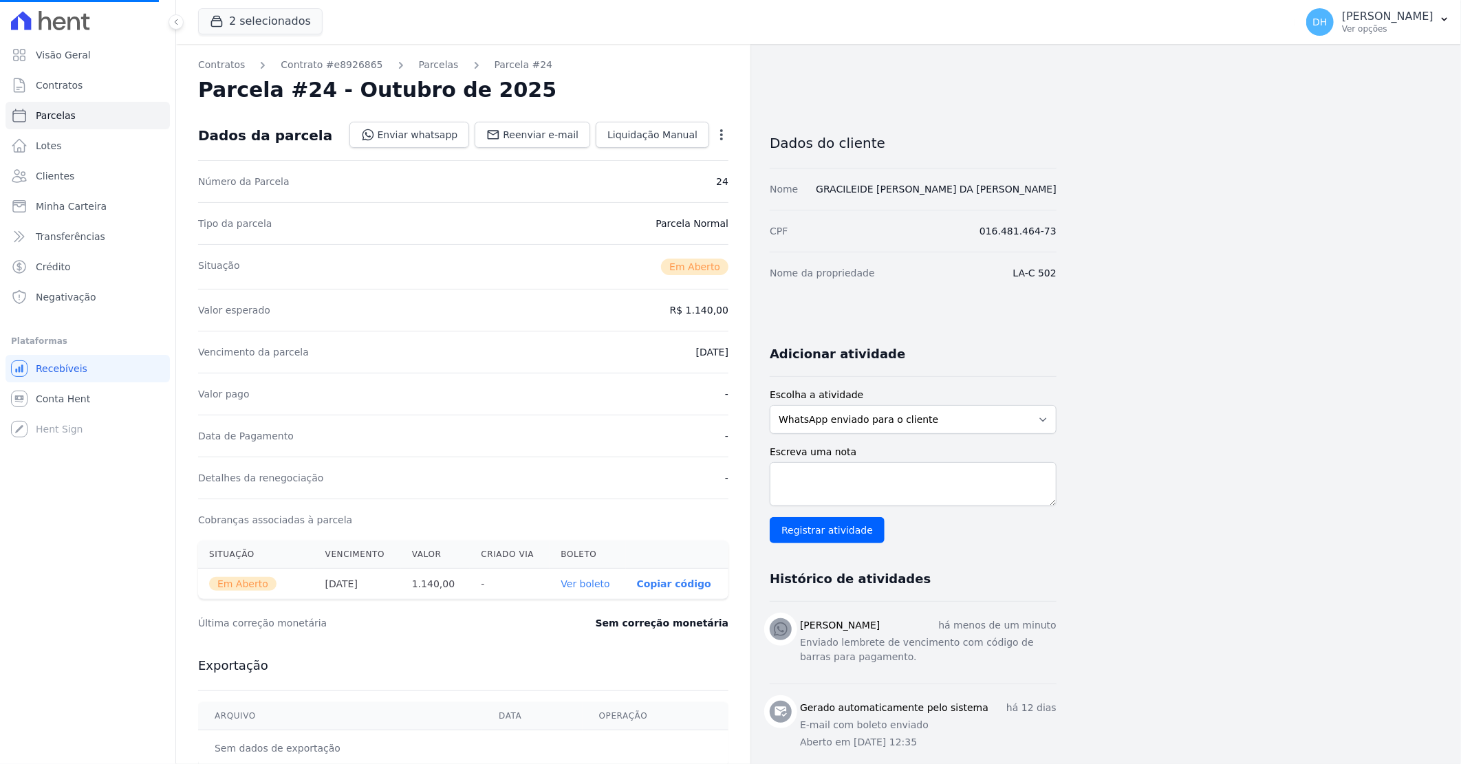
select select
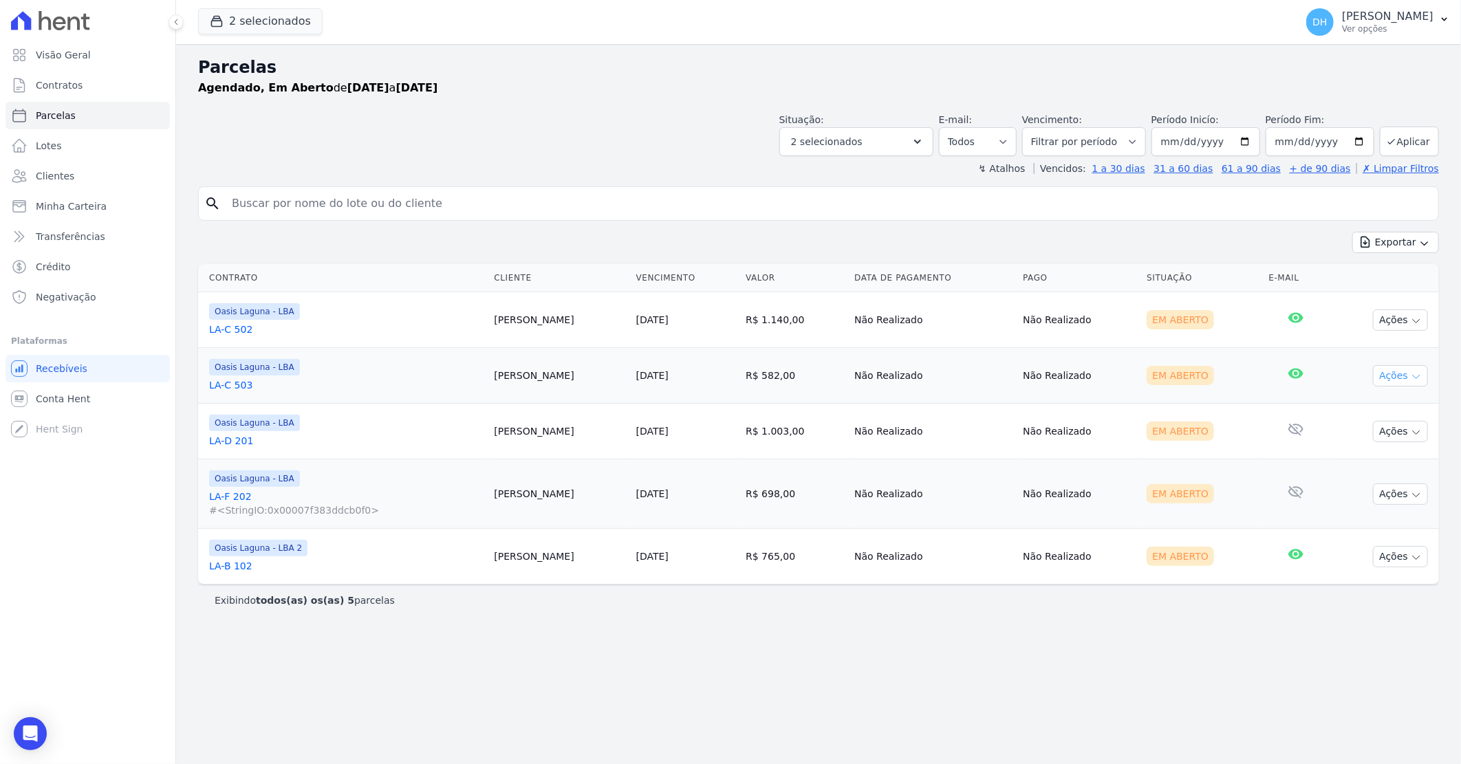
click at [1387, 376] on button "Ações" at bounding box center [1400, 375] width 55 height 21
click at [1367, 457] on link "Enviar whatsapp" at bounding box center [1395, 458] width 132 height 25
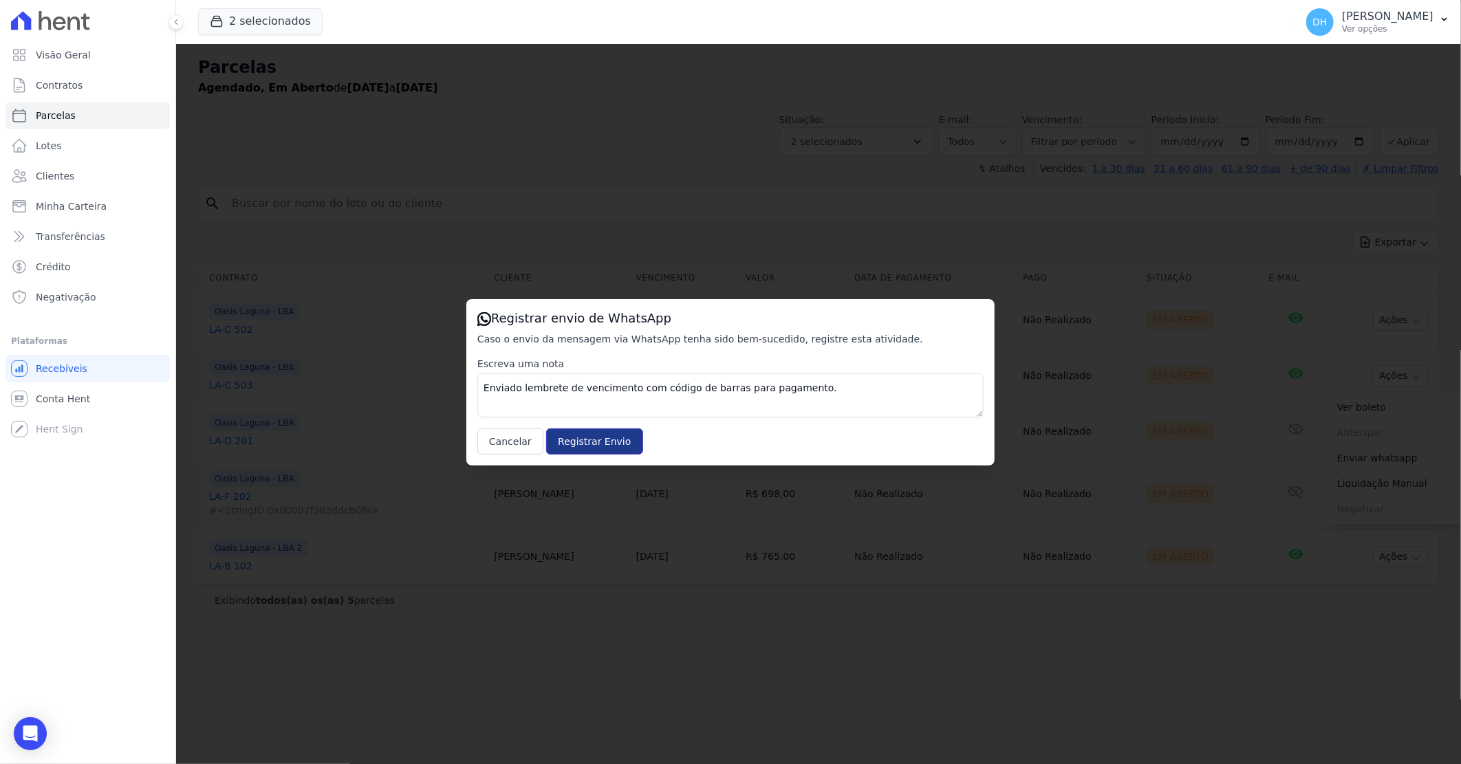
click at [597, 444] on input "Registrar Envio" at bounding box center [594, 441] width 96 height 26
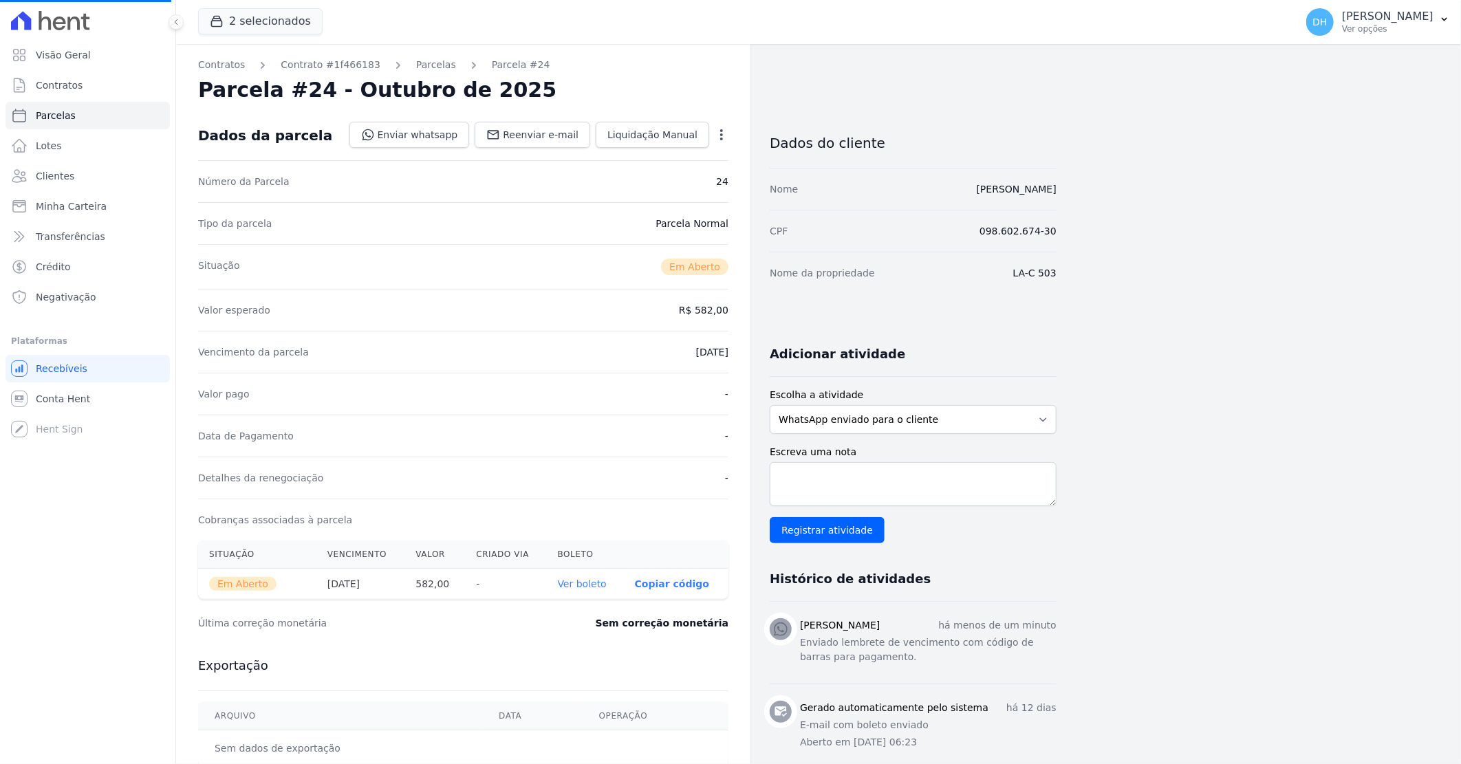
select select
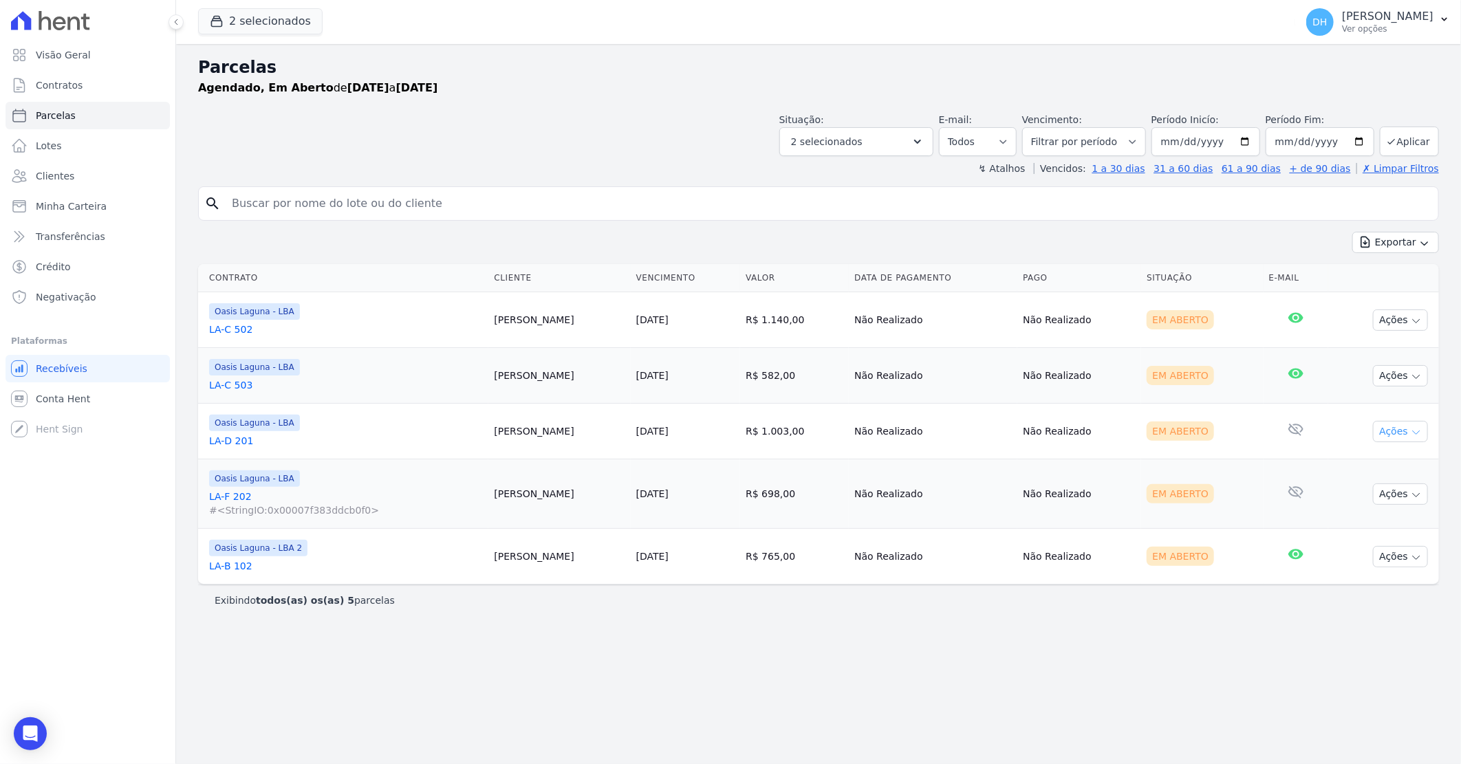
click at [1399, 430] on button "Ações" at bounding box center [1400, 431] width 55 height 21
click at [1243, 601] on div "Exibindo todos(as) os(as) 5 parcelas" at bounding box center [818, 600] width 1207 height 14
click at [1388, 431] on button "Ações" at bounding box center [1400, 431] width 55 height 21
click at [1355, 519] on link "Enviar whatsapp" at bounding box center [1395, 513] width 132 height 25
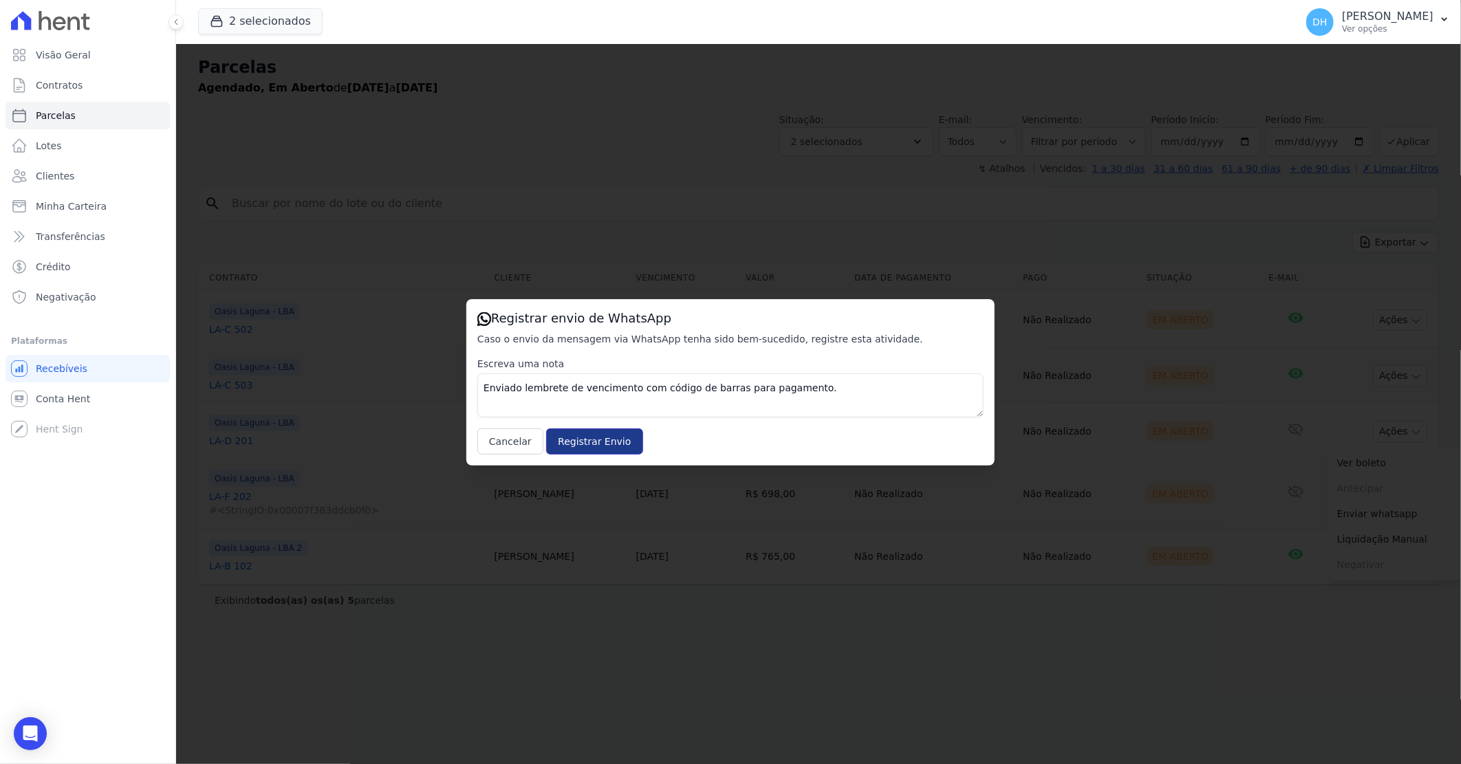
click at [596, 448] on input "Registrar Envio" at bounding box center [594, 441] width 96 height 26
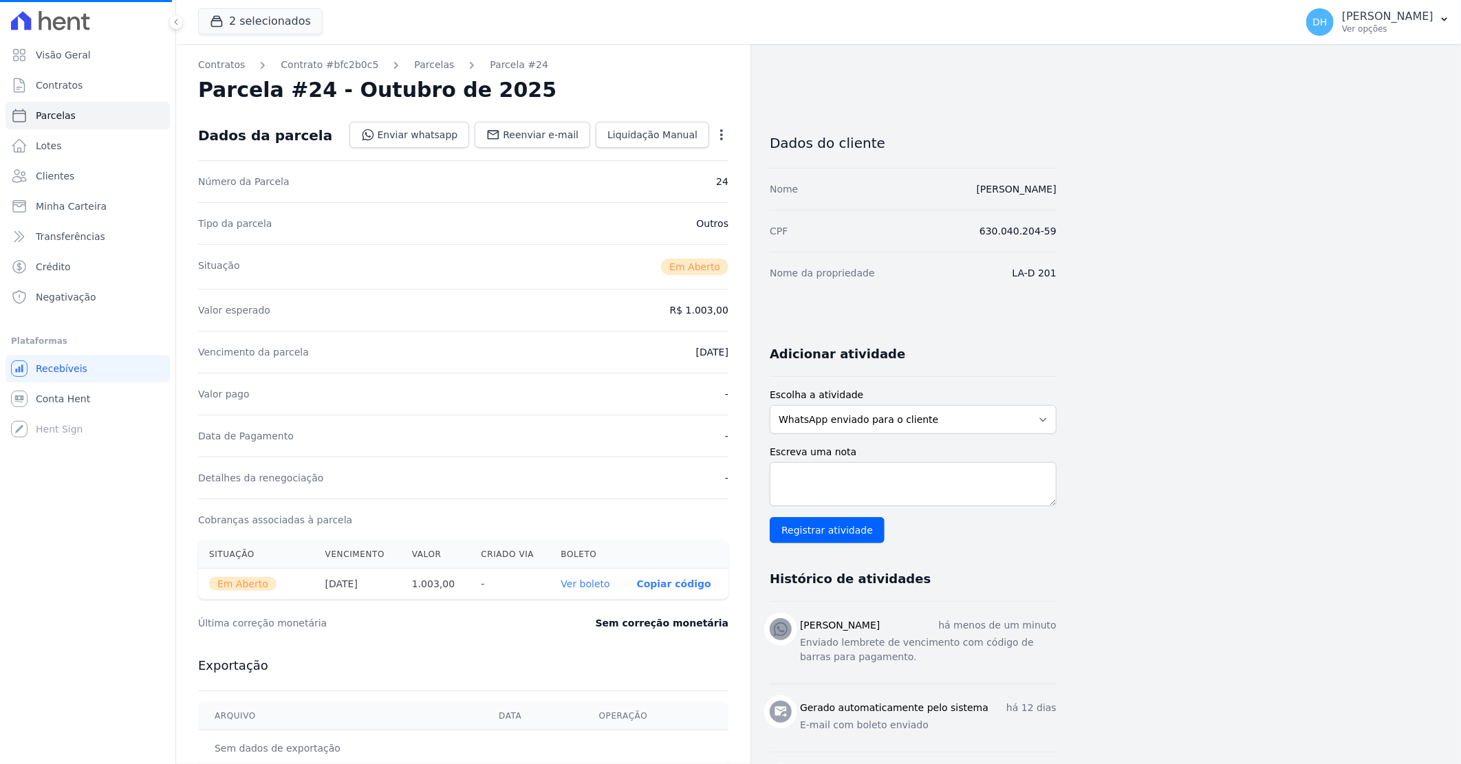
select select
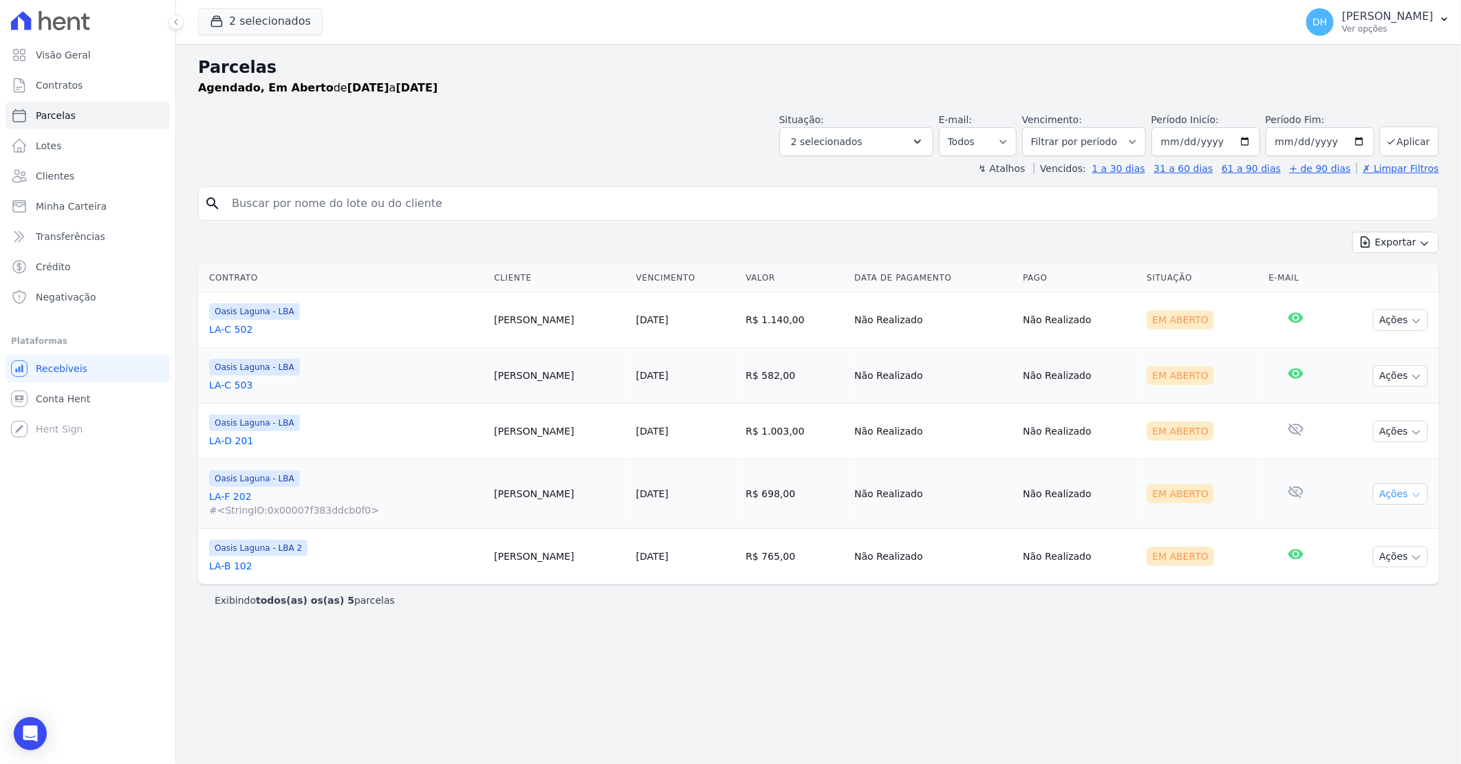
click at [1389, 502] on button "Ações" at bounding box center [1400, 493] width 55 height 21
click at [1364, 579] on link "Enviar whatsapp" at bounding box center [1395, 576] width 132 height 25
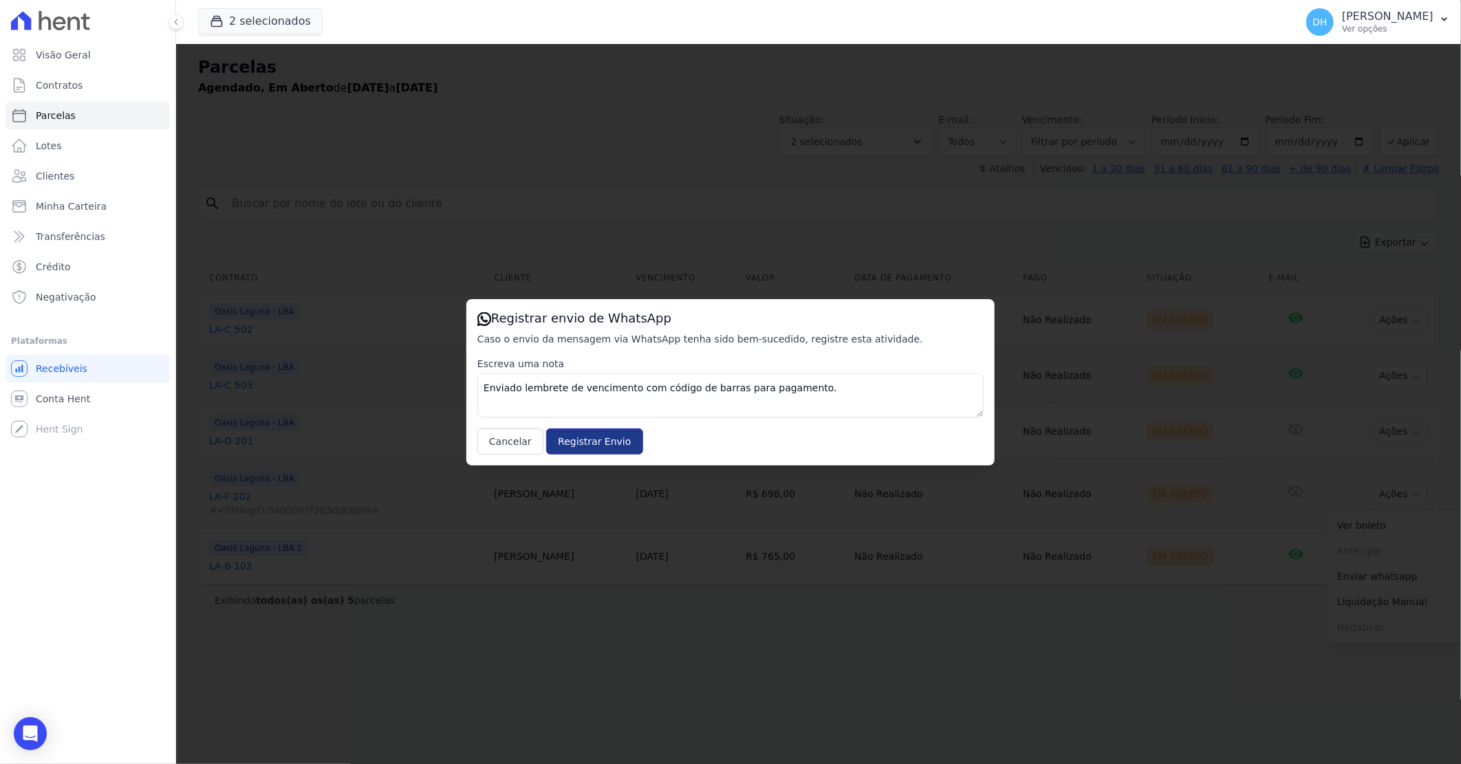
click at [581, 441] on input "Registrar Envio" at bounding box center [594, 441] width 96 height 26
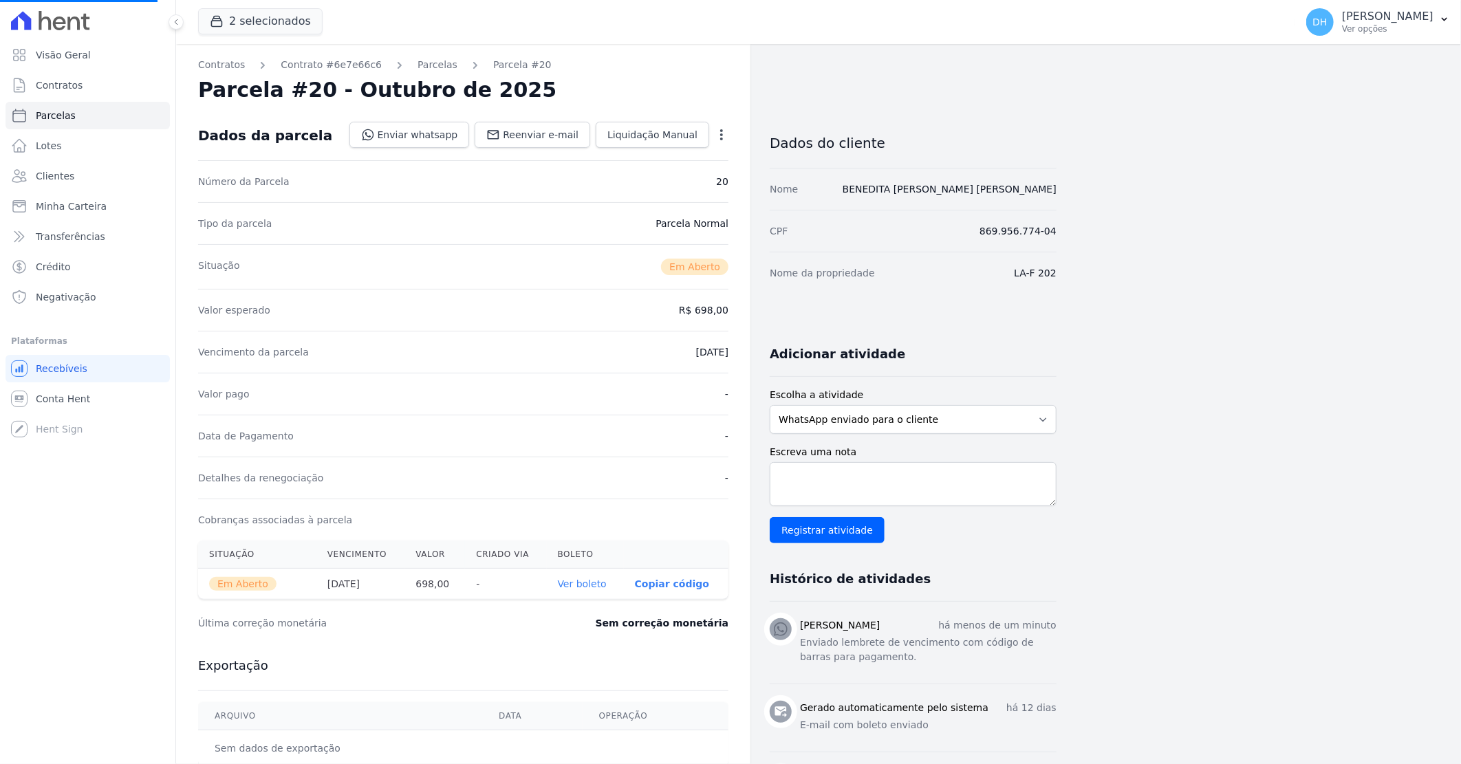
select select
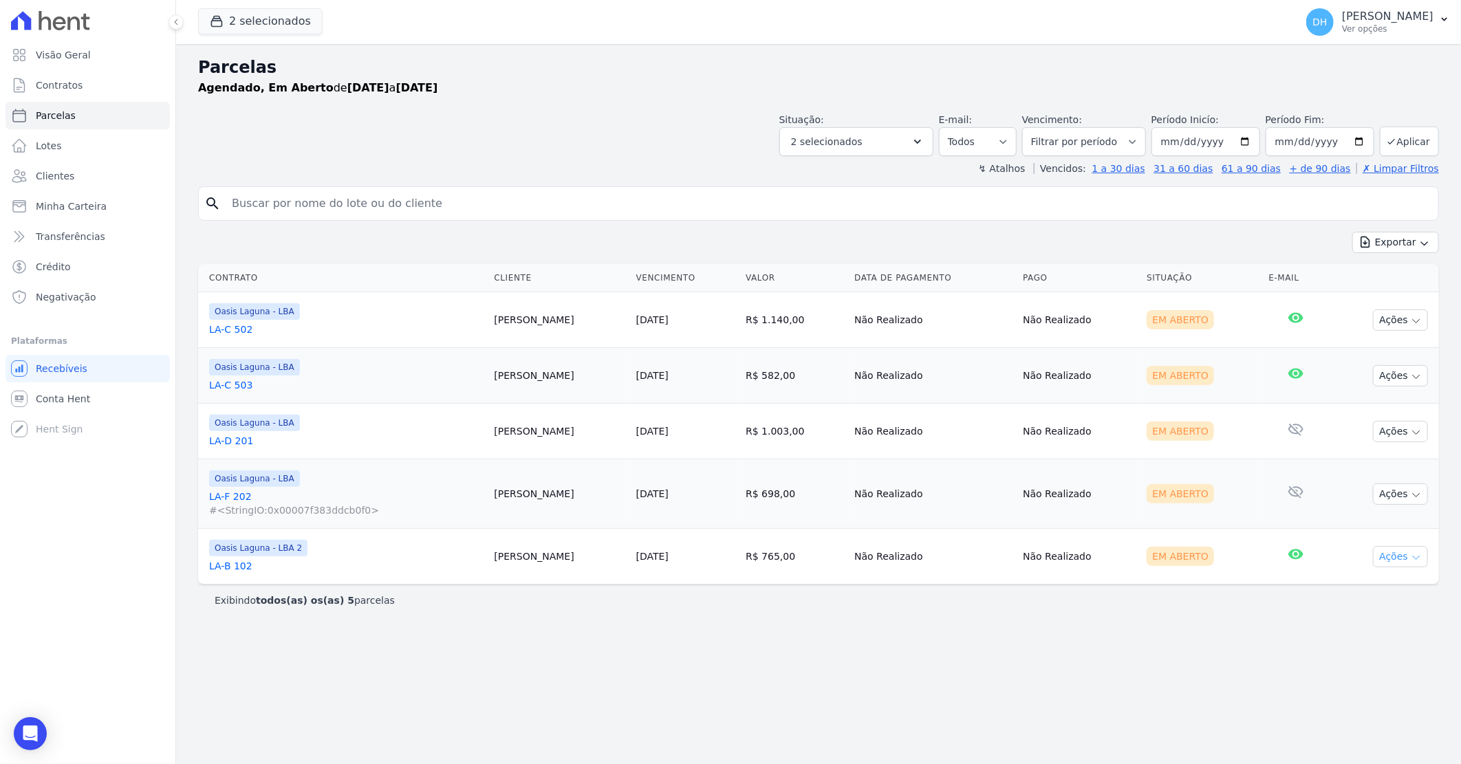
click at [1412, 554] on icon "button" at bounding box center [1415, 557] width 11 height 11
click at [1362, 645] on link "Enviar whatsapp" at bounding box center [1395, 638] width 132 height 25
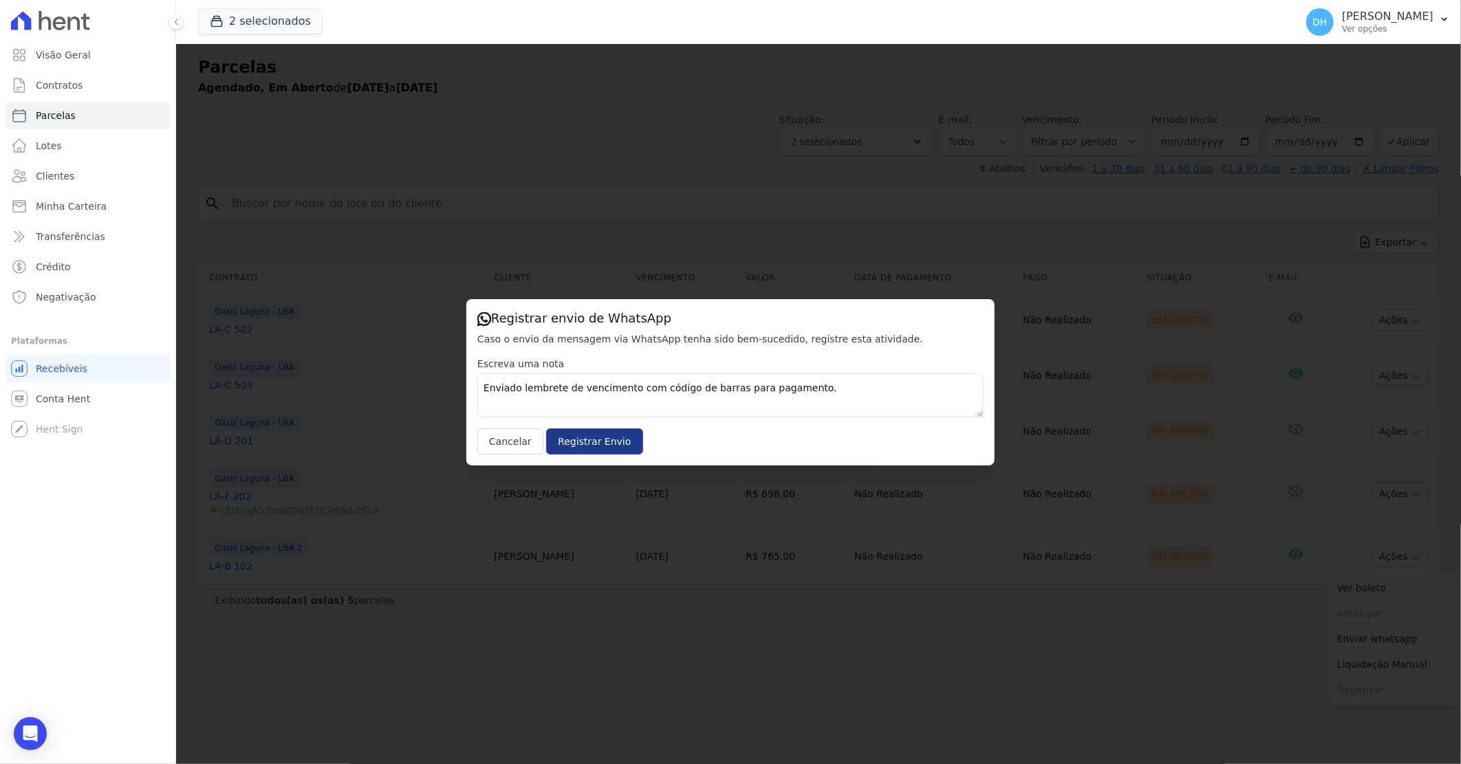
click at [595, 449] on input "Registrar Envio" at bounding box center [594, 441] width 96 height 26
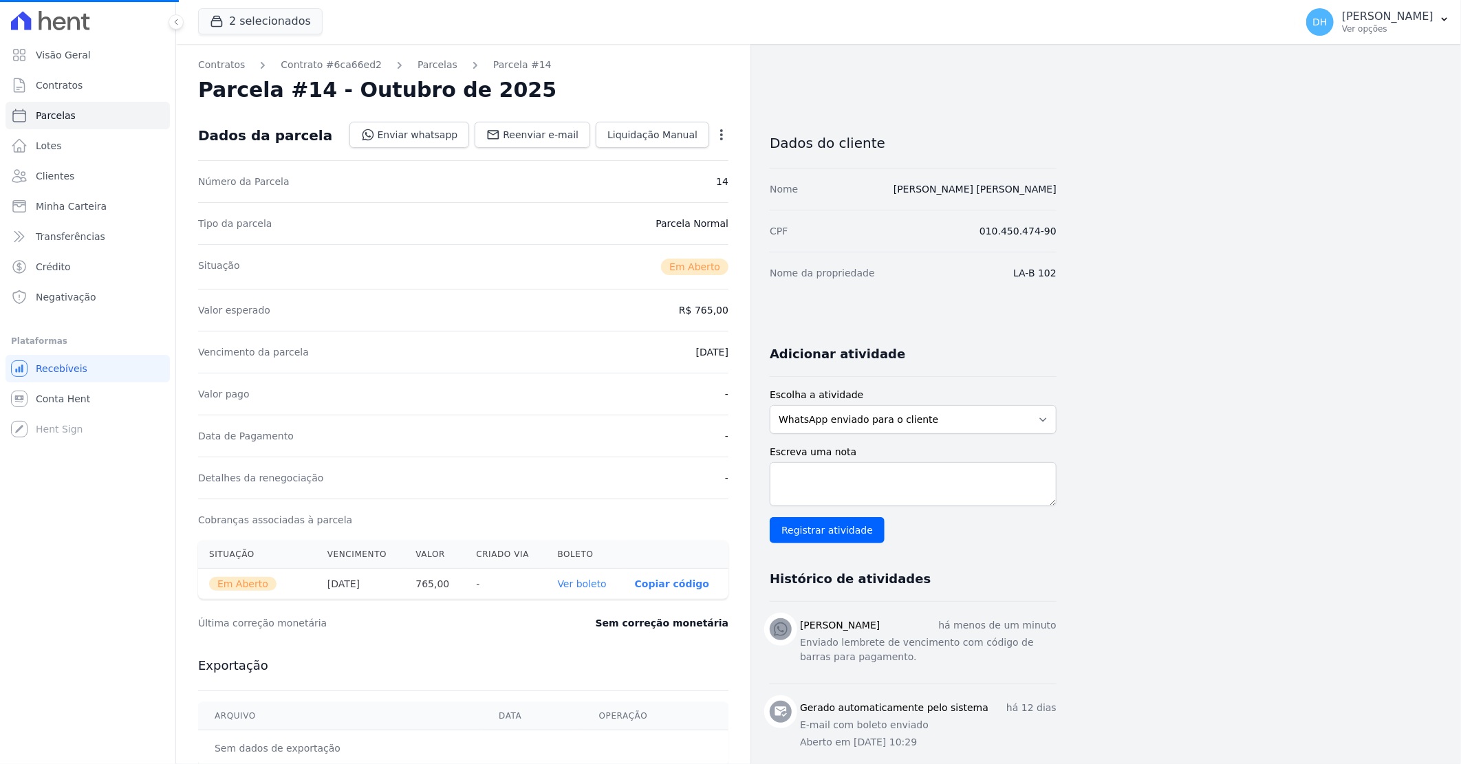
select select
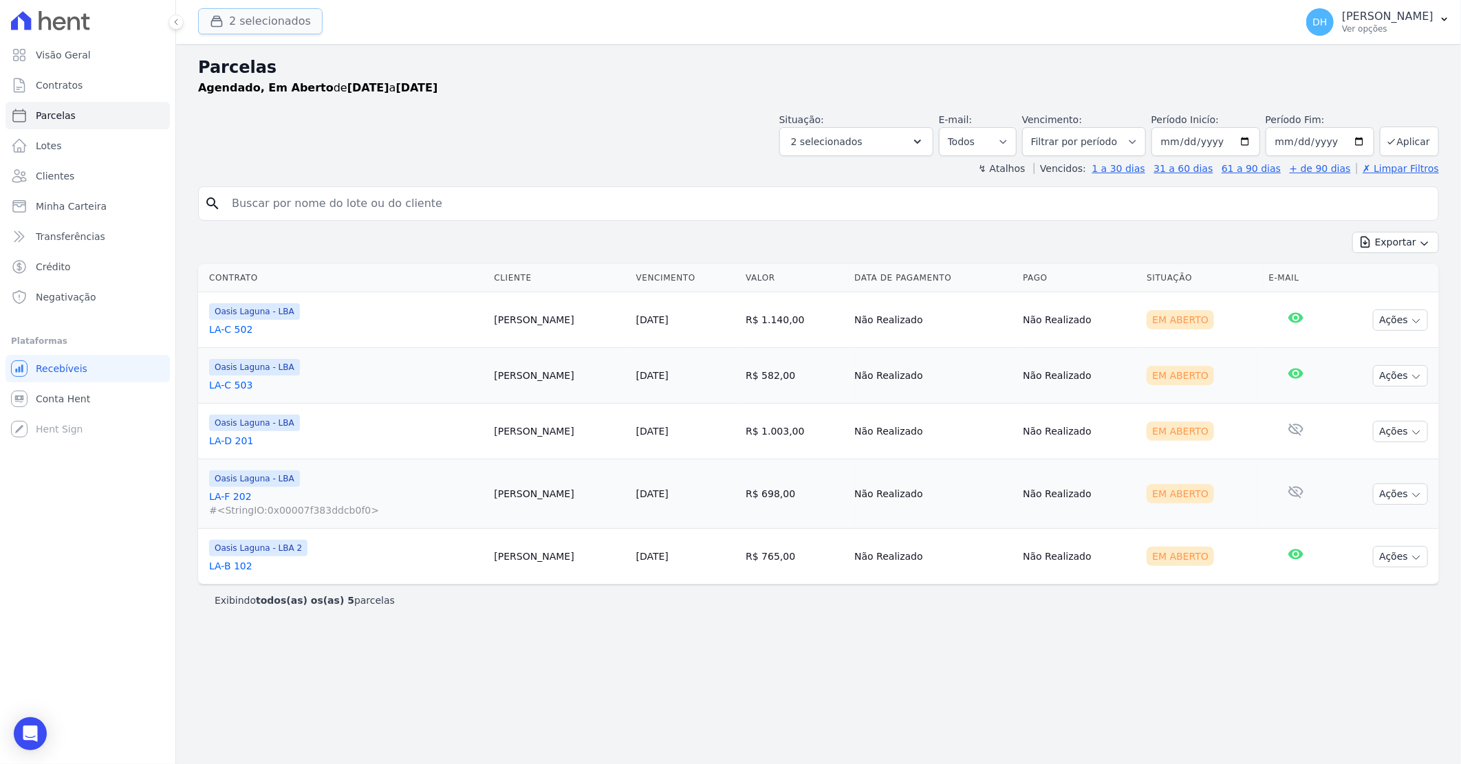
click at [243, 25] on button "2 selecionados" at bounding box center [260, 21] width 124 height 26
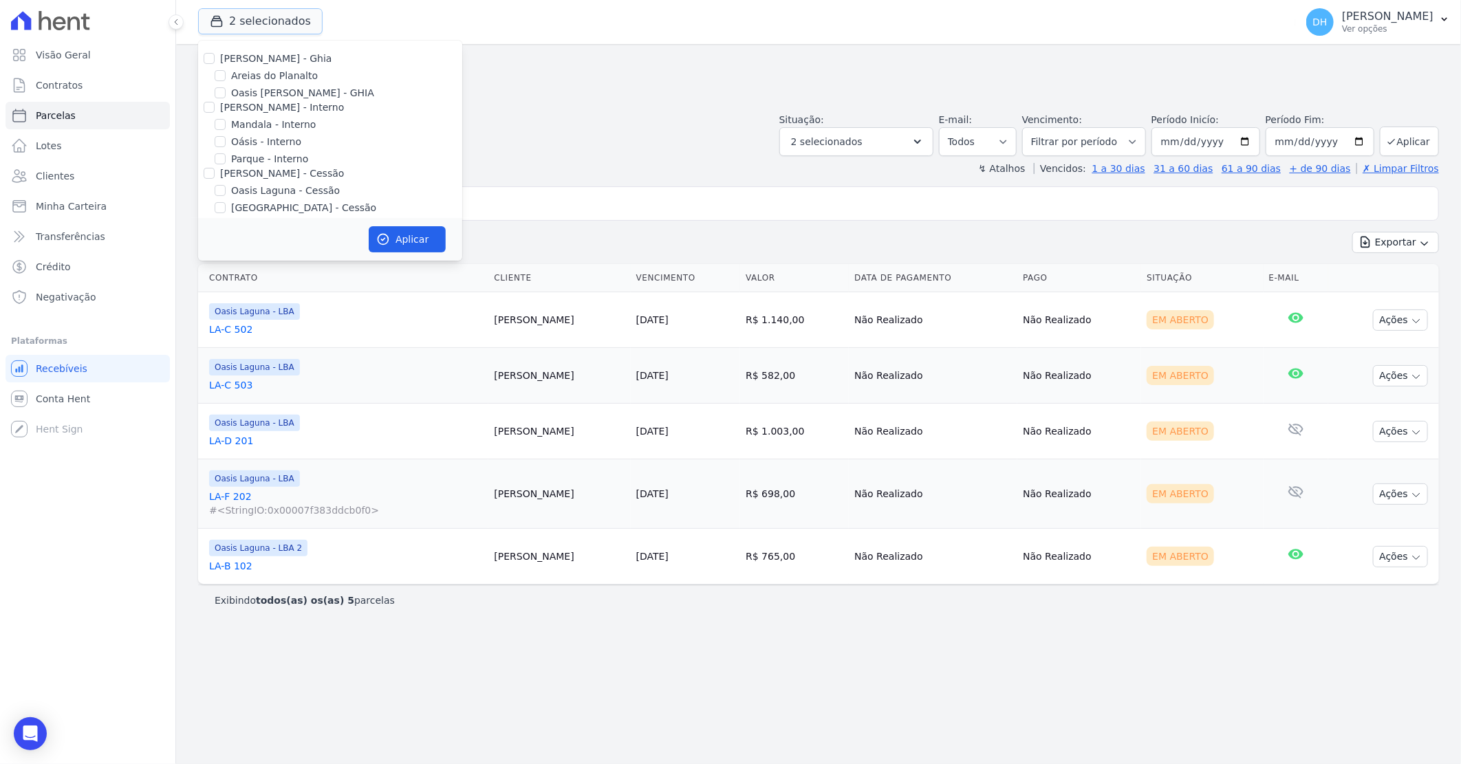
scroll to position [126, 0]
click at [220, 160] on input "[GEOGRAPHIC_DATA] Condomínio Club - LBA" at bounding box center [220, 165] width 11 height 11
checkbox input "true"
click at [221, 143] on input "Oasis Laguna - LBA 2" at bounding box center [220, 147] width 11 height 11
checkbox input "false"
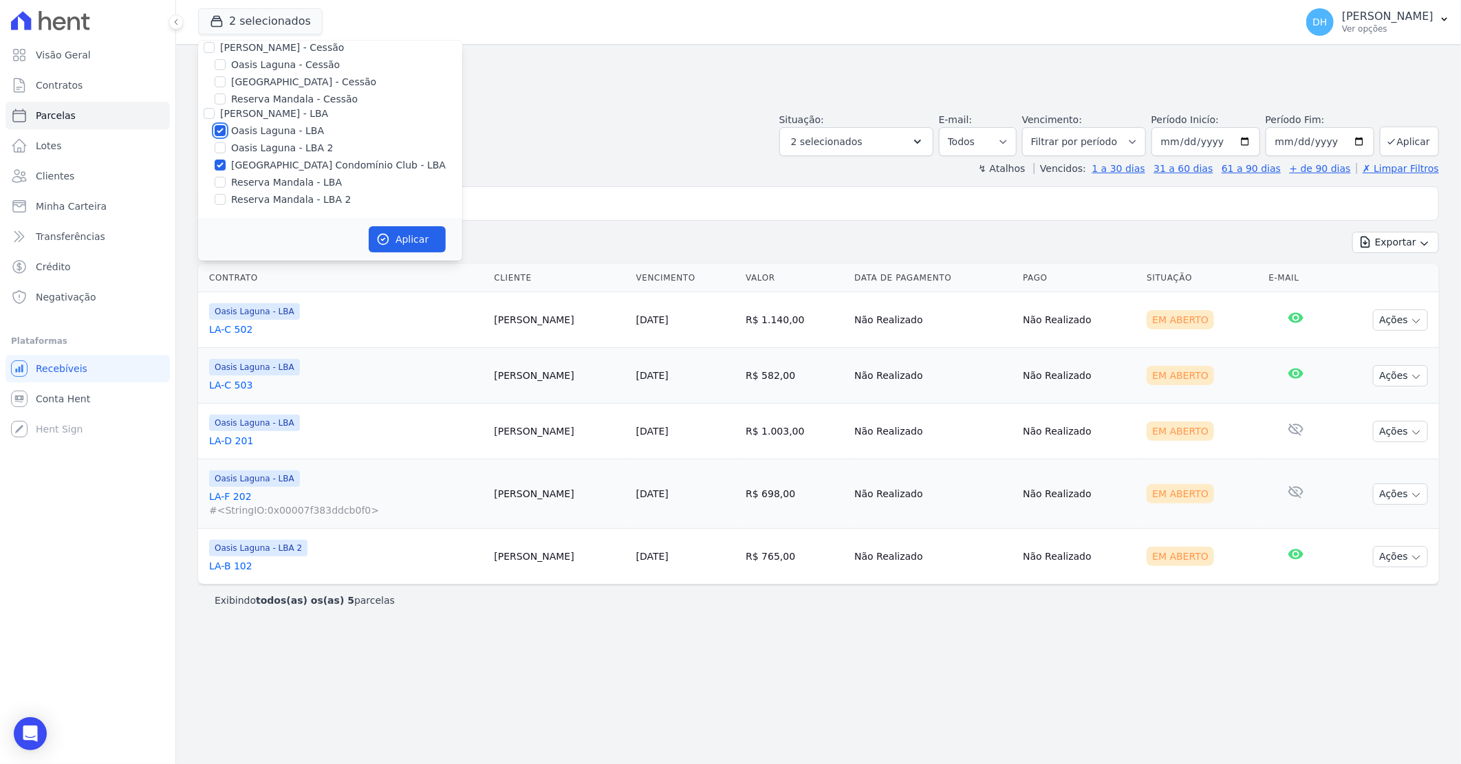
click at [218, 127] on input "Oasis Laguna - LBA" at bounding box center [220, 130] width 11 height 11
checkbox input "false"
click at [415, 239] on button "Aplicar" at bounding box center [407, 239] width 77 height 26
select select
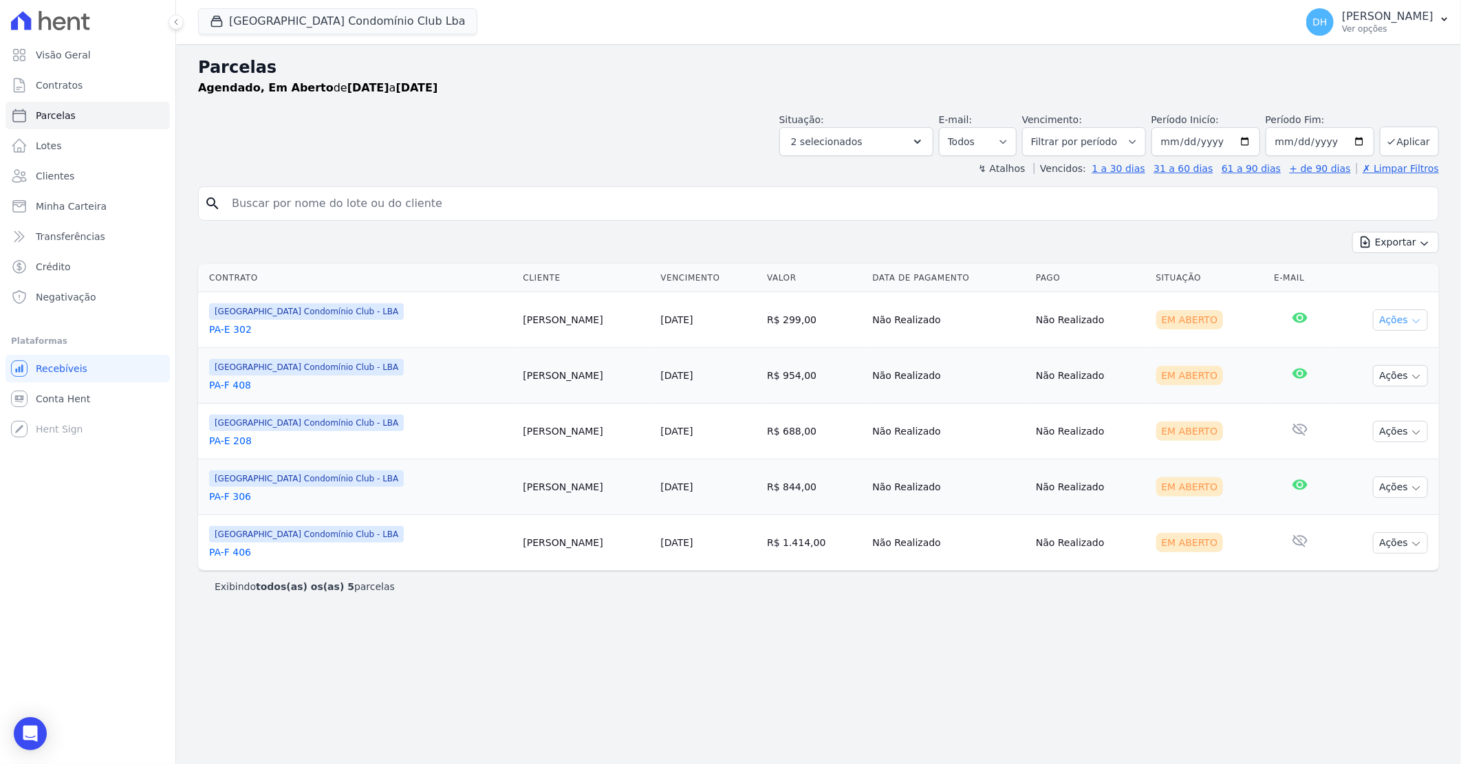
click at [1411, 323] on icon "button" at bounding box center [1415, 321] width 11 height 11
click at [1349, 408] on link "Enviar whatsapp" at bounding box center [1395, 402] width 132 height 25
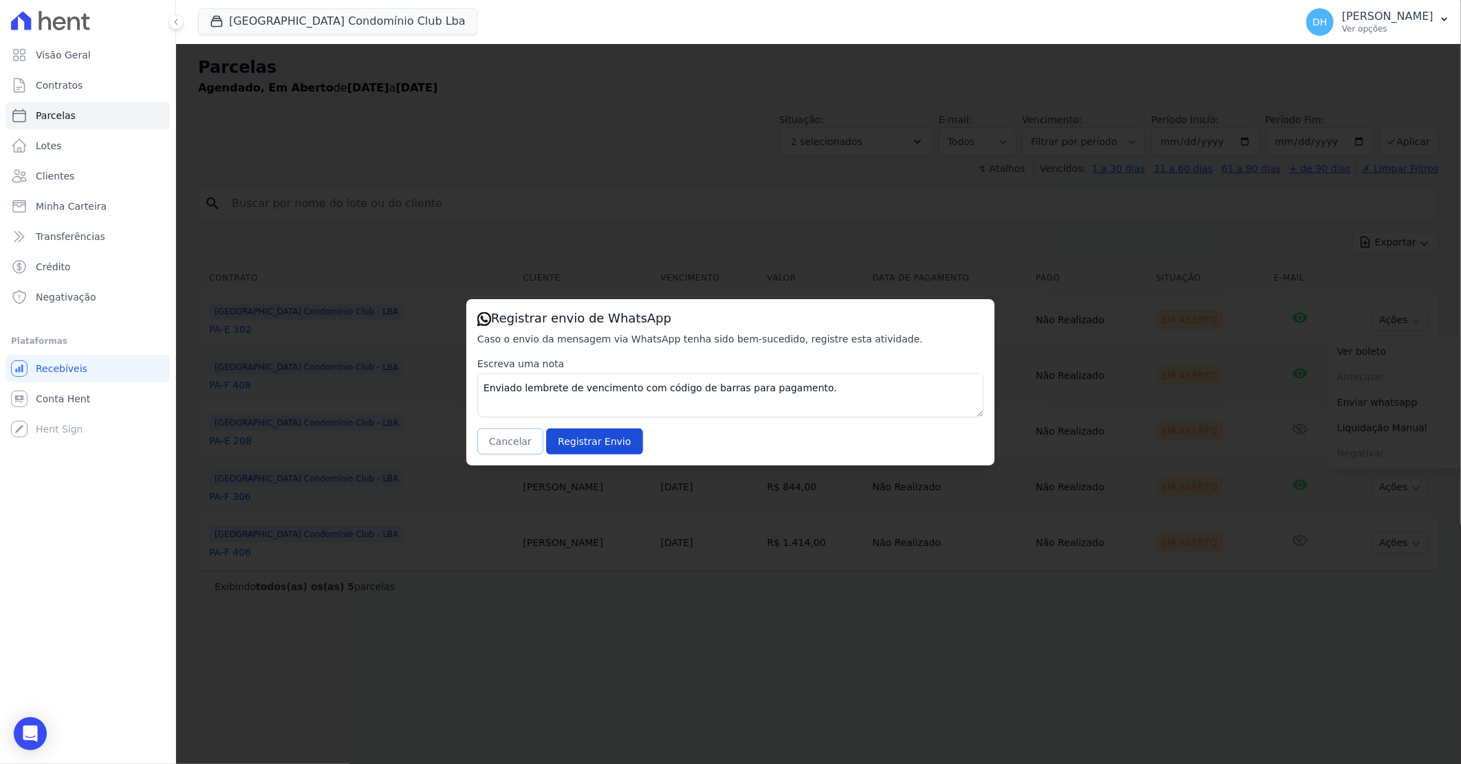
click at [523, 442] on button "Cancelar" at bounding box center [510, 441] width 66 height 26
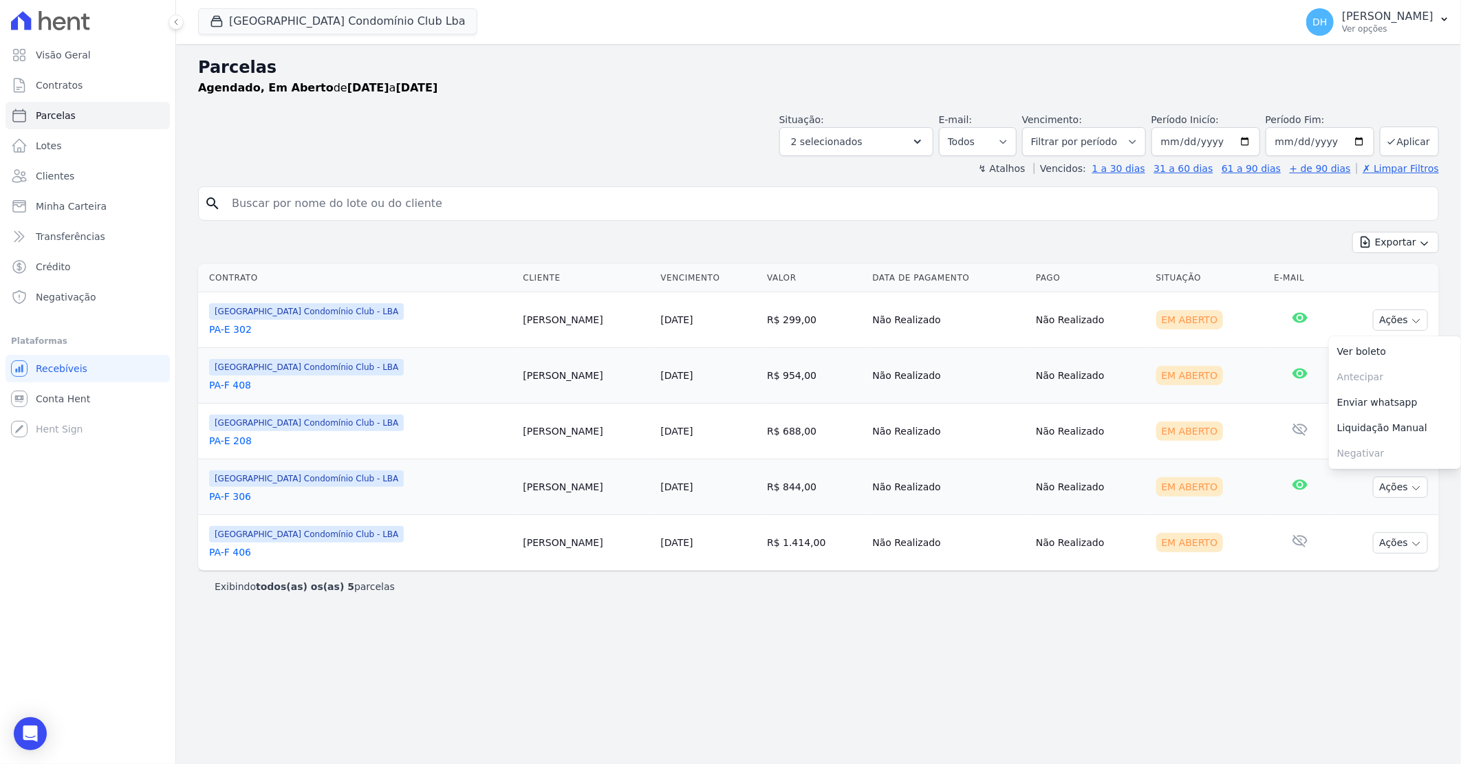
click at [1001, 393] on td "Não Realizado" at bounding box center [948, 376] width 164 height 56
click at [1398, 377] on button "Ações" at bounding box center [1400, 375] width 55 height 21
click at [1360, 461] on link "Enviar whatsapp" at bounding box center [1395, 458] width 132 height 25
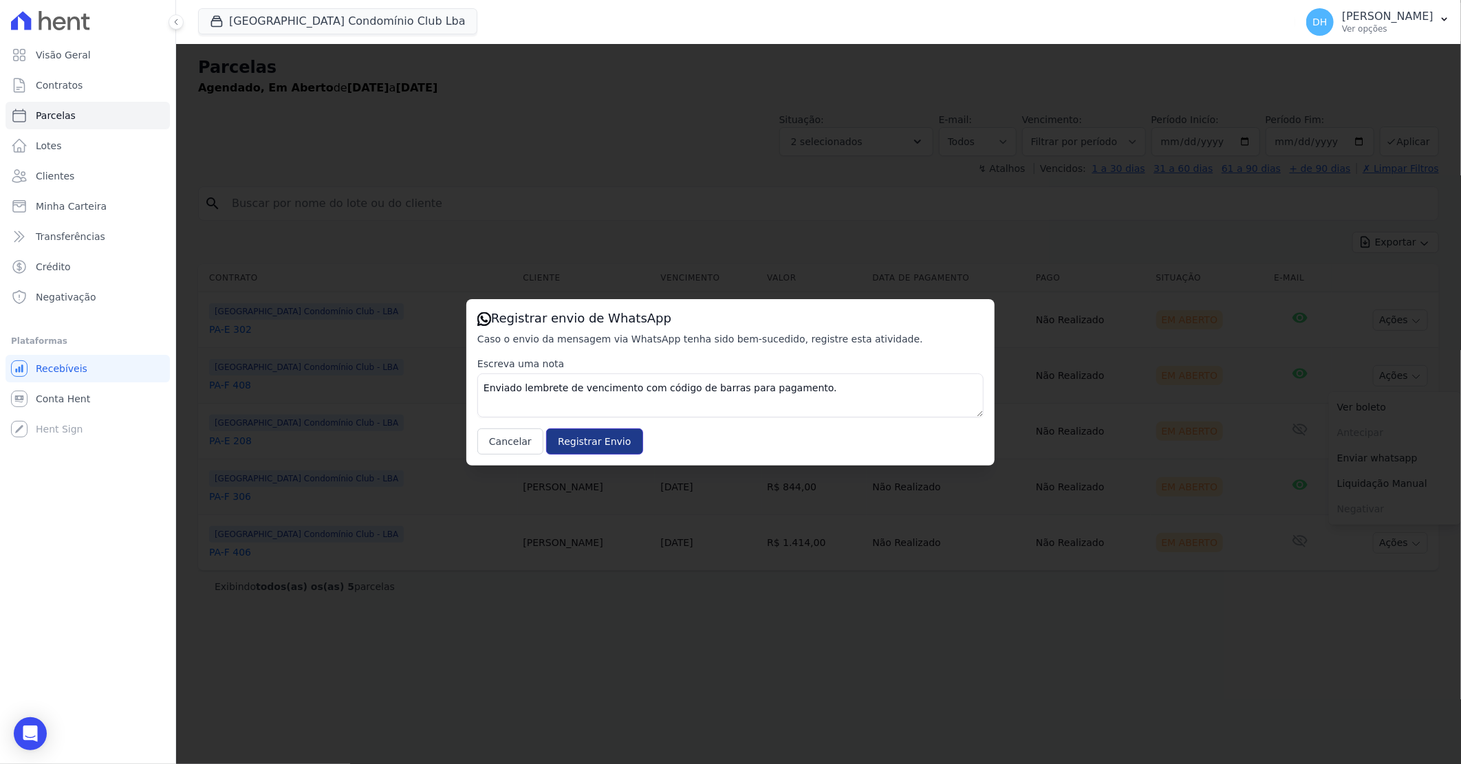
click at [580, 431] on input "Registrar Envio" at bounding box center [594, 441] width 96 height 26
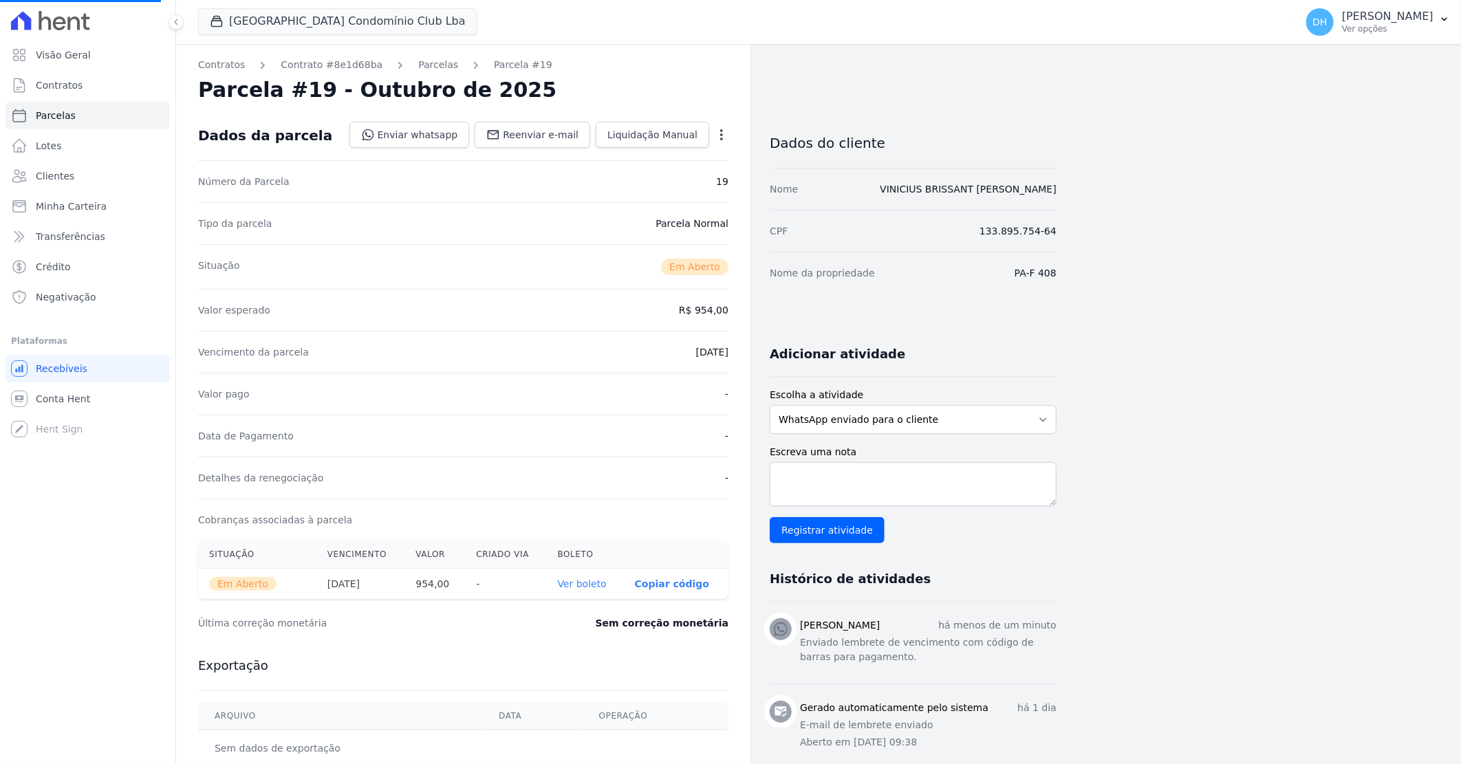
select select
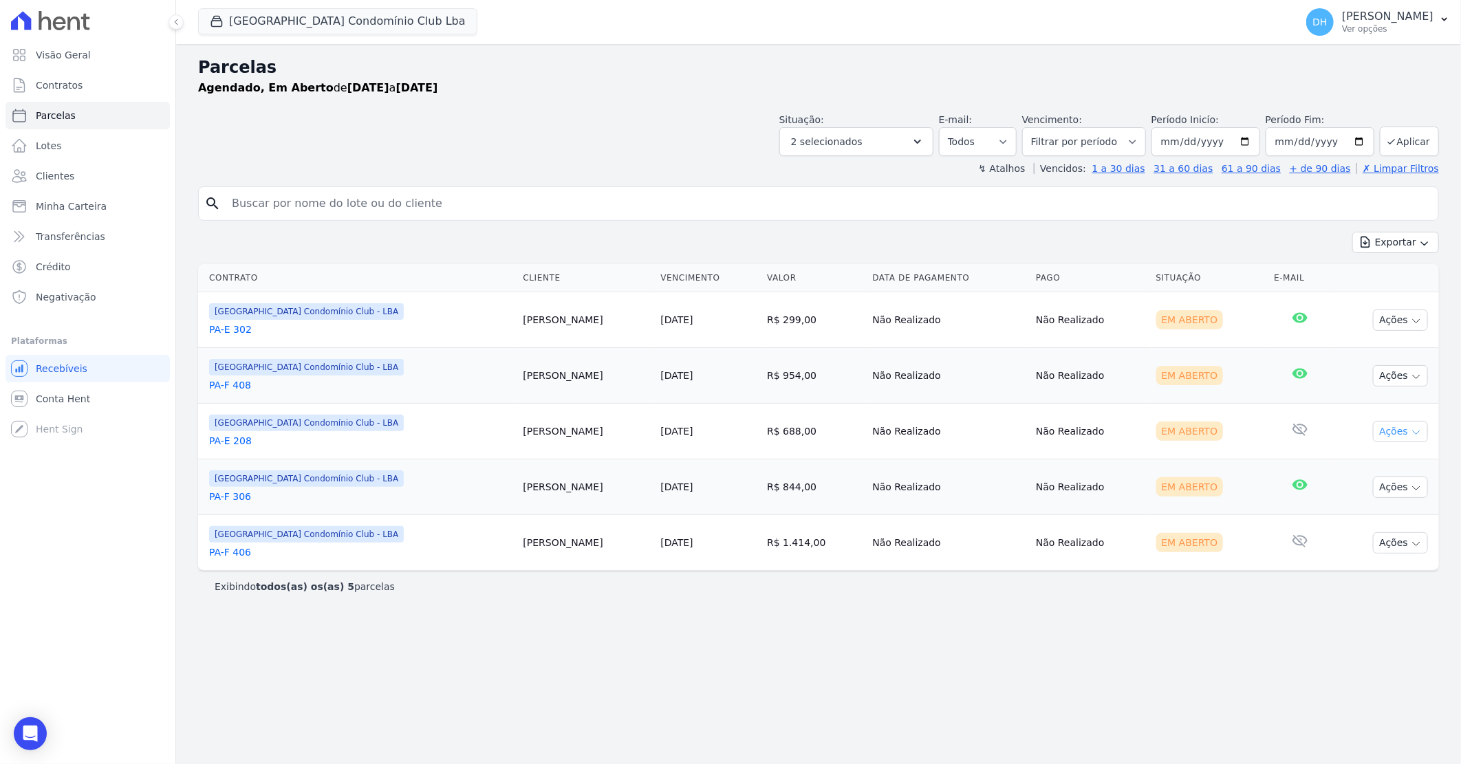
click at [1387, 431] on button "Ações" at bounding box center [1400, 431] width 55 height 21
click at [1372, 512] on link "Enviar whatsapp" at bounding box center [1395, 513] width 132 height 25
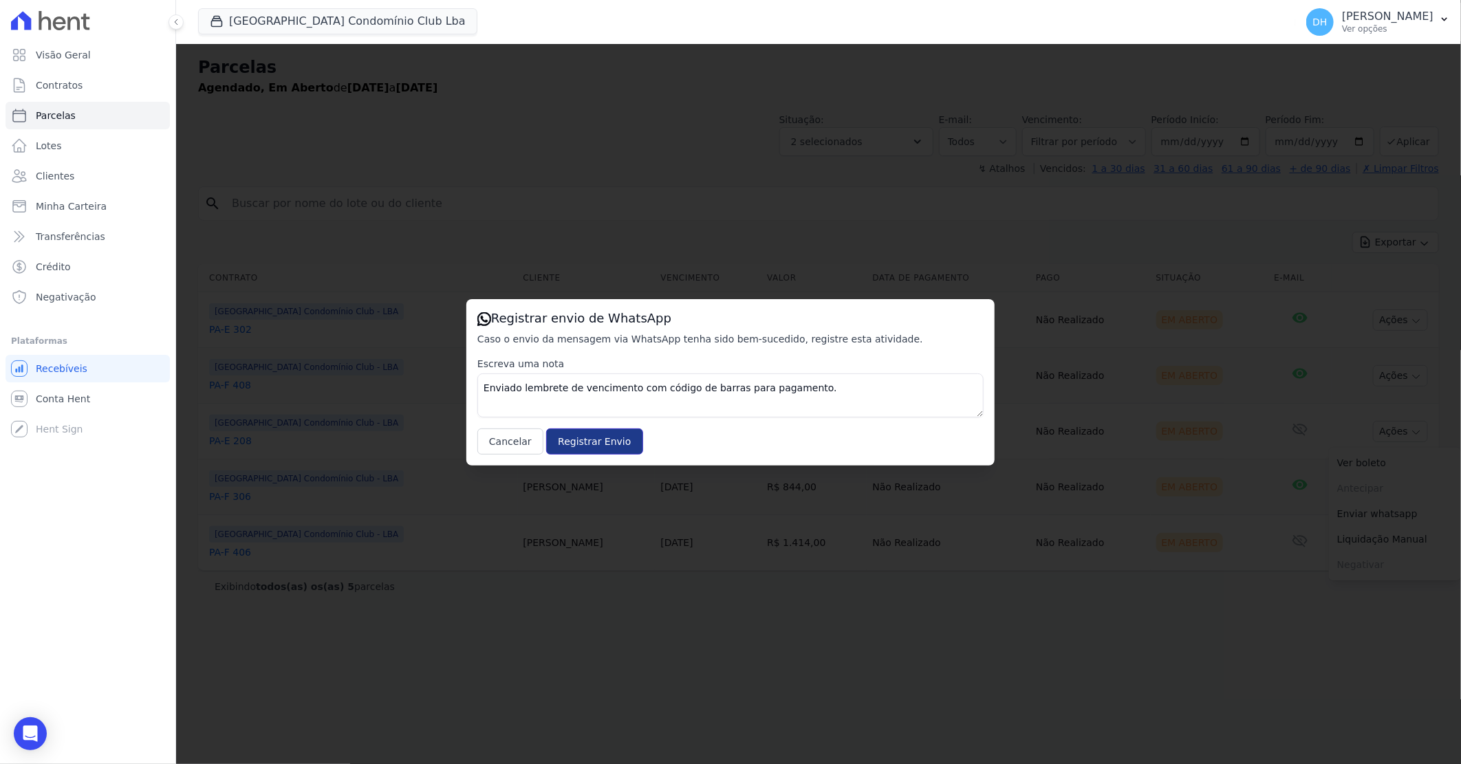
click at [587, 444] on input "Registrar Envio" at bounding box center [594, 441] width 96 height 26
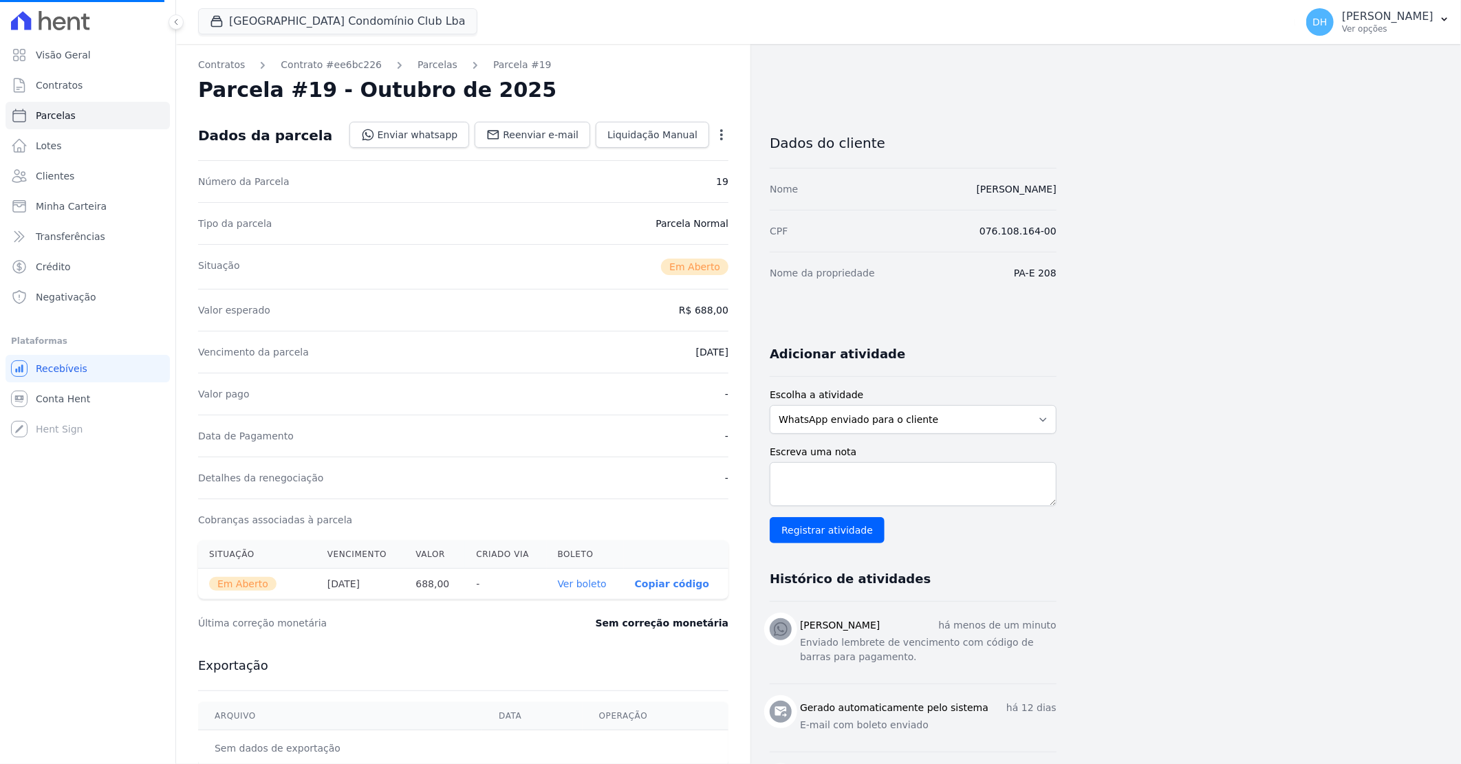
select select
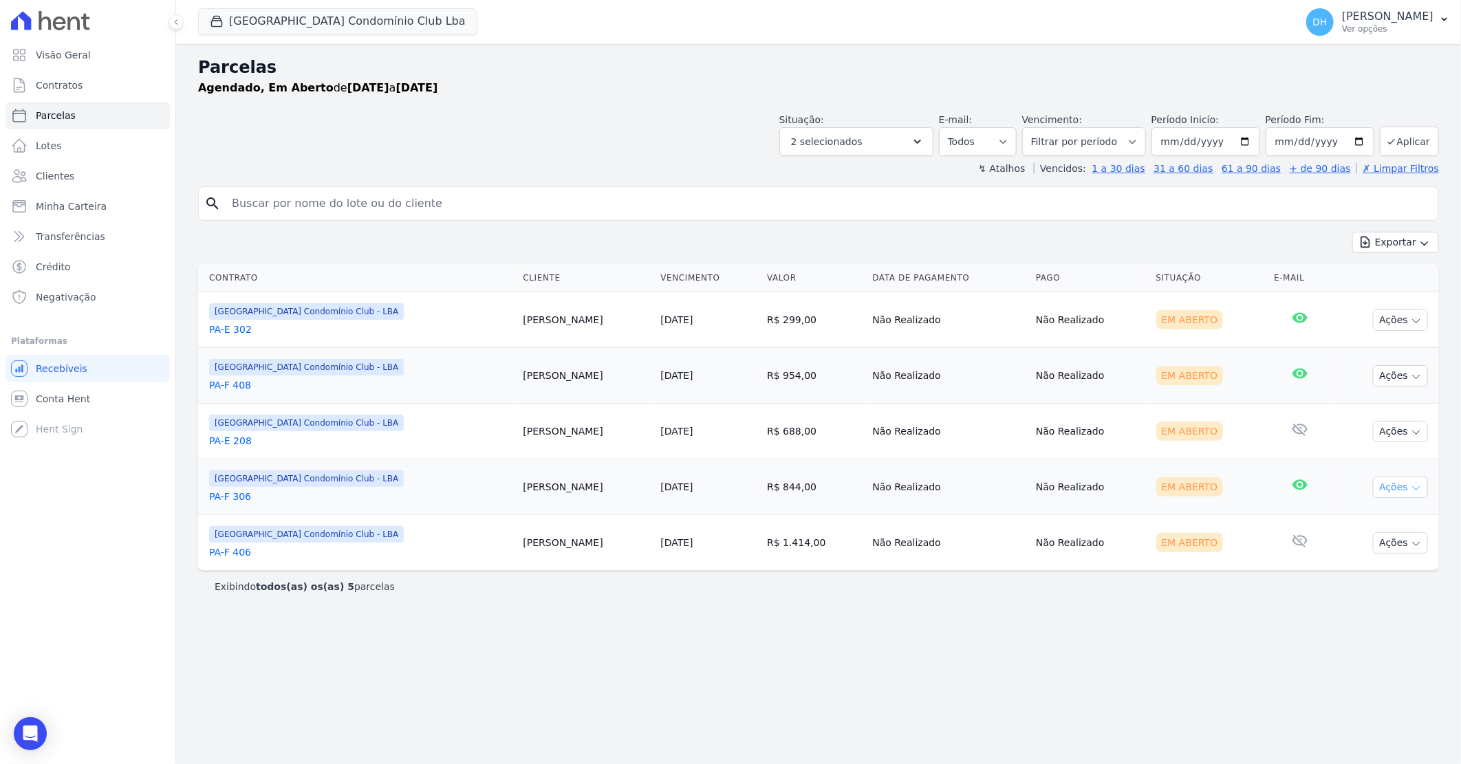
click at [1405, 487] on button "Ações" at bounding box center [1400, 487] width 55 height 21
click at [1364, 565] on link "Enviar whatsapp" at bounding box center [1395, 569] width 132 height 25
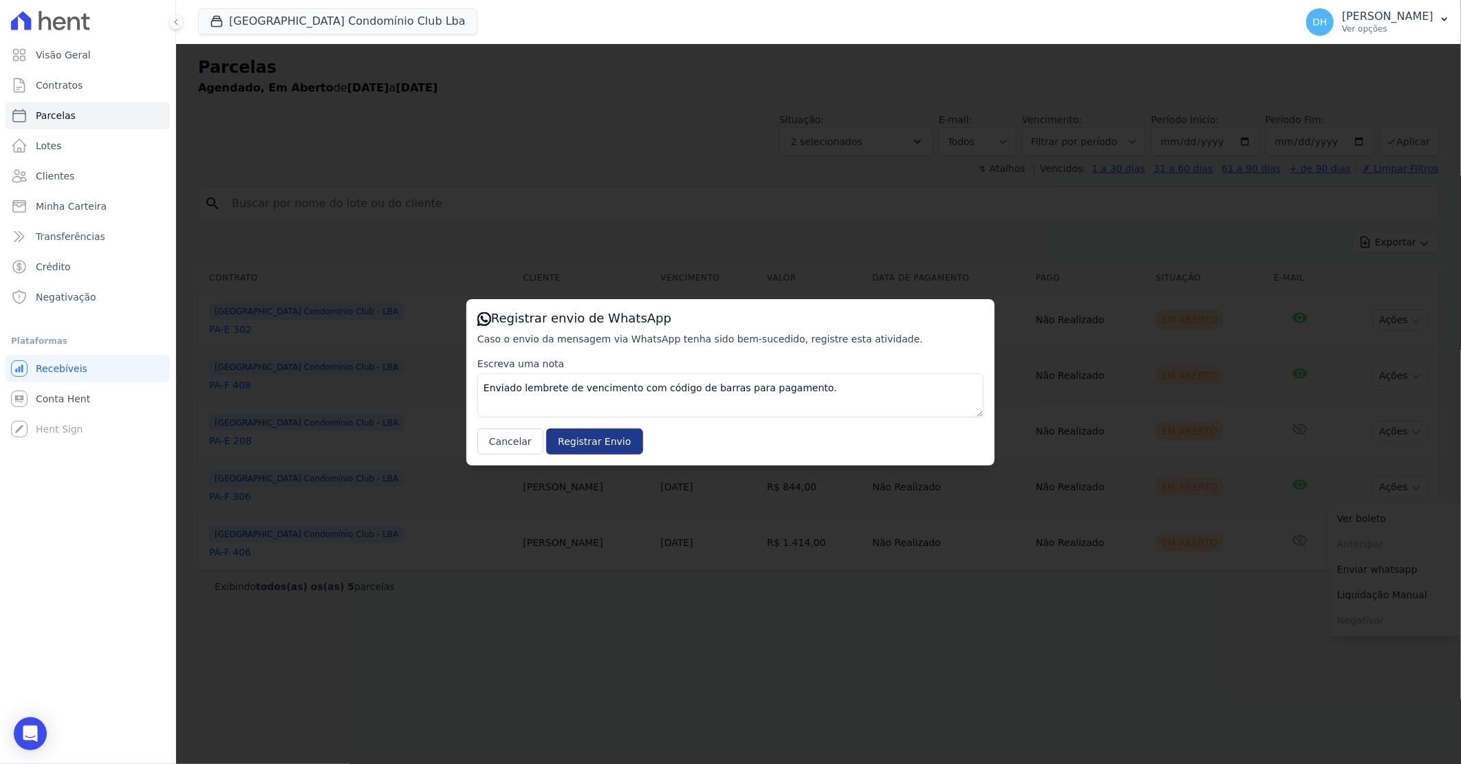
click at [589, 448] on input "Registrar Envio" at bounding box center [594, 441] width 96 height 26
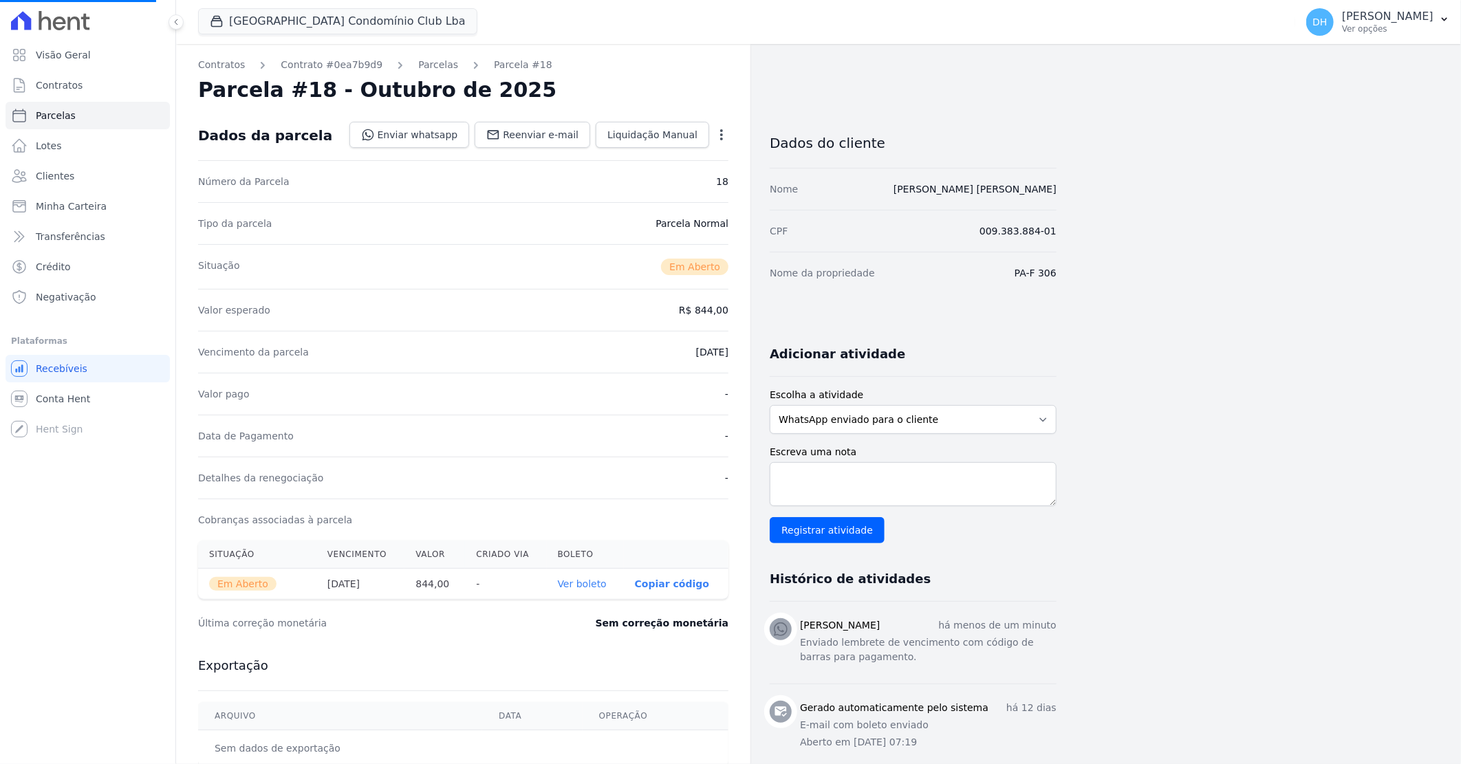
select select
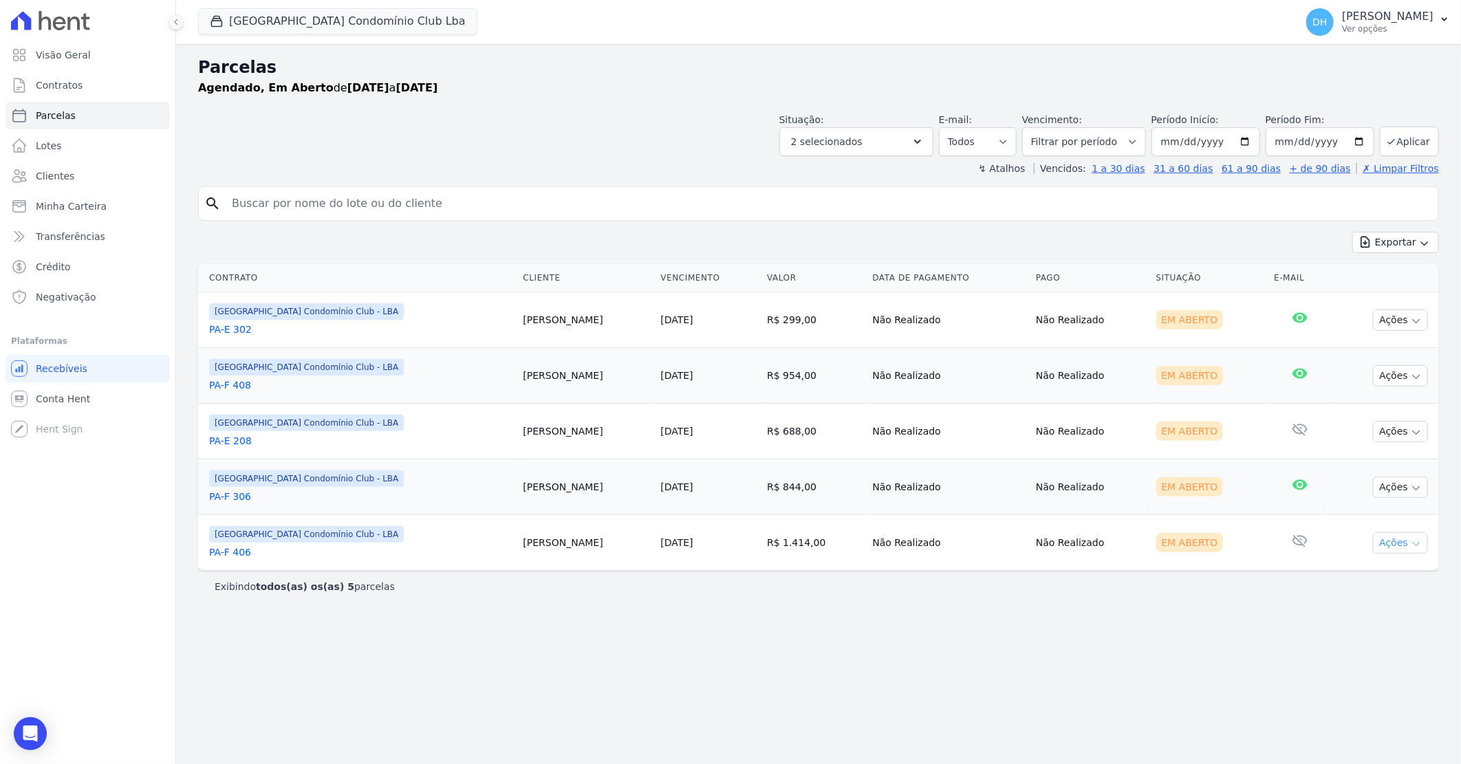
click at [1394, 541] on button "Ações" at bounding box center [1400, 542] width 55 height 21
click at [1360, 628] on link "Enviar whatsapp" at bounding box center [1395, 625] width 132 height 25
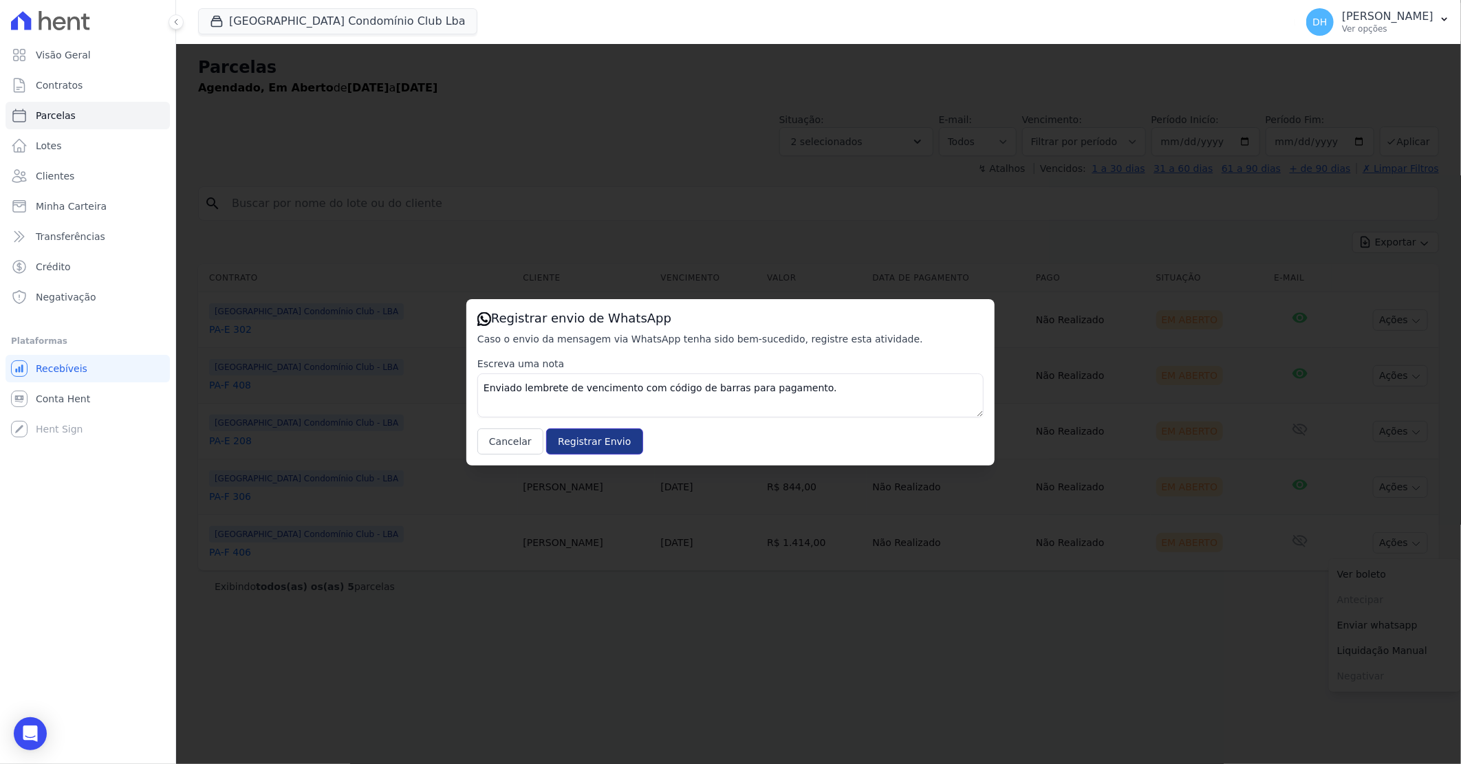
click at [587, 435] on input "Registrar Envio" at bounding box center [594, 441] width 96 height 26
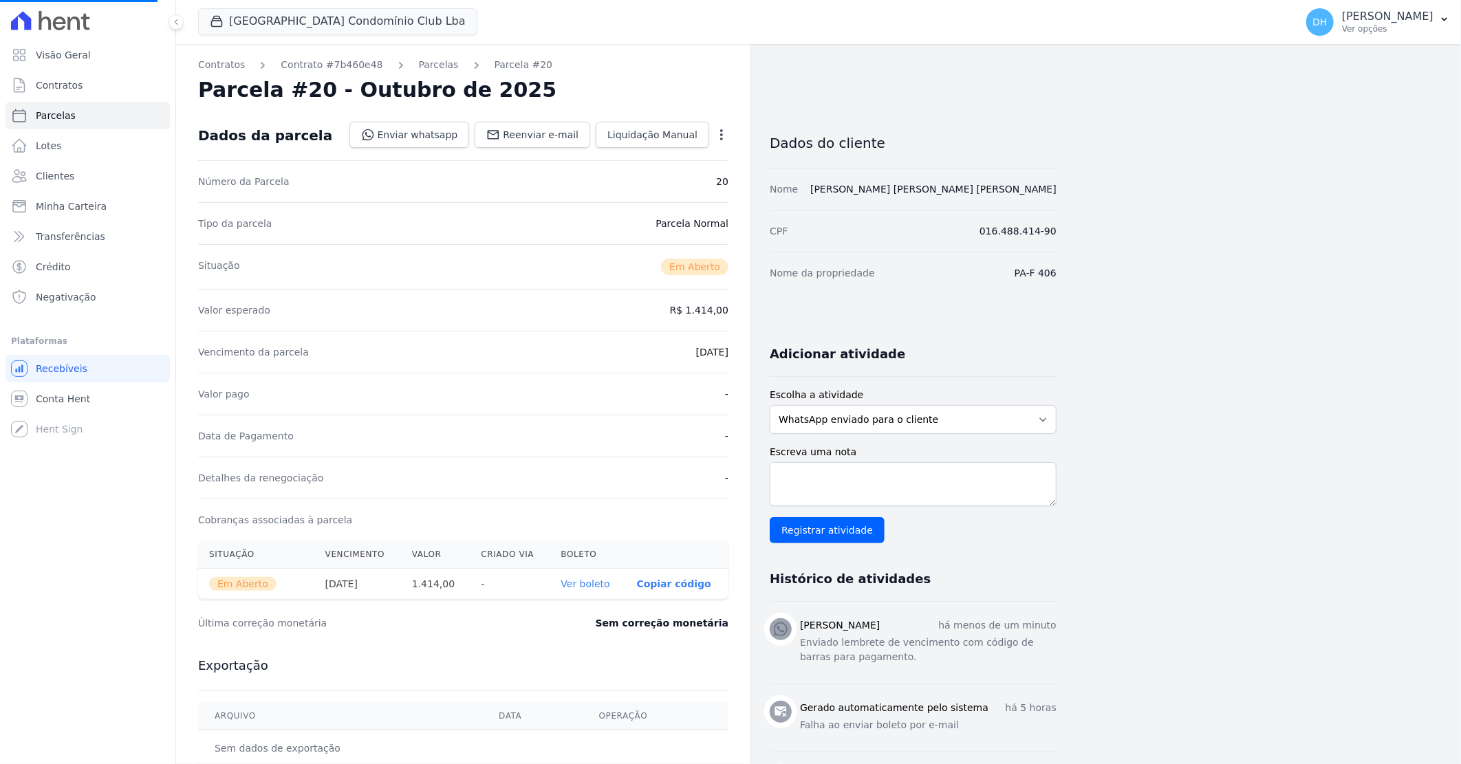
select select
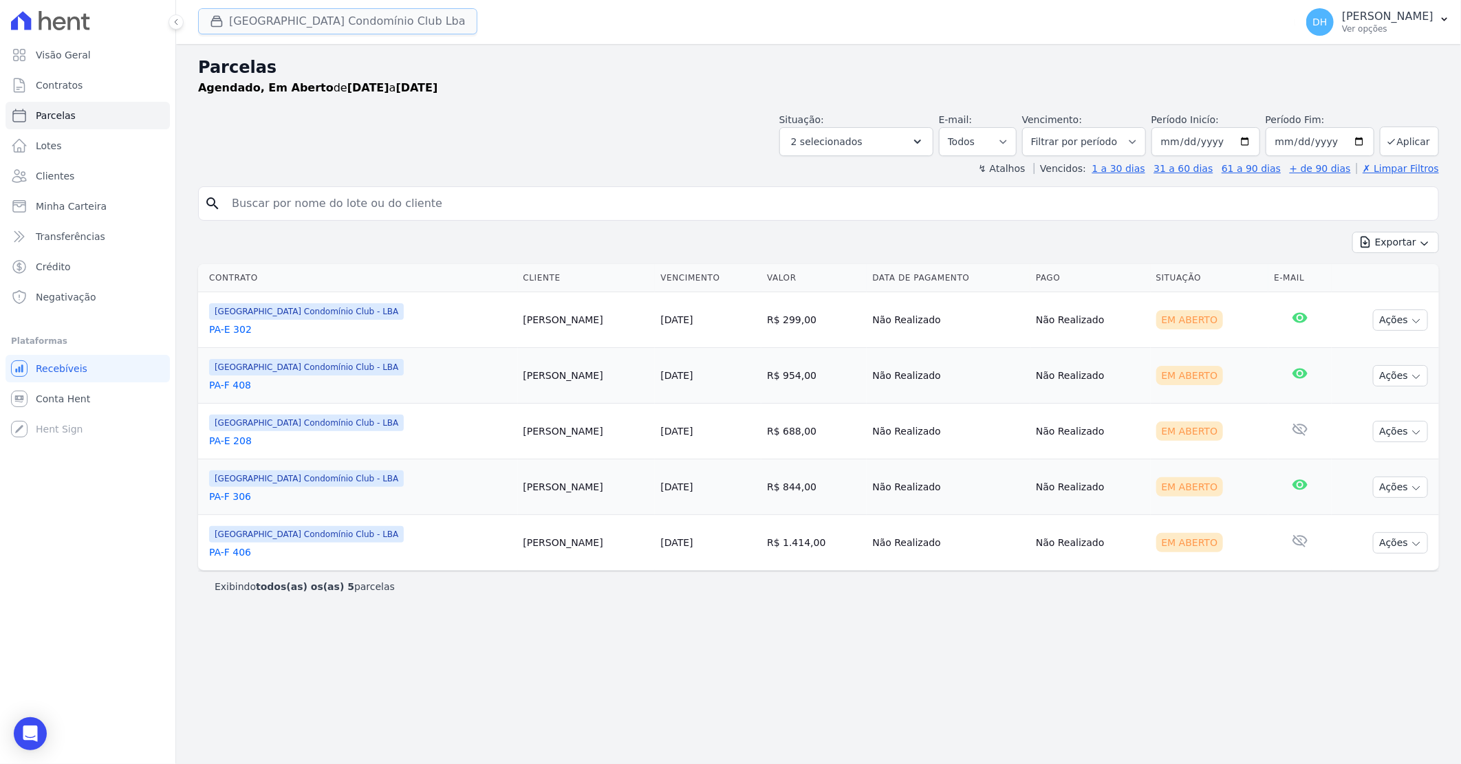
click at [256, 19] on button "[GEOGRAPHIC_DATA] Condomínio Club Lba" at bounding box center [337, 21] width 279 height 26
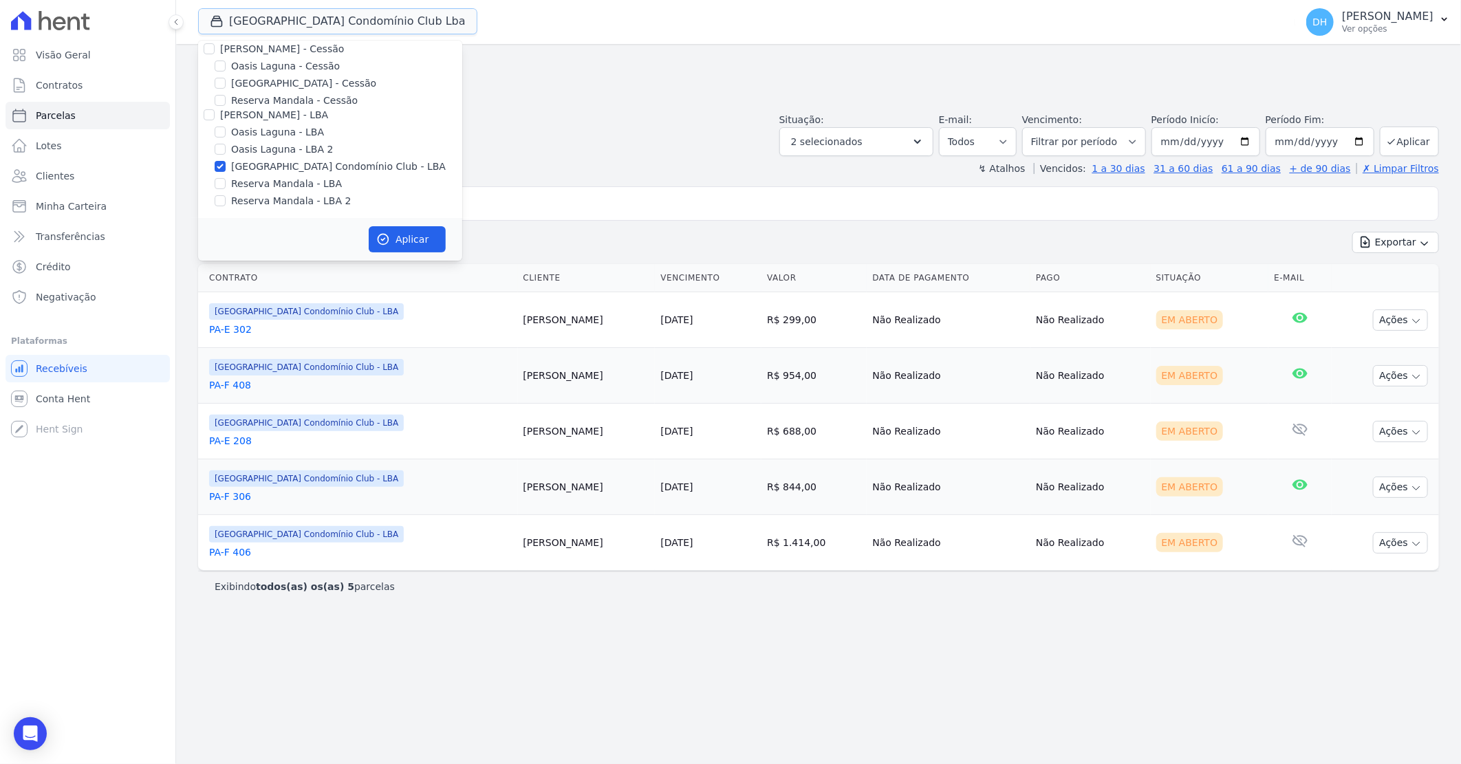
scroll to position [126, 0]
click at [224, 181] on input "Reserva Mandala - LBA" at bounding box center [220, 182] width 11 height 11
checkbox input "true"
click at [223, 201] on input "Reserva Mandala - LBA 2" at bounding box center [220, 199] width 11 height 11
checkbox input "true"
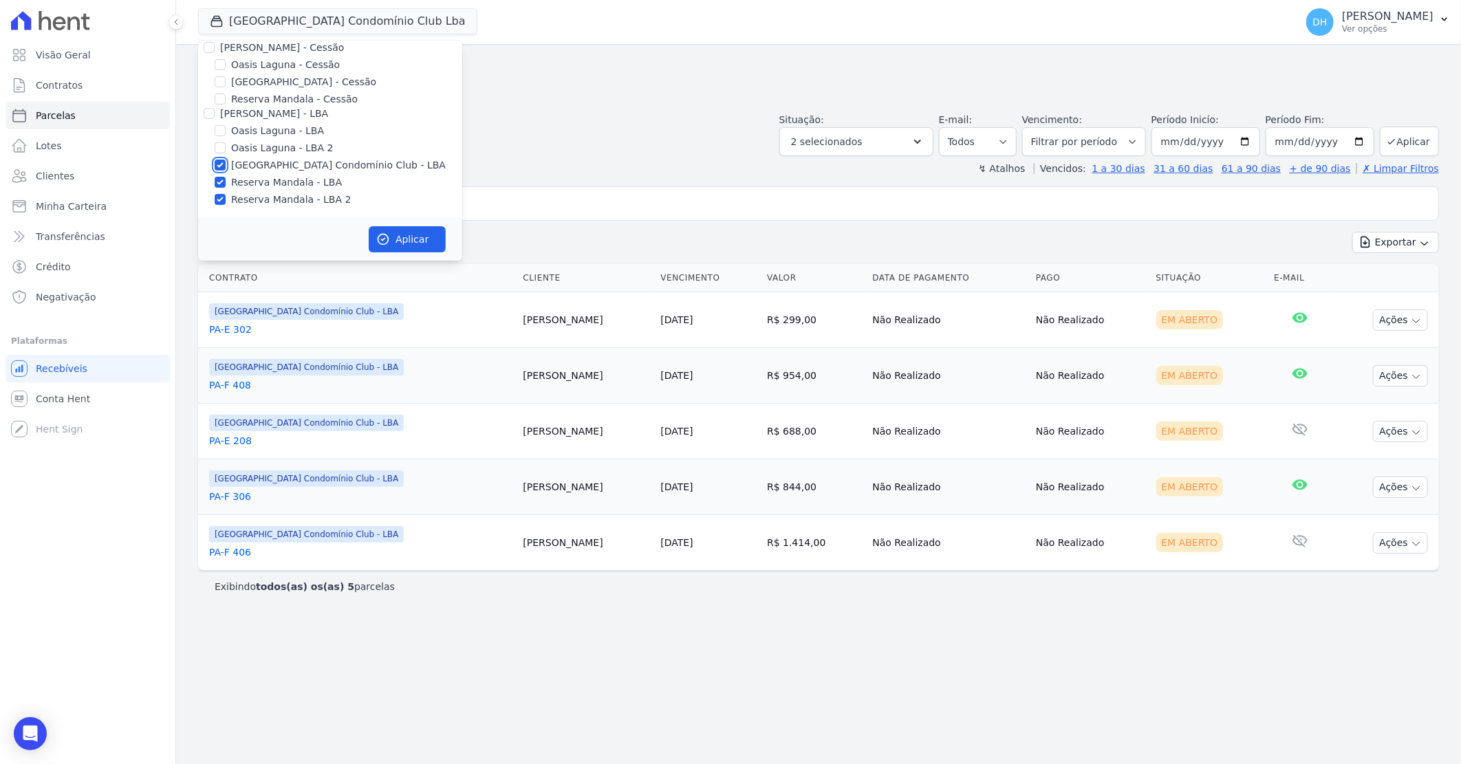
click at [221, 162] on input "[GEOGRAPHIC_DATA] Condomínio Club - LBA" at bounding box center [220, 165] width 11 height 11
checkbox input "false"
click at [393, 242] on button "Aplicar" at bounding box center [407, 239] width 77 height 26
select select
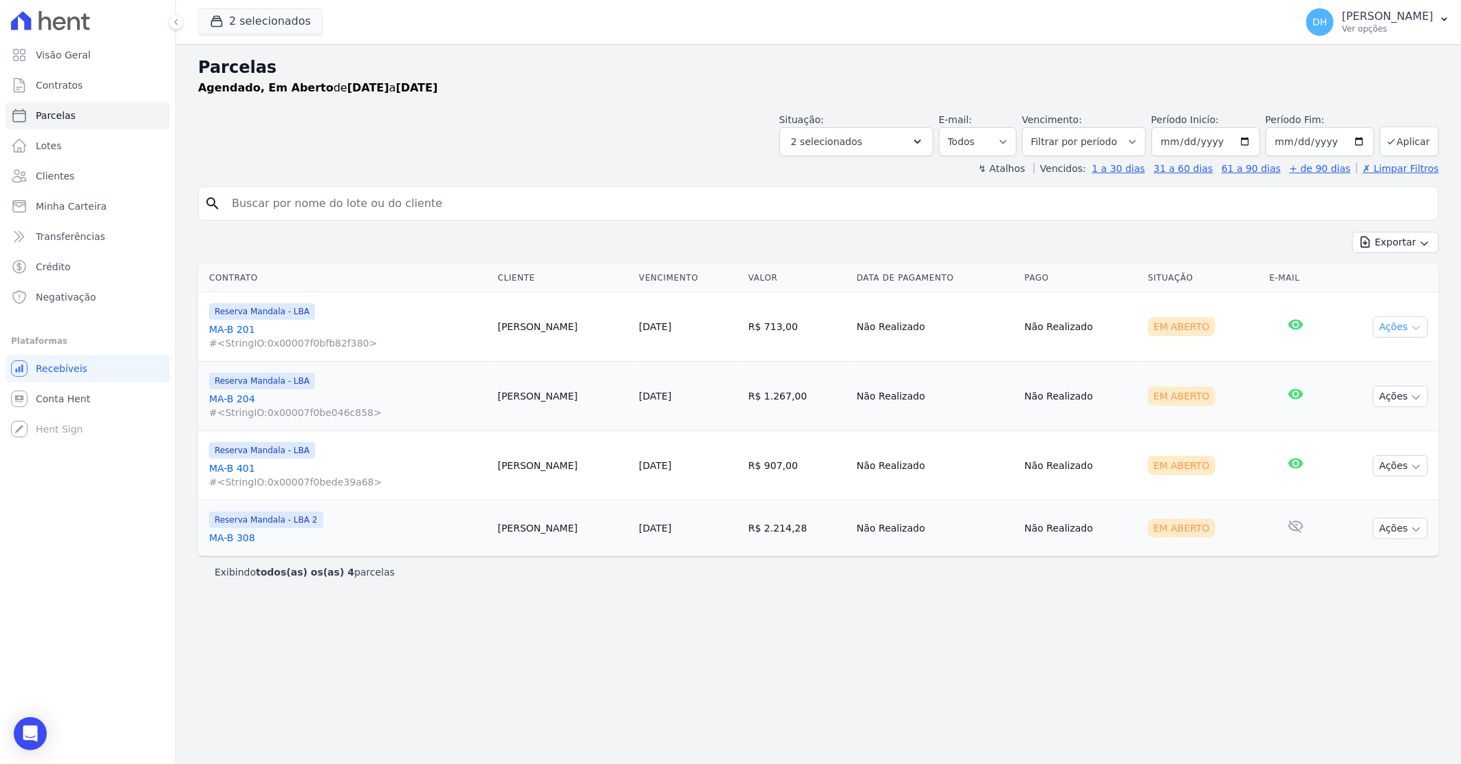
click at [1385, 329] on button "Ações" at bounding box center [1400, 326] width 55 height 21
click at [1348, 413] on link "Enviar whatsapp" at bounding box center [1395, 409] width 132 height 25
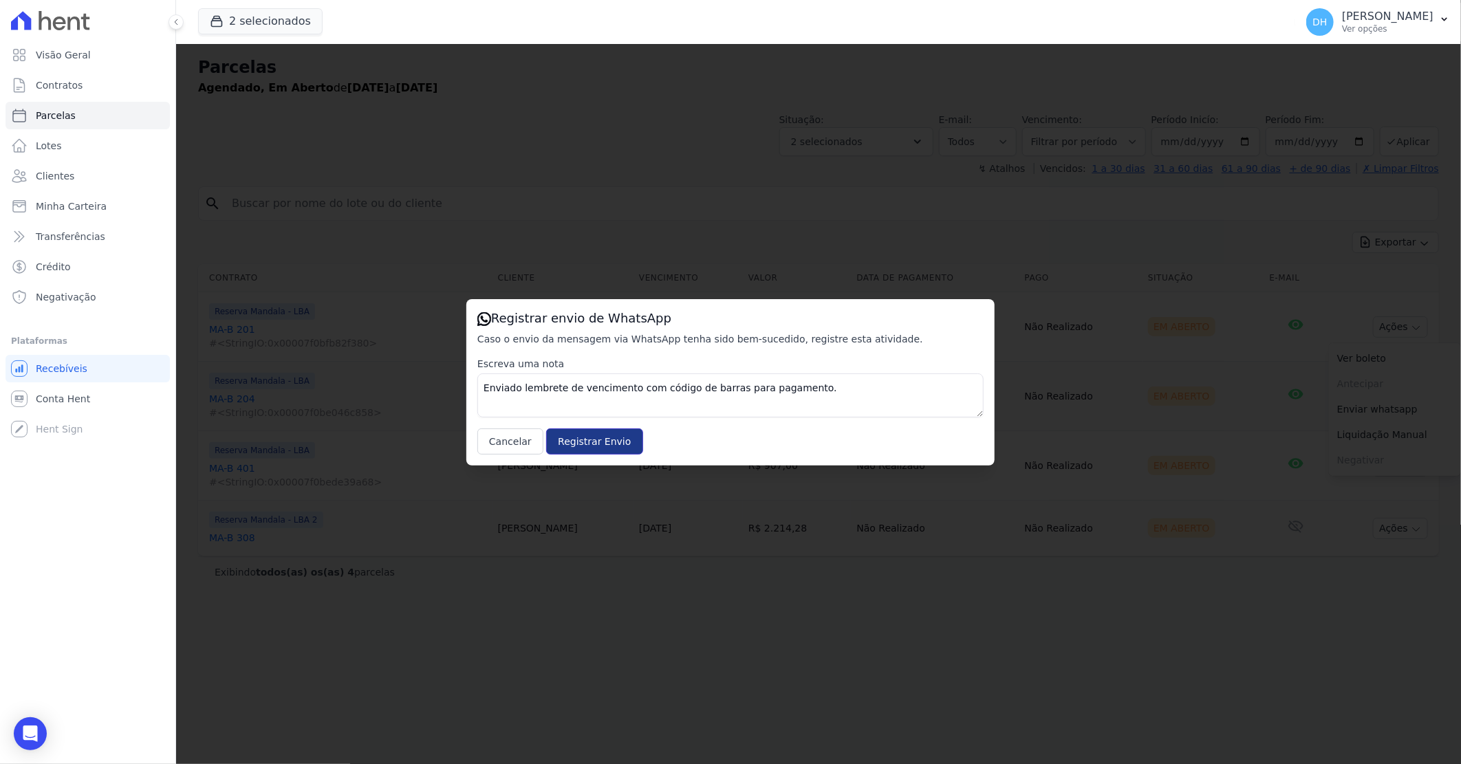
click at [573, 437] on input "Registrar Envio" at bounding box center [594, 441] width 96 height 26
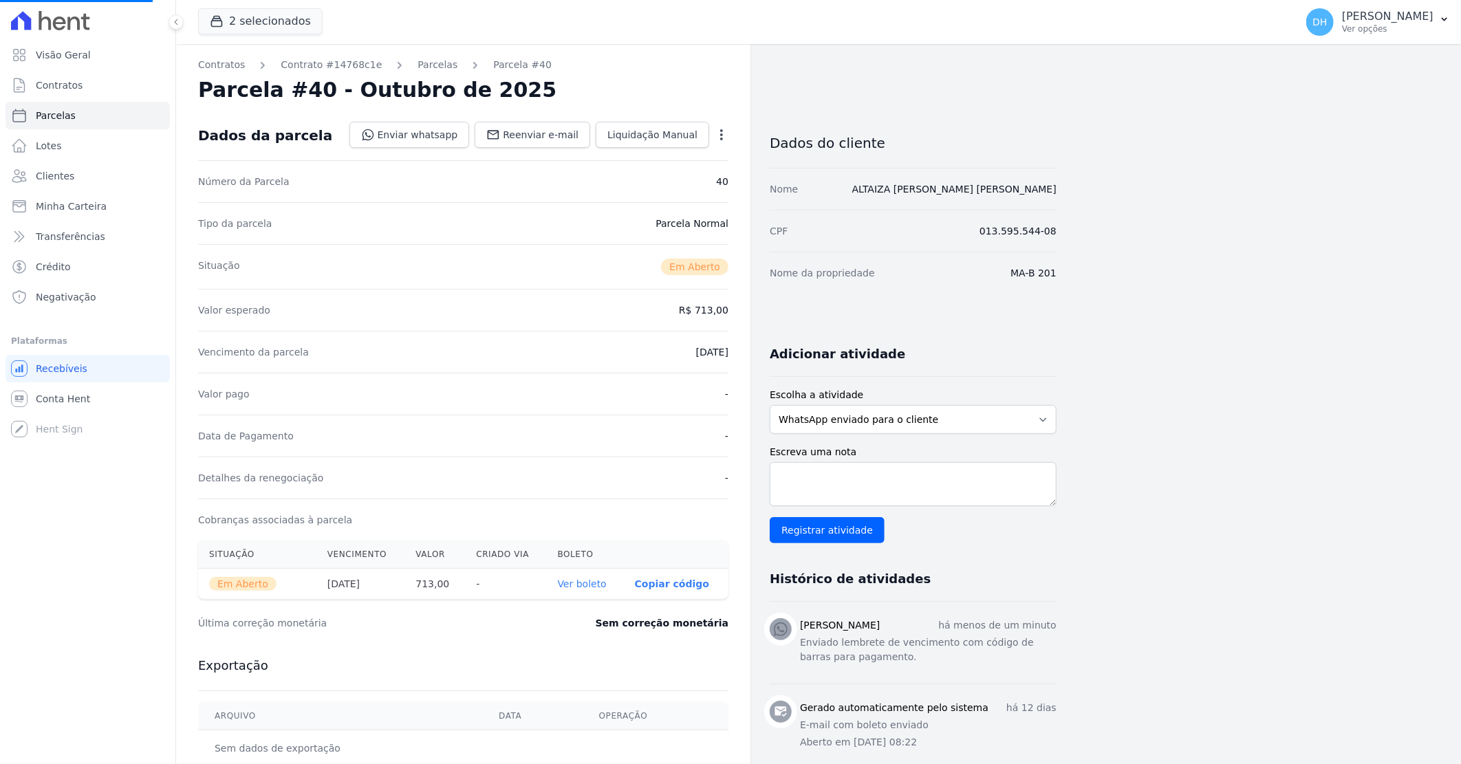
select select
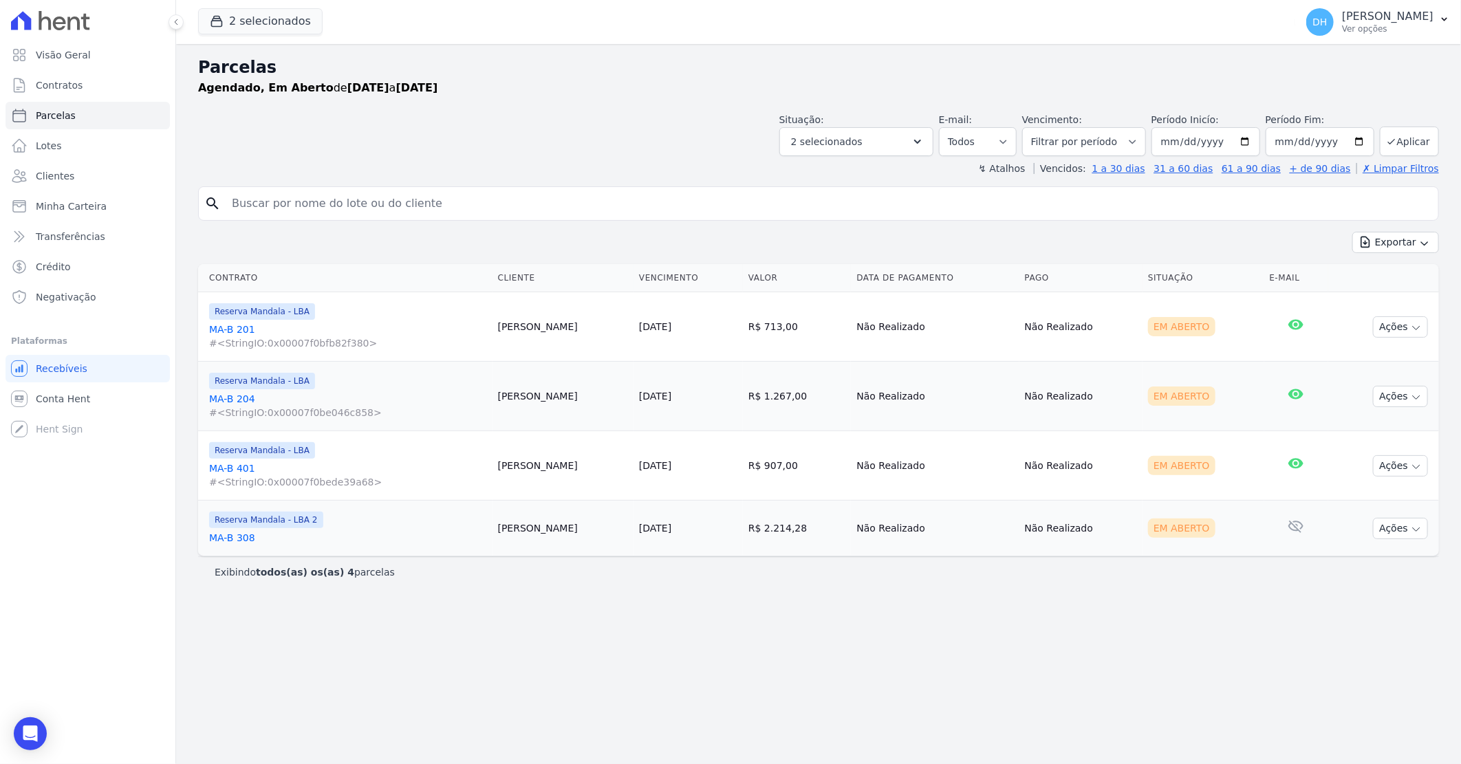
click at [1373, 400] on td "Ações Ver boleto [GEOGRAPHIC_DATA] Antecipação não disponível Enviar whatsapp R…" at bounding box center [1383, 396] width 111 height 69
click at [1388, 400] on button "Ações" at bounding box center [1400, 396] width 55 height 21
click at [1359, 483] on link "Enviar whatsapp" at bounding box center [1395, 478] width 132 height 25
